Goal: Task Accomplishment & Management: Manage account settings

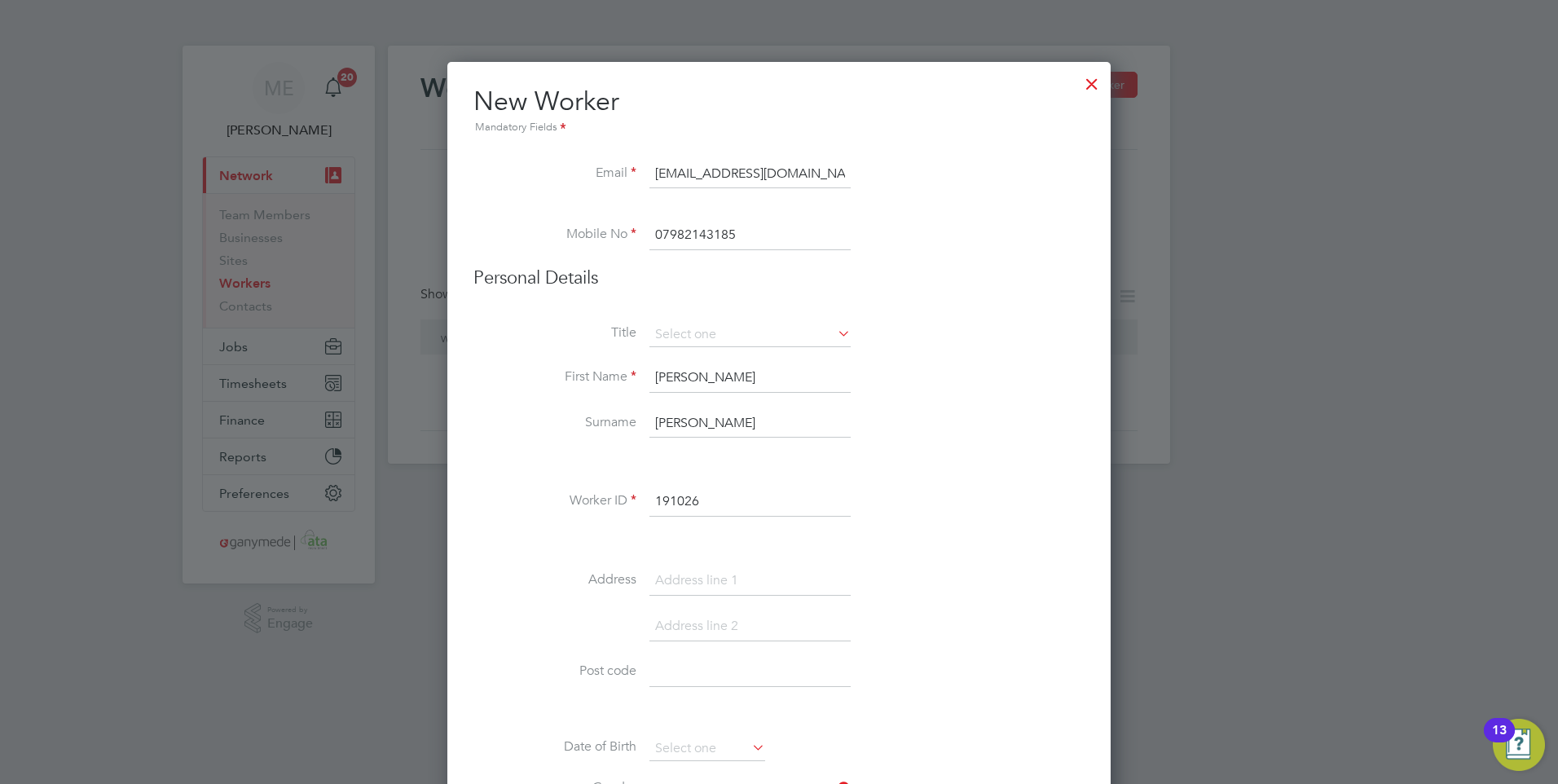
click at [1096, 78] on div at bounding box center [1091, 79] width 29 height 29
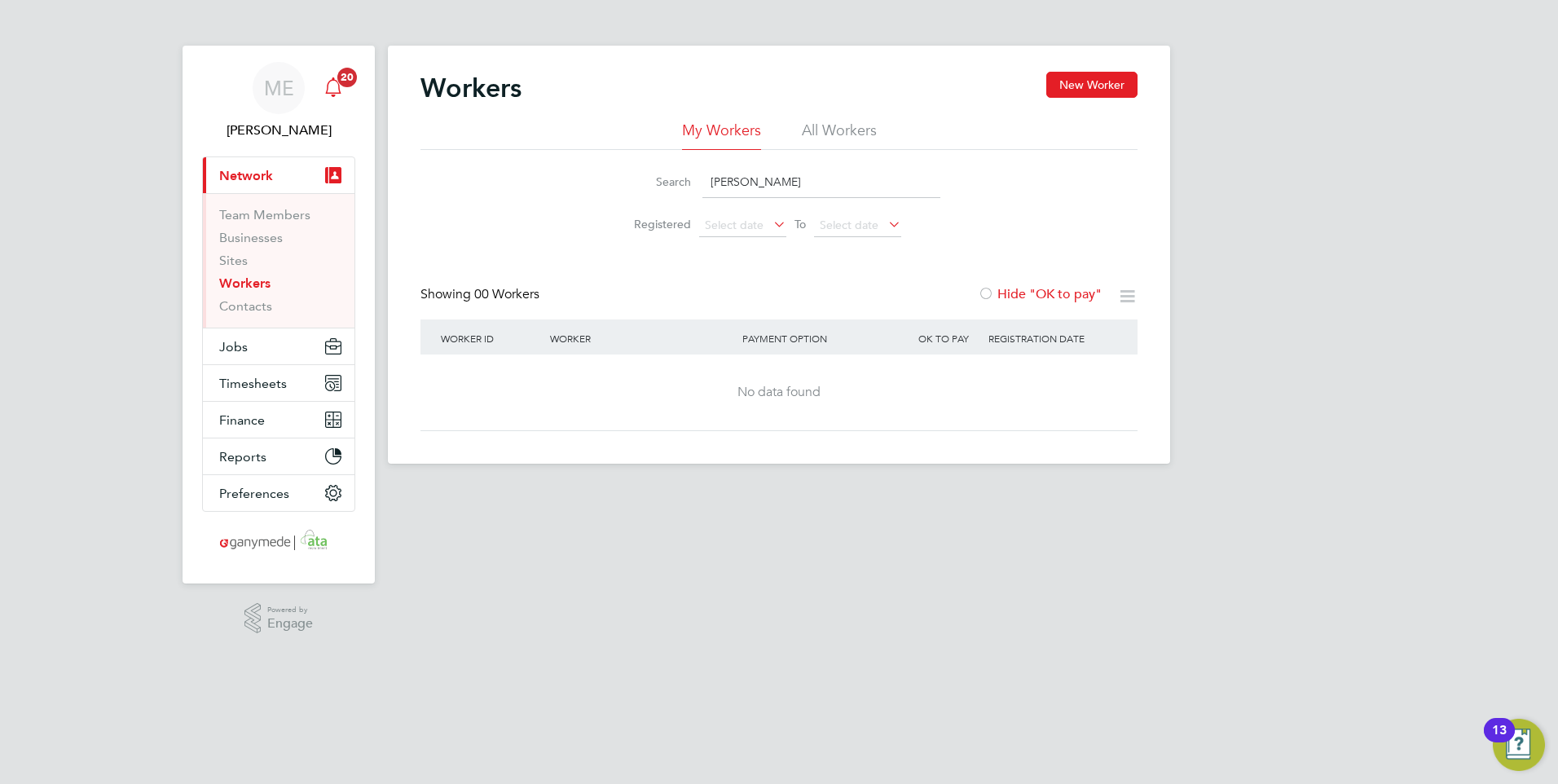
click at [333, 75] on div "Main navigation" at bounding box center [333, 88] width 33 height 33
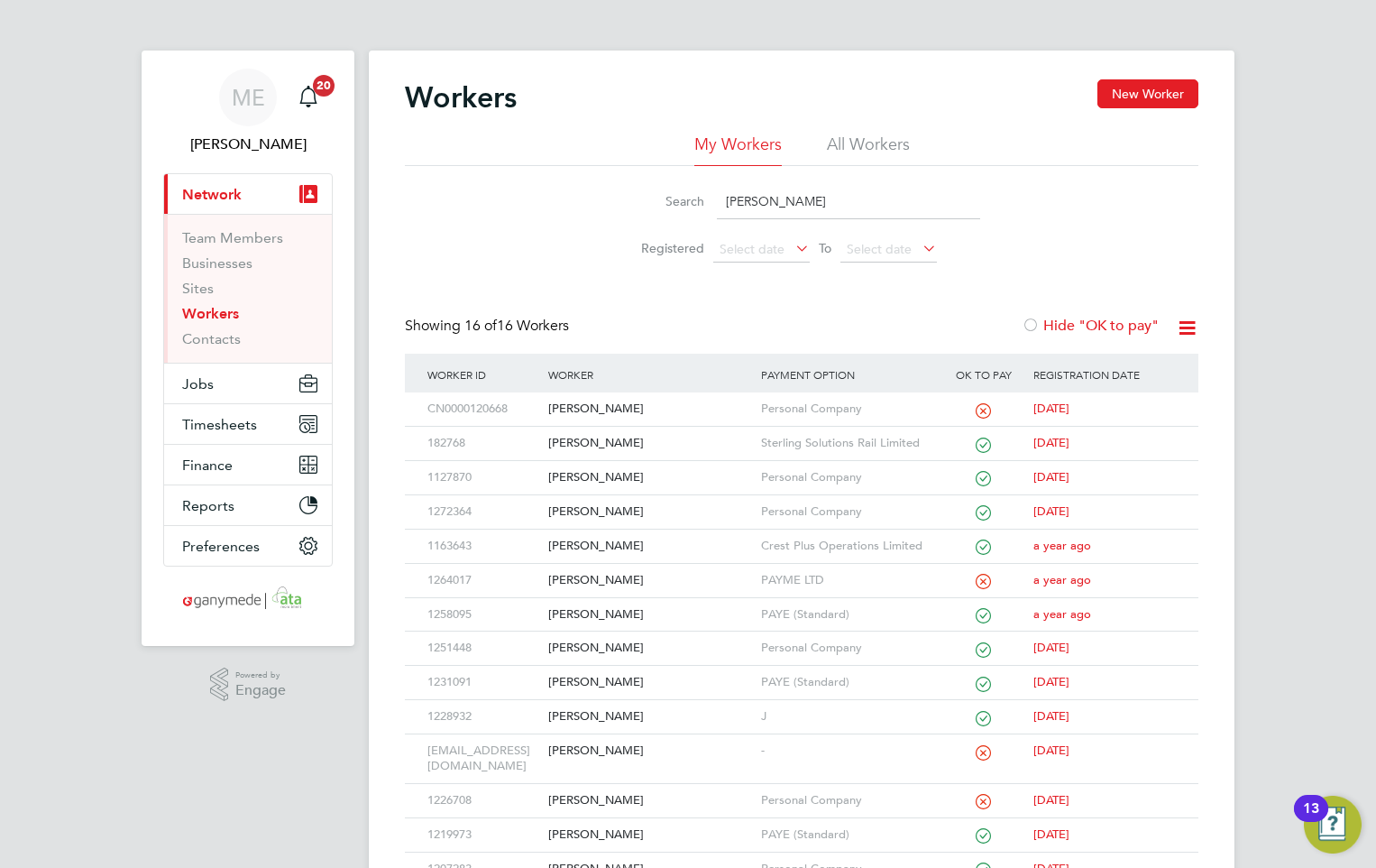
drag, startPoint x: 758, startPoint y: 198, endPoint x: 608, endPoint y: 180, distance: 151.1
click at [606, 194] on li "Search [PERSON_NAME]" at bounding box center [801, 201] width 402 height 54
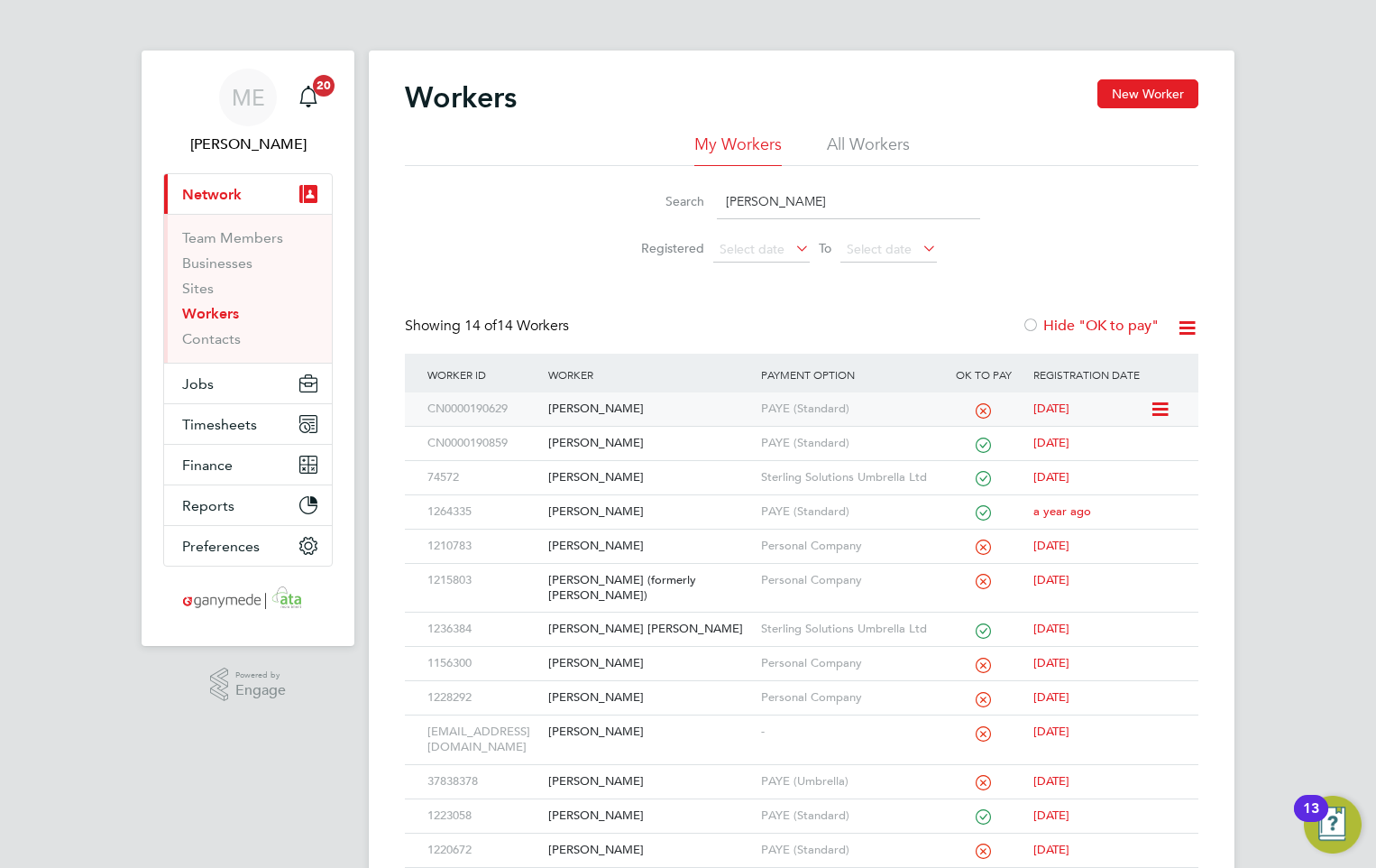
type input "[PERSON_NAME]"
click at [618, 404] on div "[PERSON_NAME]" at bounding box center [650, 409] width 212 height 33
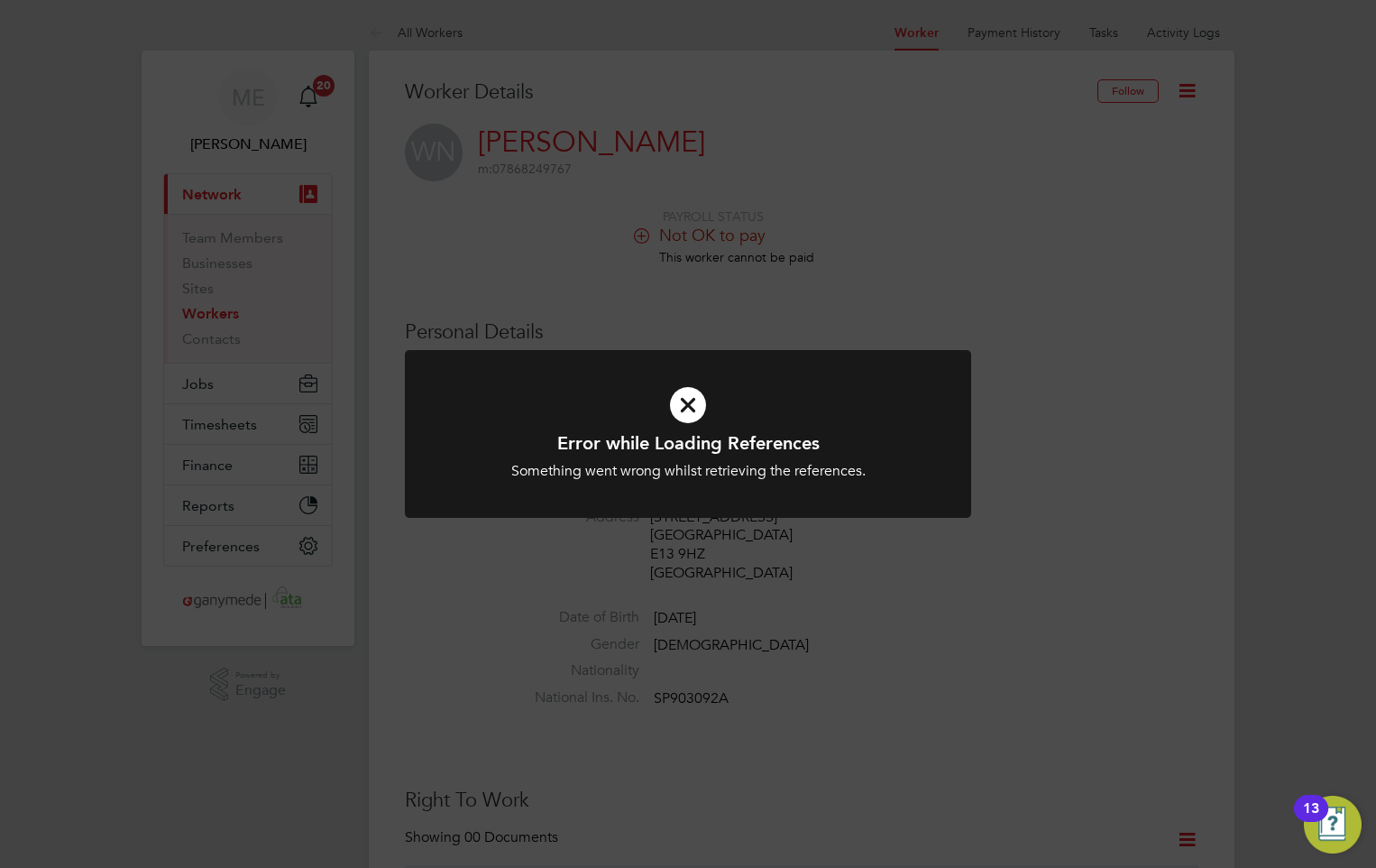
click at [683, 408] on icon at bounding box center [688, 405] width 469 height 70
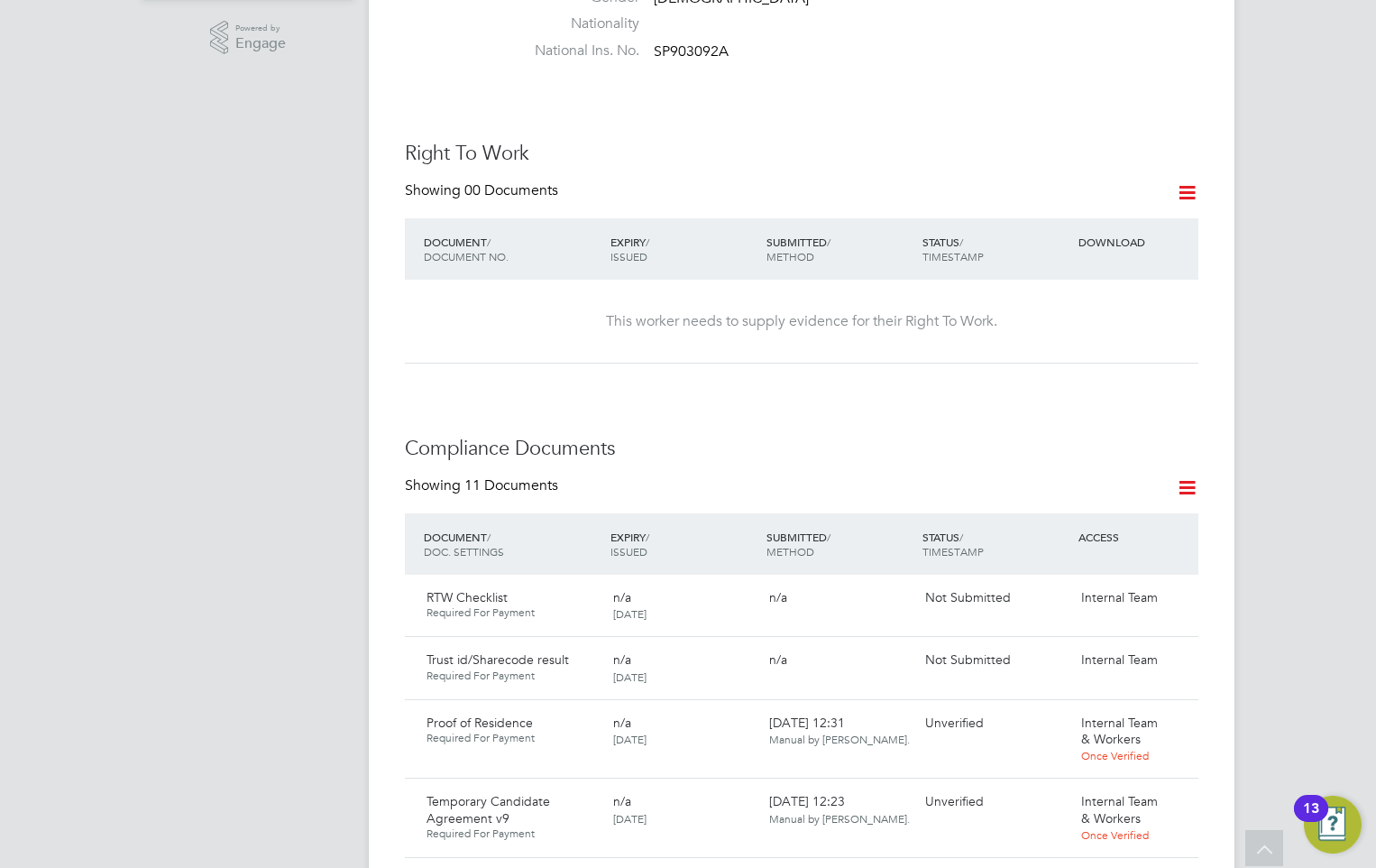
scroll to position [632, 0]
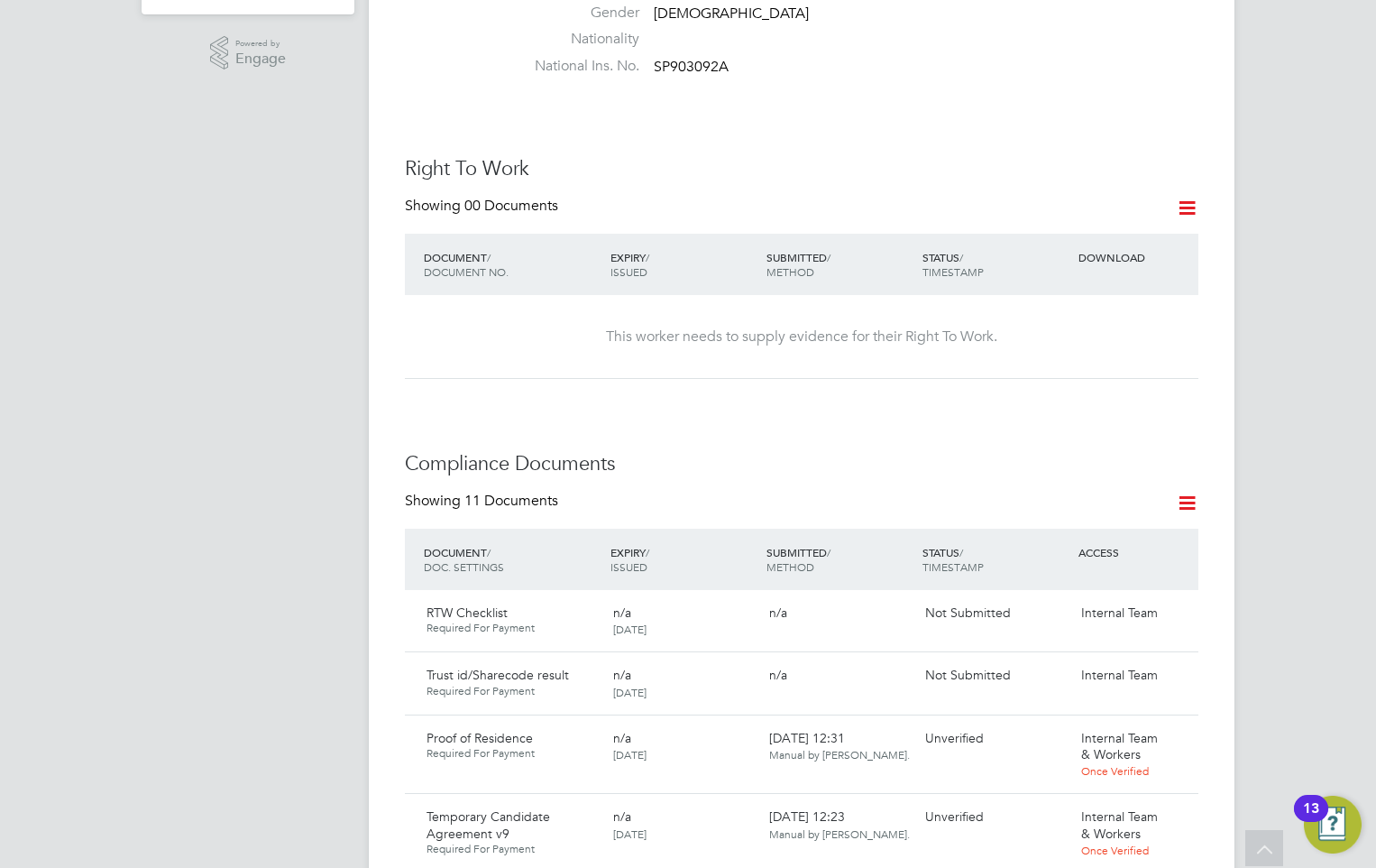
click at [1187, 197] on icon at bounding box center [1187, 207] width 22 height 22
click at [1002, 240] on li "Request Right To Work Document" at bounding box center [1087, 239] width 217 height 25
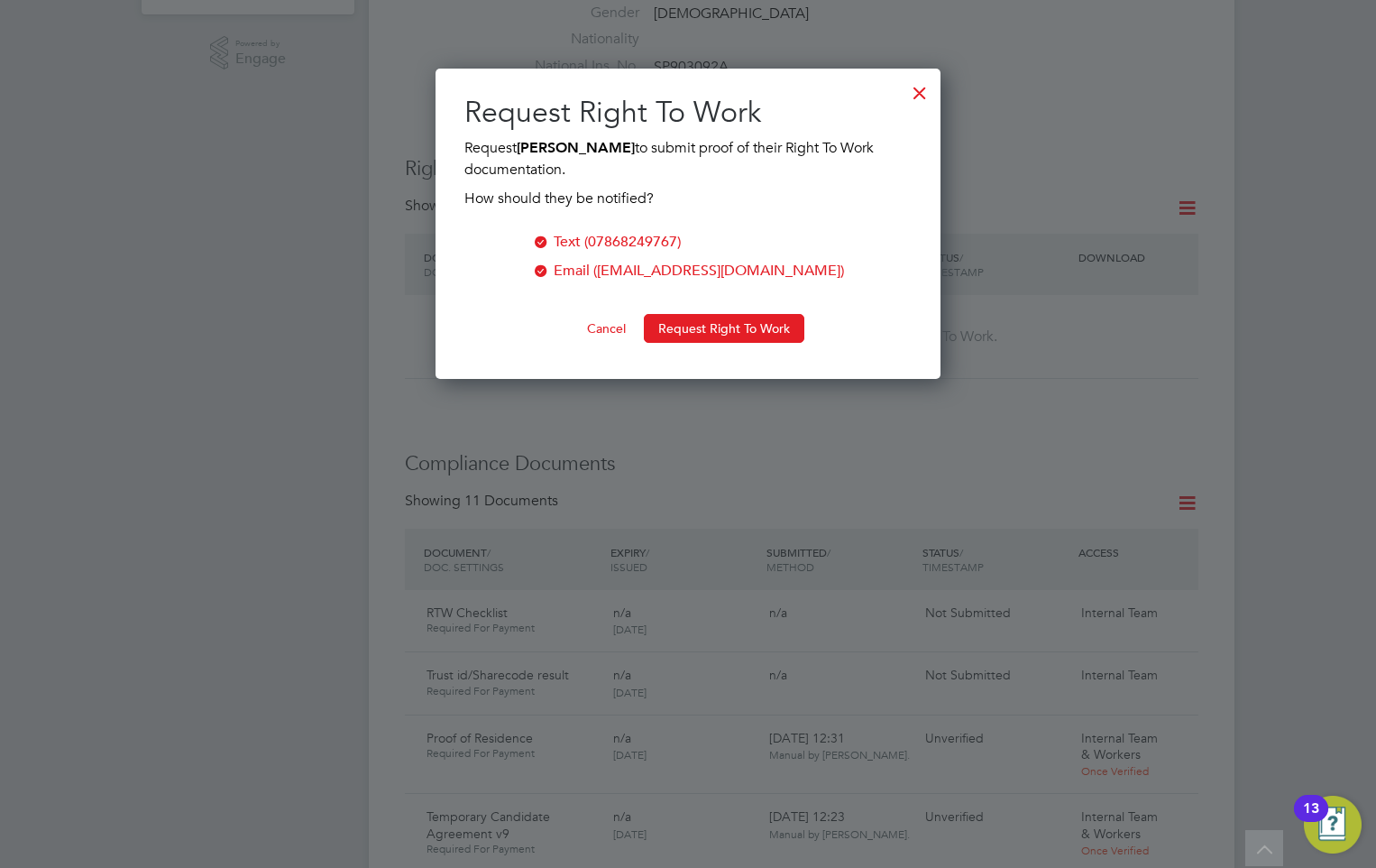
scroll to position [311, 506]
drag, startPoint x: 722, startPoint y: 326, endPoint x: 612, endPoint y: 305, distance: 112.0
click at [715, 322] on button "Request Right To Work" at bounding box center [724, 329] width 161 height 29
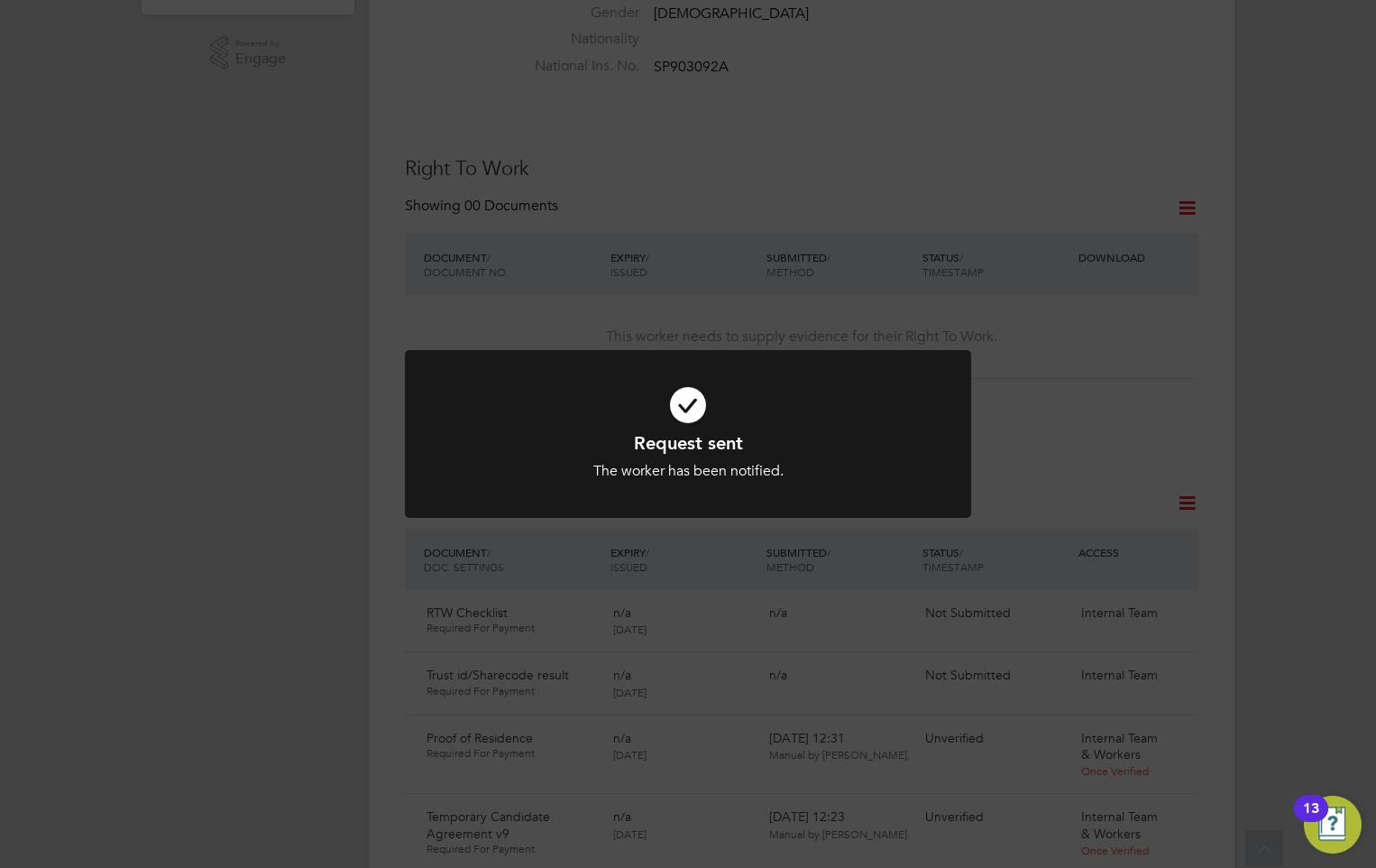
click at [323, 289] on div "Request sent The worker has been notified. Cancel Okay" at bounding box center [688, 434] width 1376 height 868
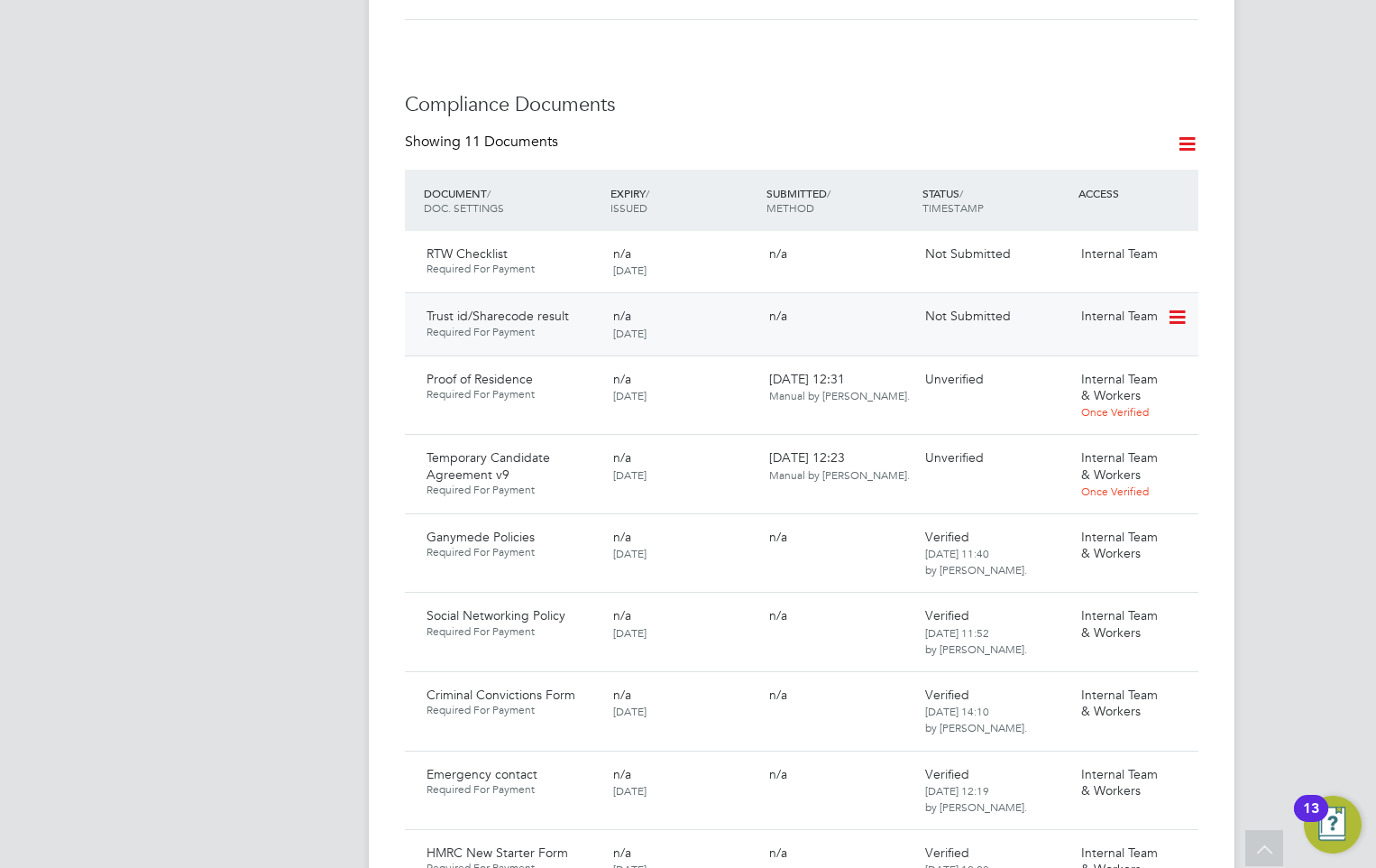
scroll to position [993, 0]
click at [1173, 367] on icon at bounding box center [1176, 378] width 18 height 21
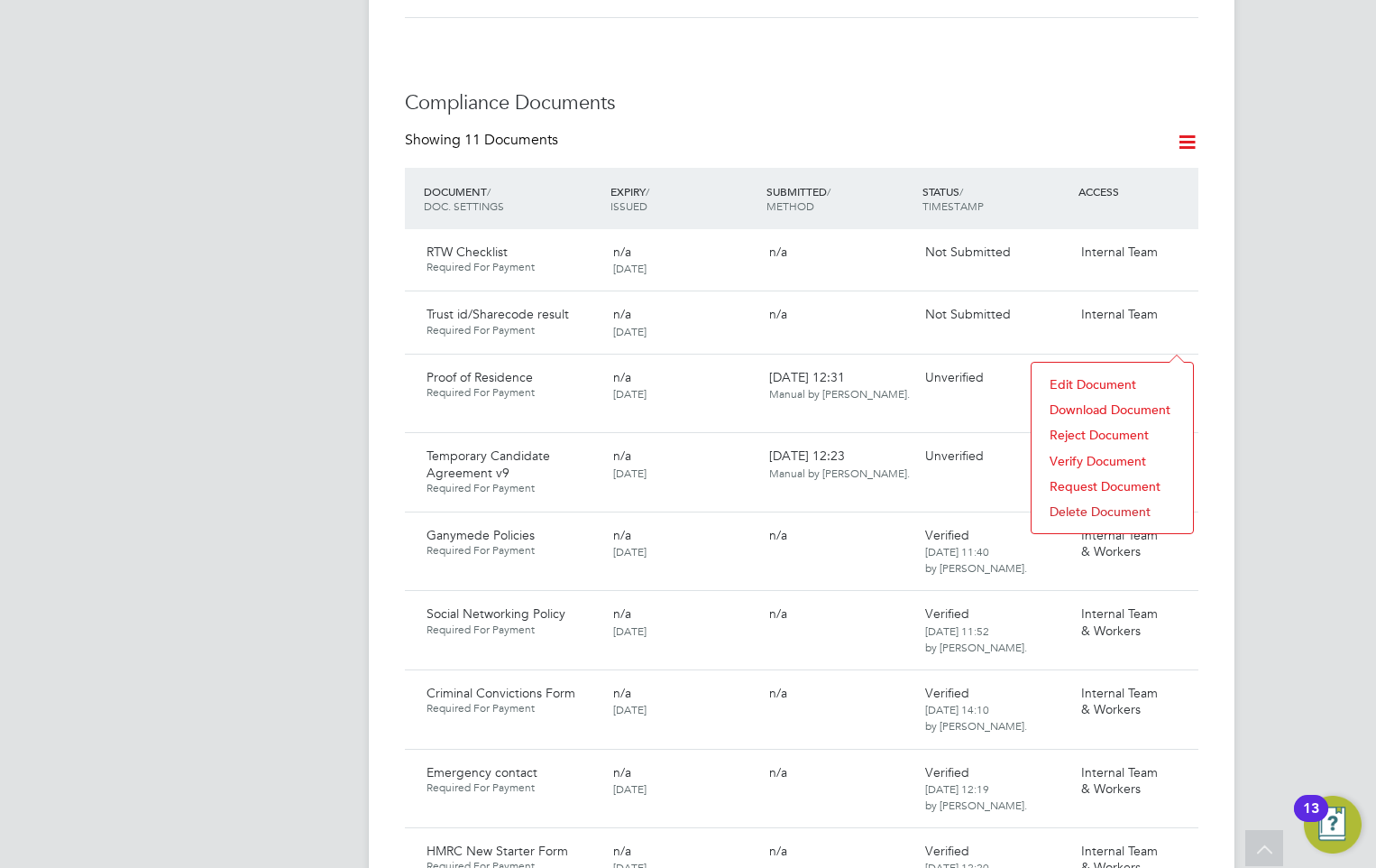
click at [1074, 407] on li "Download Document" at bounding box center [1112, 410] width 143 height 25
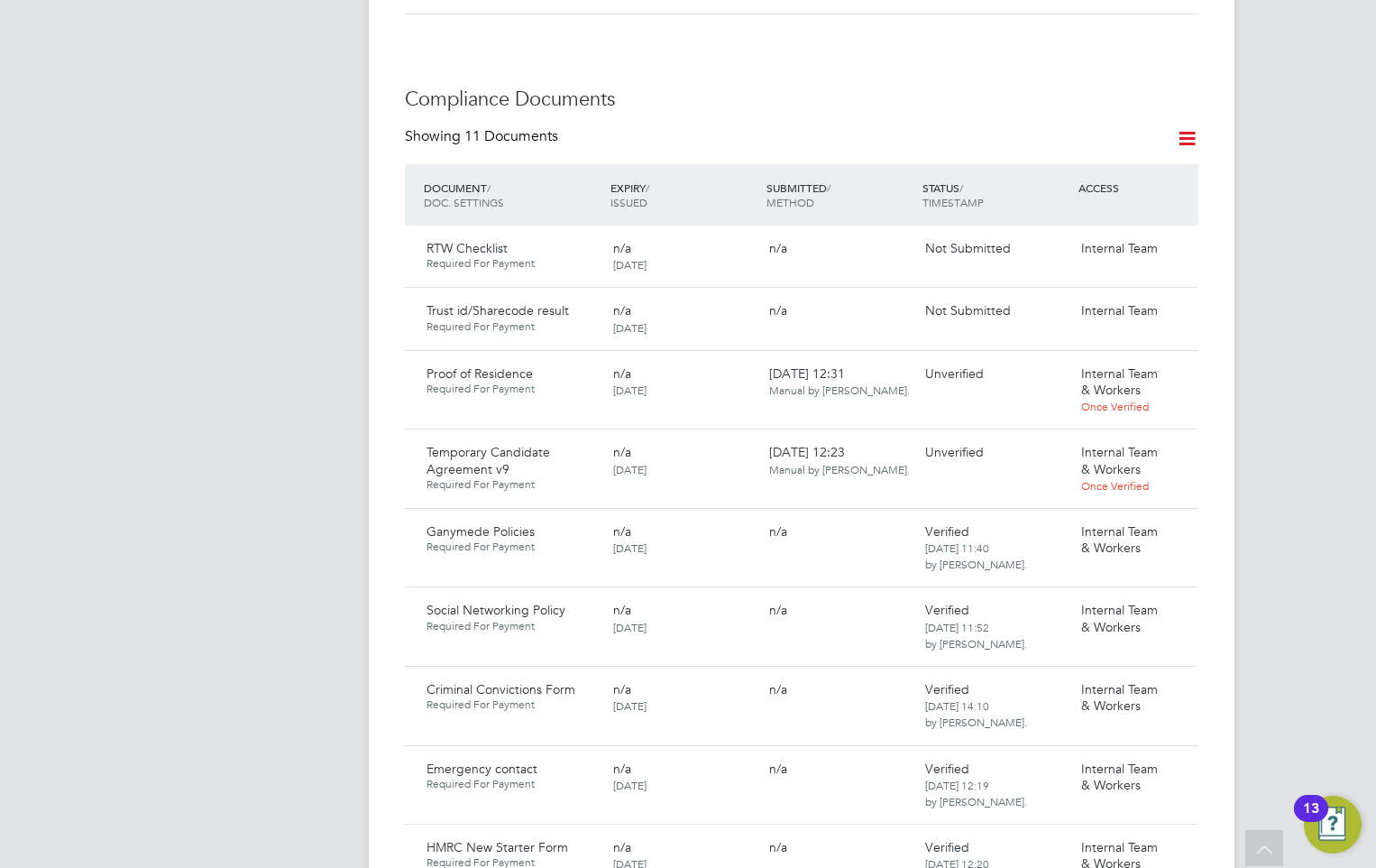
scroll to position [1082, 0]
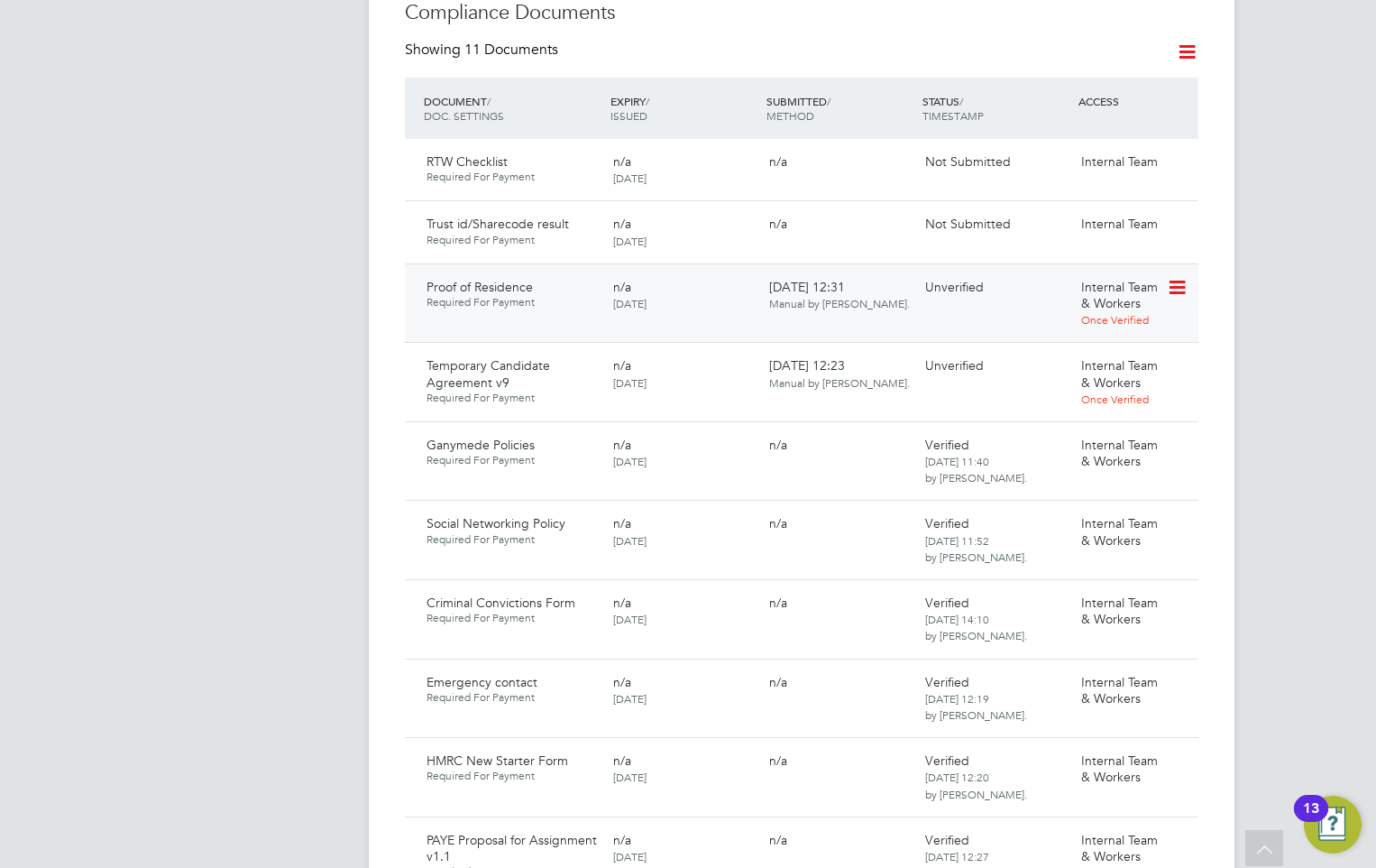
click at [1182, 277] on icon at bounding box center [1176, 288] width 18 height 21
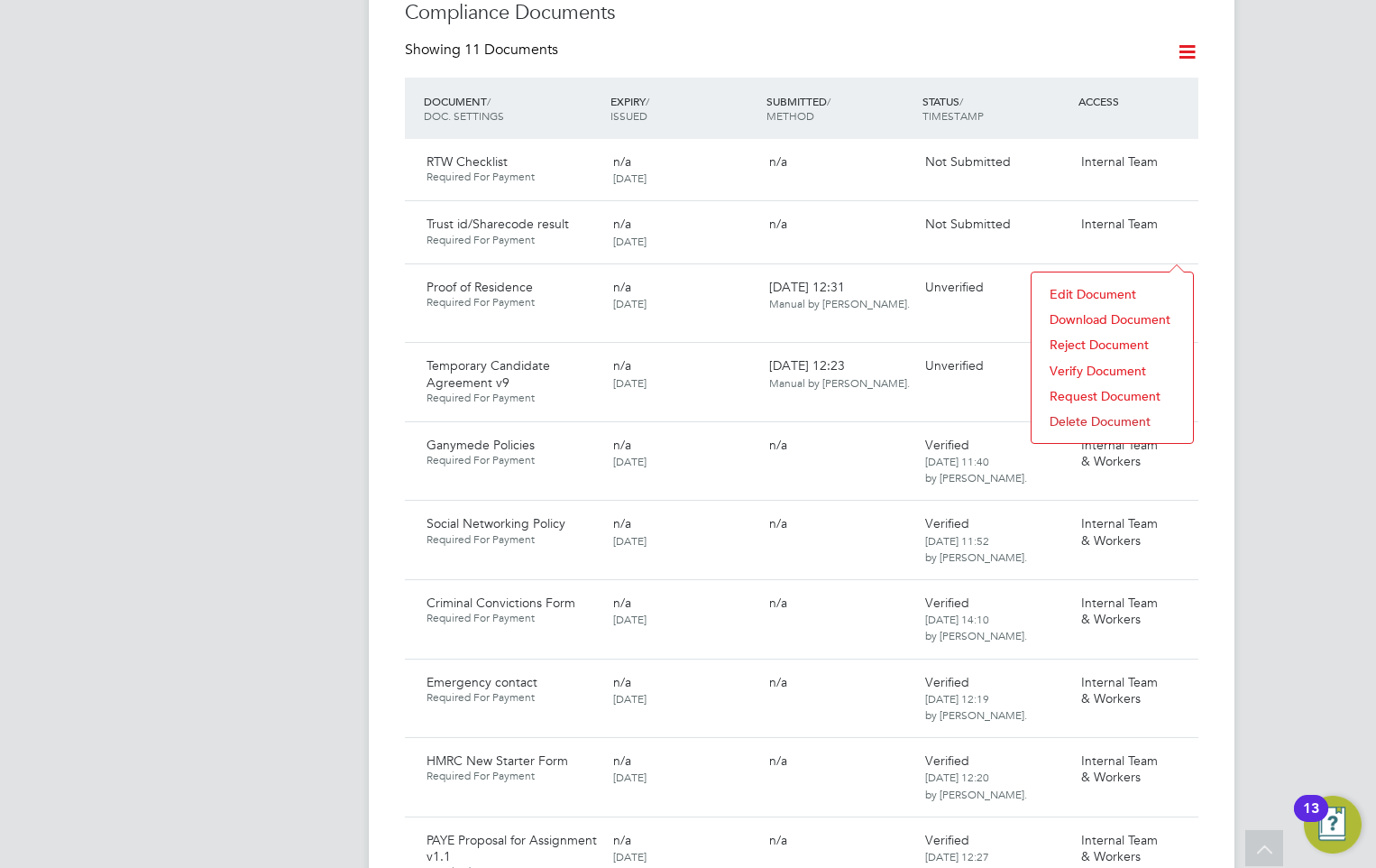
click at [1079, 363] on li "Verify Document" at bounding box center [1112, 371] width 143 height 25
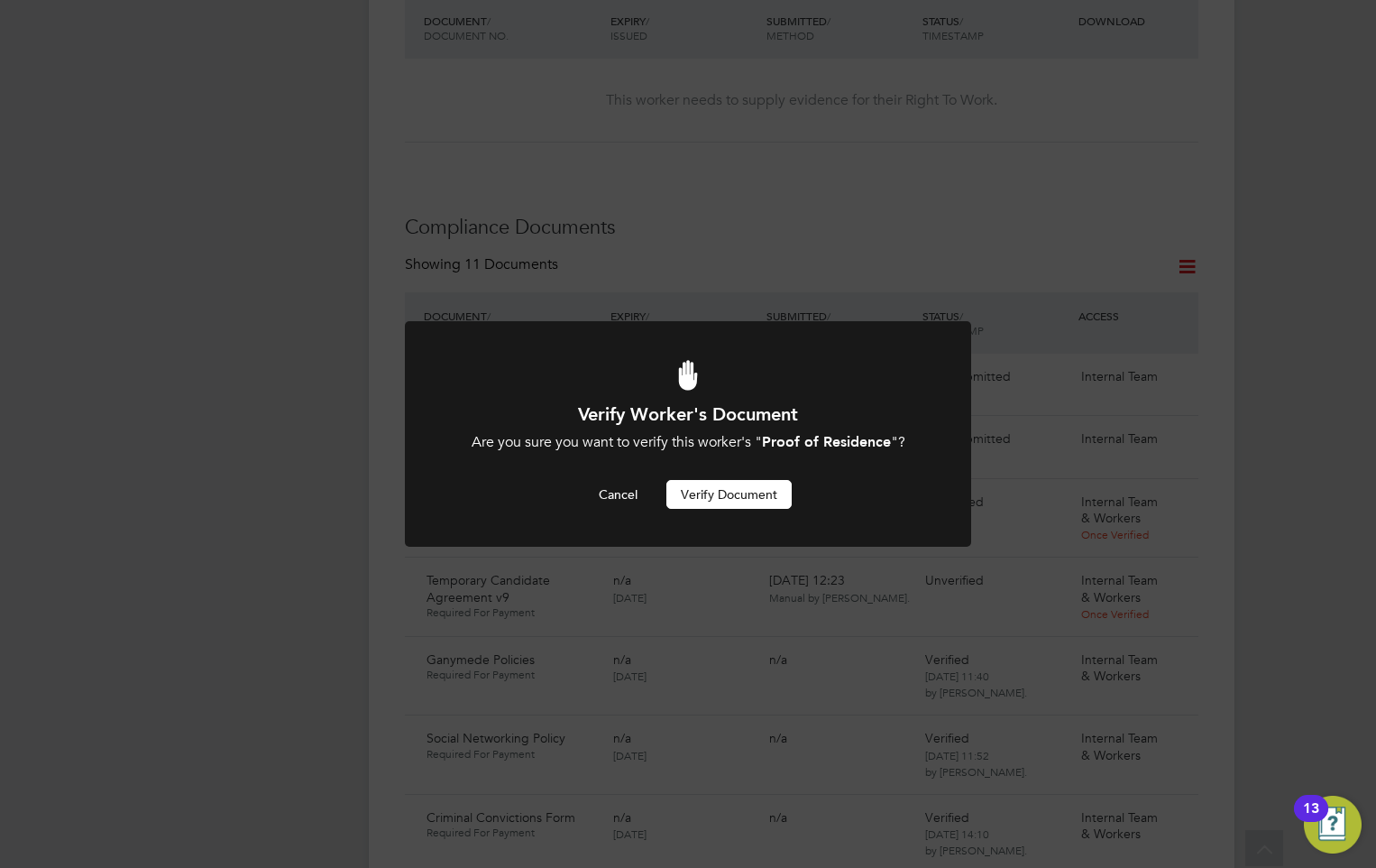
click at [713, 488] on button "Verify Document" at bounding box center [729, 494] width 126 height 29
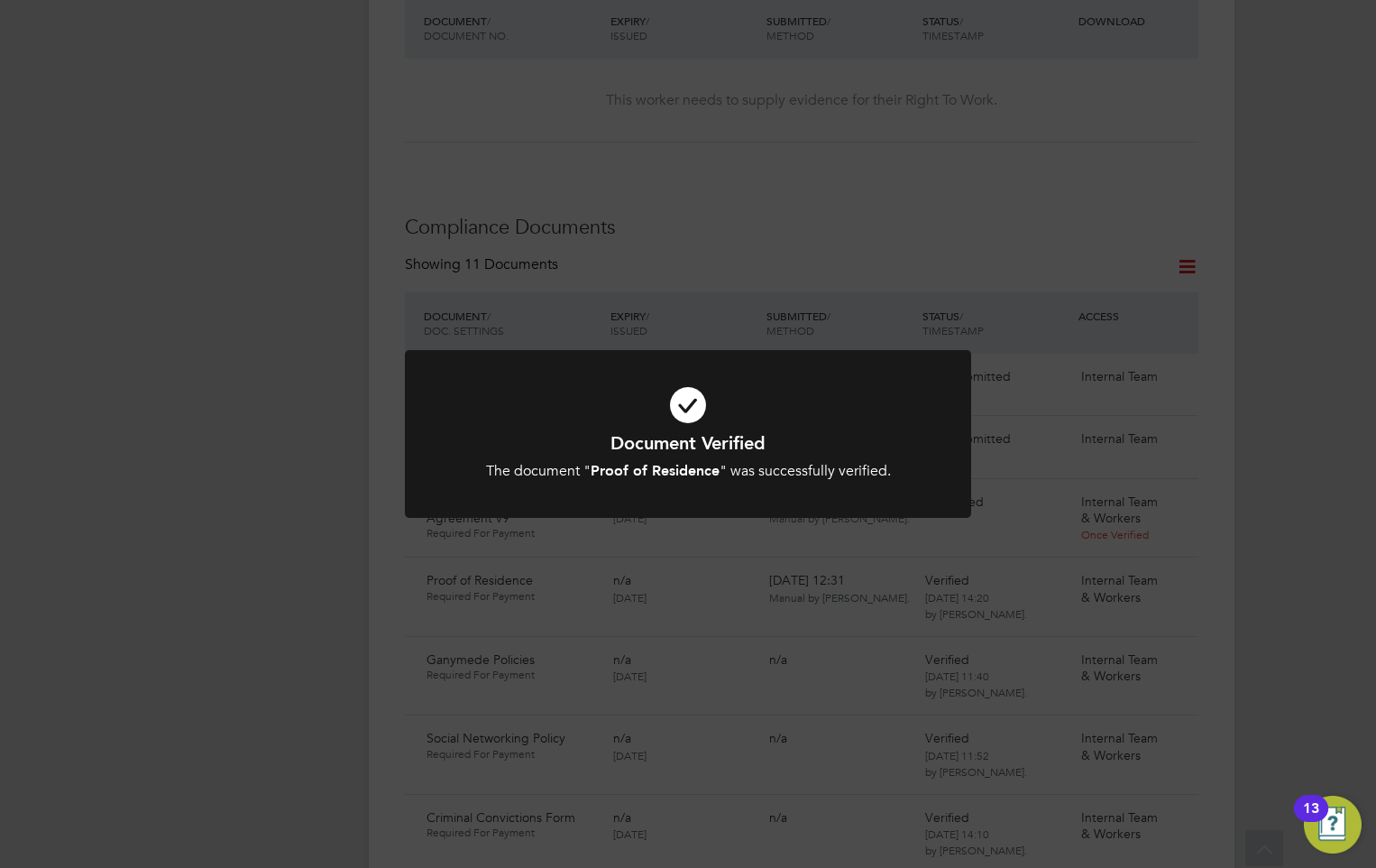
drag, startPoint x: 546, startPoint y: 159, endPoint x: 537, endPoint y: 155, distance: 9.8
click at [537, 156] on div "Document Verified The document " Proof of Residence " was successfully verified…" at bounding box center [688, 434] width 1376 height 868
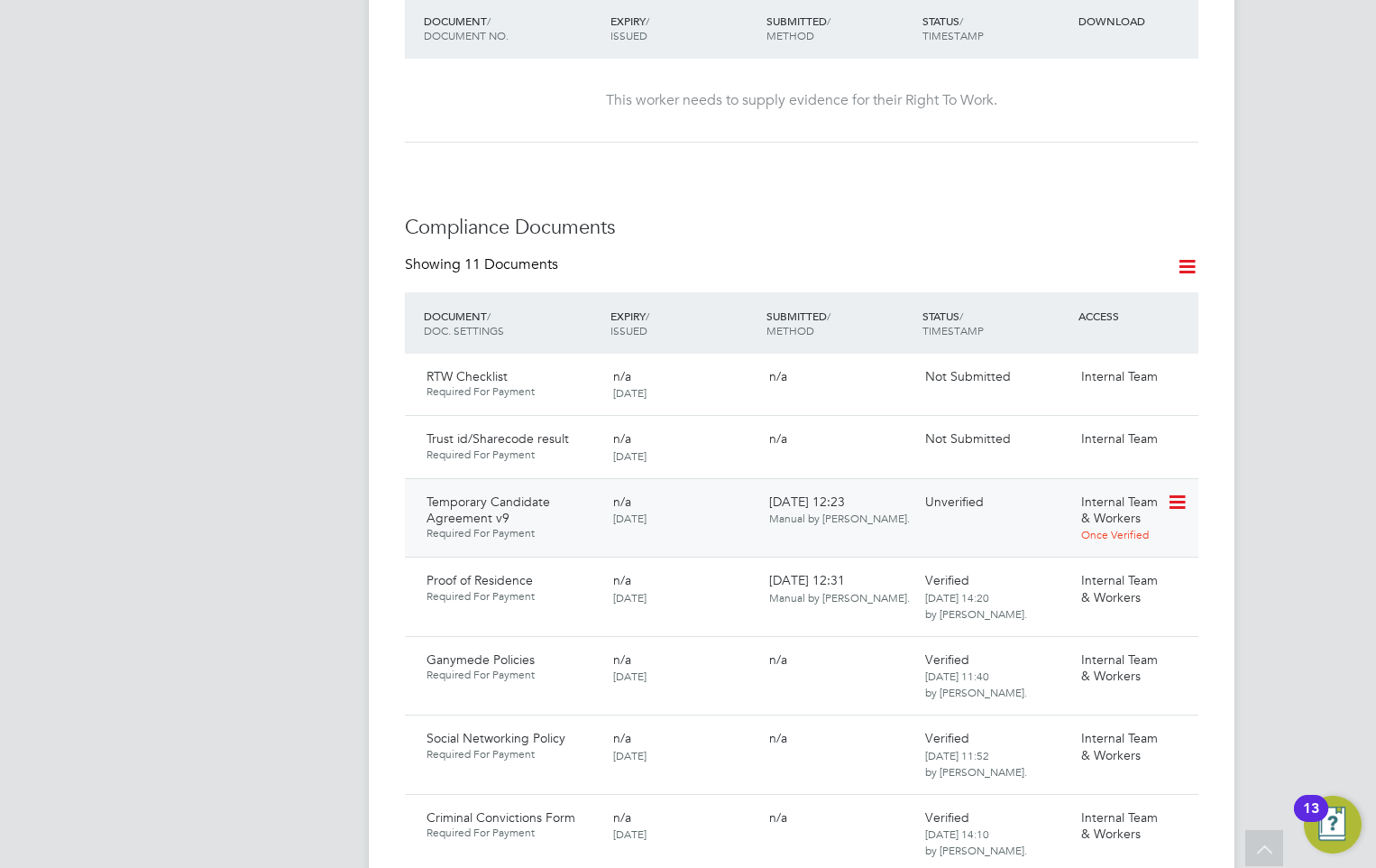
click at [1181, 491] on icon at bounding box center [1176, 502] width 18 height 21
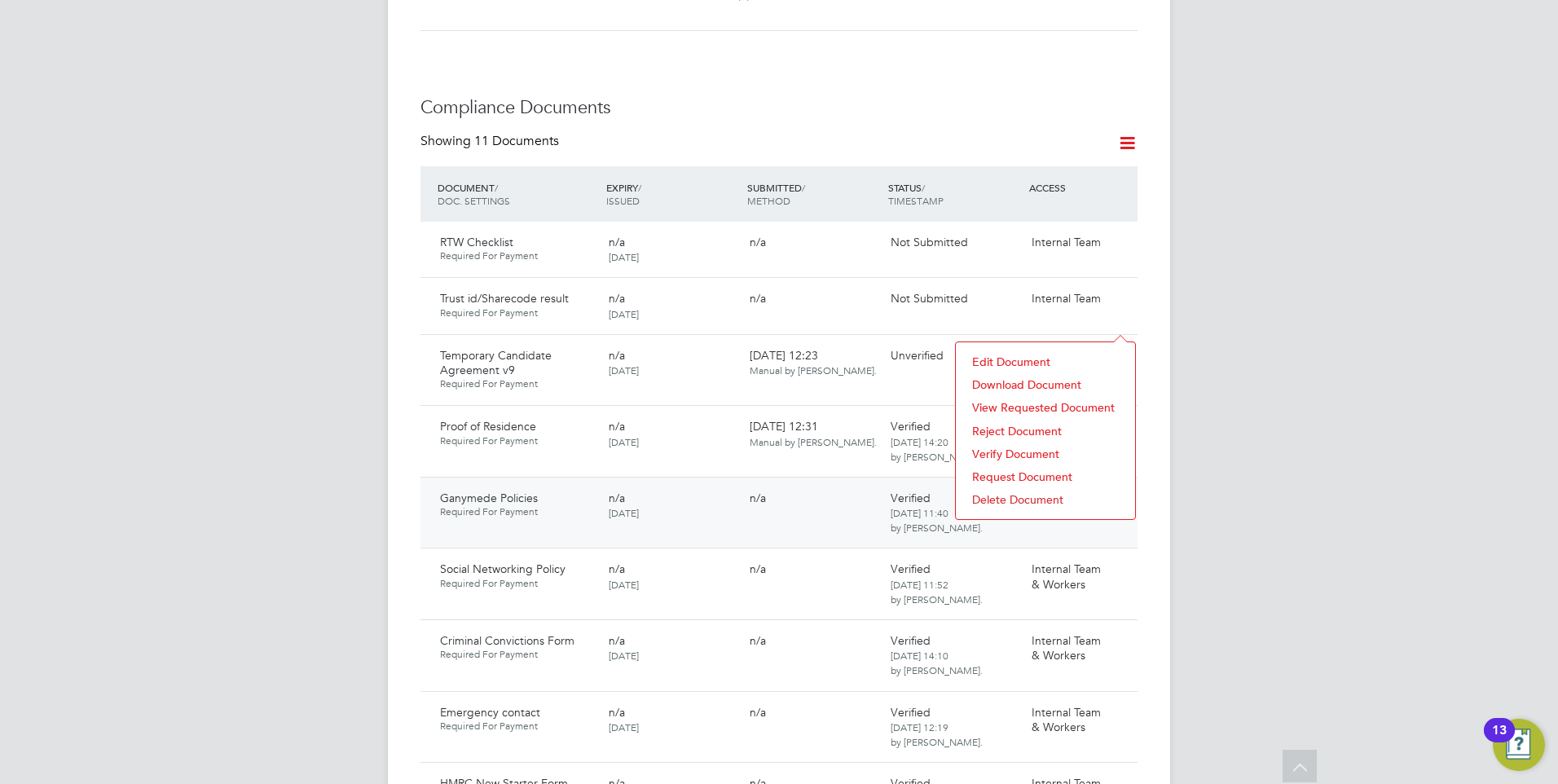
scroll to position [897, 0]
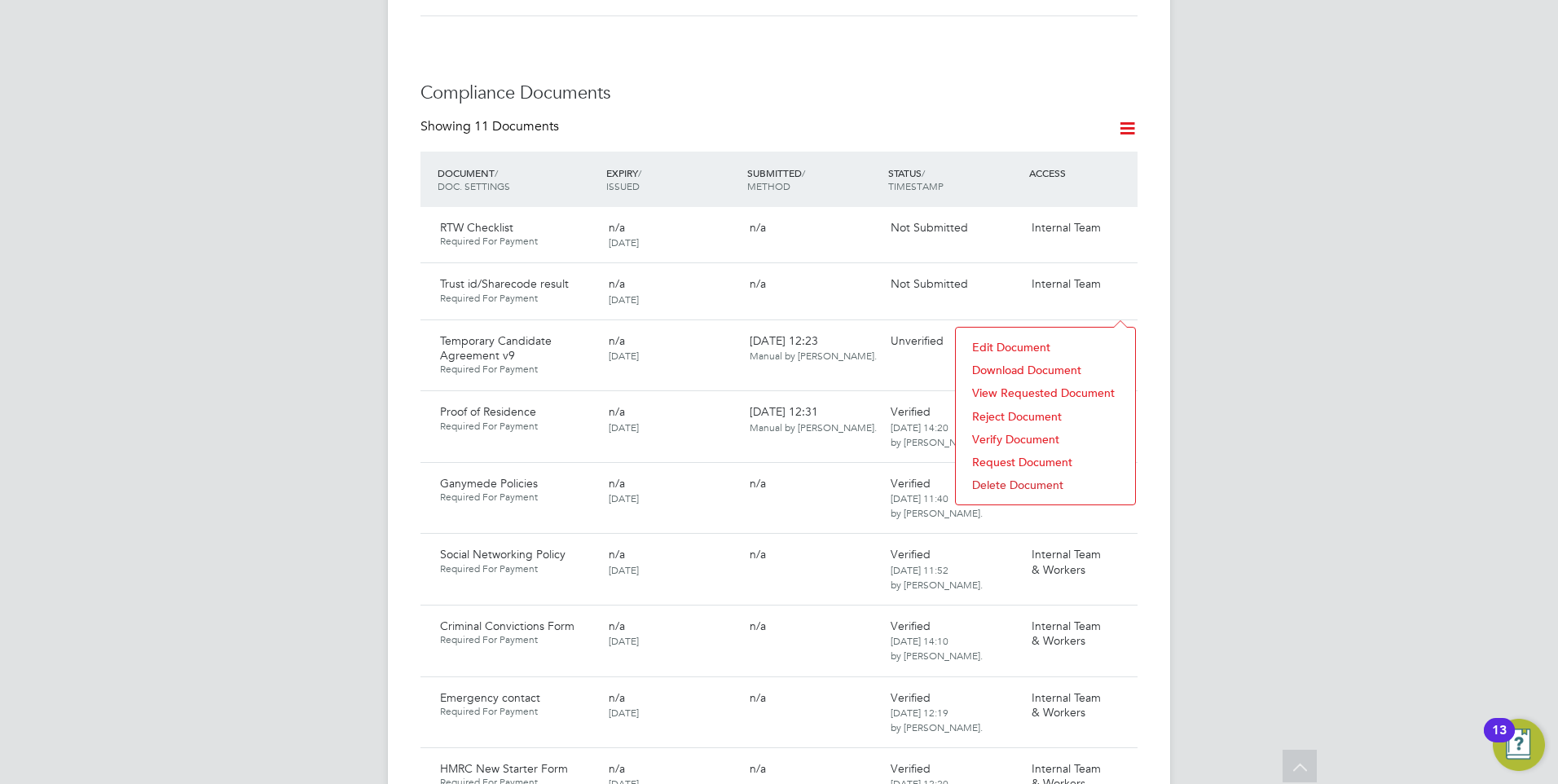
click at [1008, 409] on li "Reject Document" at bounding box center [1045, 417] width 163 height 23
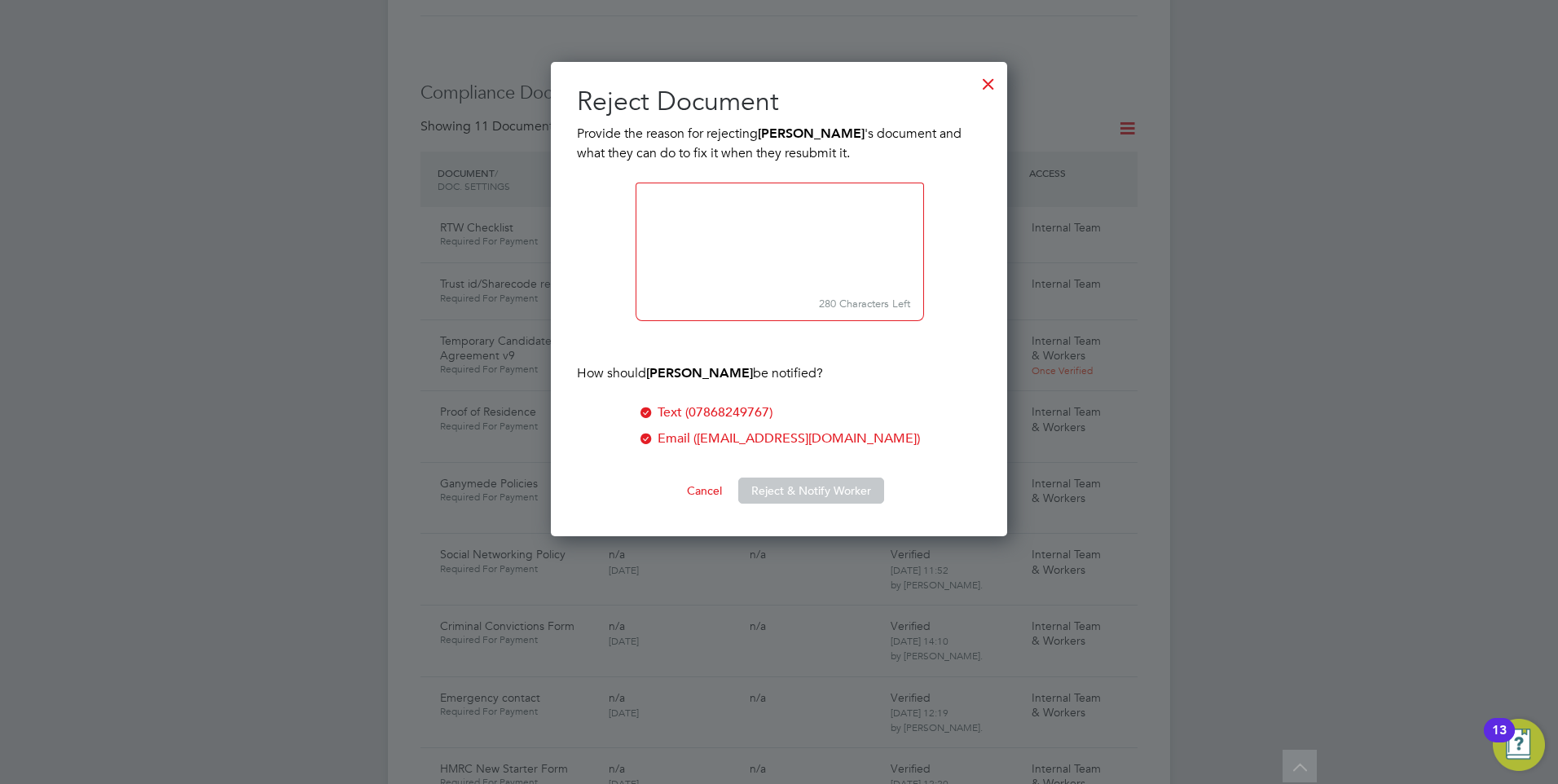
scroll to position [475, 457]
click at [976, 80] on div at bounding box center [988, 79] width 29 height 29
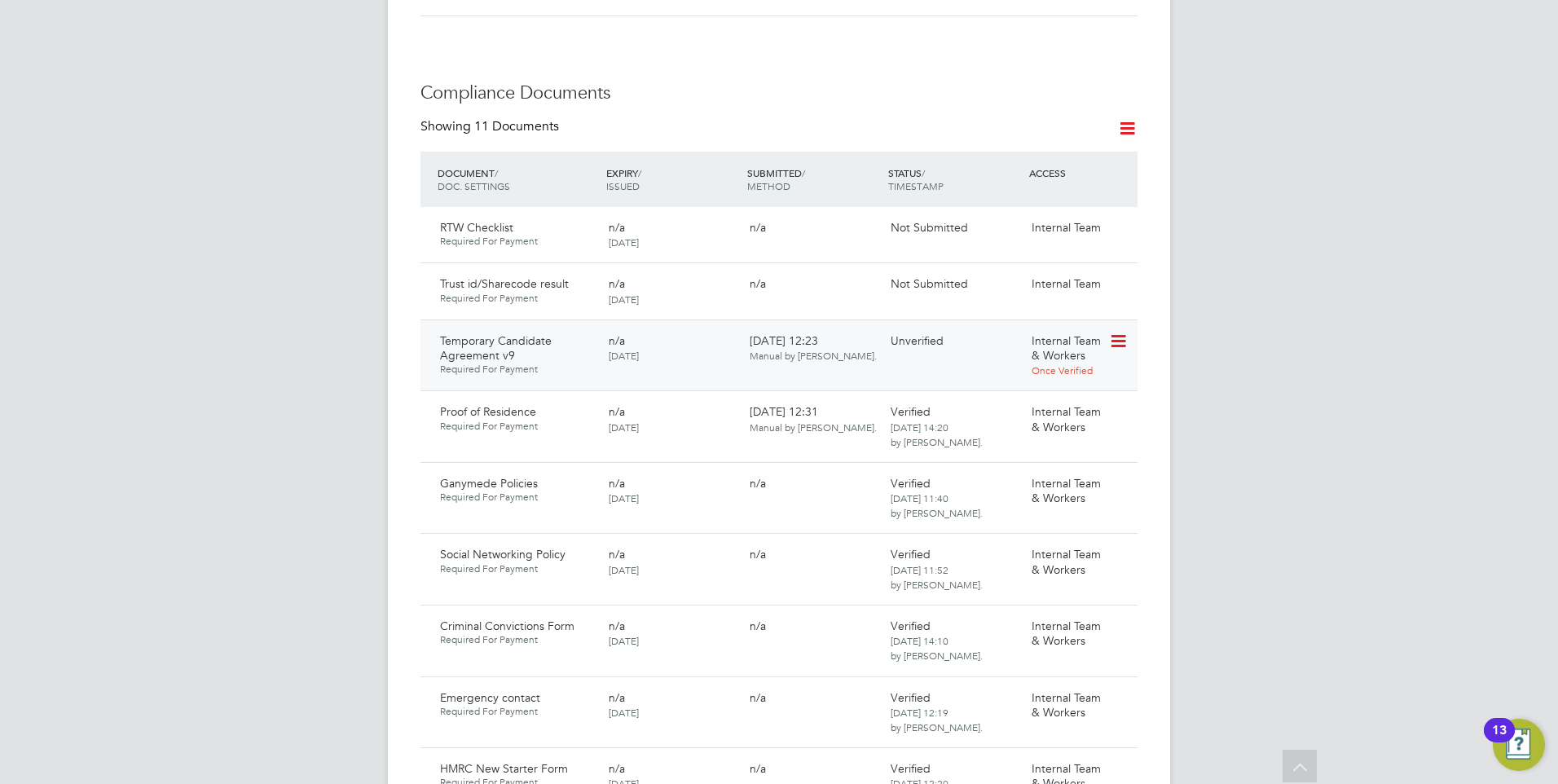
click at [1125, 331] on icon at bounding box center [1118, 341] width 17 height 19
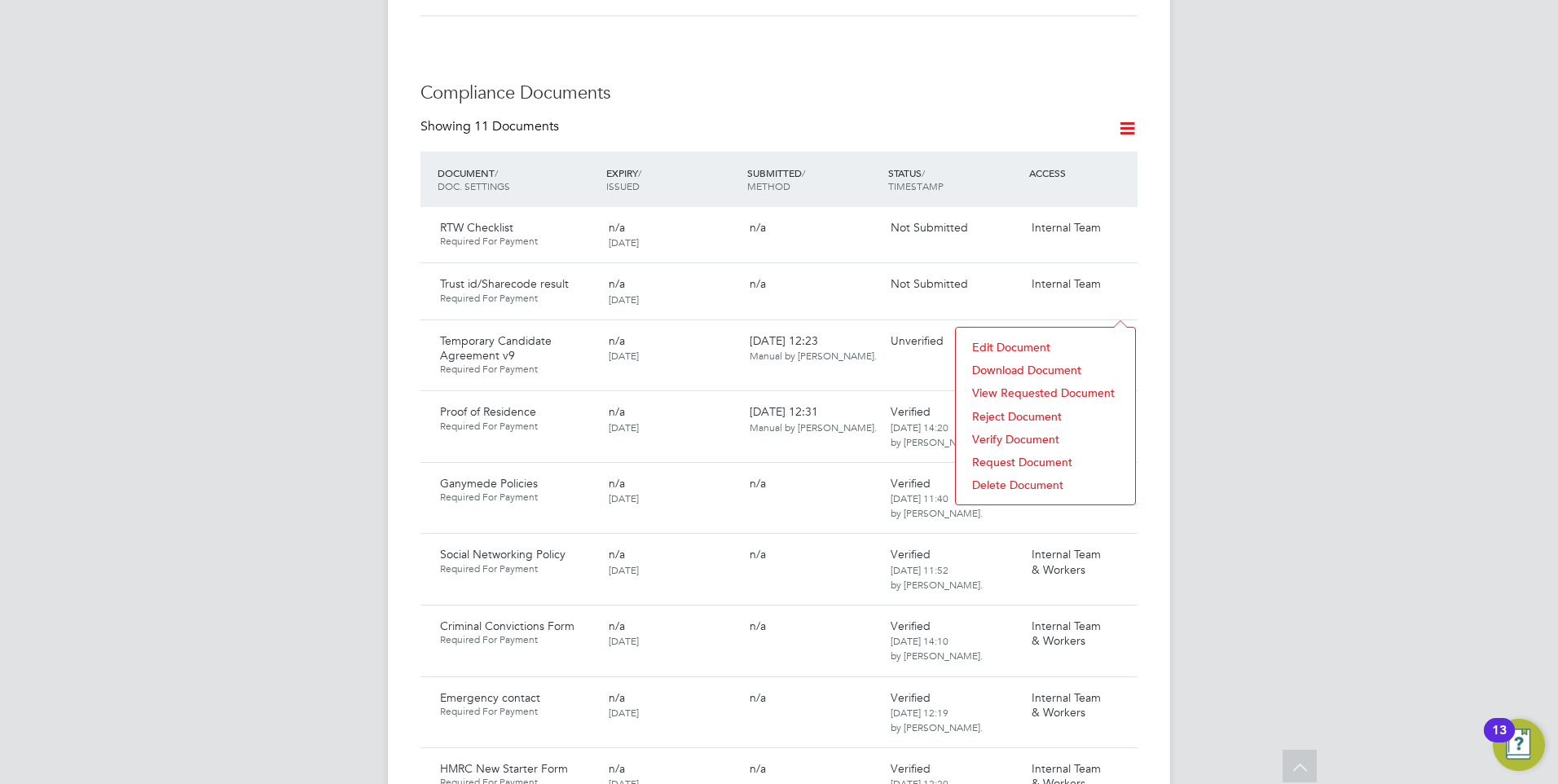
click at [1033, 415] on li "Reject Document" at bounding box center [1045, 417] width 163 height 23
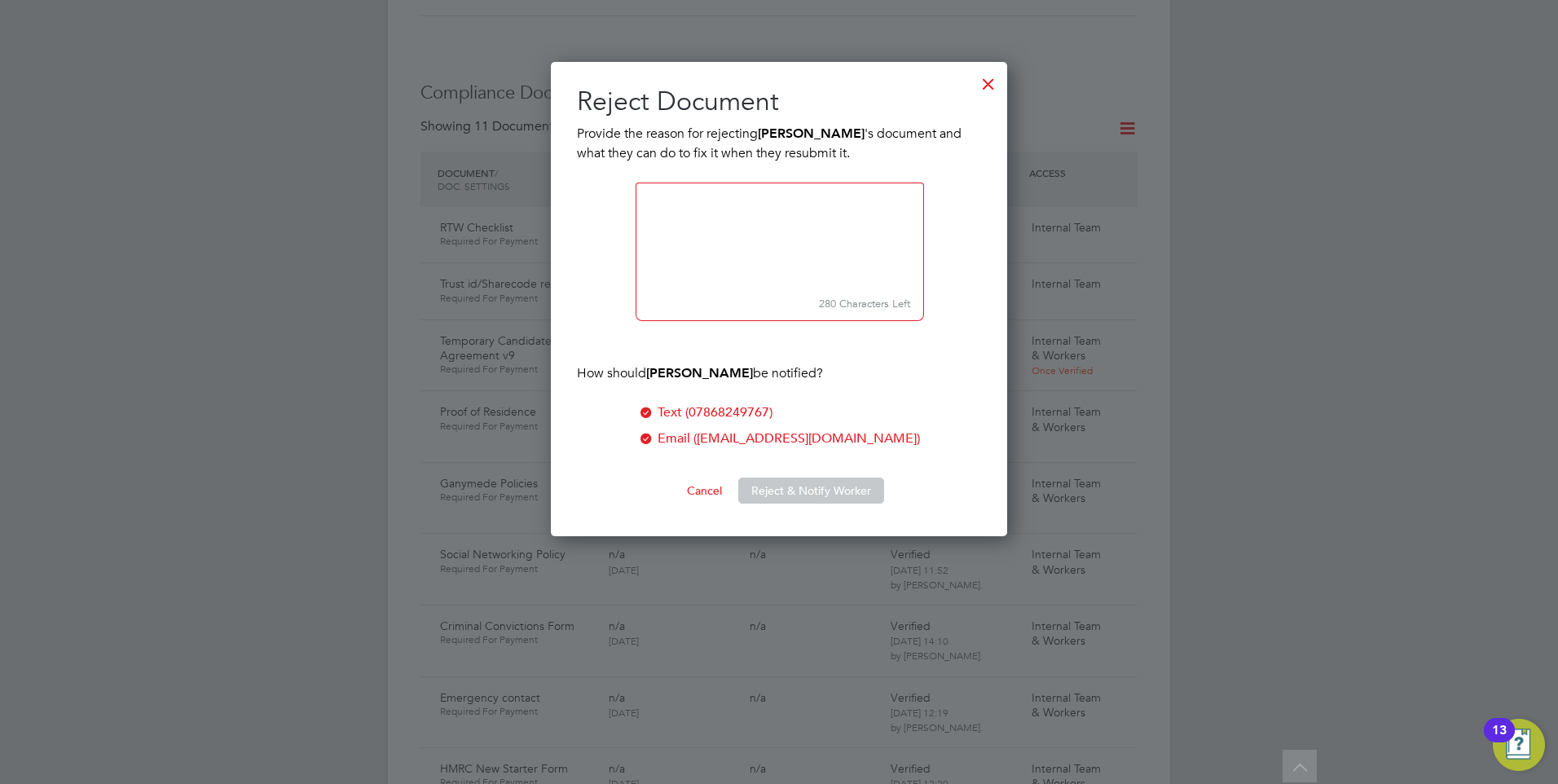
paste textarea "Please confirm If you are not prepared to work overtime above 48 hours answer N…"
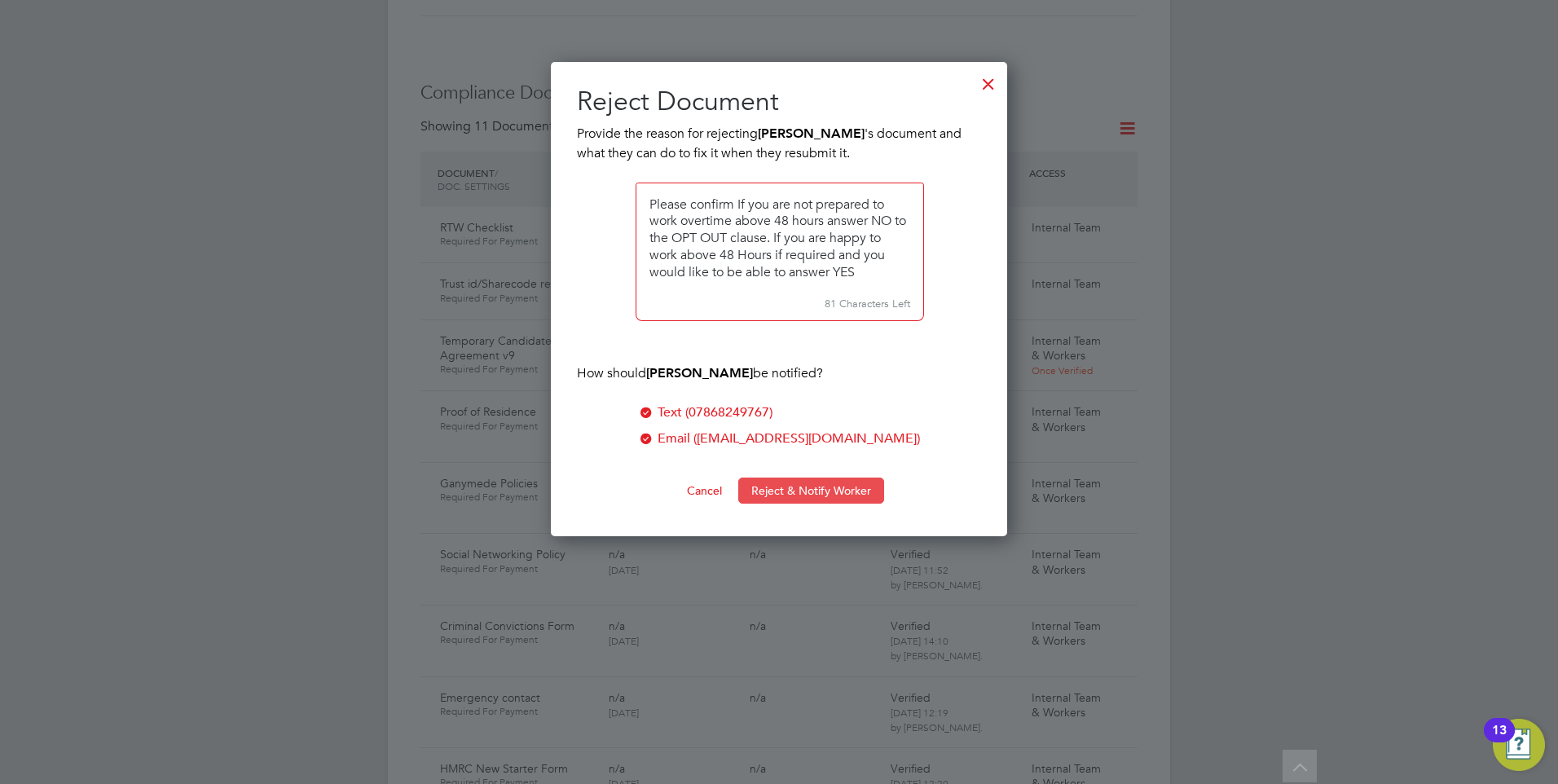
type textarea "Please confirm If you are not prepared to work overtime above 48 hours answer N…"
click at [783, 486] on button "Reject & Notify Worker" at bounding box center [812, 490] width 146 height 26
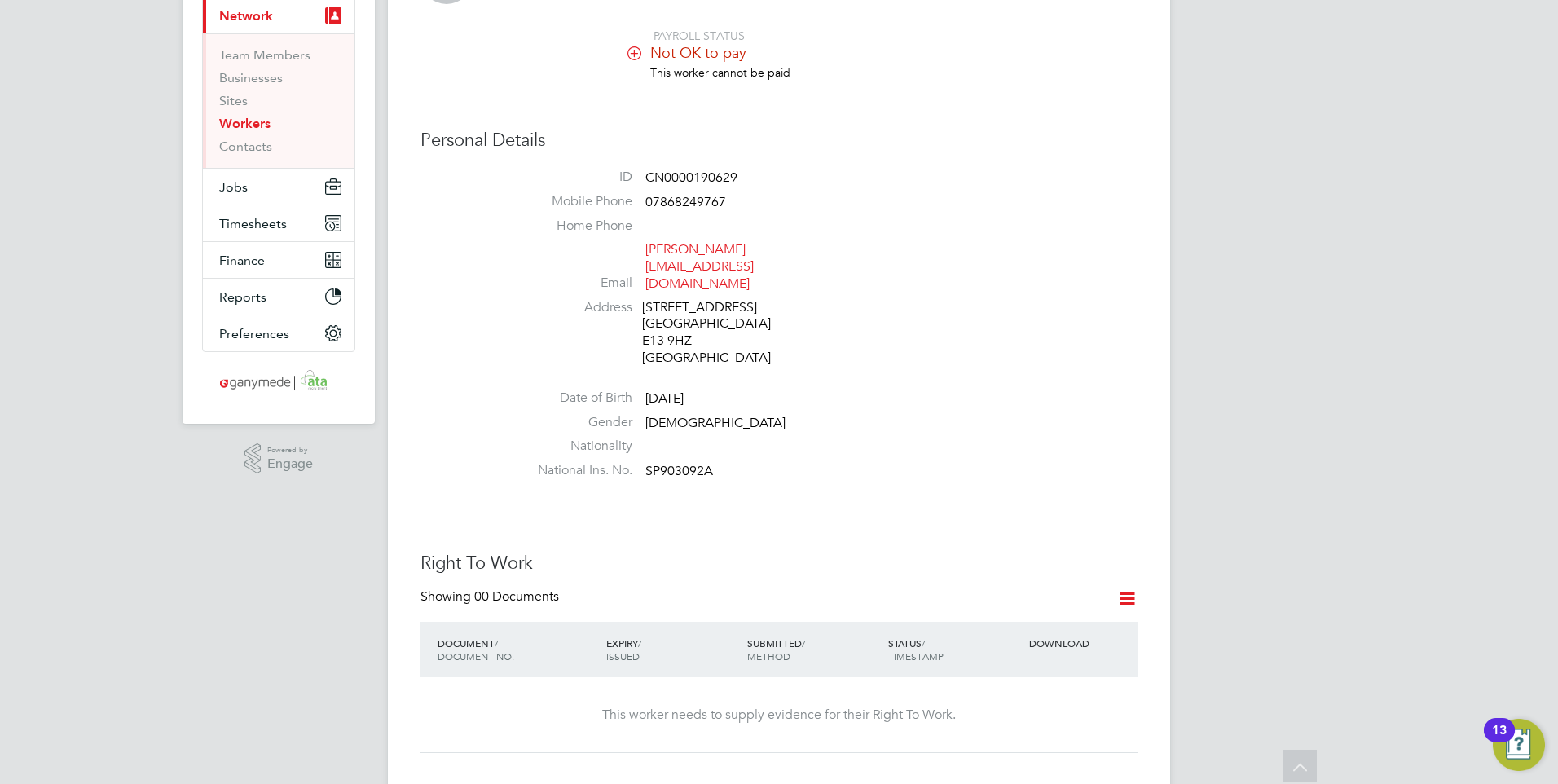
scroll to position [0, 0]
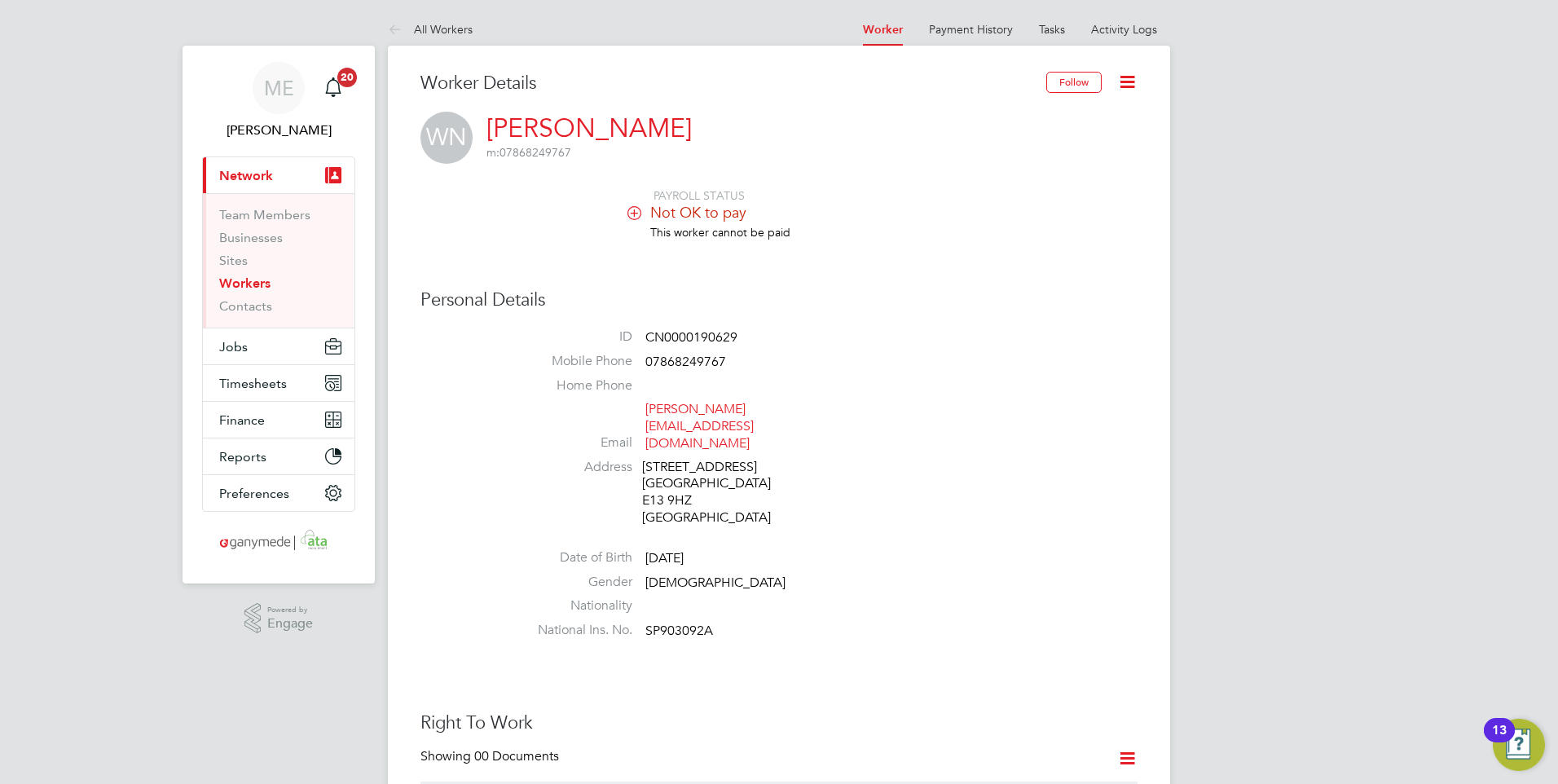
click at [256, 172] on span "Network" at bounding box center [245, 176] width 54 height 16
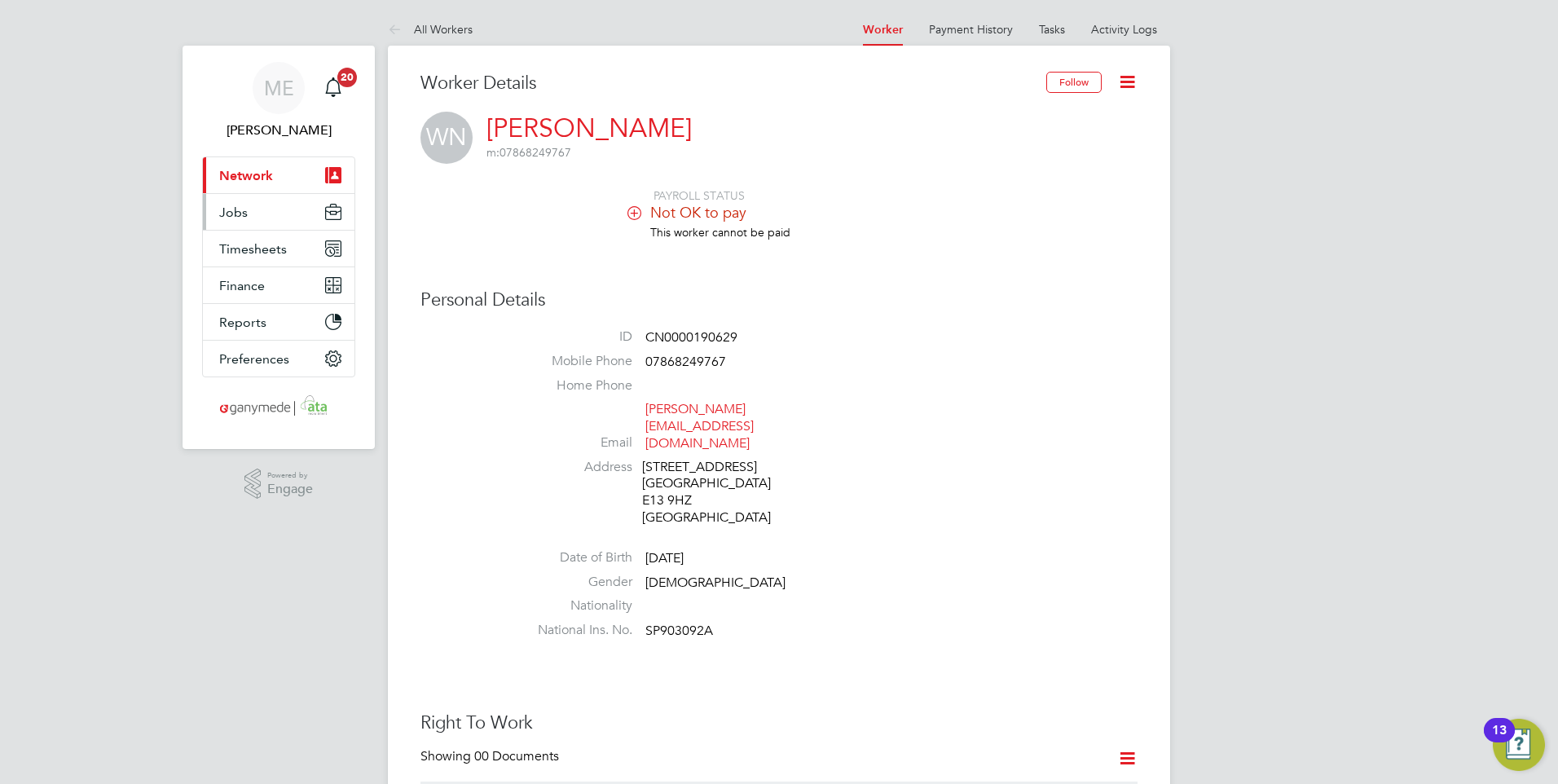
click at [232, 206] on span "Jobs" at bounding box center [233, 213] width 28 height 16
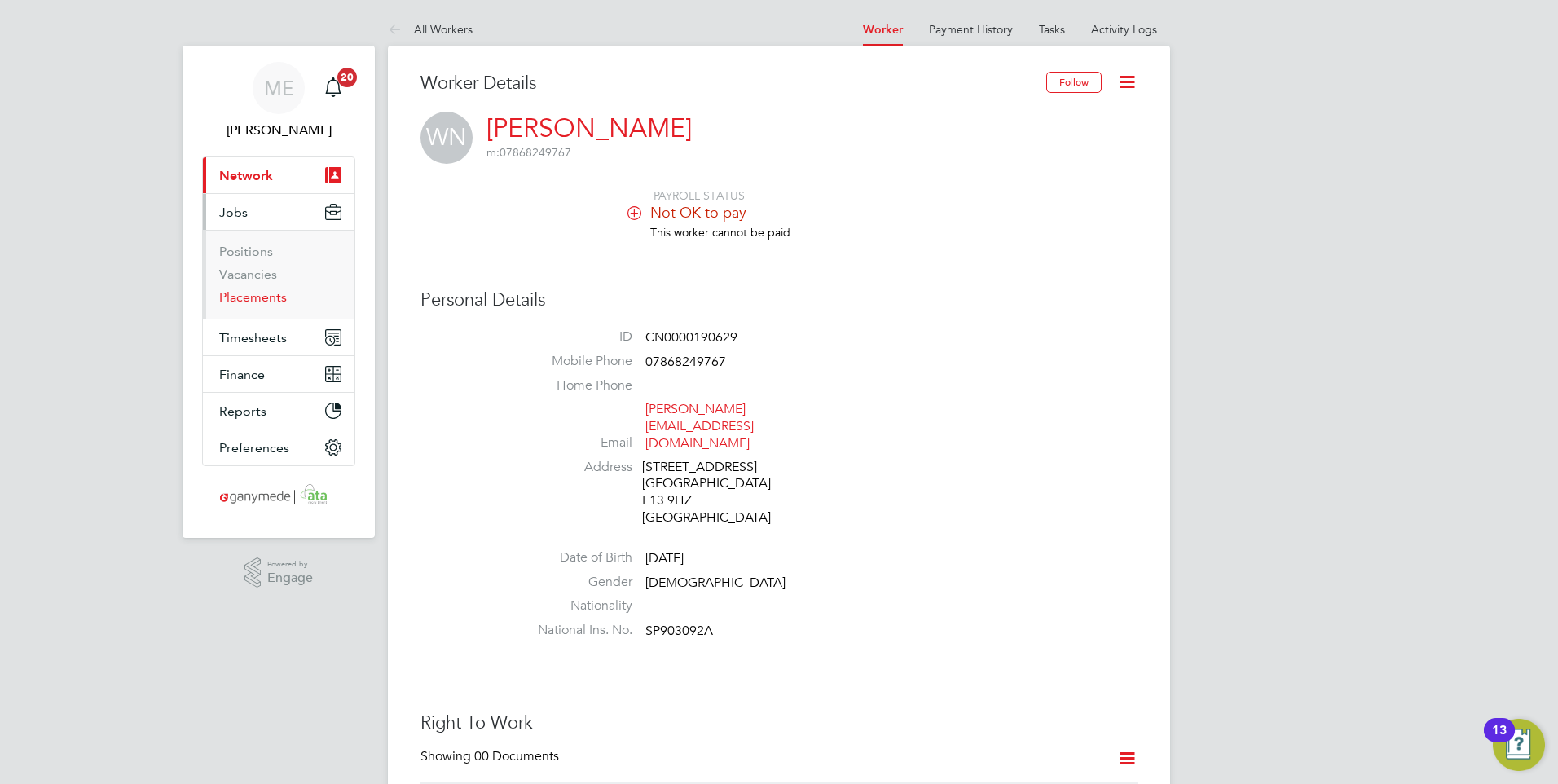
click at [247, 292] on link "Placements" at bounding box center [252, 297] width 68 height 16
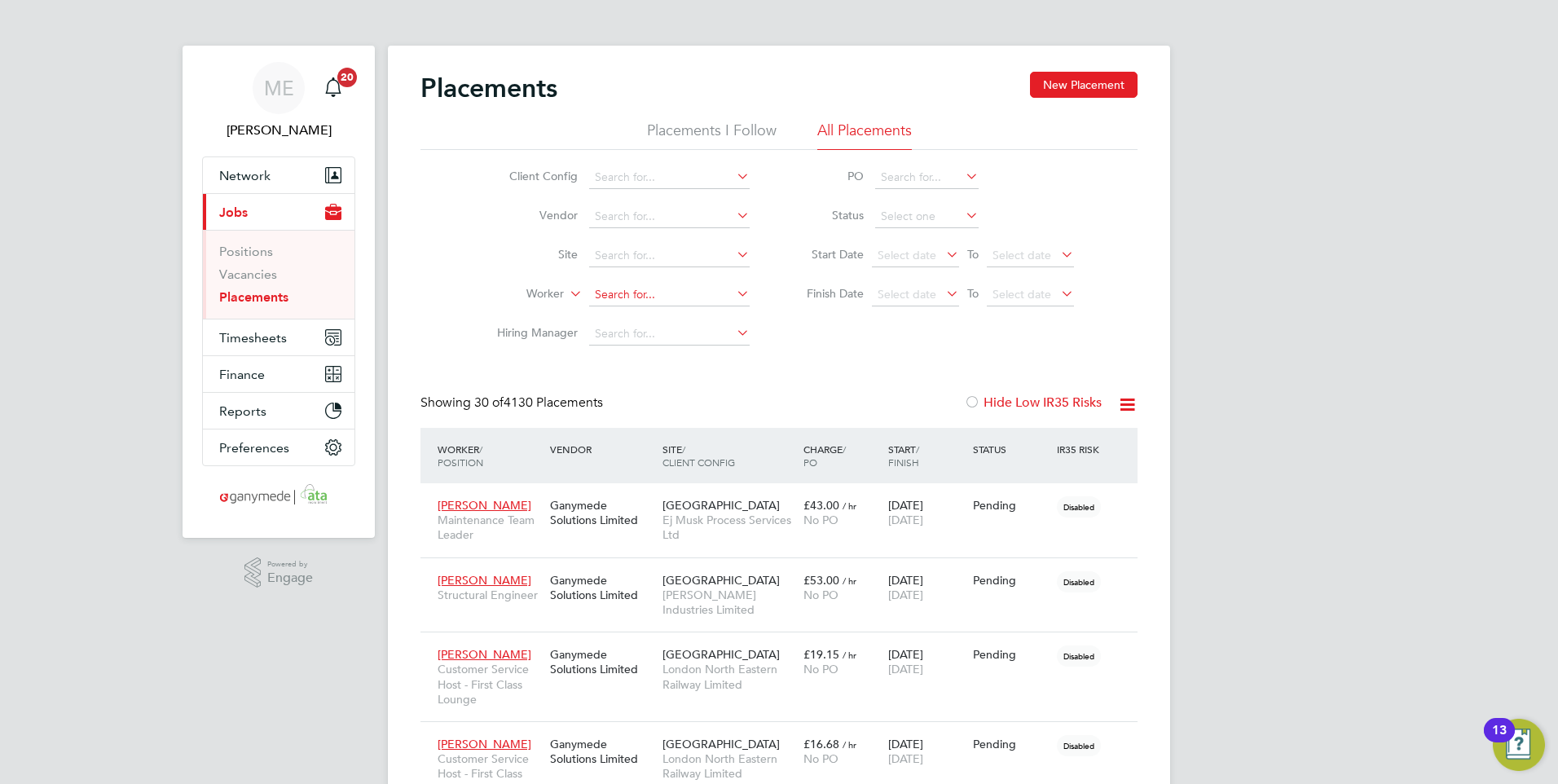
click at [622, 287] on input at bounding box center [669, 295] width 161 height 23
click at [630, 287] on input "michaelkhan" at bounding box center [669, 295] width 161 height 23
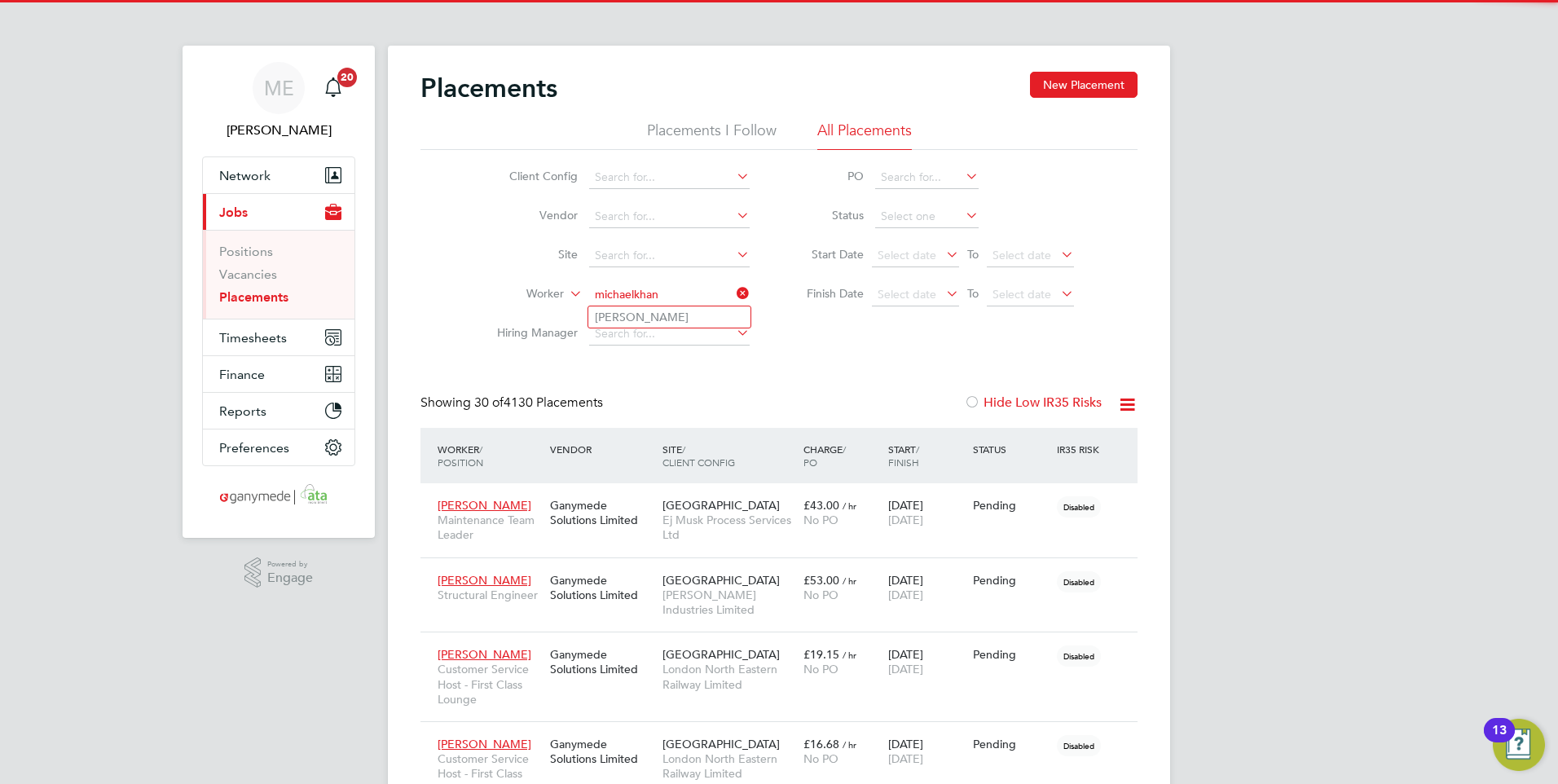
click at [631, 290] on input "michaelkhan" at bounding box center [669, 295] width 161 height 23
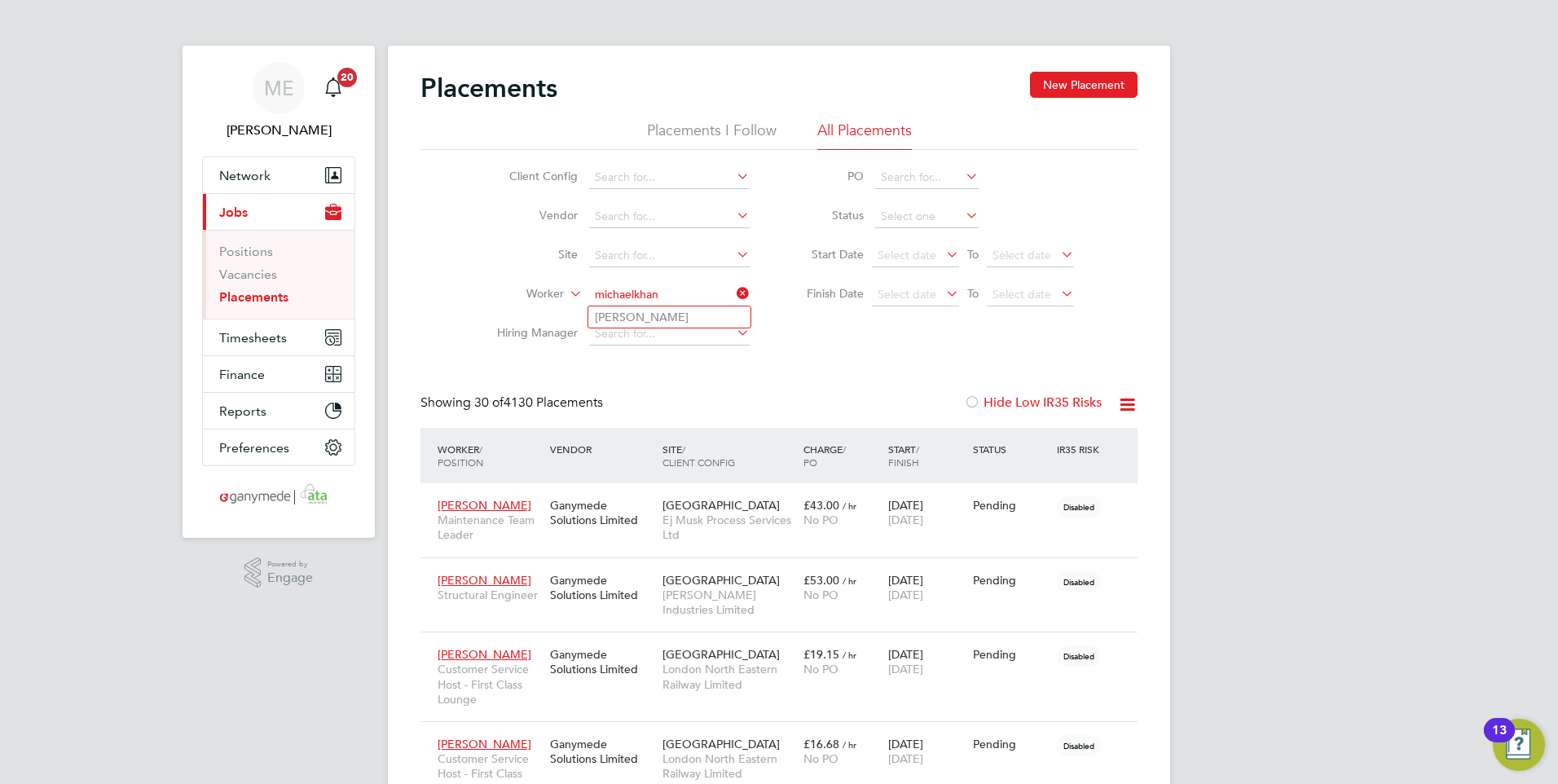
click at [631, 290] on input "michaelkhan" at bounding box center [669, 295] width 161 height 23
click at [662, 286] on input "michaelkhan" at bounding box center [669, 295] width 161 height 23
click at [659, 309] on li "Michael Khan" at bounding box center [669, 317] width 162 height 21
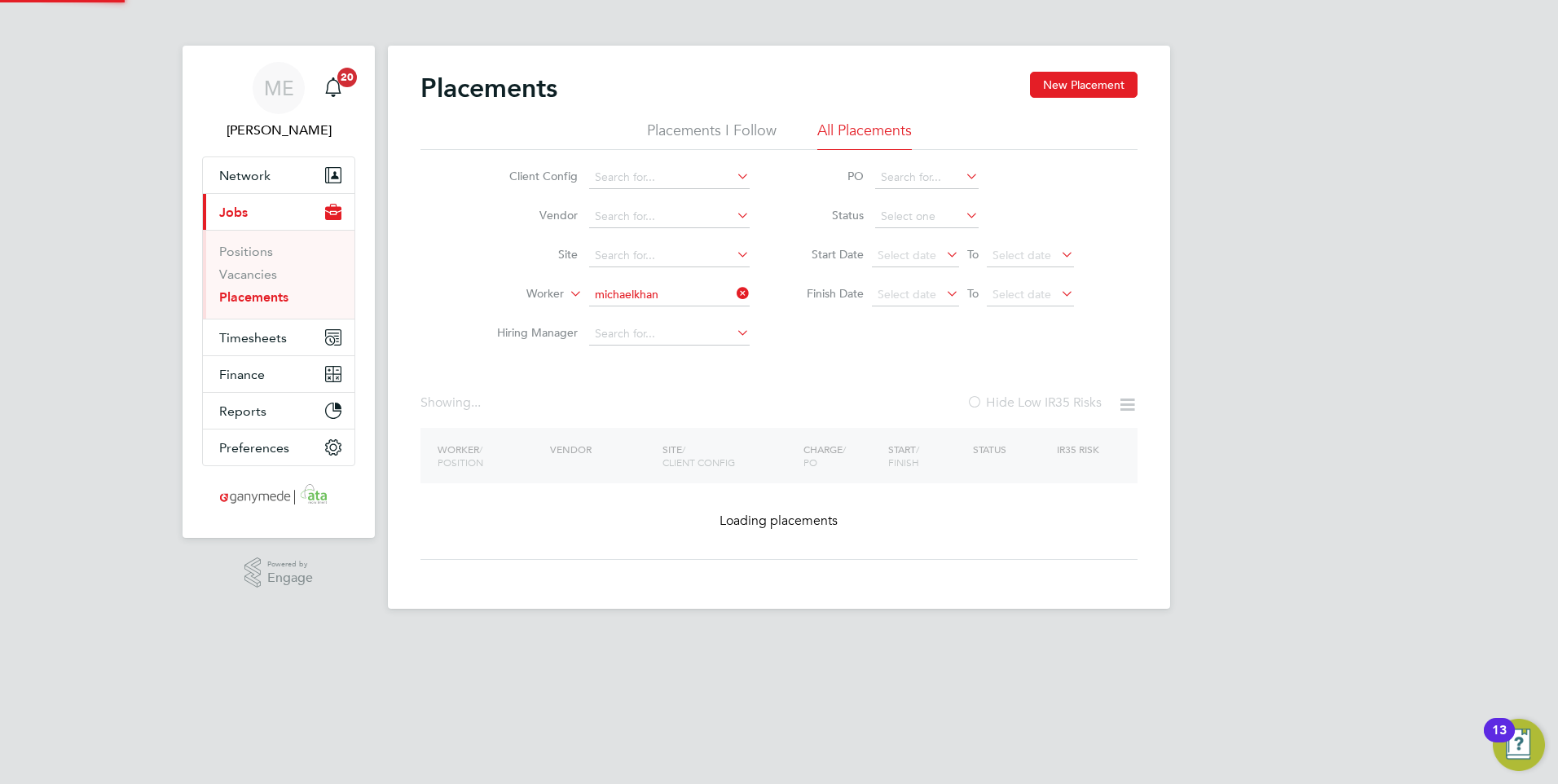
type input "Michael Khan"
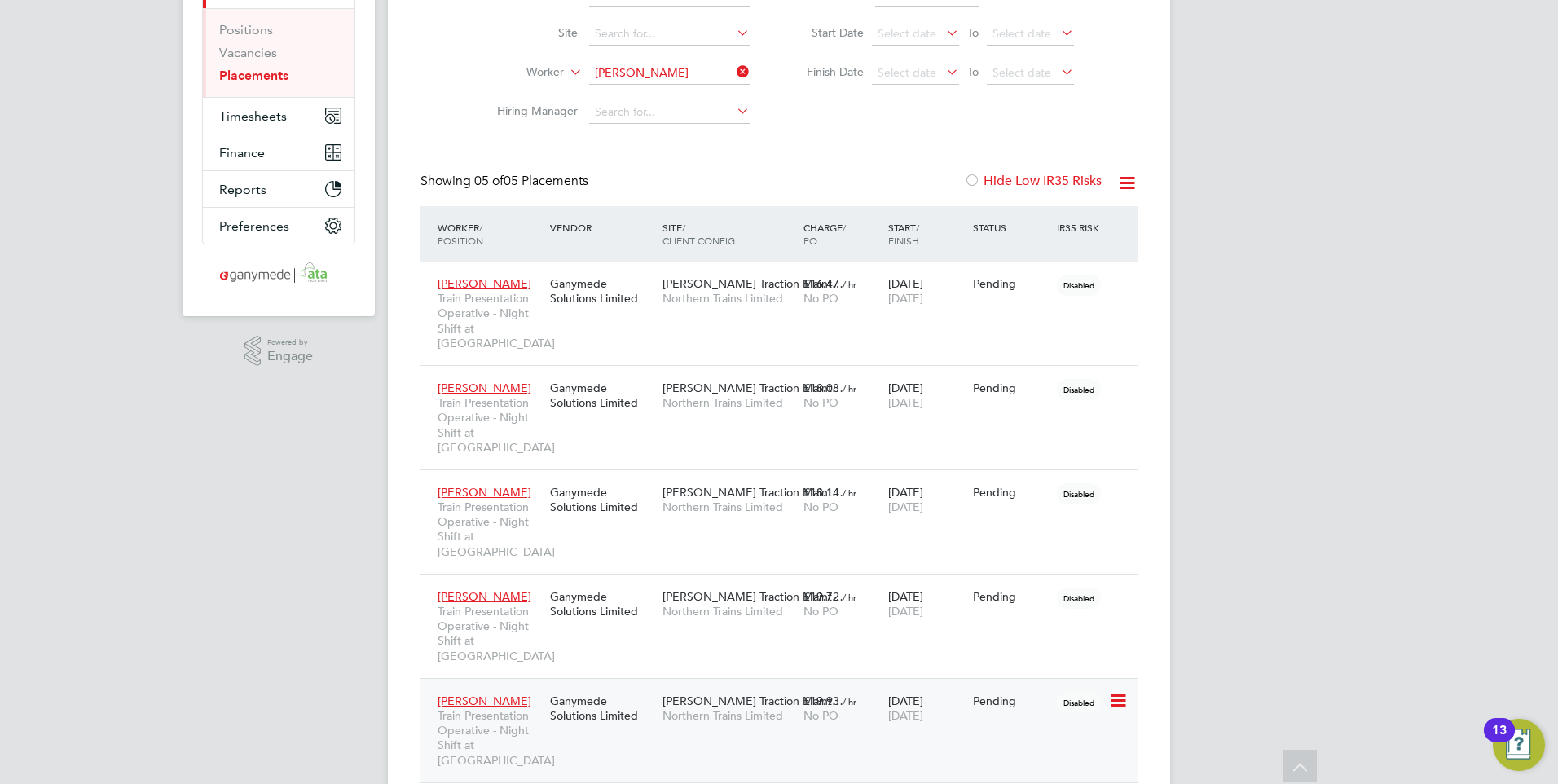
click at [581, 686] on div "Ganymede Solutions Limited" at bounding box center [602, 708] width 113 height 46
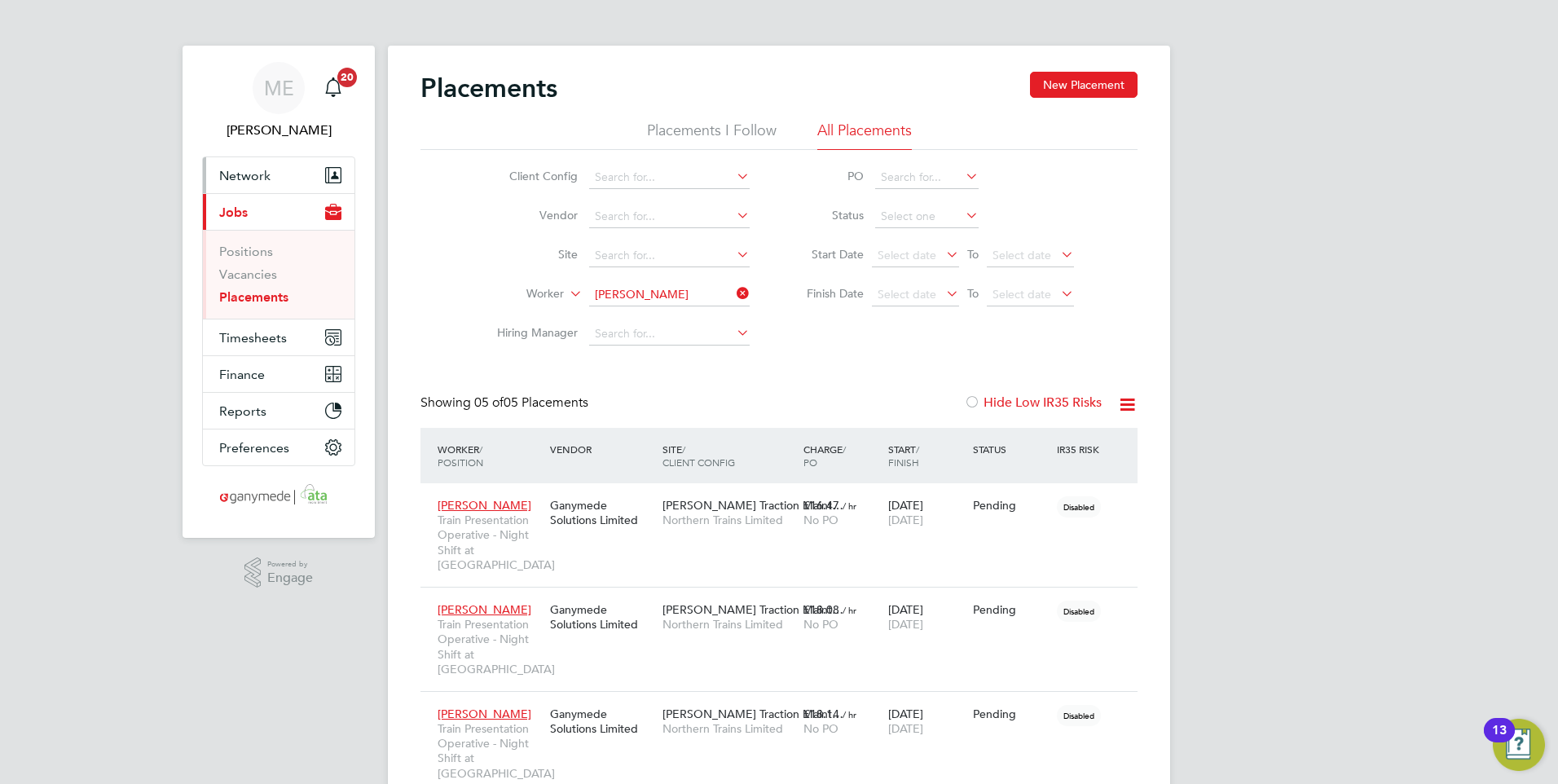
click at [250, 172] on span "Network" at bounding box center [244, 176] width 51 height 16
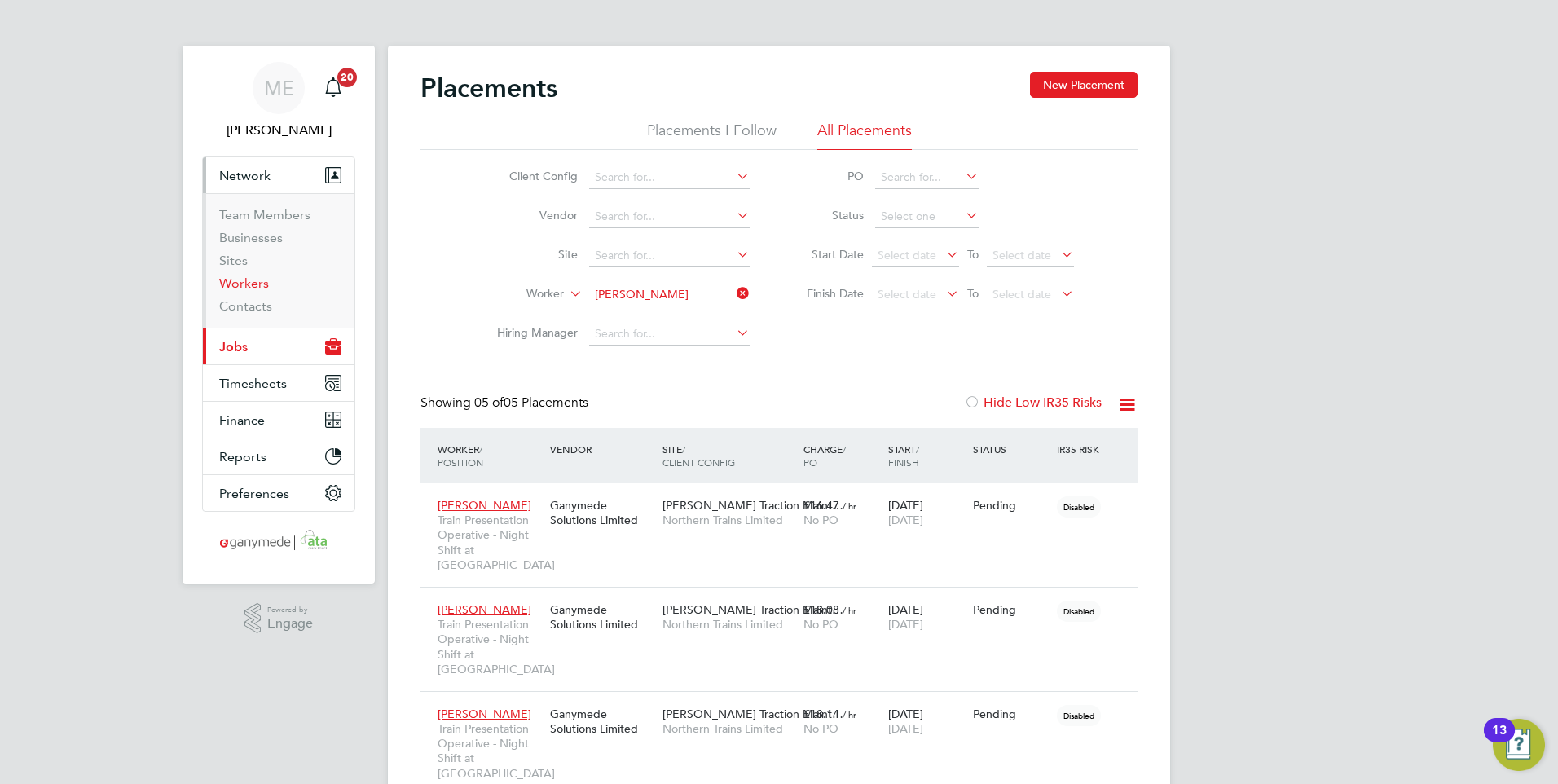
click at [246, 284] on link "Workers" at bounding box center [244, 283] width 50 height 16
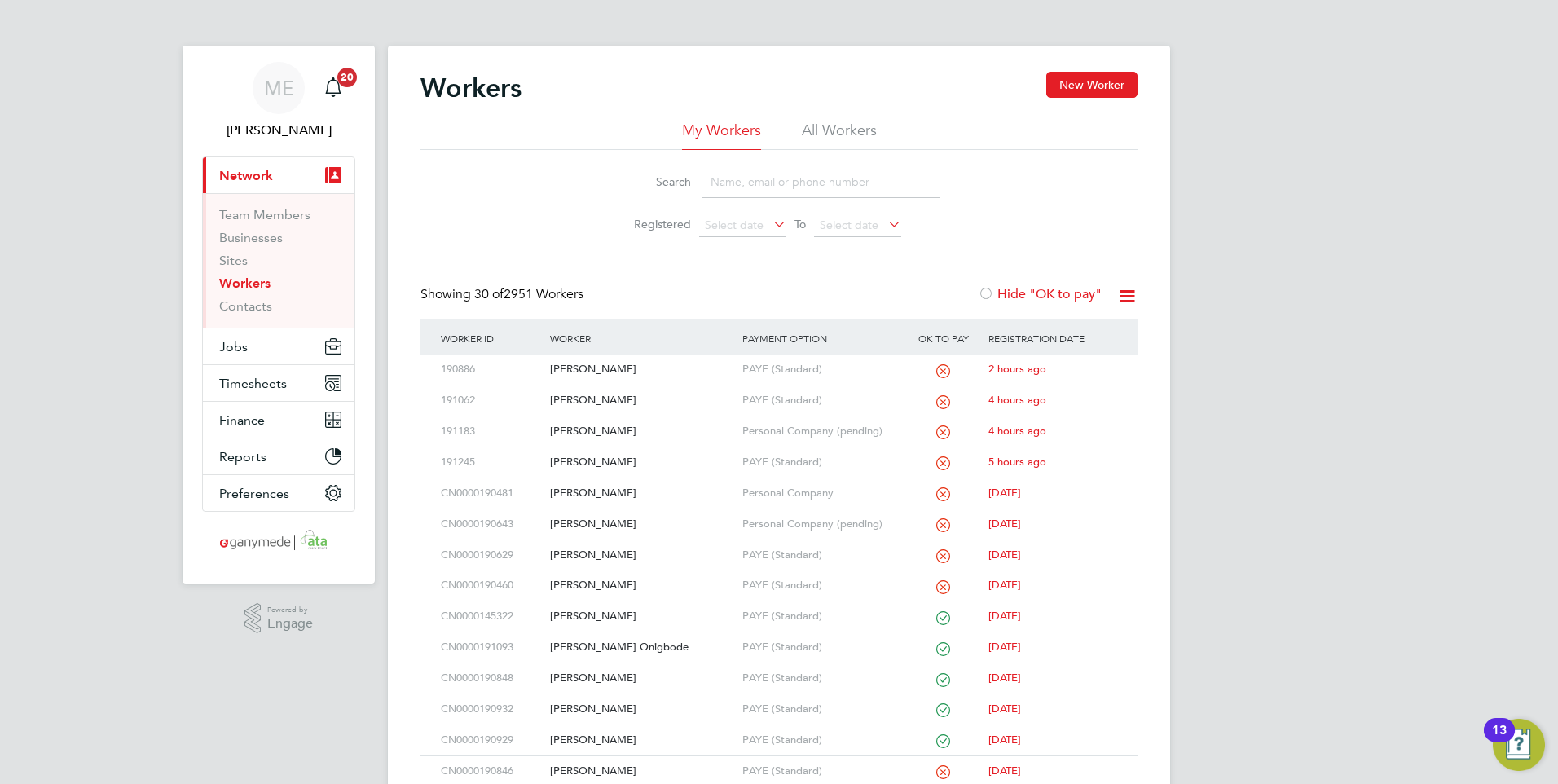
click at [732, 183] on input at bounding box center [821, 182] width 238 height 32
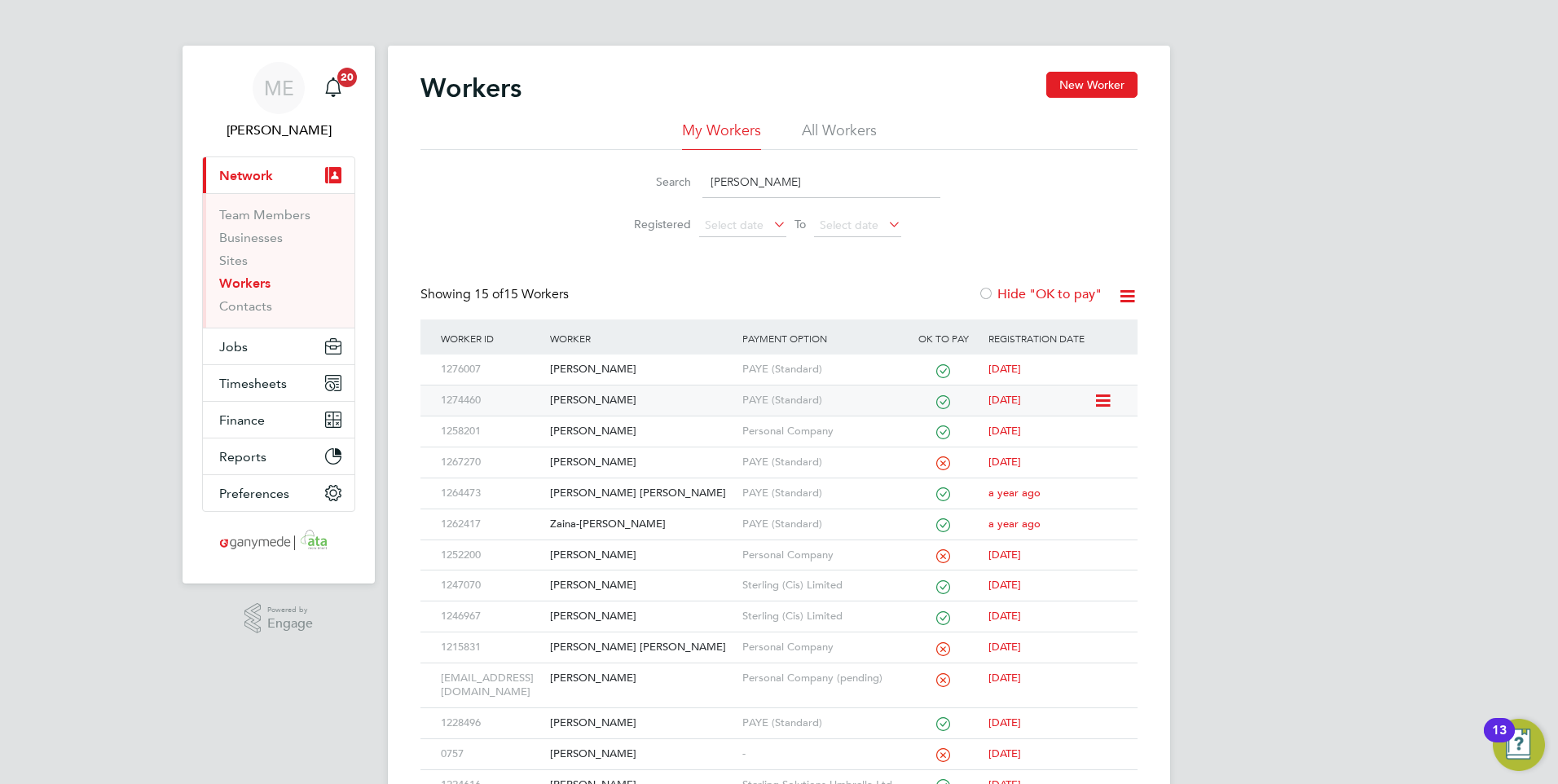
type input "[PERSON_NAME]"
click at [598, 395] on div "[PERSON_NAME]" at bounding box center [642, 400] width 192 height 30
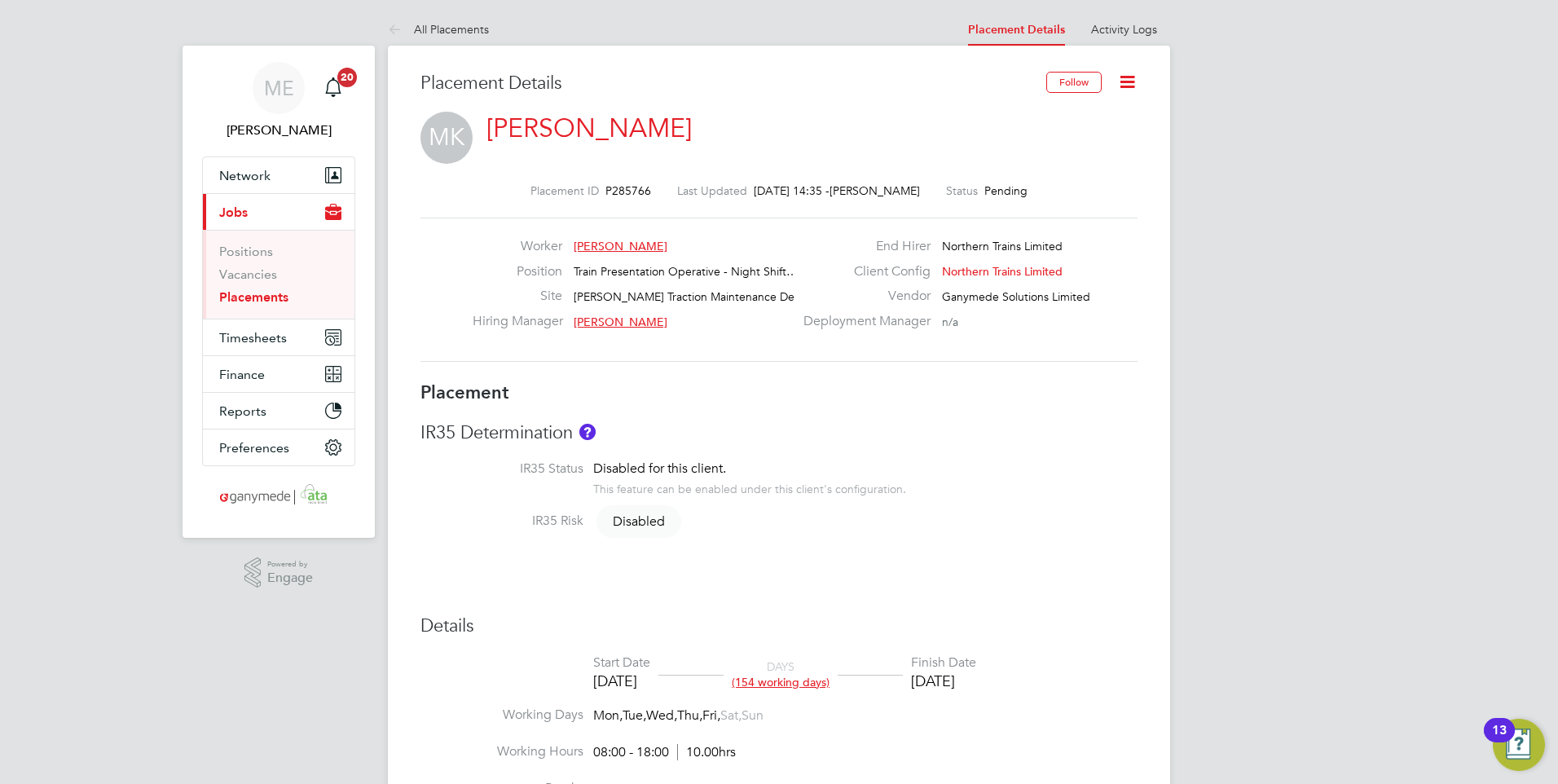
click at [1121, 77] on icon at bounding box center [1127, 82] width 20 height 20
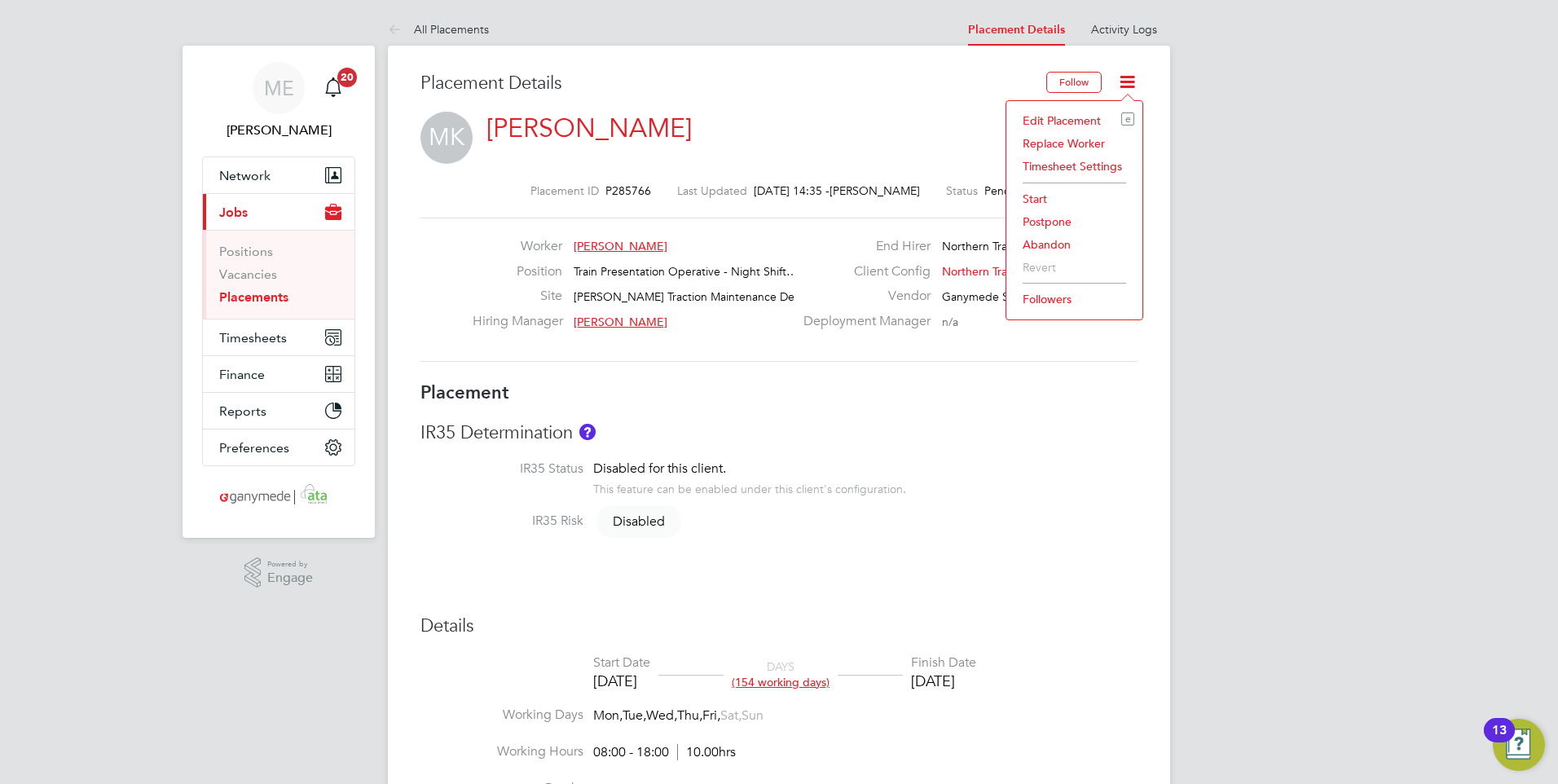
click at [1051, 115] on li "Edit Placement e" at bounding box center [1074, 120] width 120 height 23
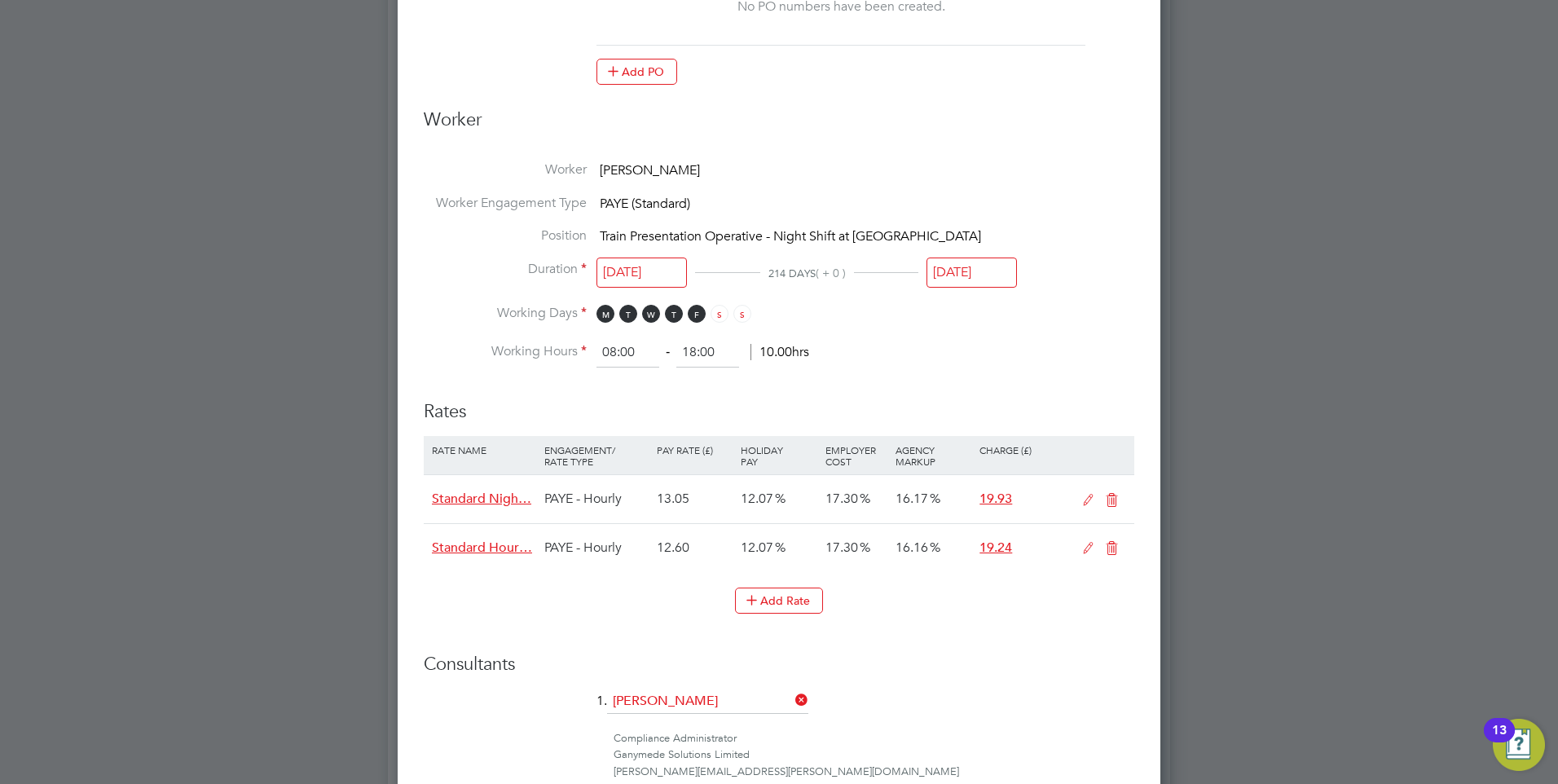
click at [975, 264] on input "31 Oct 2025" at bounding box center [972, 272] width 91 height 30
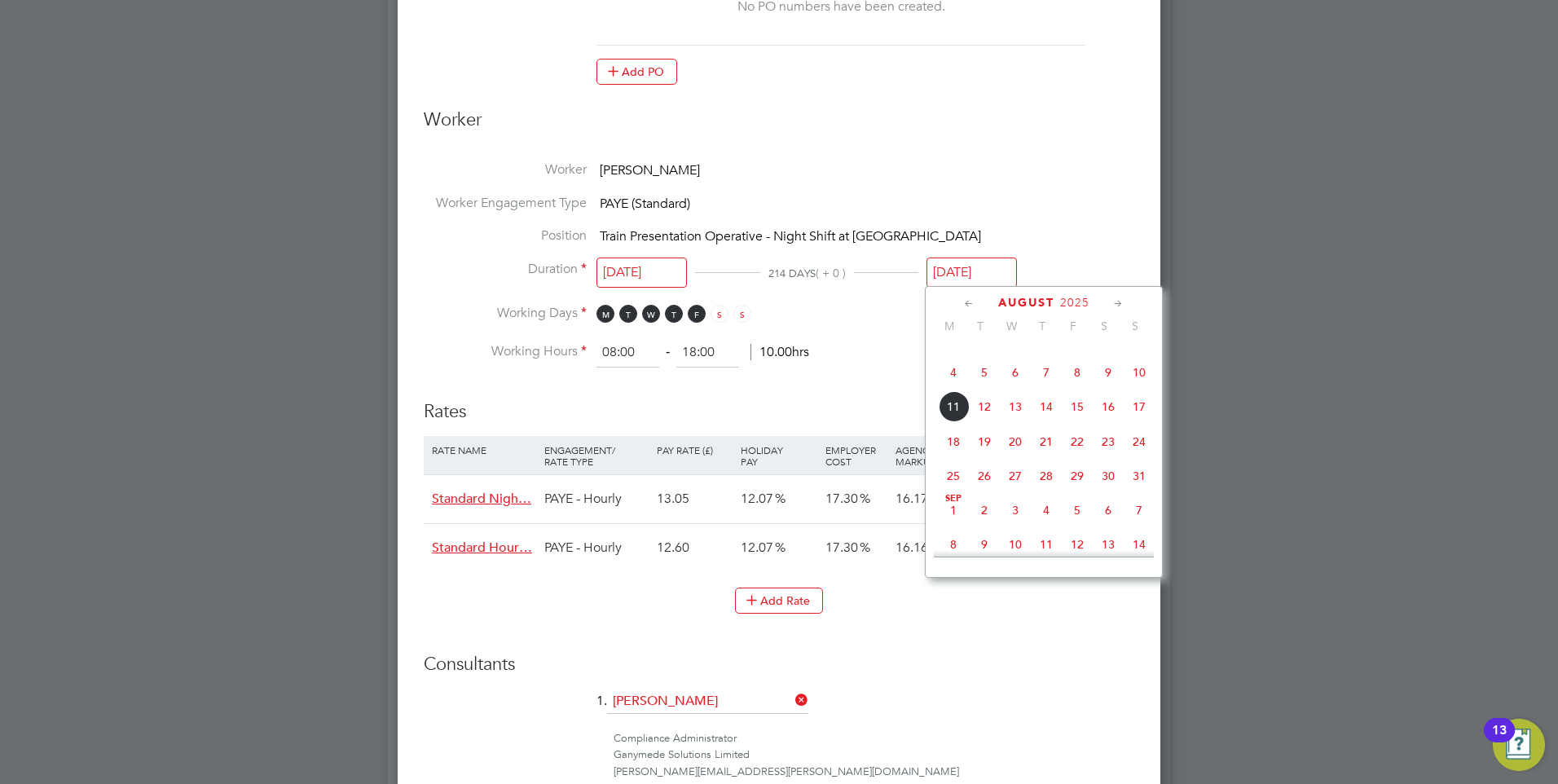
click at [980, 375] on span "5" at bounding box center [984, 372] width 31 height 31
type input "[DATE]"
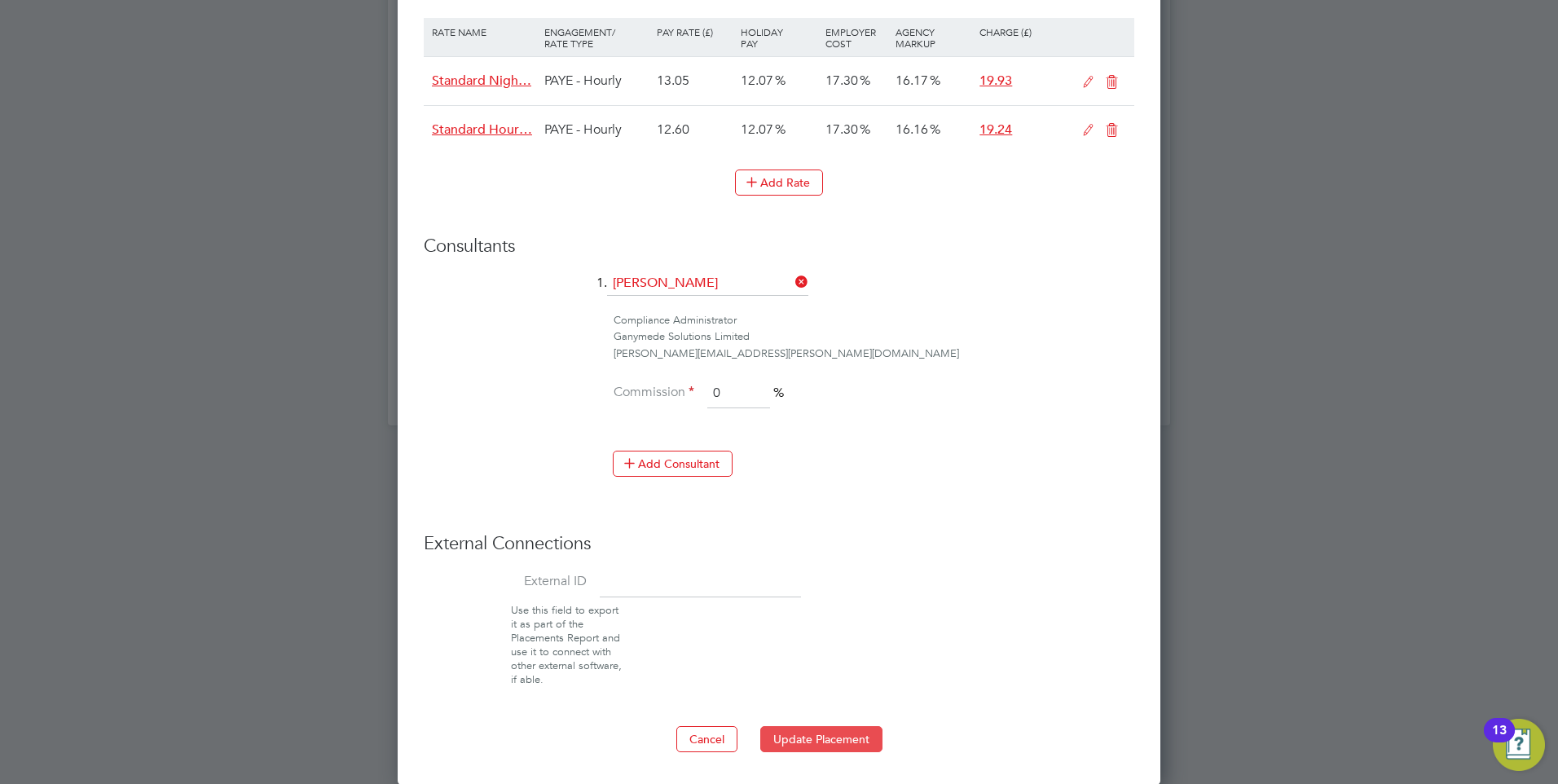
click at [807, 726] on button "Update Placement" at bounding box center [821, 739] width 122 height 26
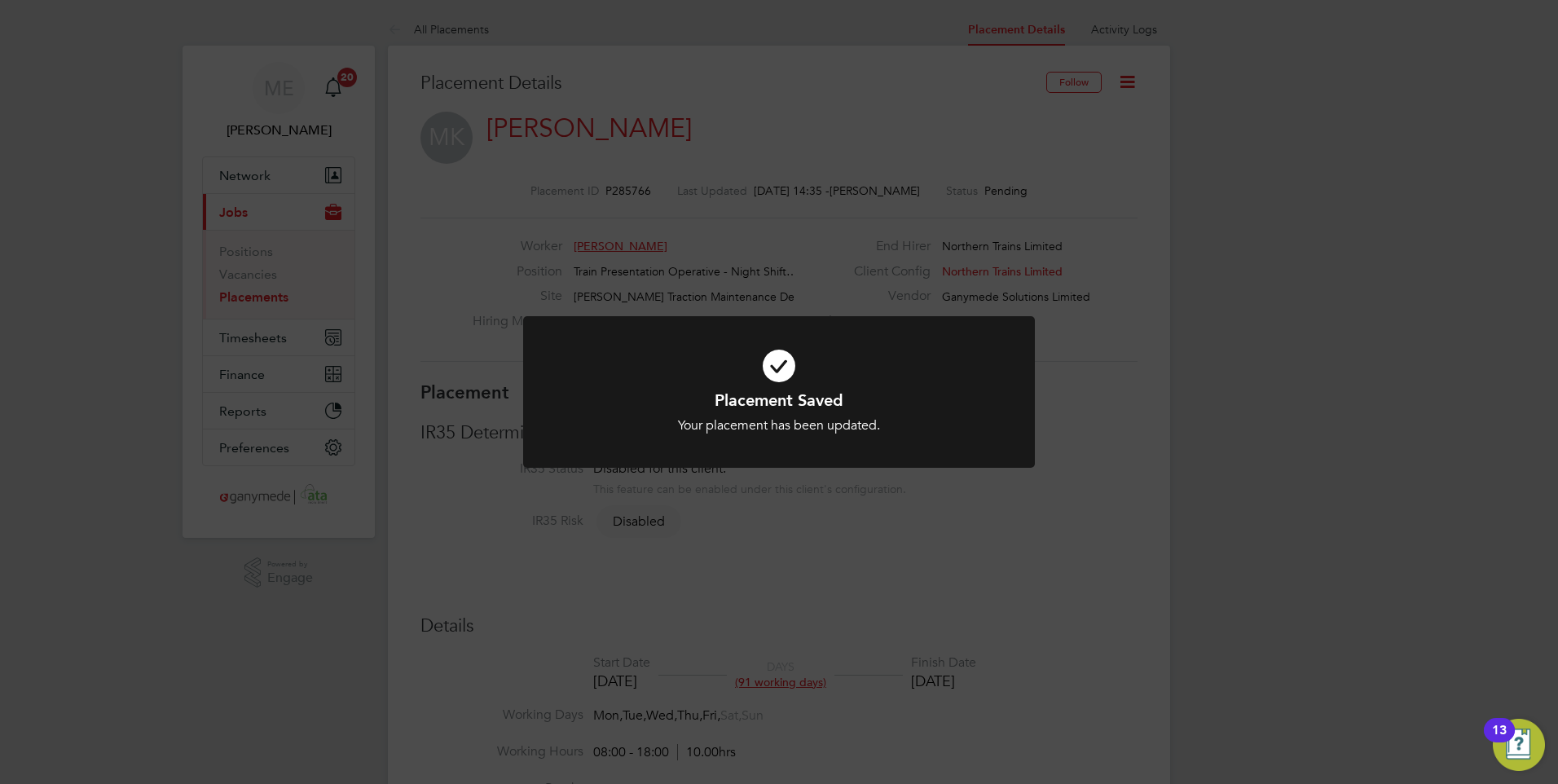
click at [929, 526] on div "Placement Saved Your placement has been updated. Cancel Okay" at bounding box center [779, 392] width 1558 height 784
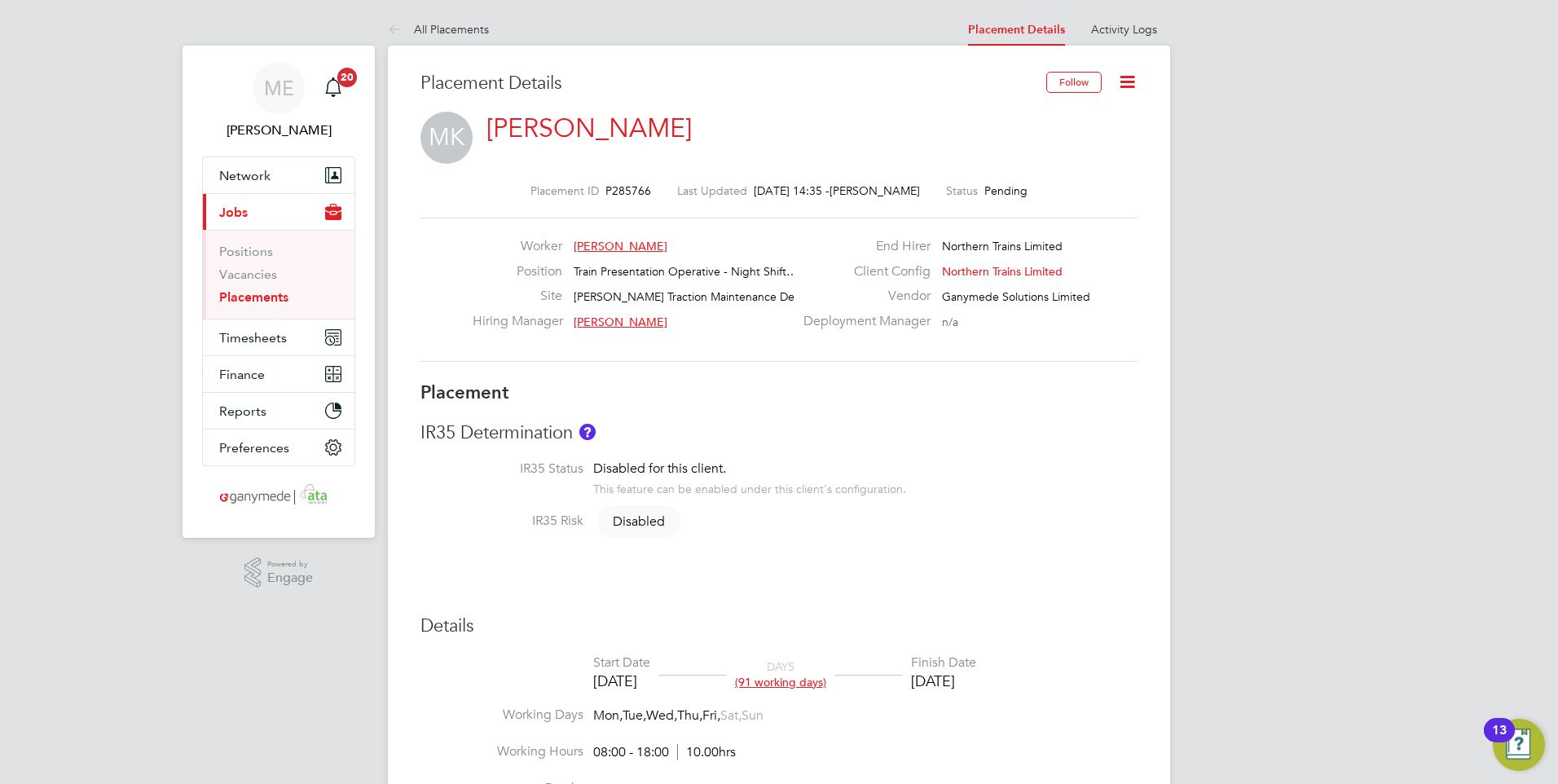
click at [259, 295] on link "Placements" at bounding box center [253, 297] width 69 height 16
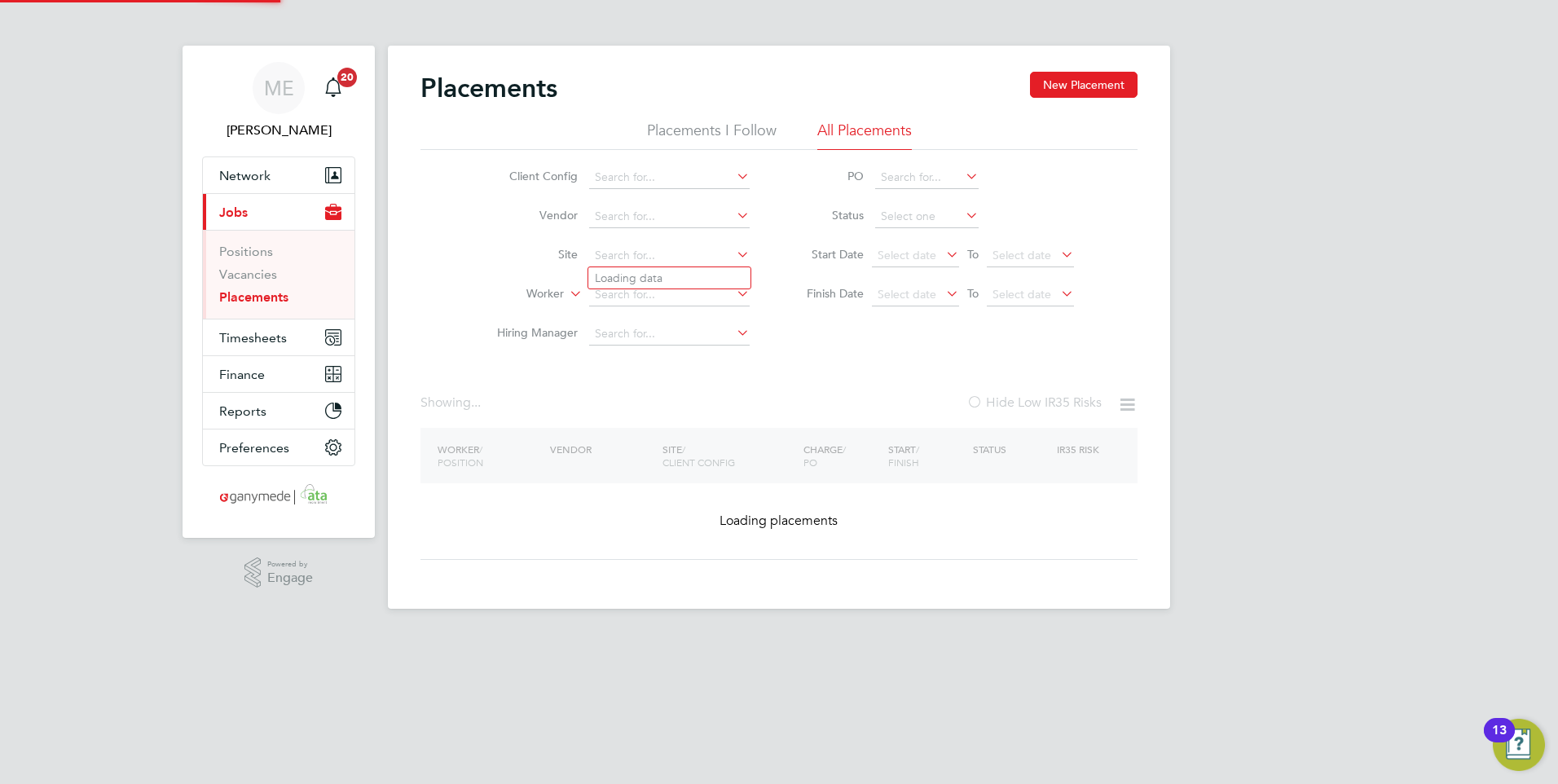
click at [609, 266] on div "Placements New Placement Placements I Follow All Placements Client Config Vendo…" at bounding box center [779, 327] width 783 height 563
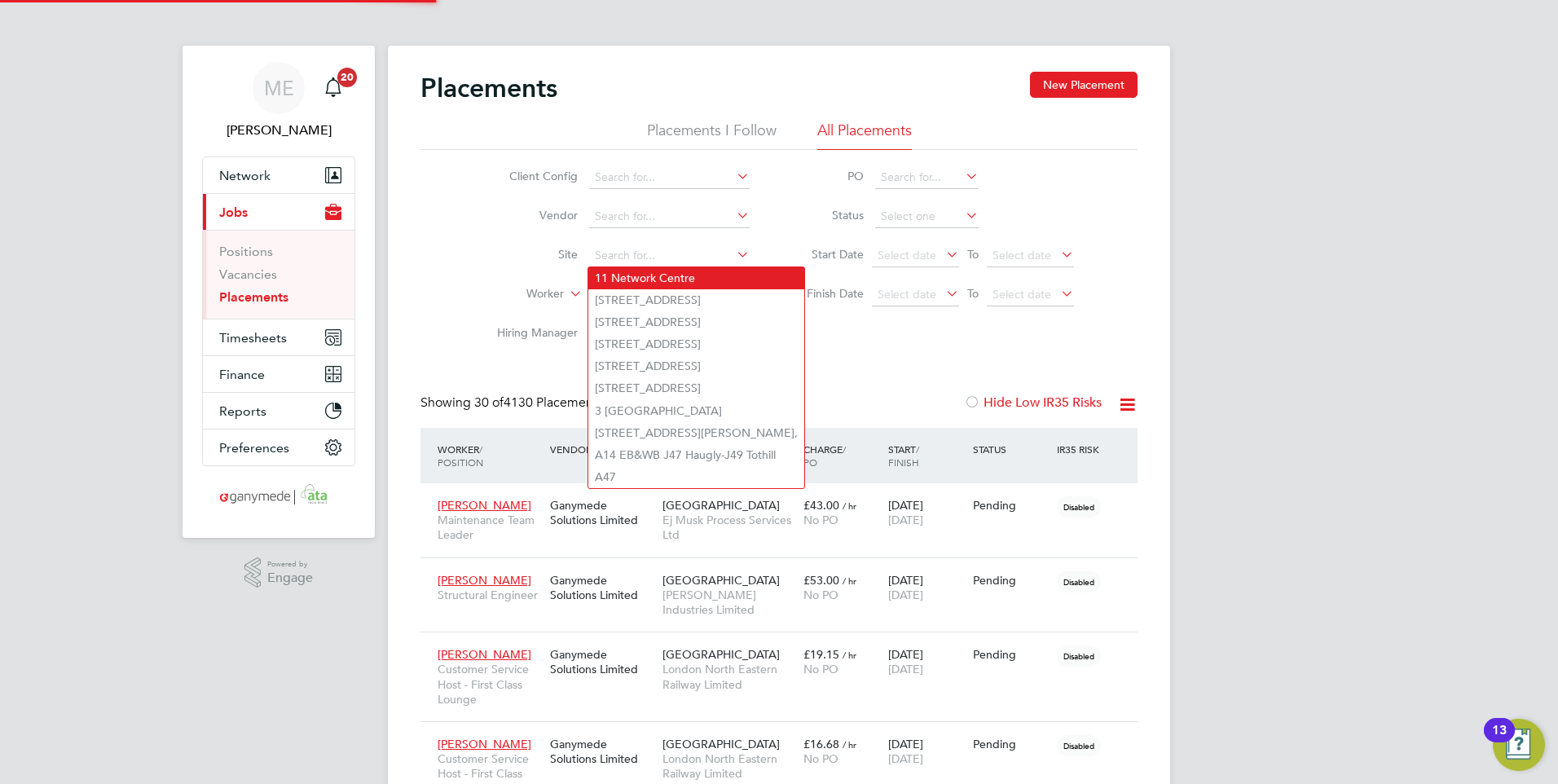
scroll to position [76, 113]
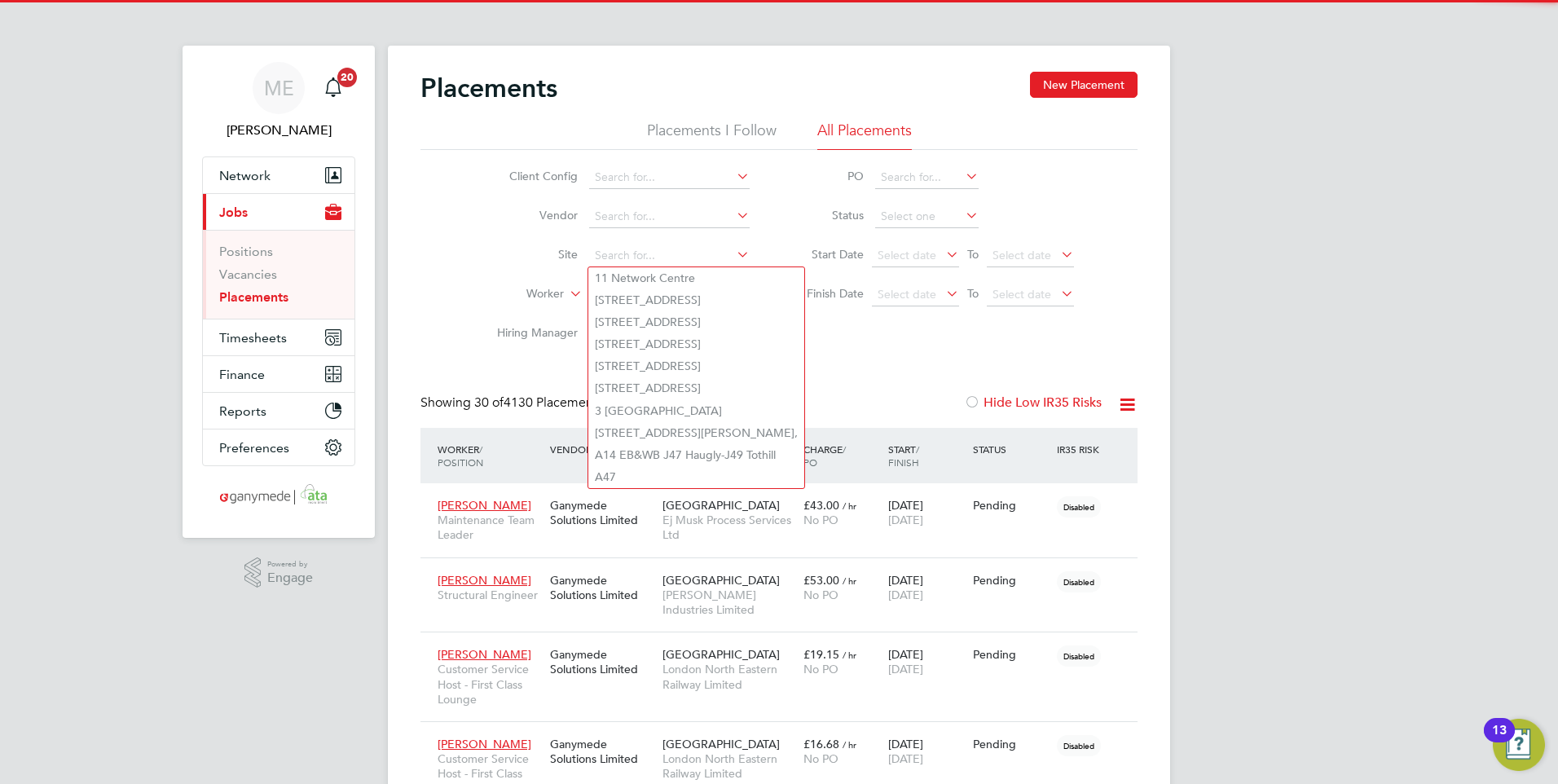
click at [519, 260] on label "Site" at bounding box center [531, 254] width 94 height 15
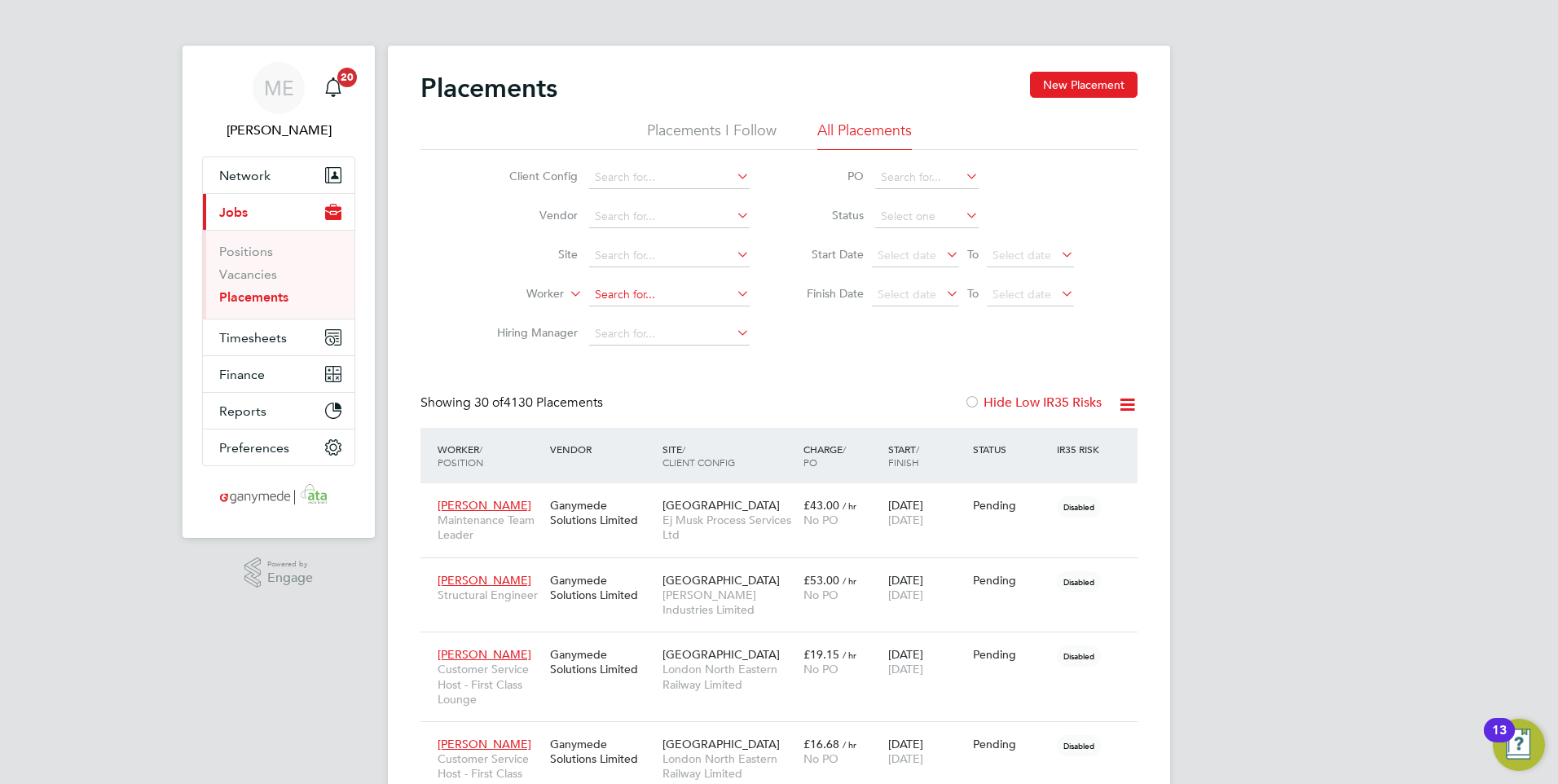
click at [608, 293] on input at bounding box center [669, 295] width 161 height 23
click at [652, 397] on li "Charles N'Dah" at bounding box center [736, 405] width 295 height 22
type input "Charles N'Dah"
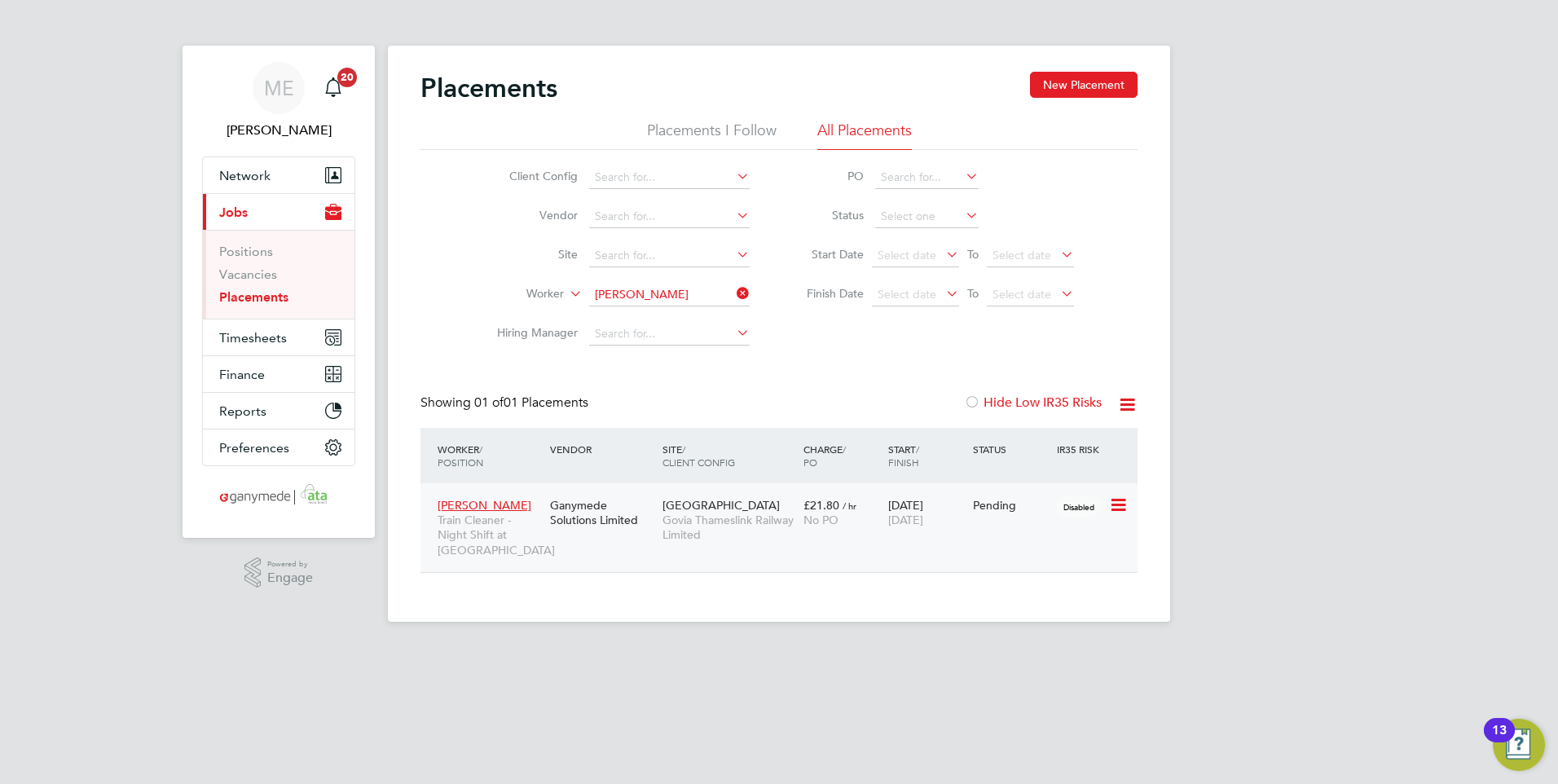
click at [576, 529] on div "Ganymede Solutions Limited" at bounding box center [602, 512] width 113 height 46
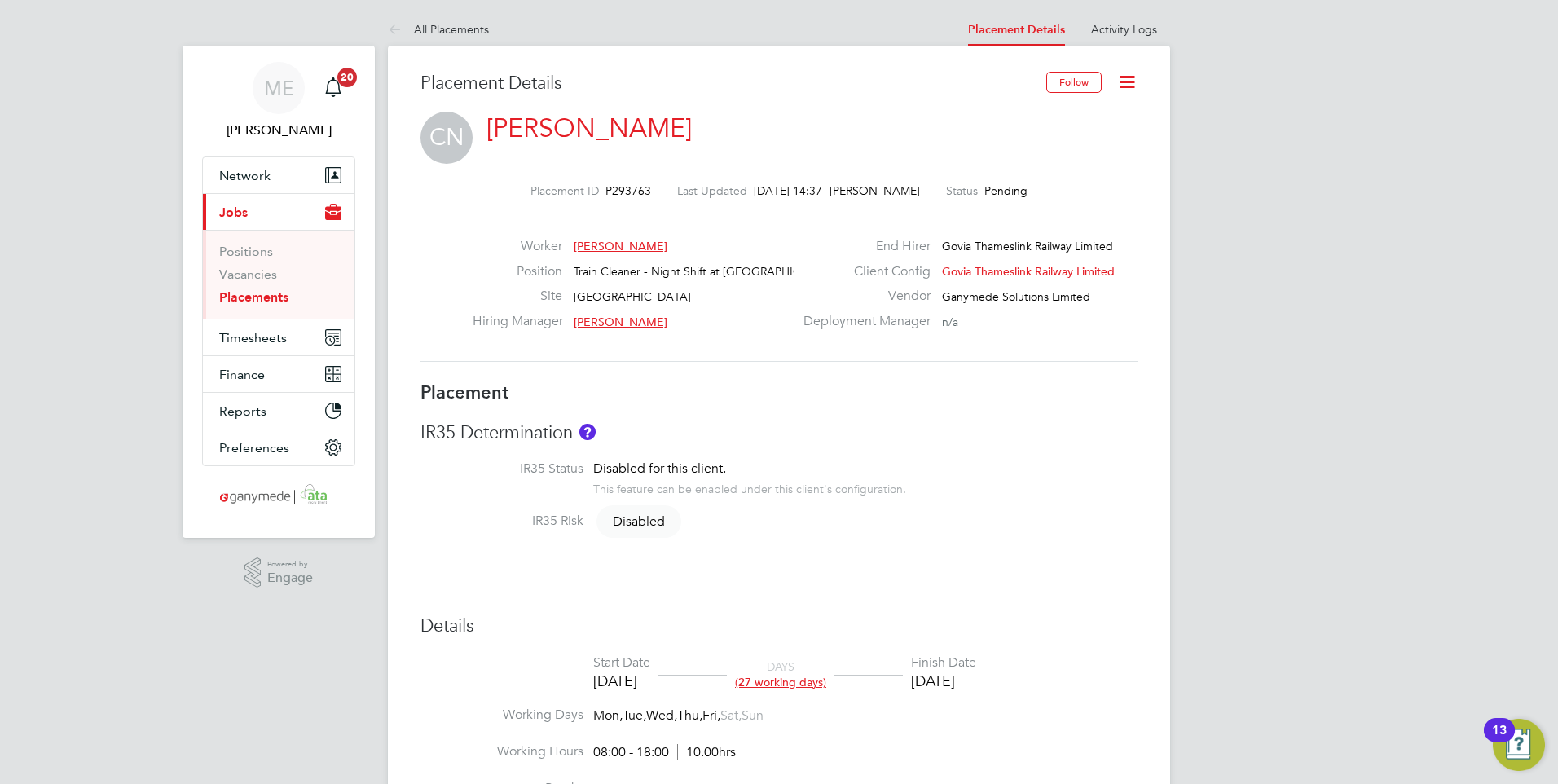
click at [258, 295] on link "Placements" at bounding box center [253, 297] width 69 height 16
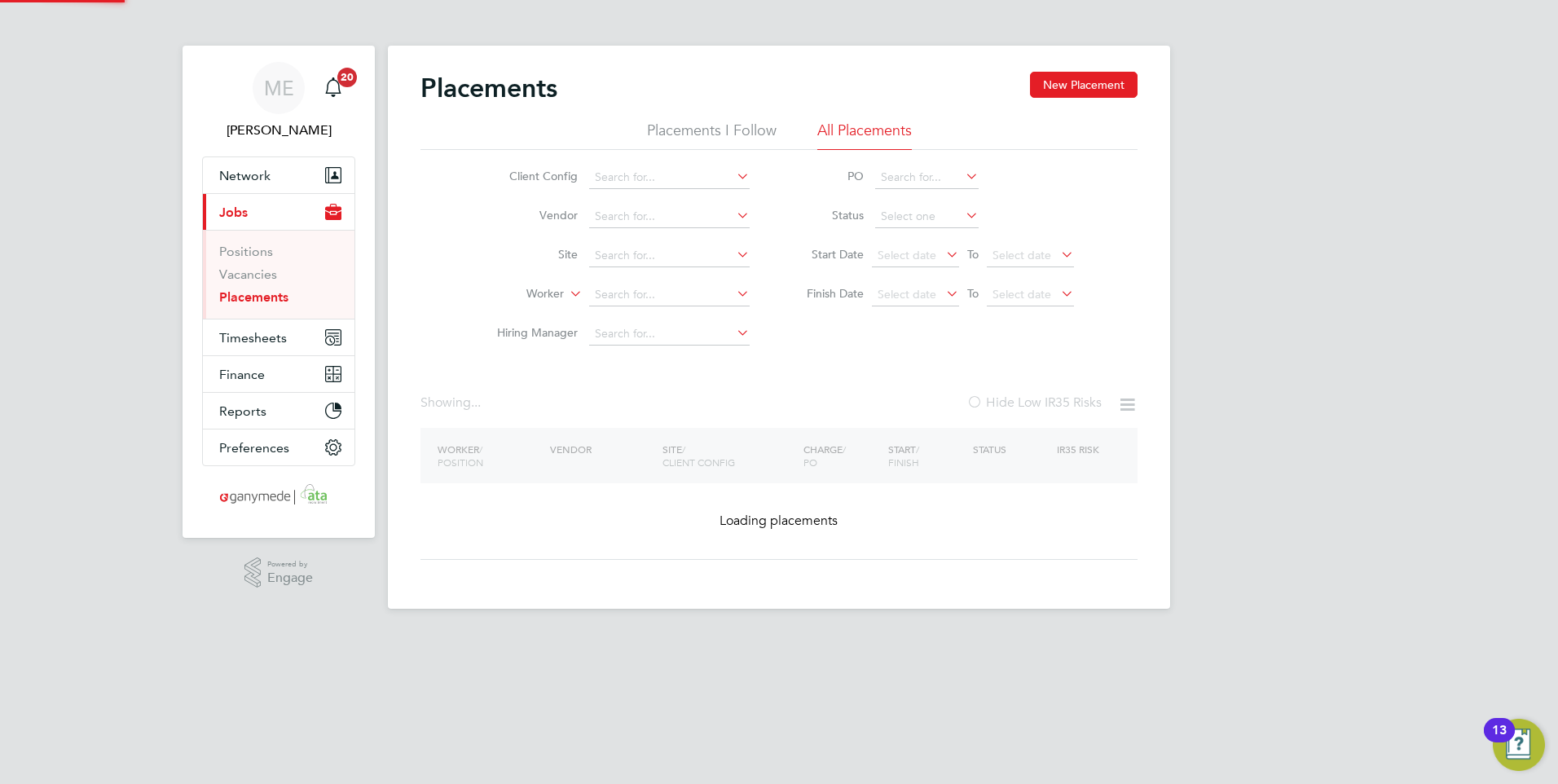
click at [241, 292] on link "Placements" at bounding box center [253, 297] width 69 height 16
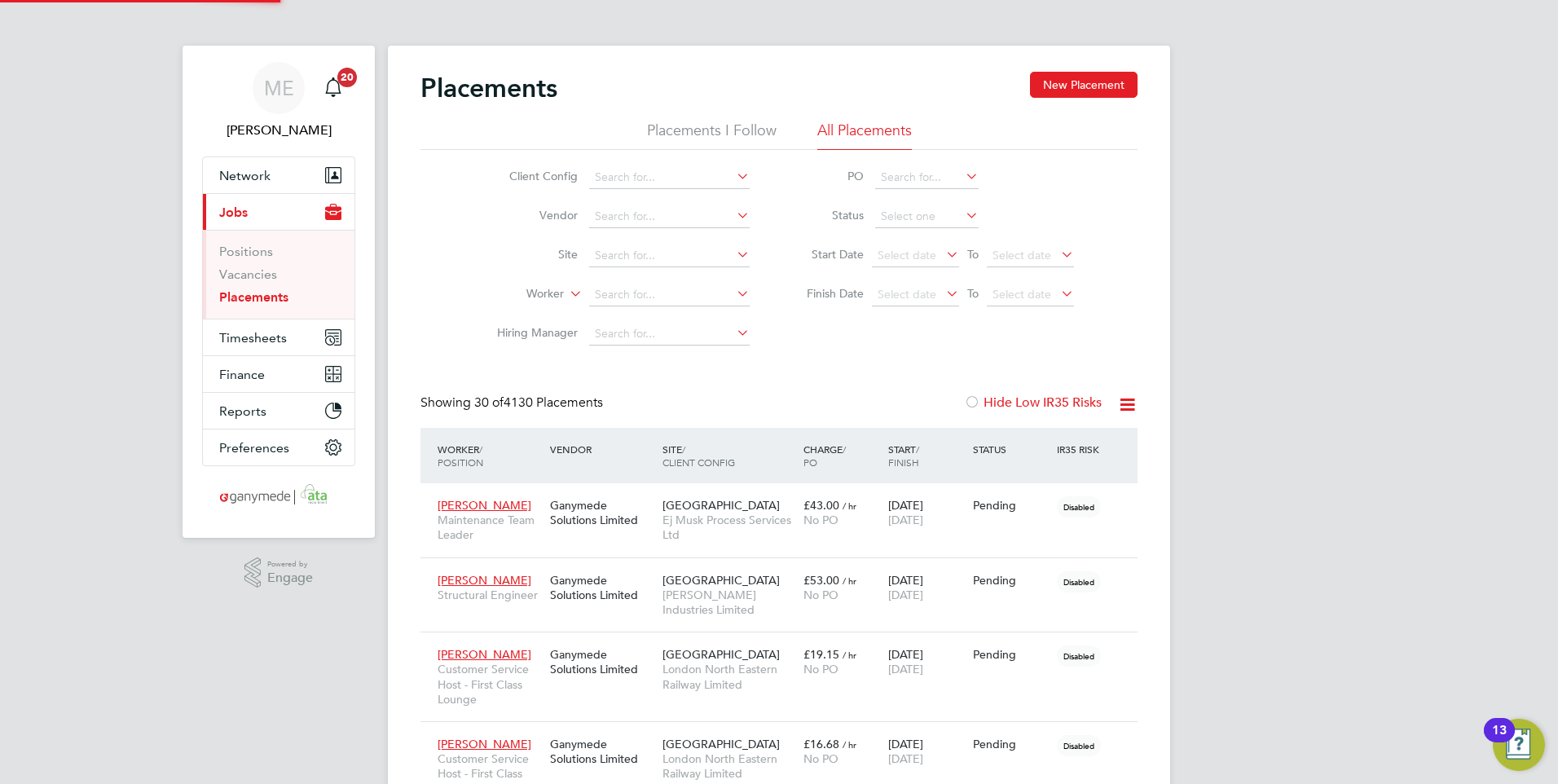
scroll to position [76, 113]
click at [609, 293] on input at bounding box center [669, 295] width 161 height 23
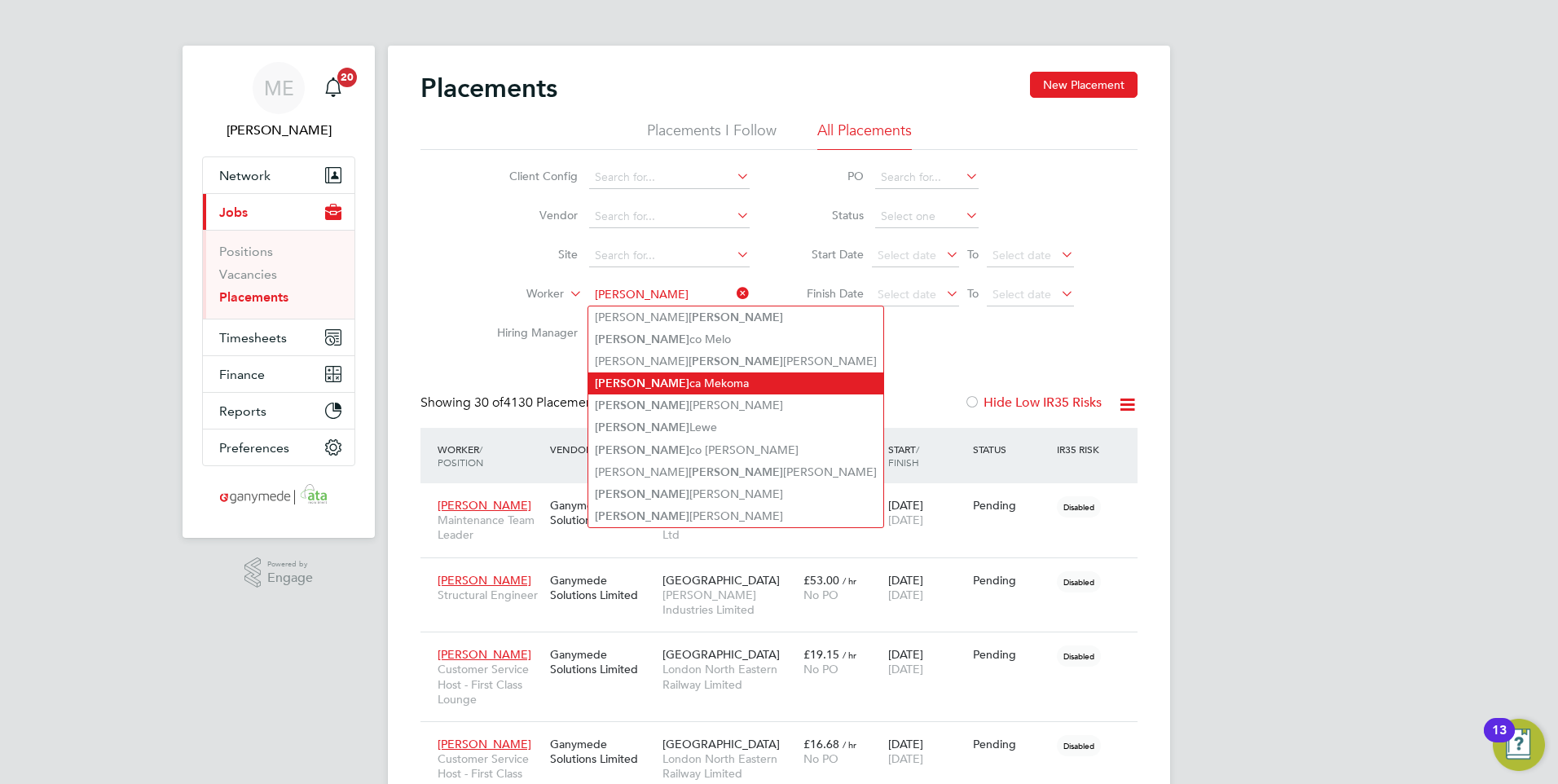
click at [641, 388] on li "Francis ca Mekoma" at bounding box center [736, 383] width 295 height 22
type input "[PERSON_NAME]"
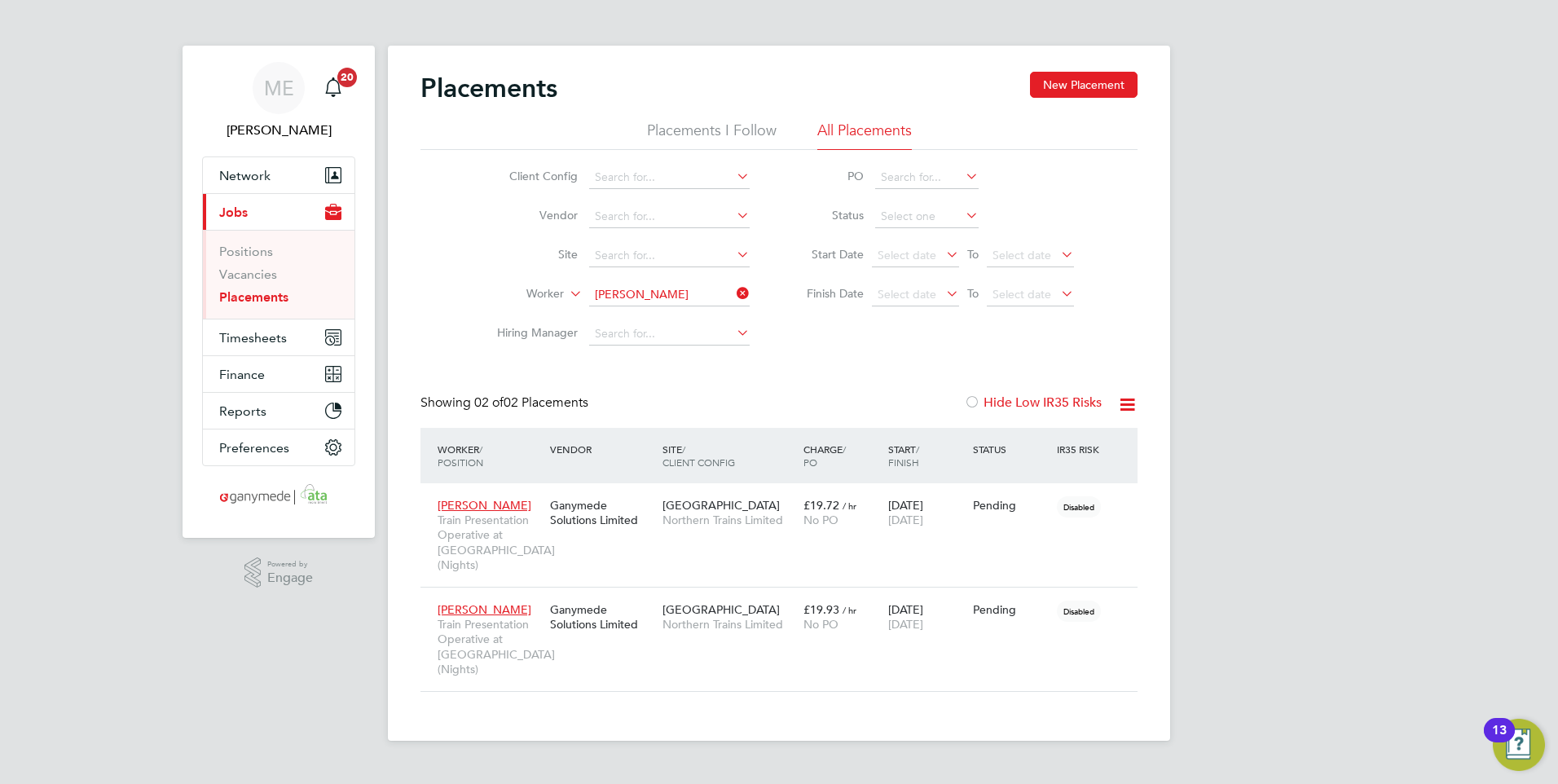
click at [733, 286] on icon at bounding box center [733, 294] width 0 height 23
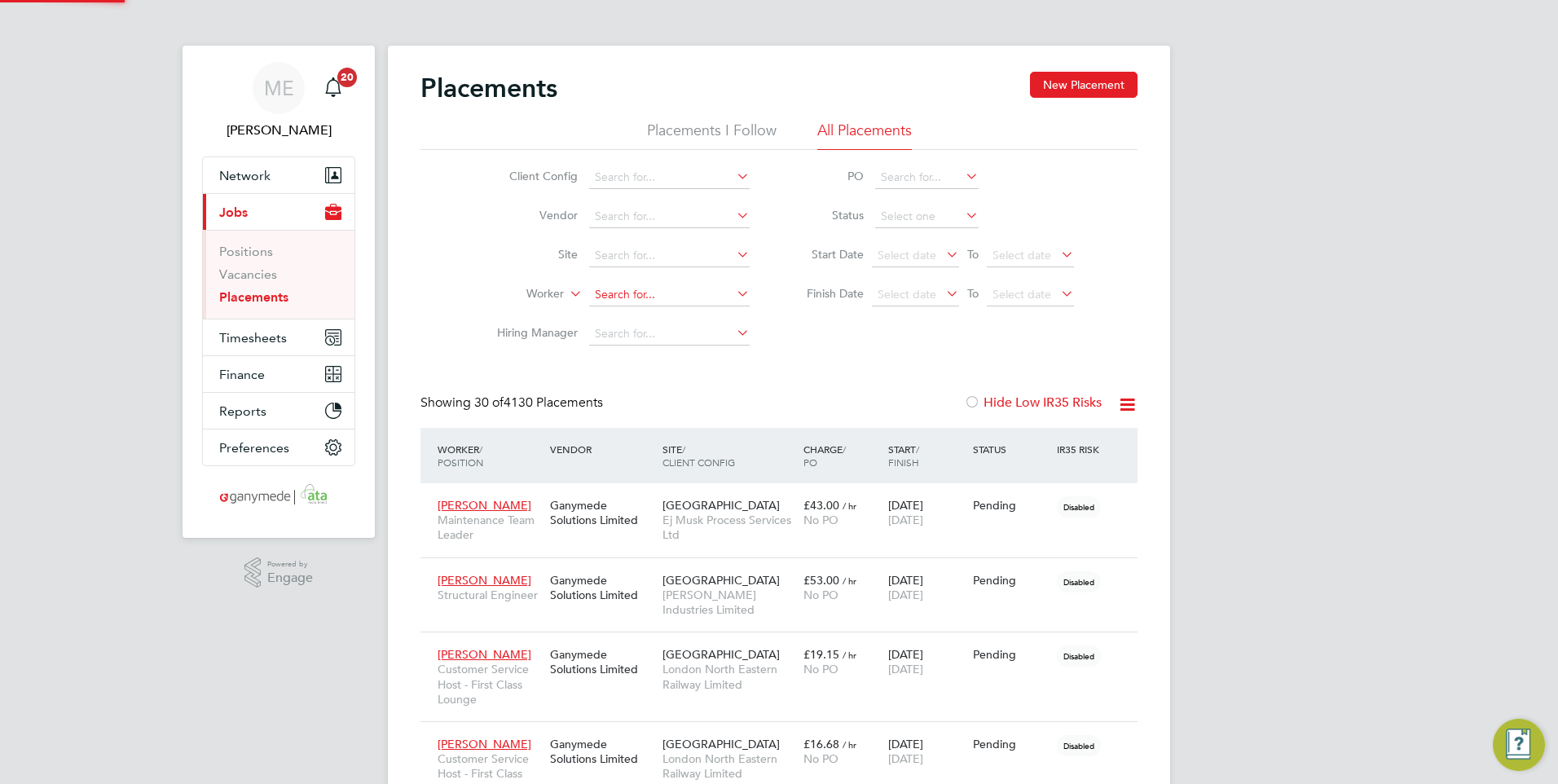
click at [674, 295] on input at bounding box center [669, 295] width 161 height 23
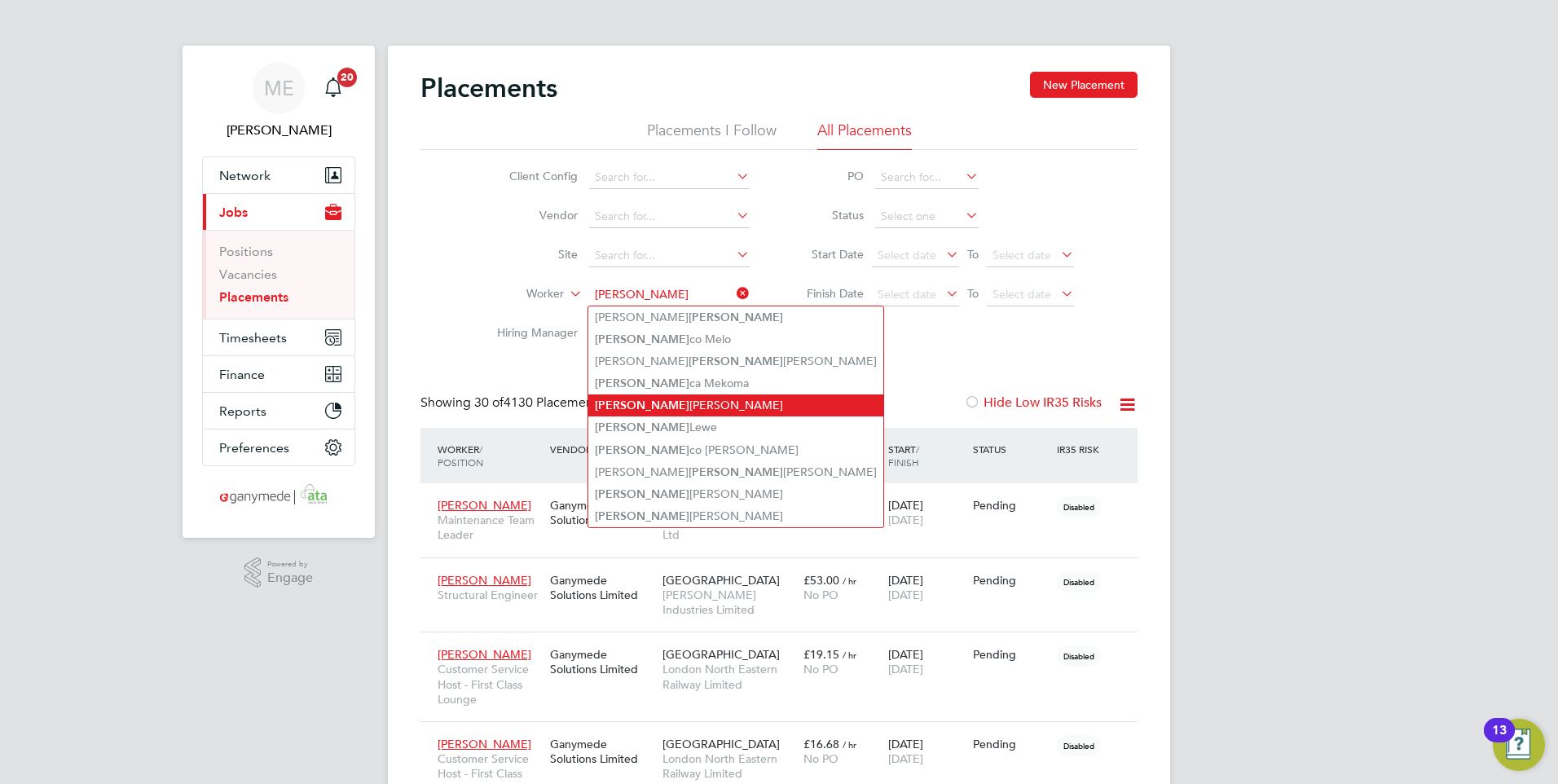
click at [633, 403] on li "Francis Quirk" at bounding box center [736, 405] width 295 height 22
type input "Francis Quirk"
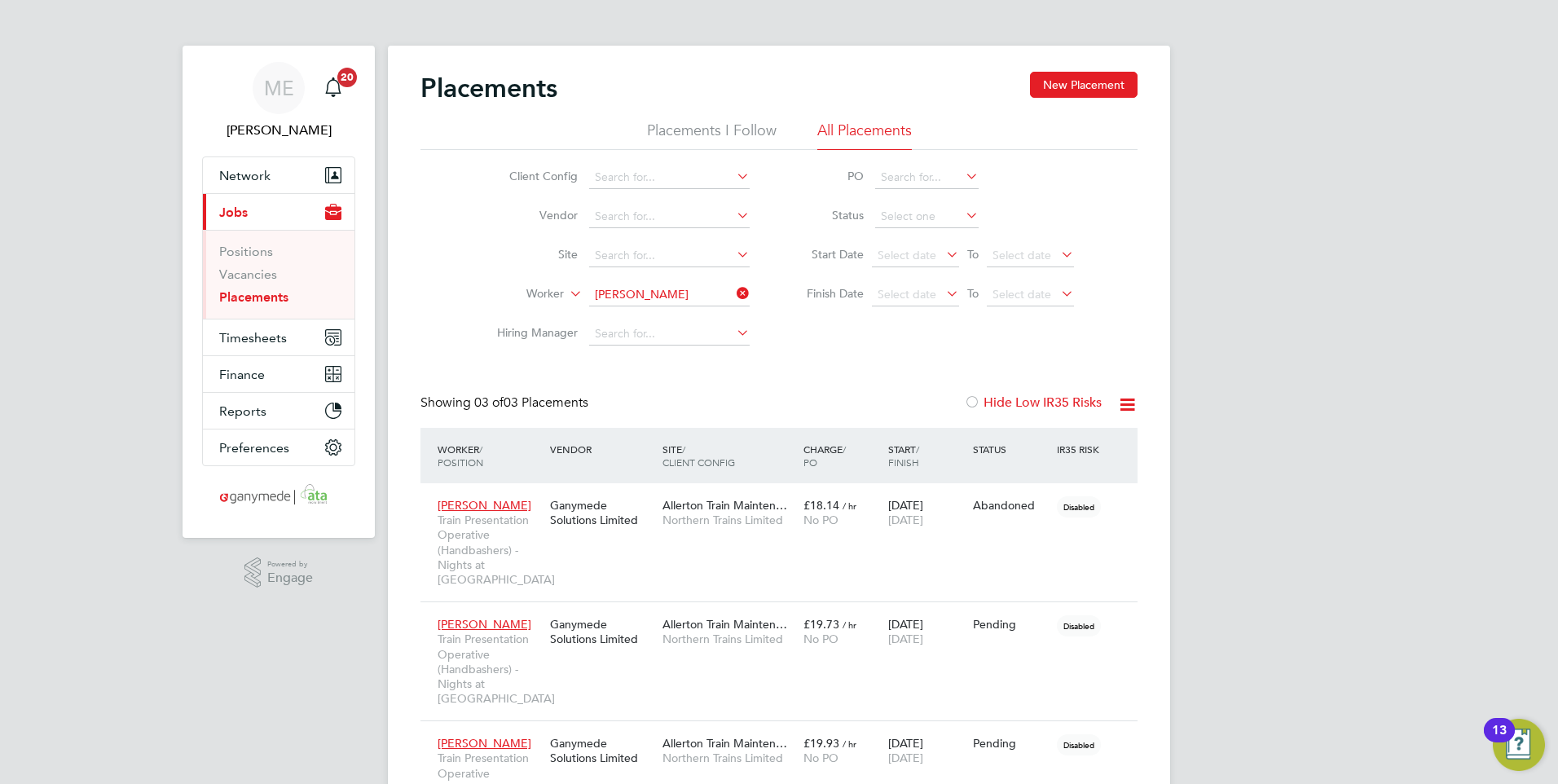
click at [733, 285] on icon at bounding box center [733, 294] width 0 height 23
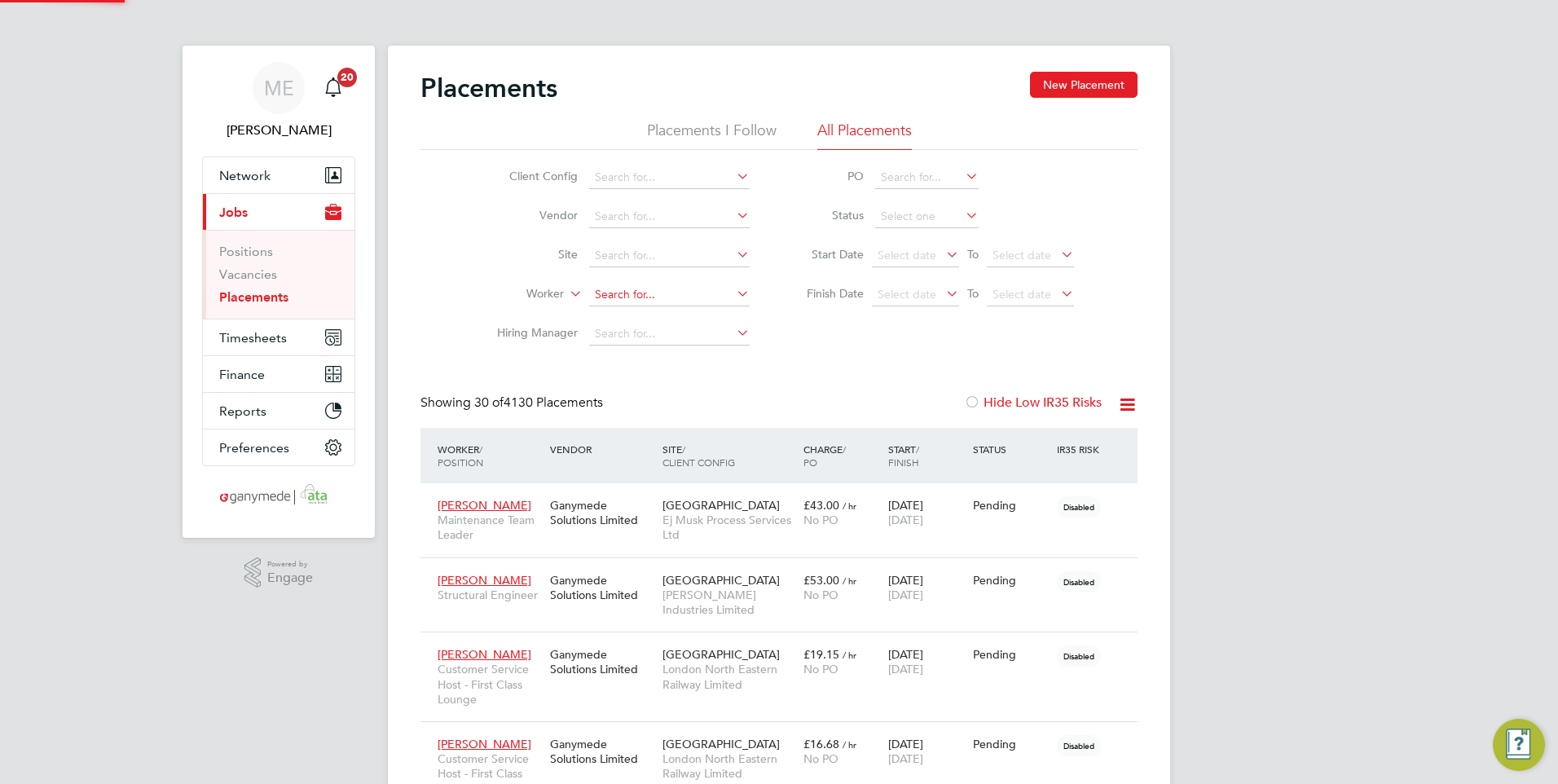
scroll to position [76, 113]
click at [682, 290] on input at bounding box center [669, 295] width 161 height 23
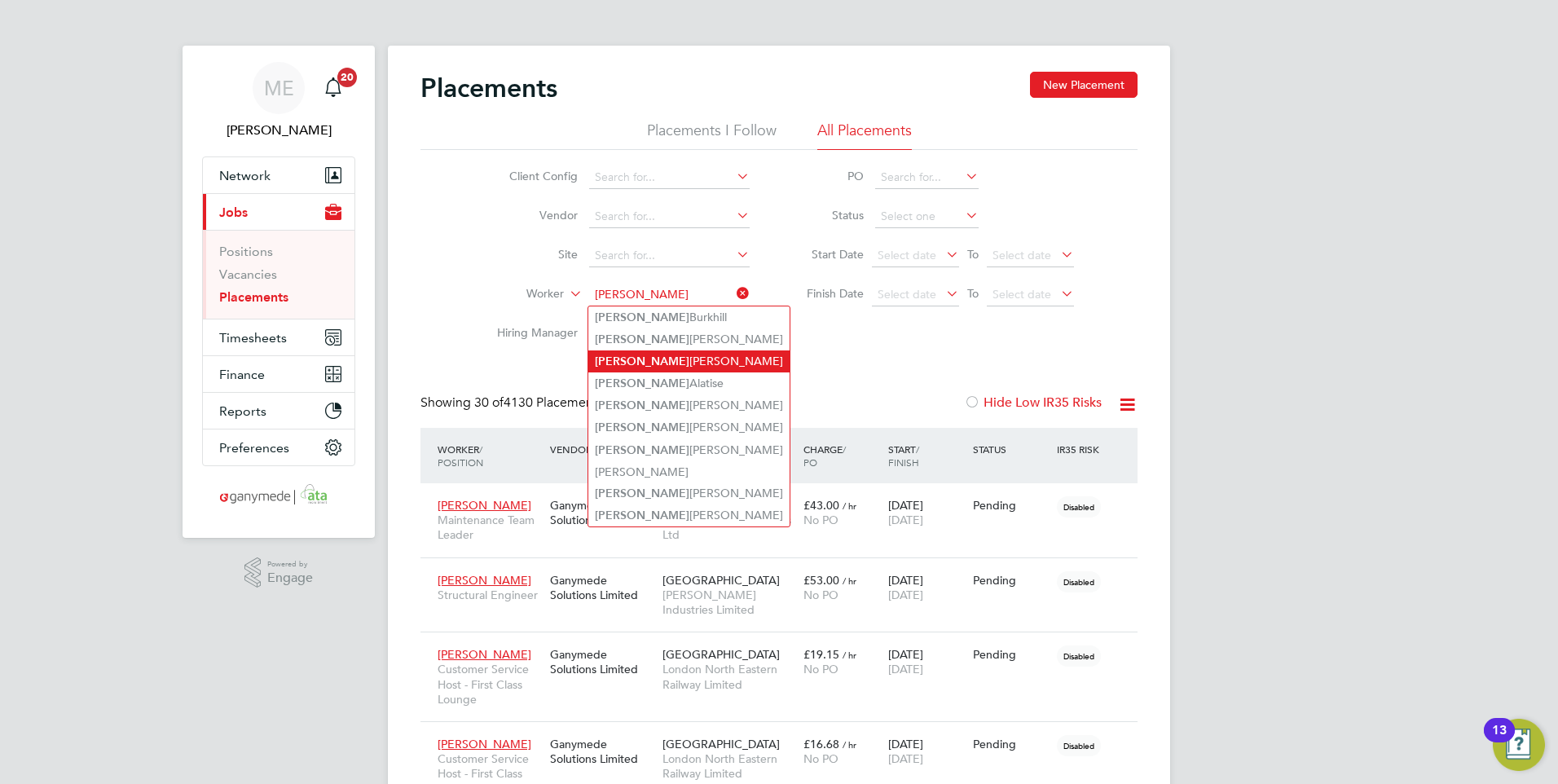
click at [654, 357] on li "David O'Connell" at bounding box center [688, 361] width 201 height 22
type input "David O'Connell"
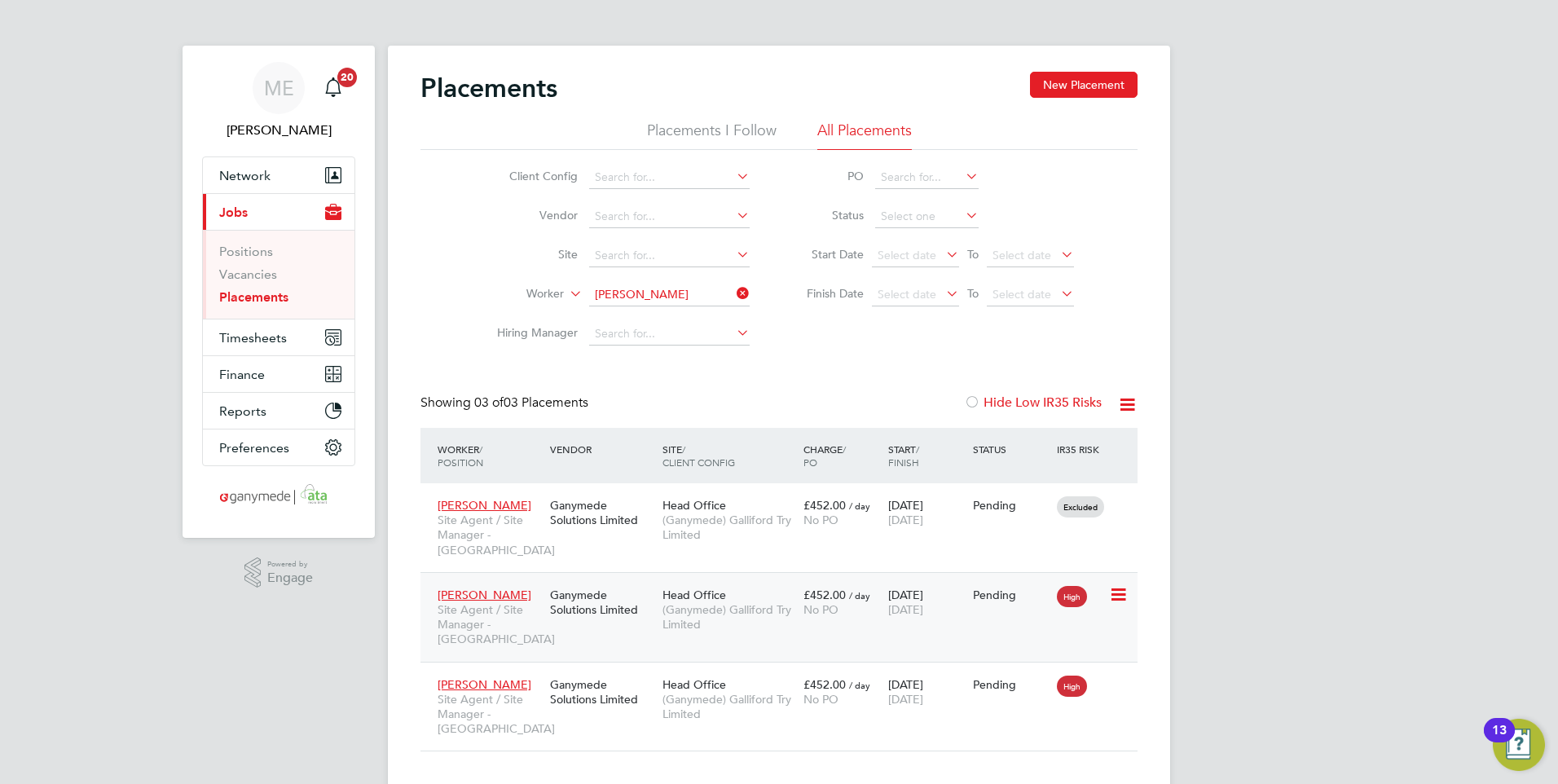
scroll to position [42, 0]
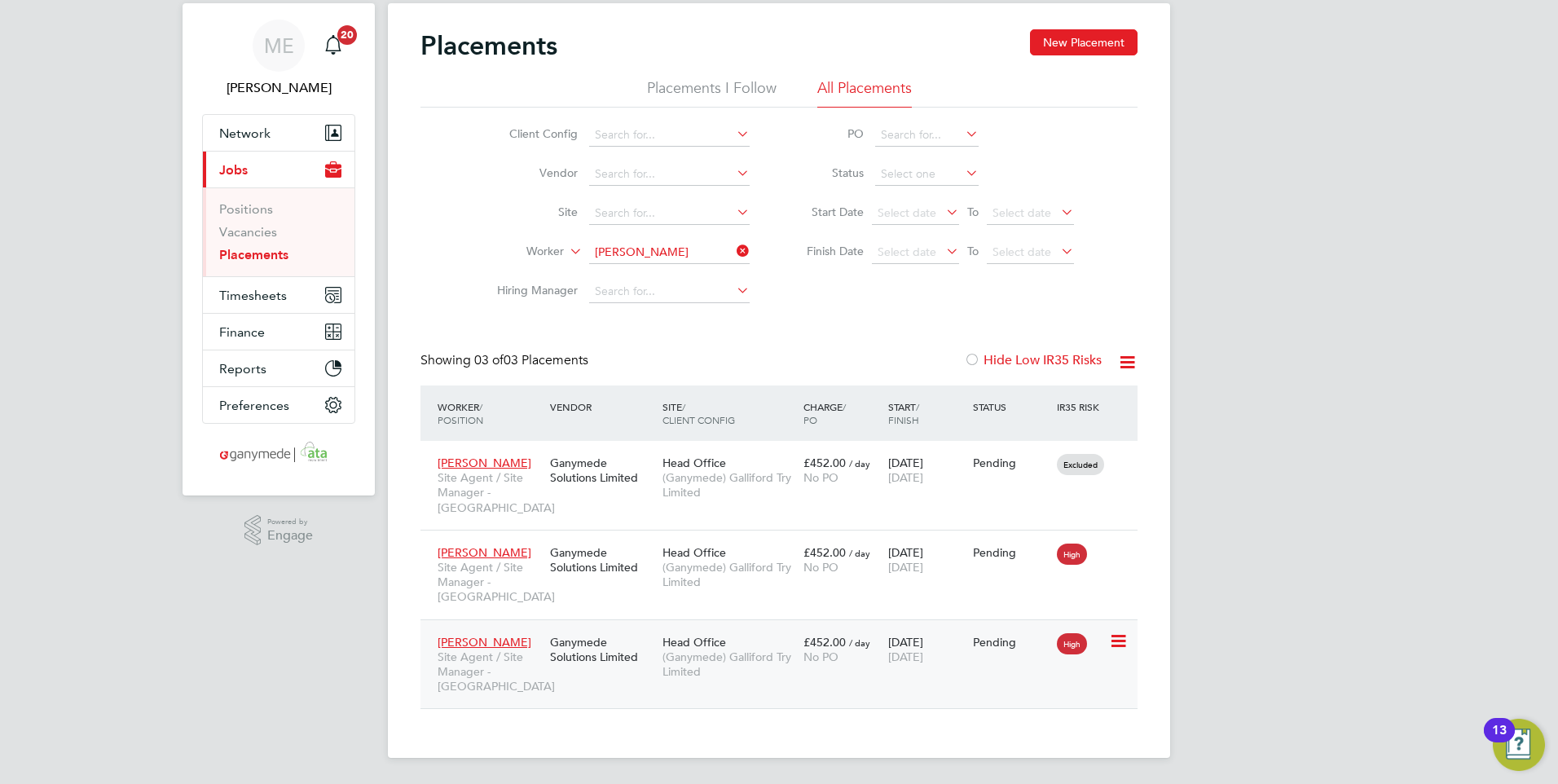
click at [484, 638] on span "David O'Connell" at bounding box center [484, 642] width 94 height 15
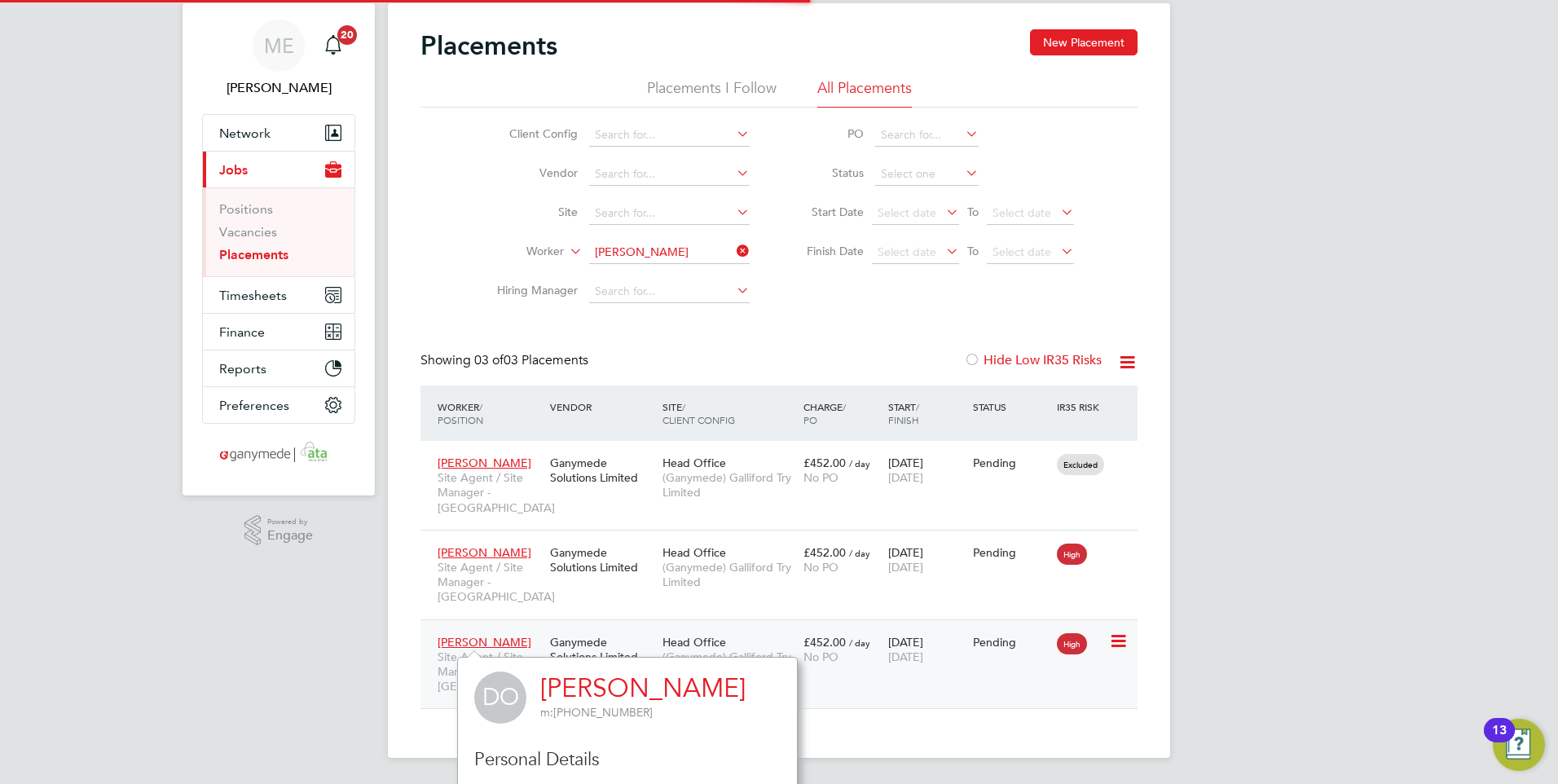
scroll to position [446, 340]
click at [473, 635] on span "David O'Connell" at bounding box center [484, 642] width 94 height 15
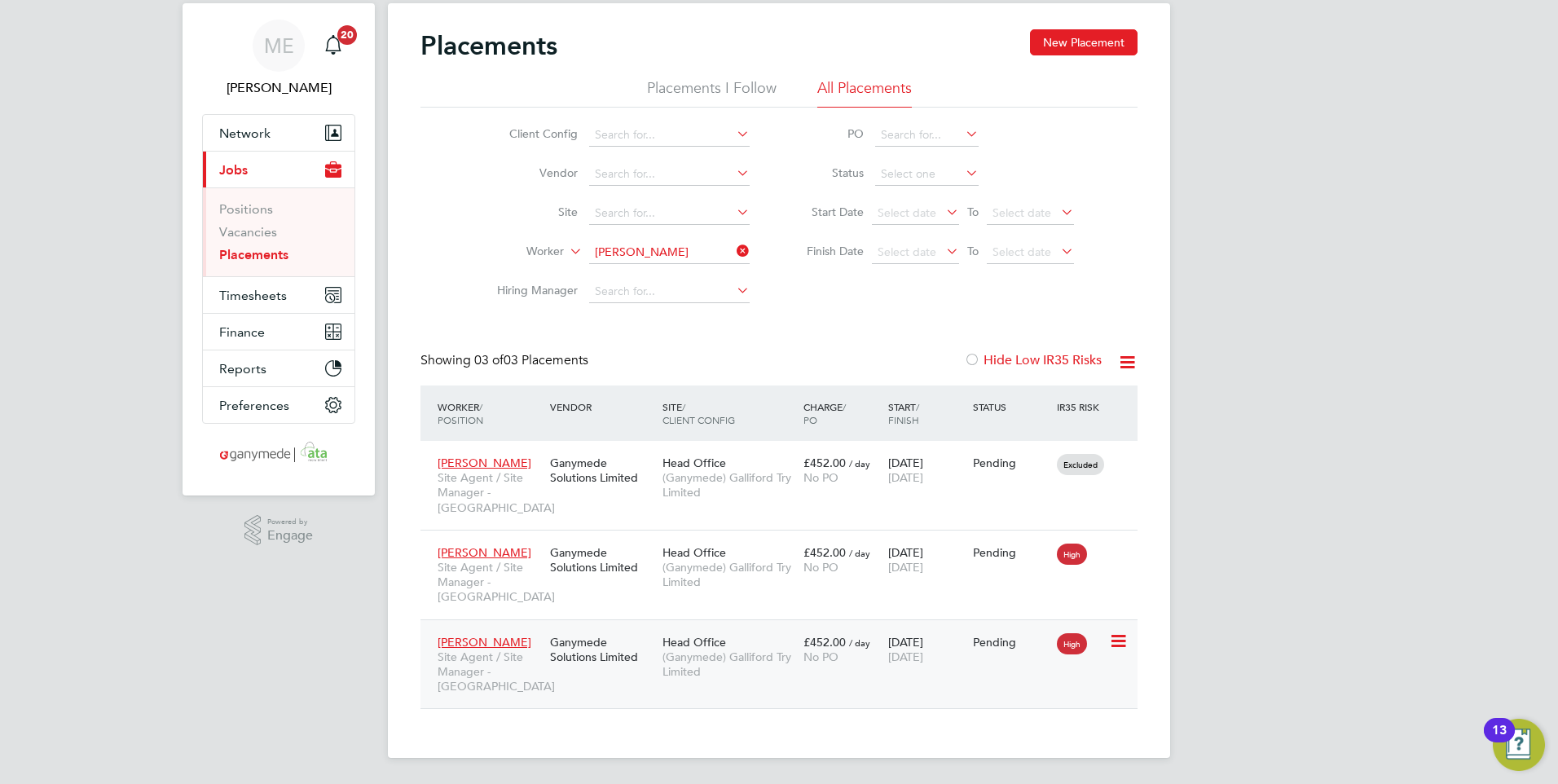
click at [590, 651] on div "Ganymede Solutions Limited" at bounding box center [602, 650] width 113 height 46
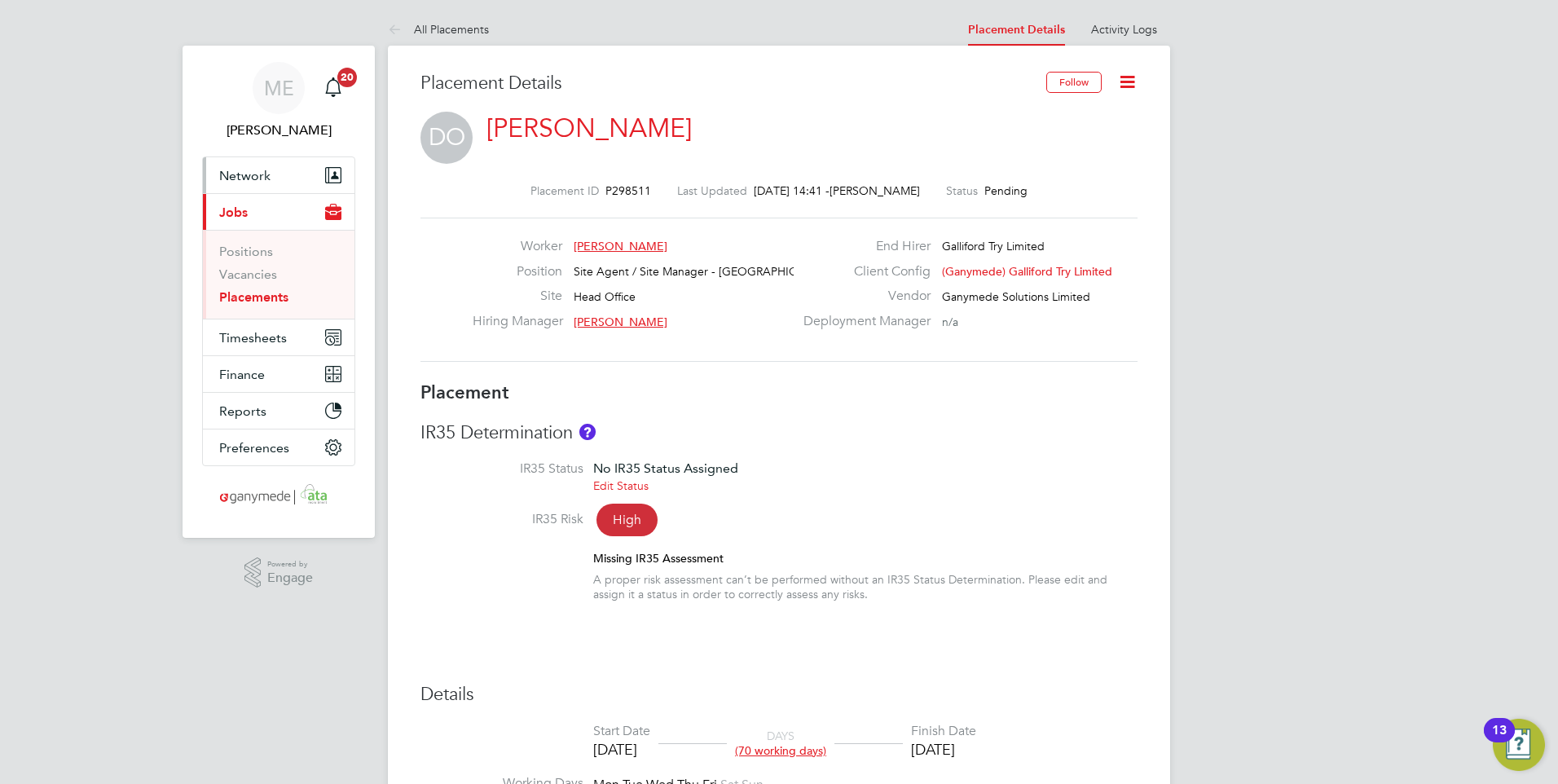
click at [242, 178] on span "Network" at bounding box center [244, 176] width 51 height 16
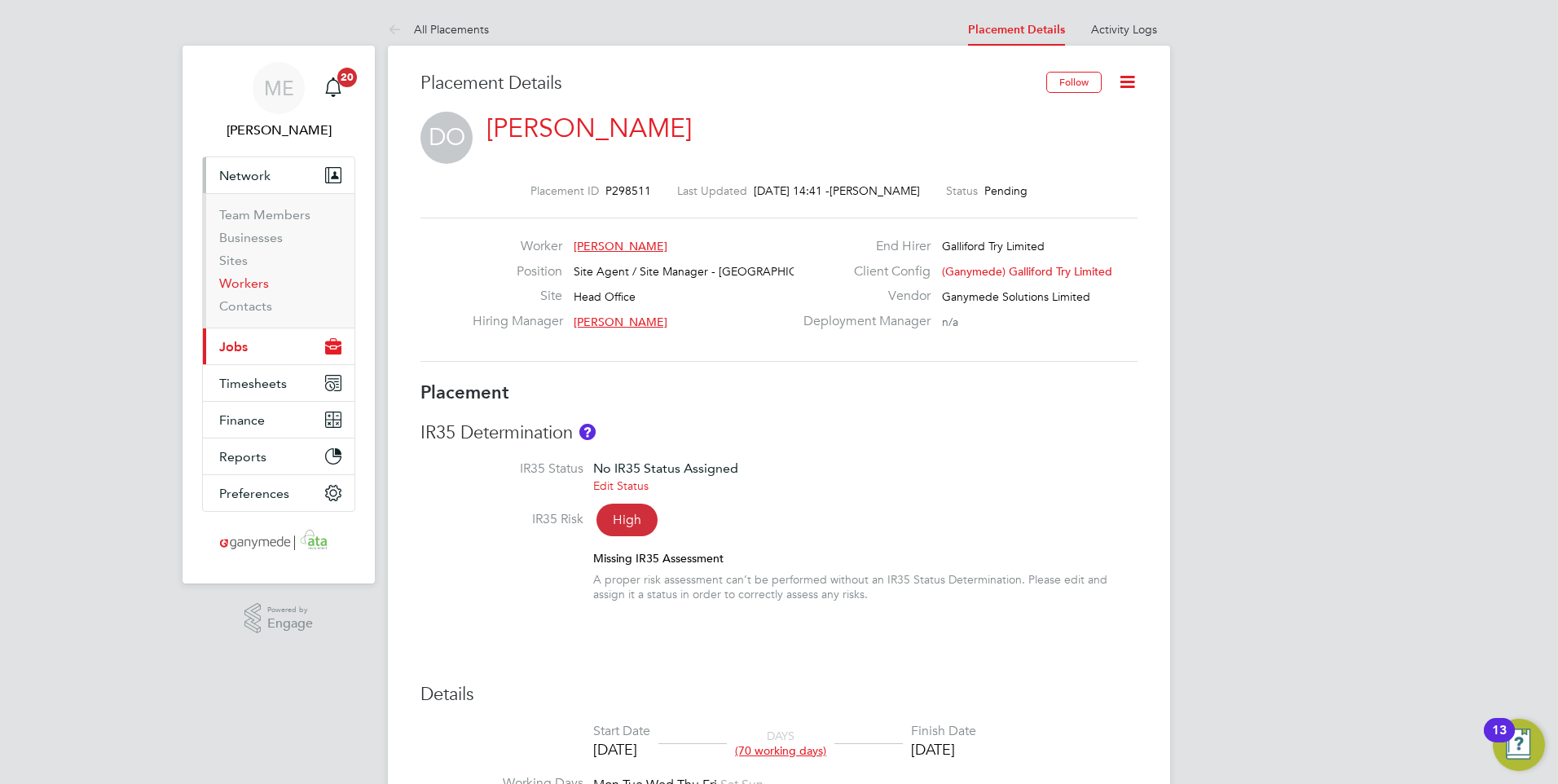
click at [244, 276] on link "Workers" at bounding box center [244, 283] width 50 height 16
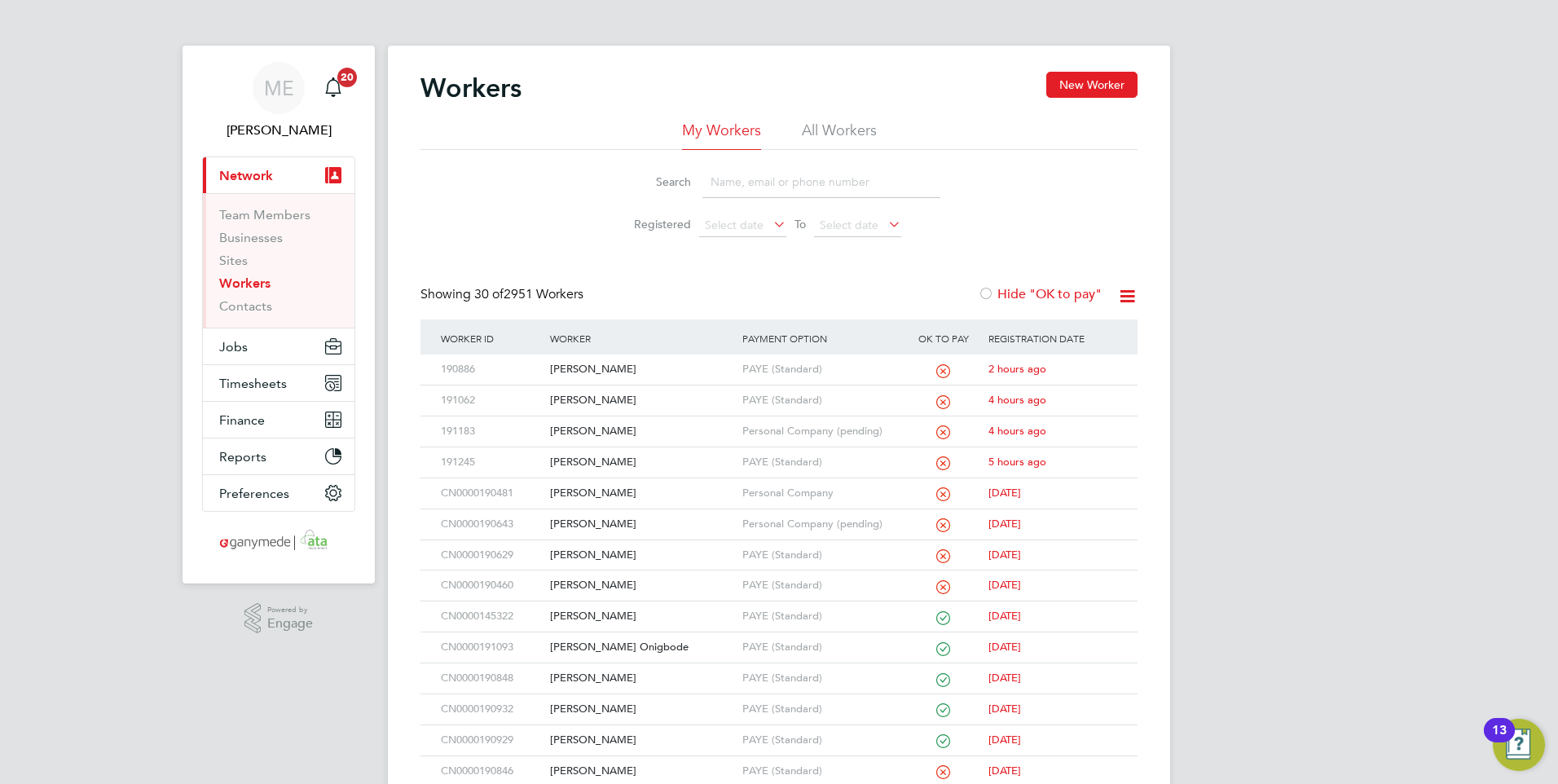
click at [729, 183] on input at bounding box center [821, 182] width 238 height 32
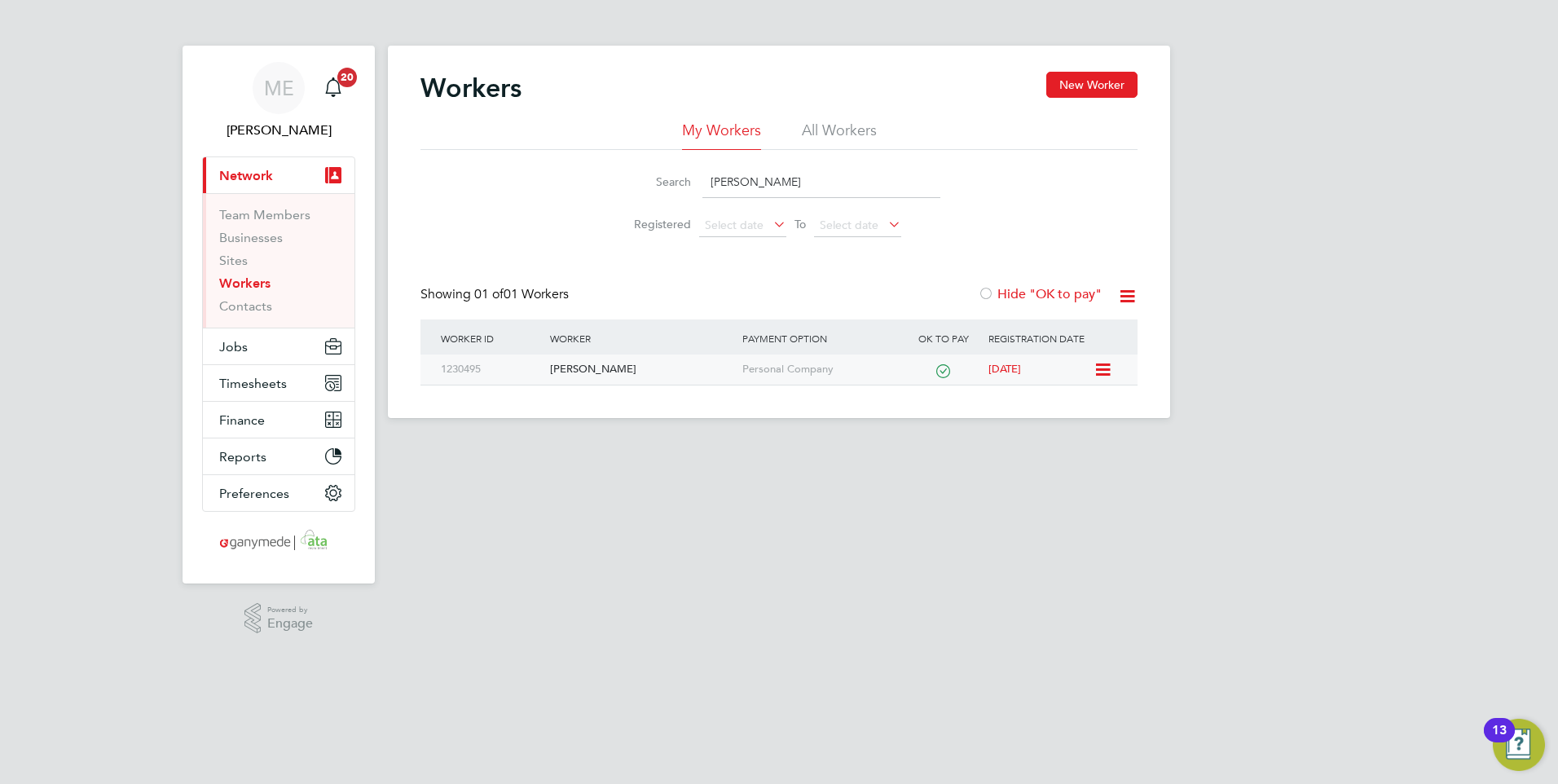
type input "david o"
click at [556, 362] on div "[PERSON_NAME]" at bounding box center [642, 369] width 192 height 30
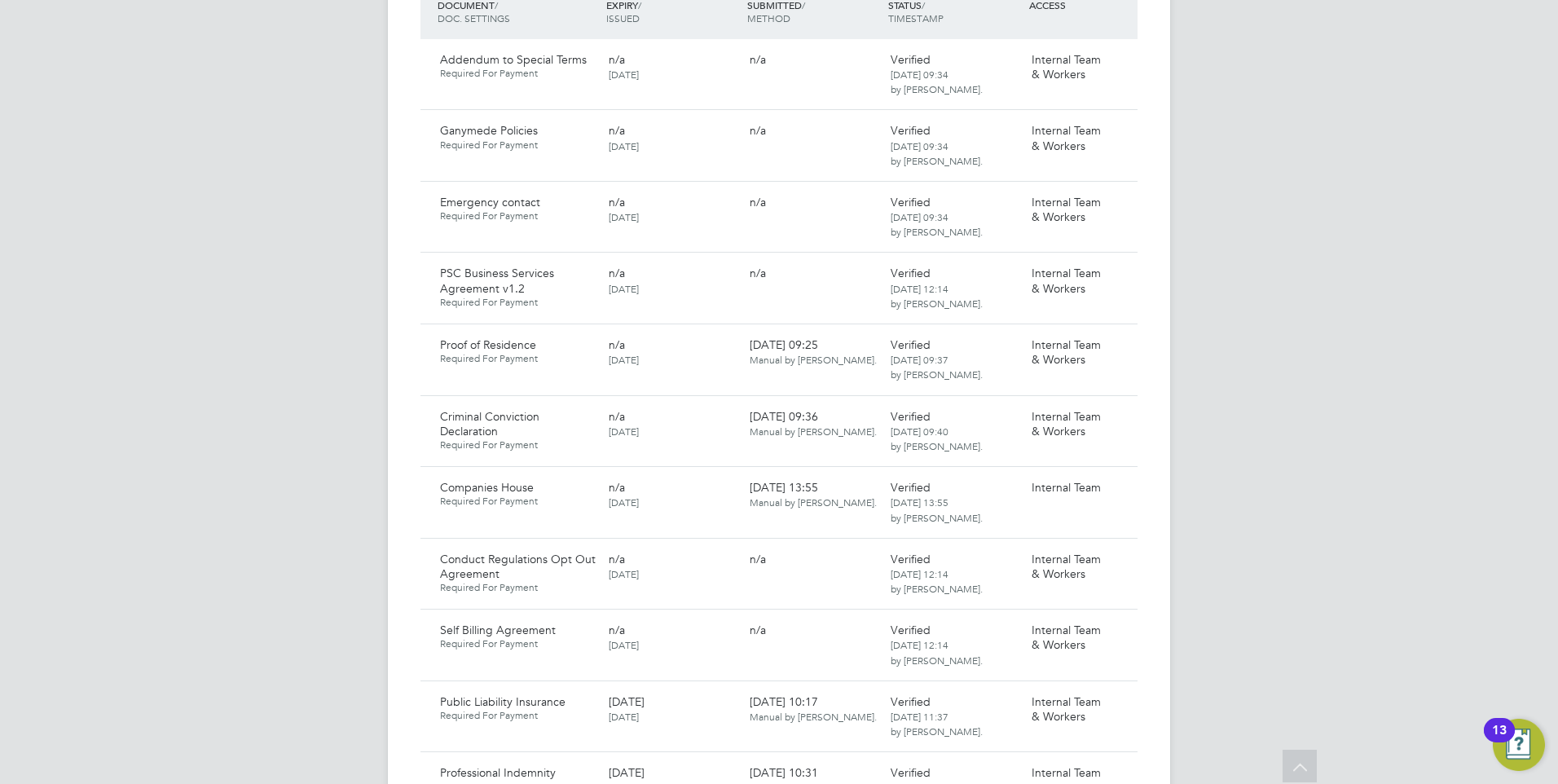
scroll to position [1141, 0]
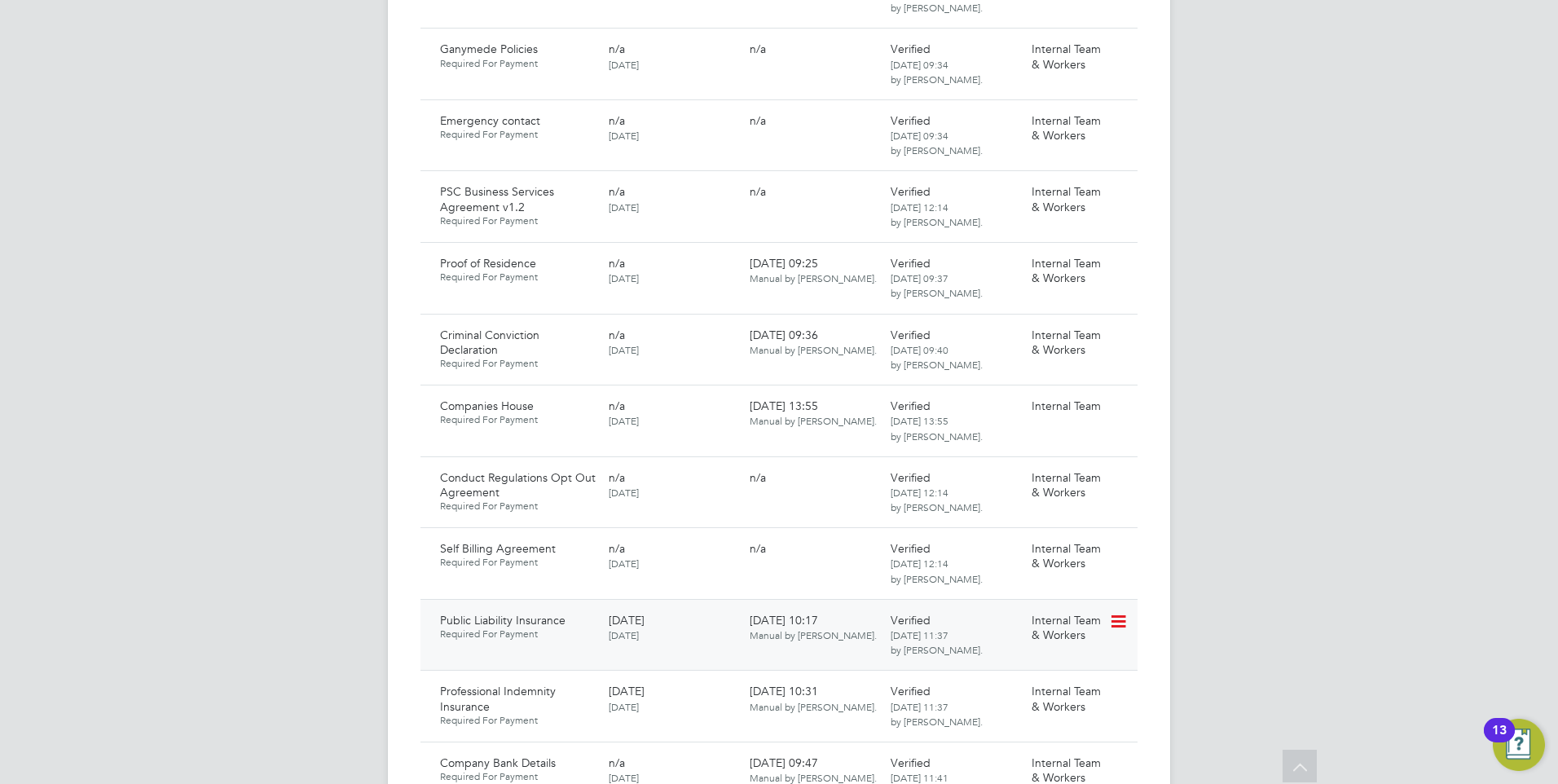
click at [693, 606] on div "[DATE] [DATE]" at bounding box center [673, 628] width 141 height 42
click at [674, 677] on div "[DATE] [DATE]" at bounding box center [673, 698] width 141 height 42
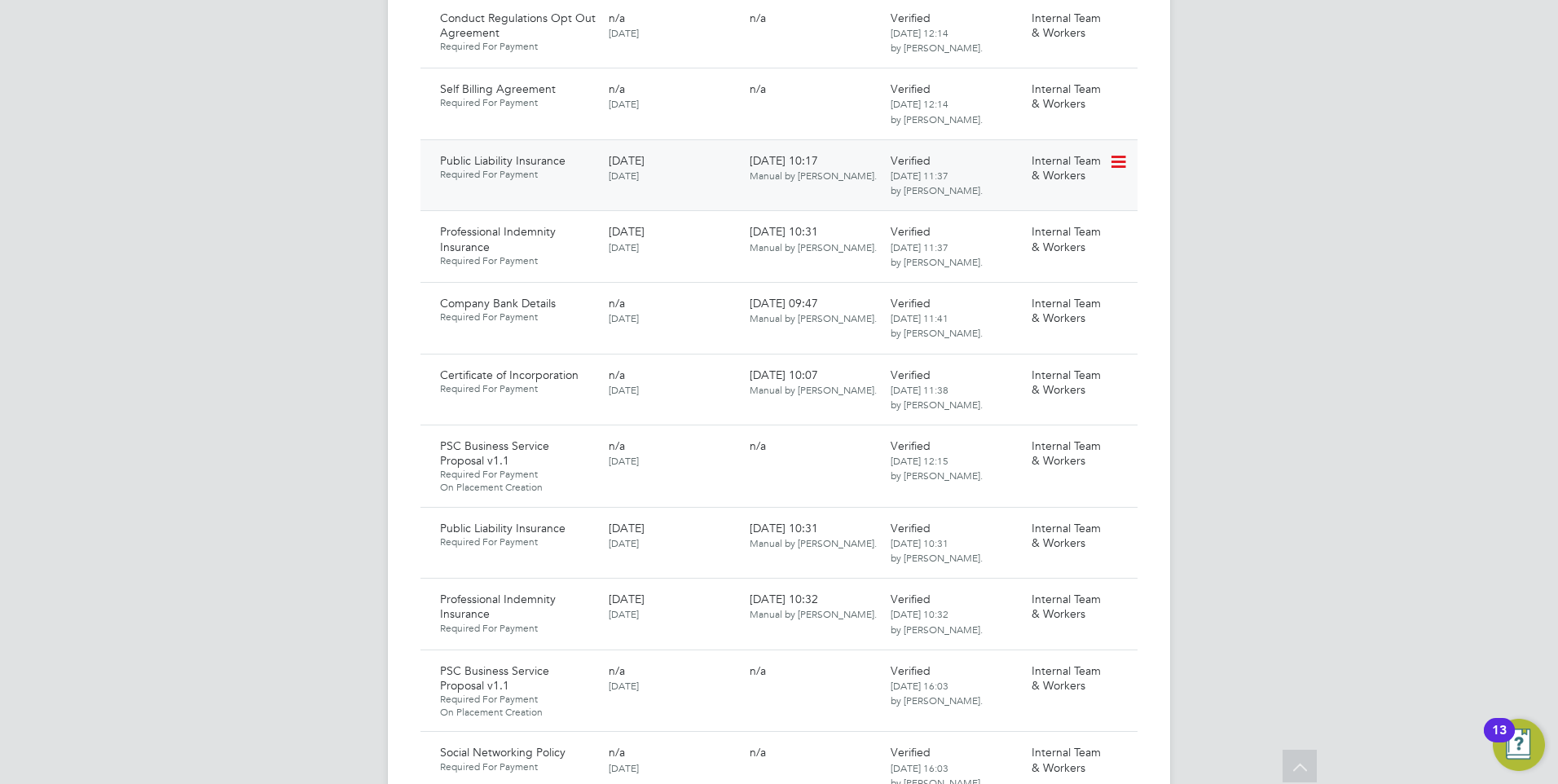
scroll to position [1710, 0]
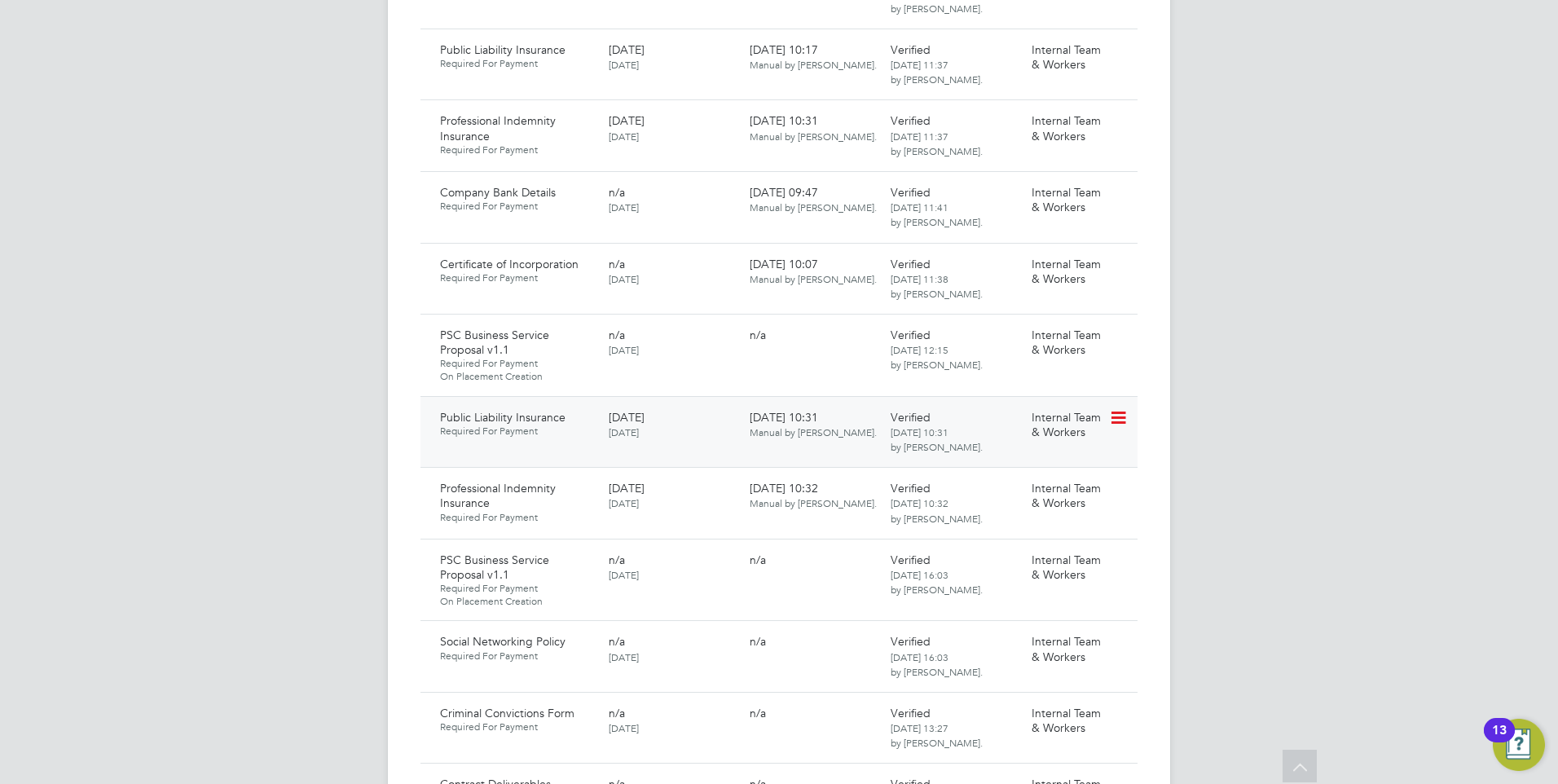
click at [644, 410] on span "[DATE]" at bounding box center [626, 417] width 36 height 15
click at [696, 403] on div "30 Nov 2025 19 Jan 2024" at bounding box center [673, 425] width 141 height 42
click at [1119, 408] on icon at bounding box center [1118, 417] width 17 height 19
click at [1053, 446] on li "Download Document" at bounding box center [1059, 449] width 129 height 23
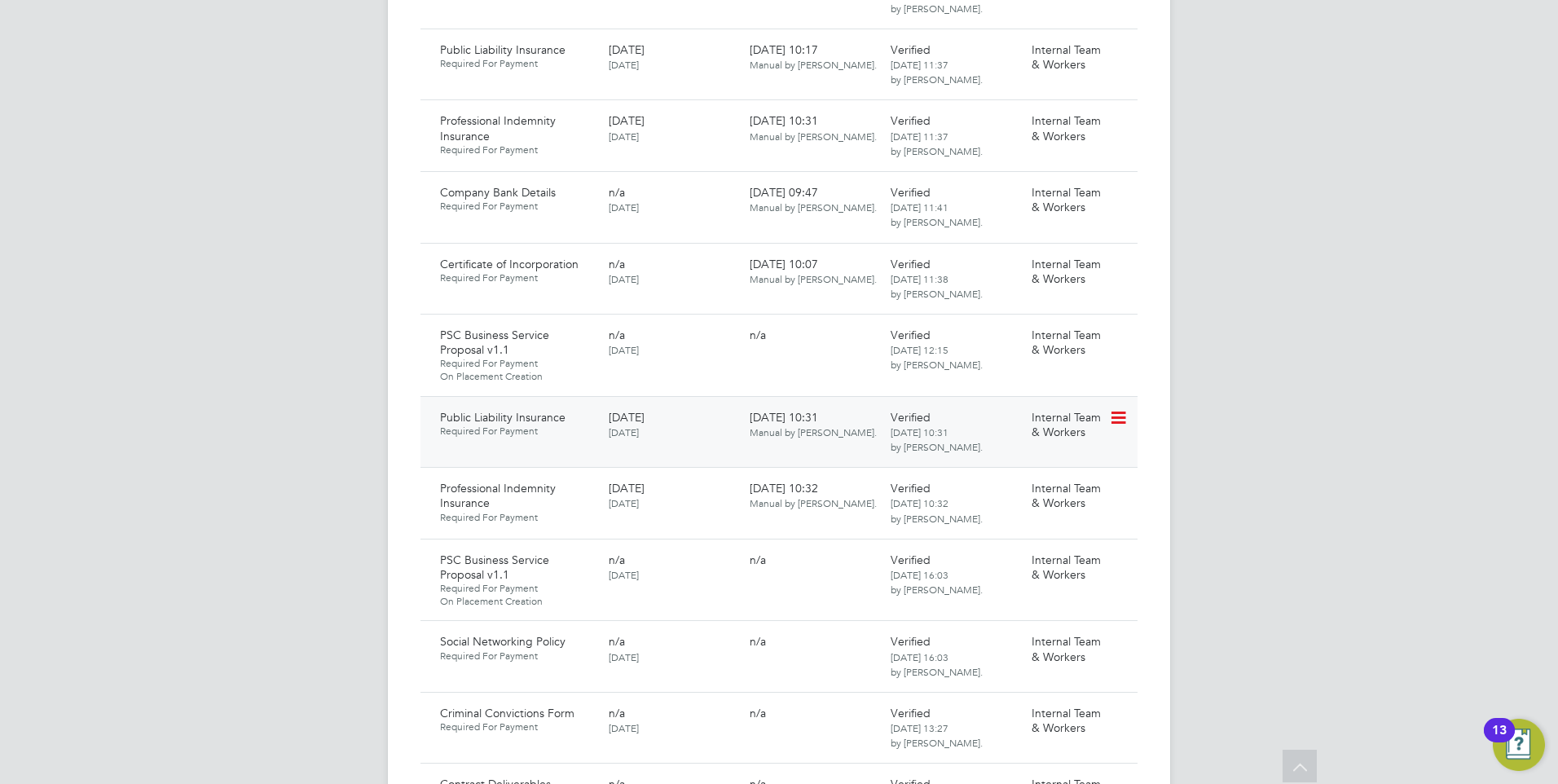
click at [1117, 408] on icon at bounding box center [1118, 417] width 17 height 19
click at [1042, 441] on li "Download Document" at bounding box center [1059, 449] width 129 height 23
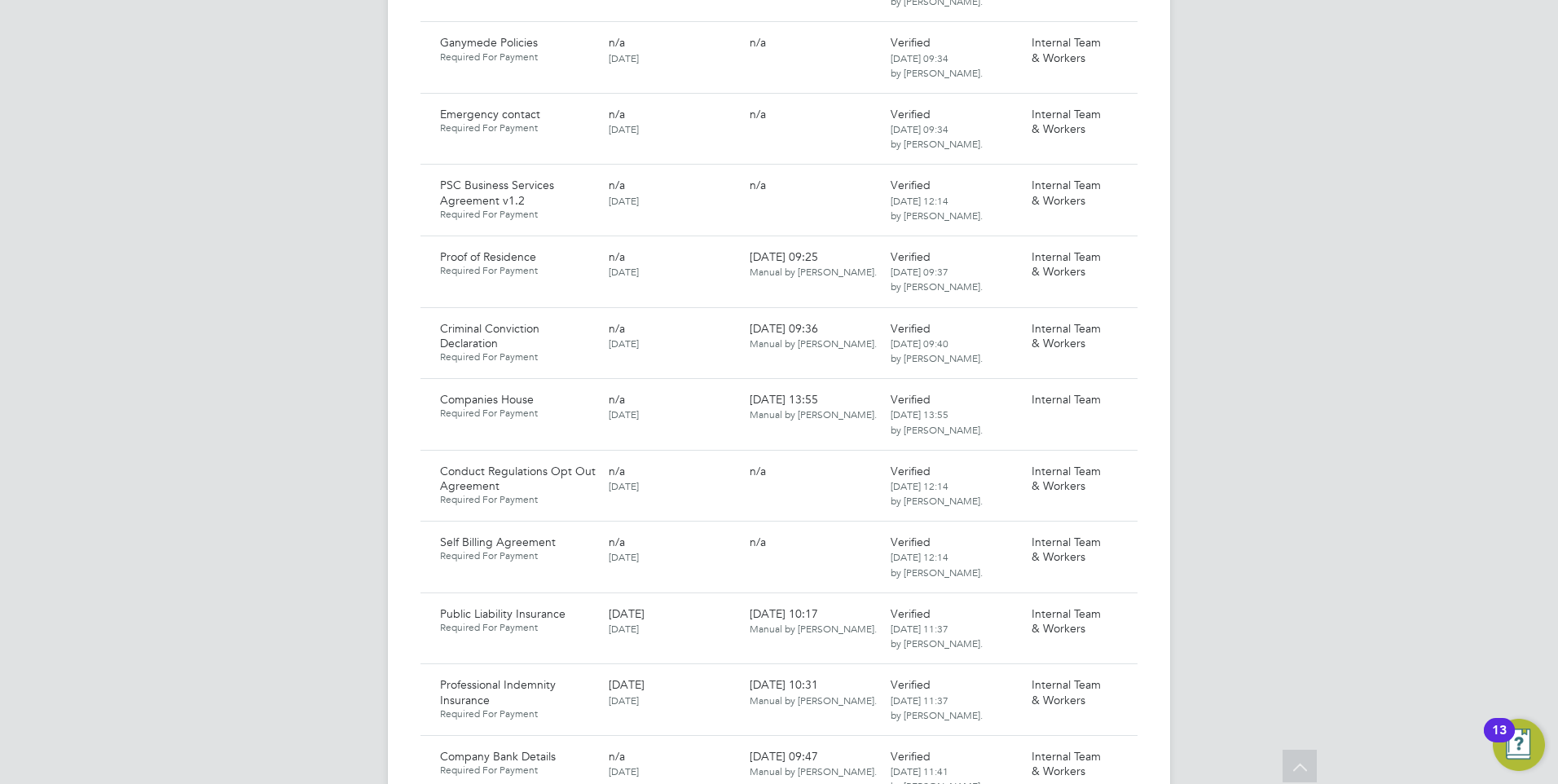
scroll to position [897, 0]
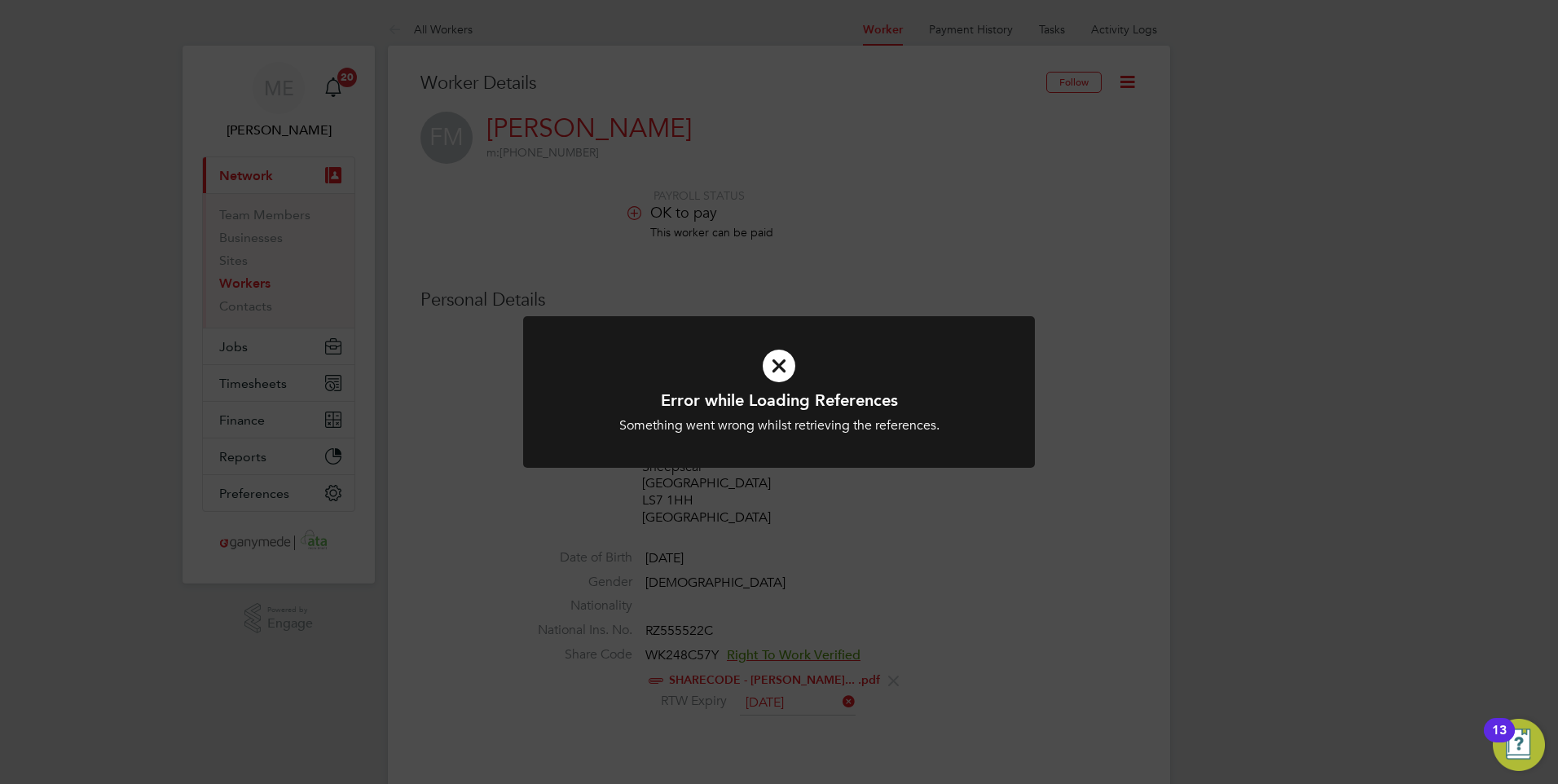
click at [776, 364] on icon at bounding box center [779, 366] width 424 height 63
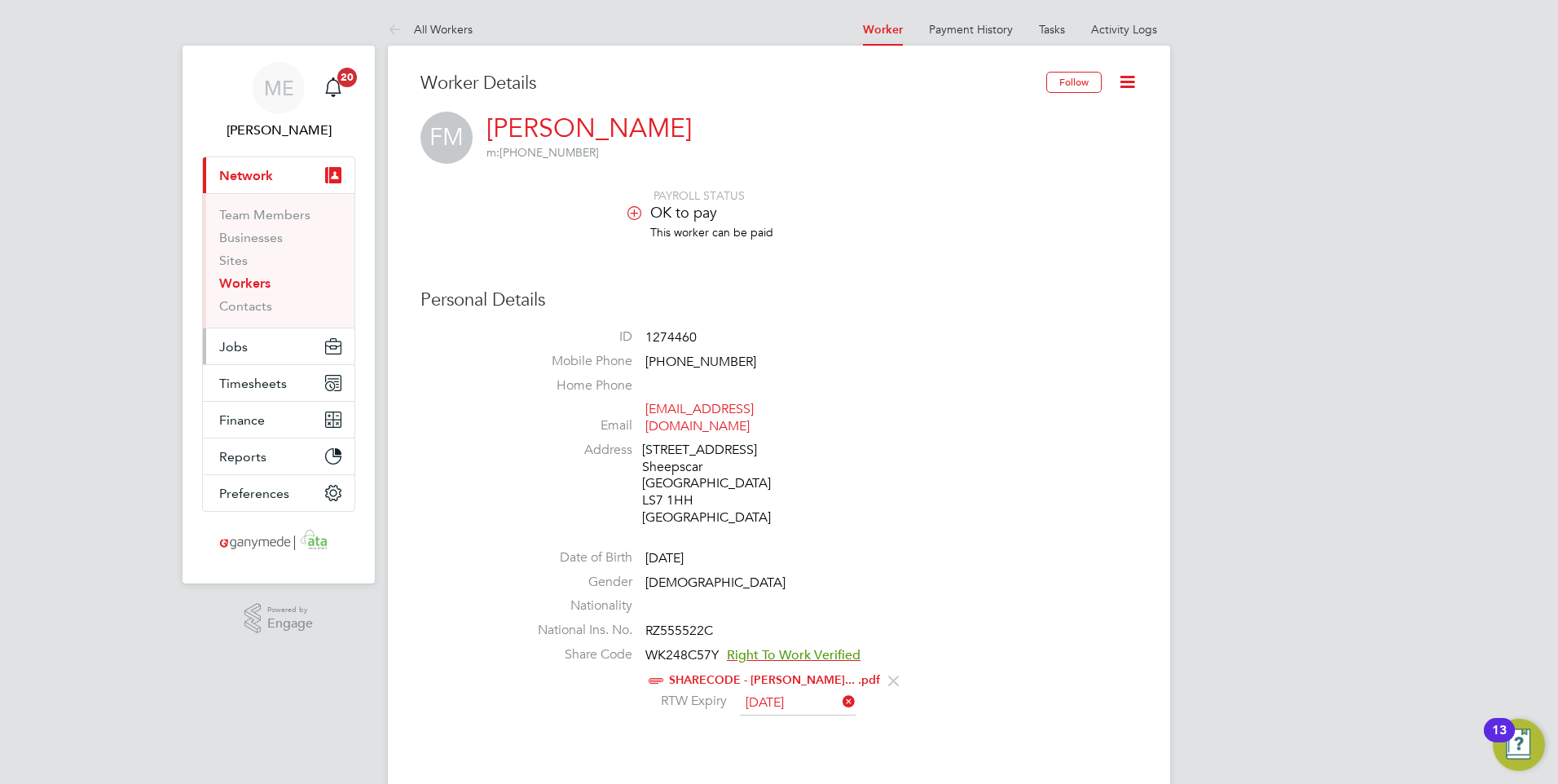
click at [240, 346] on span "Jobs" at bounding box center [233, 347] width 28 height 16
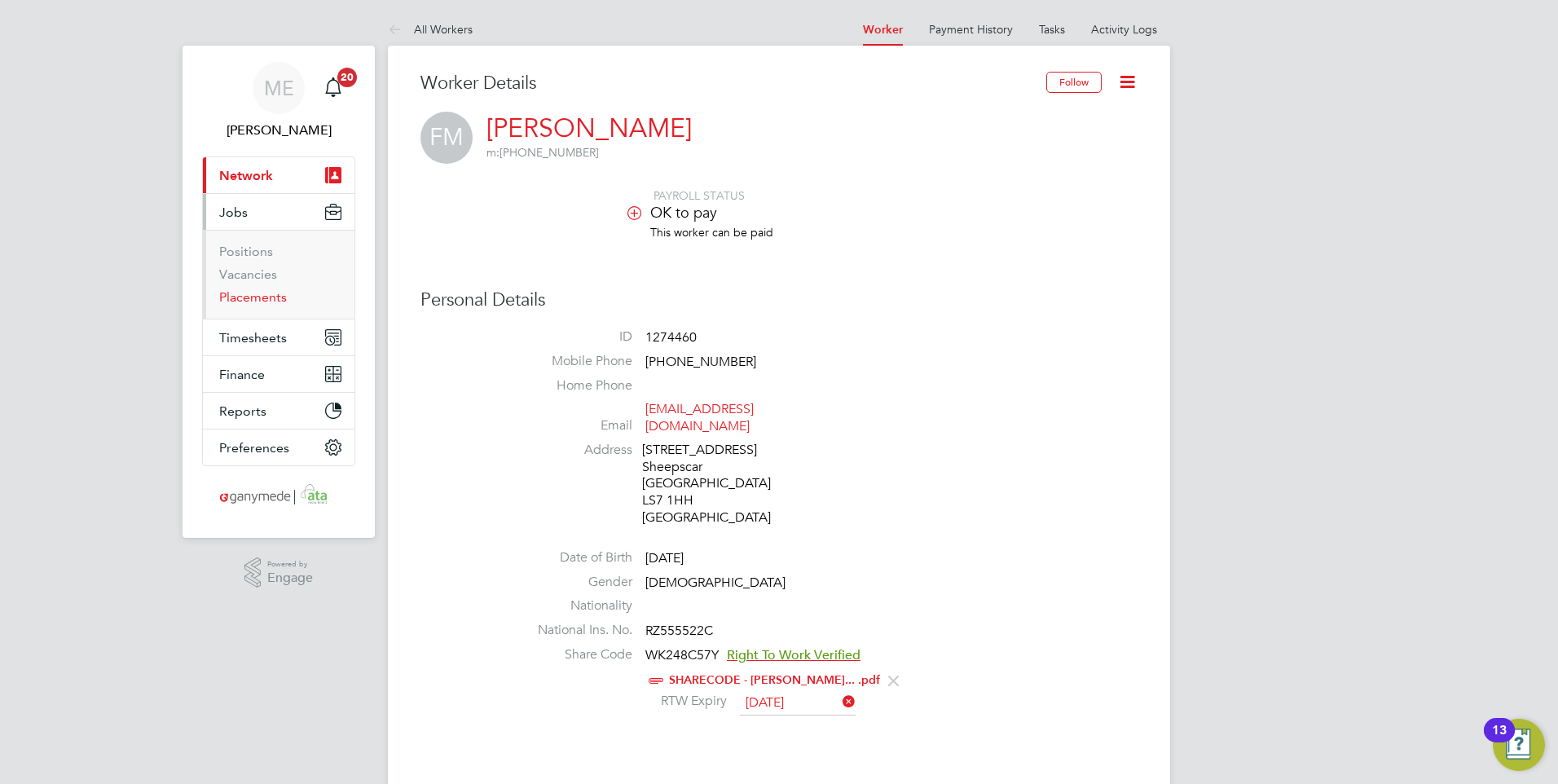
click at [237, 295] on link "Placements" at bounding box center [252, 297] width 68 height 16
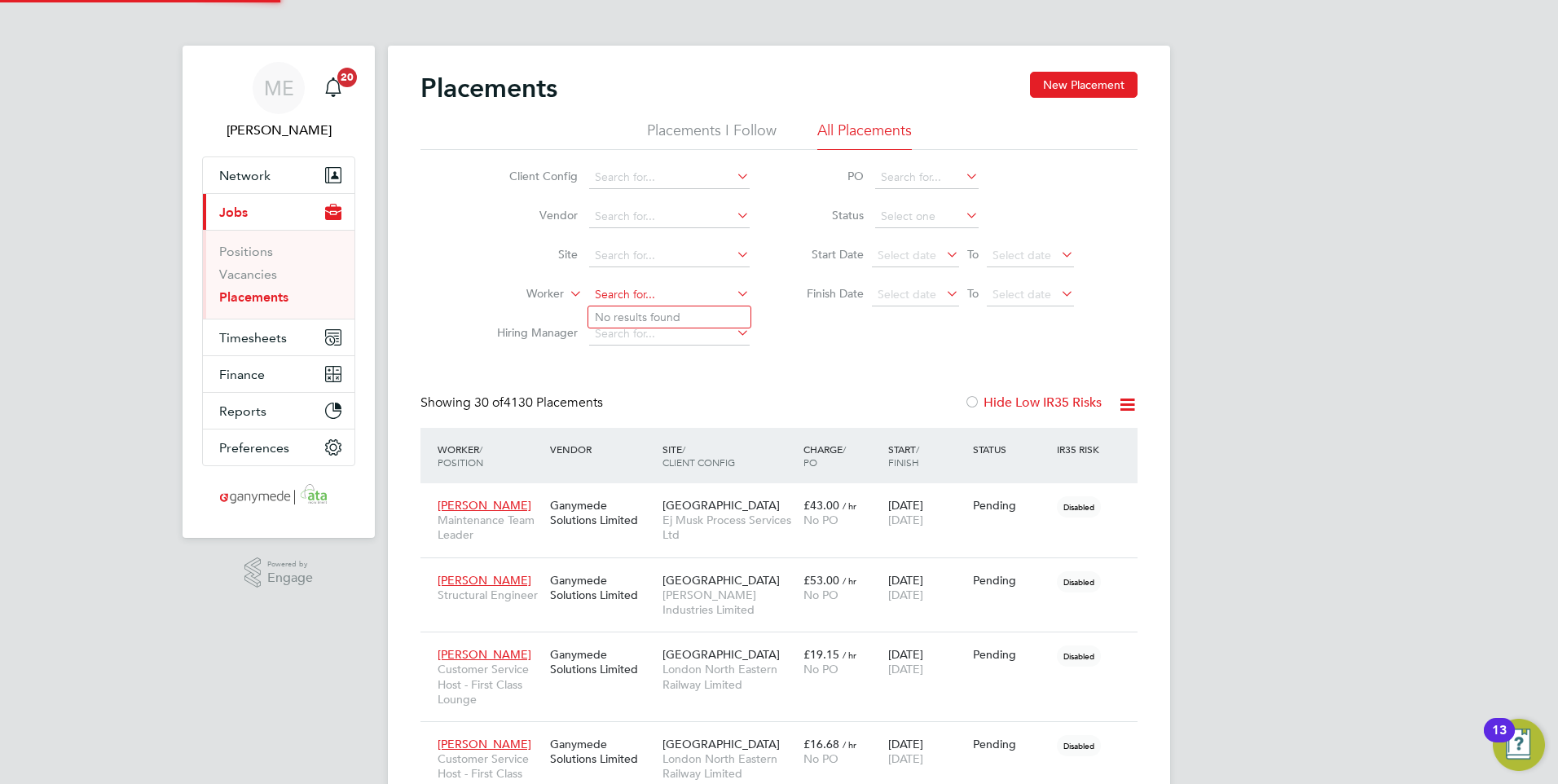
click at [615, 291] on input at bounding box center [669, 295] width 161 height 23
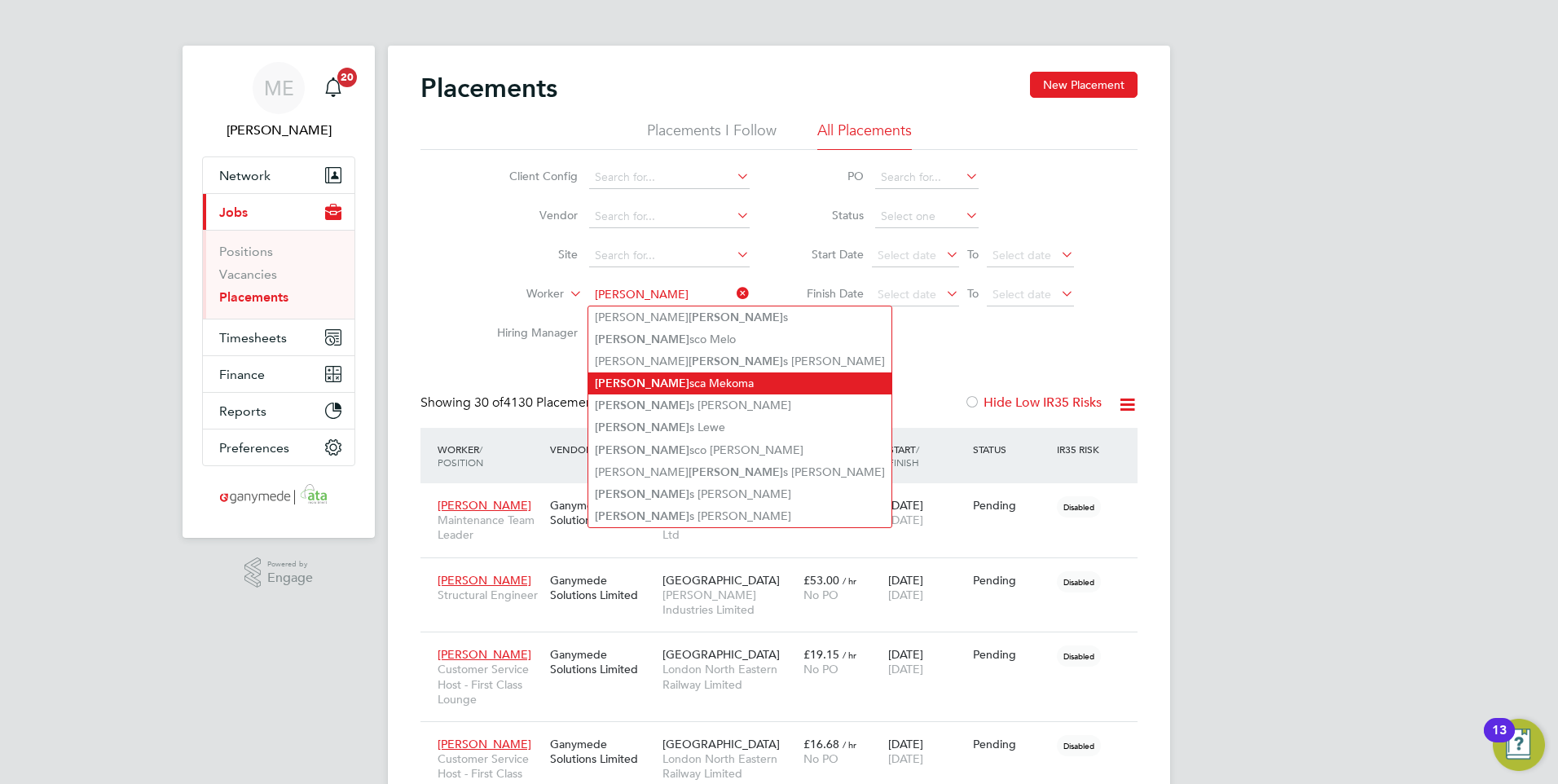
click at [645, 376] on li "[PERSON_NAME] sca Mekoma" at bounding box center [739, 383] width 303 height 22
type input "[PERSON_NAME]"
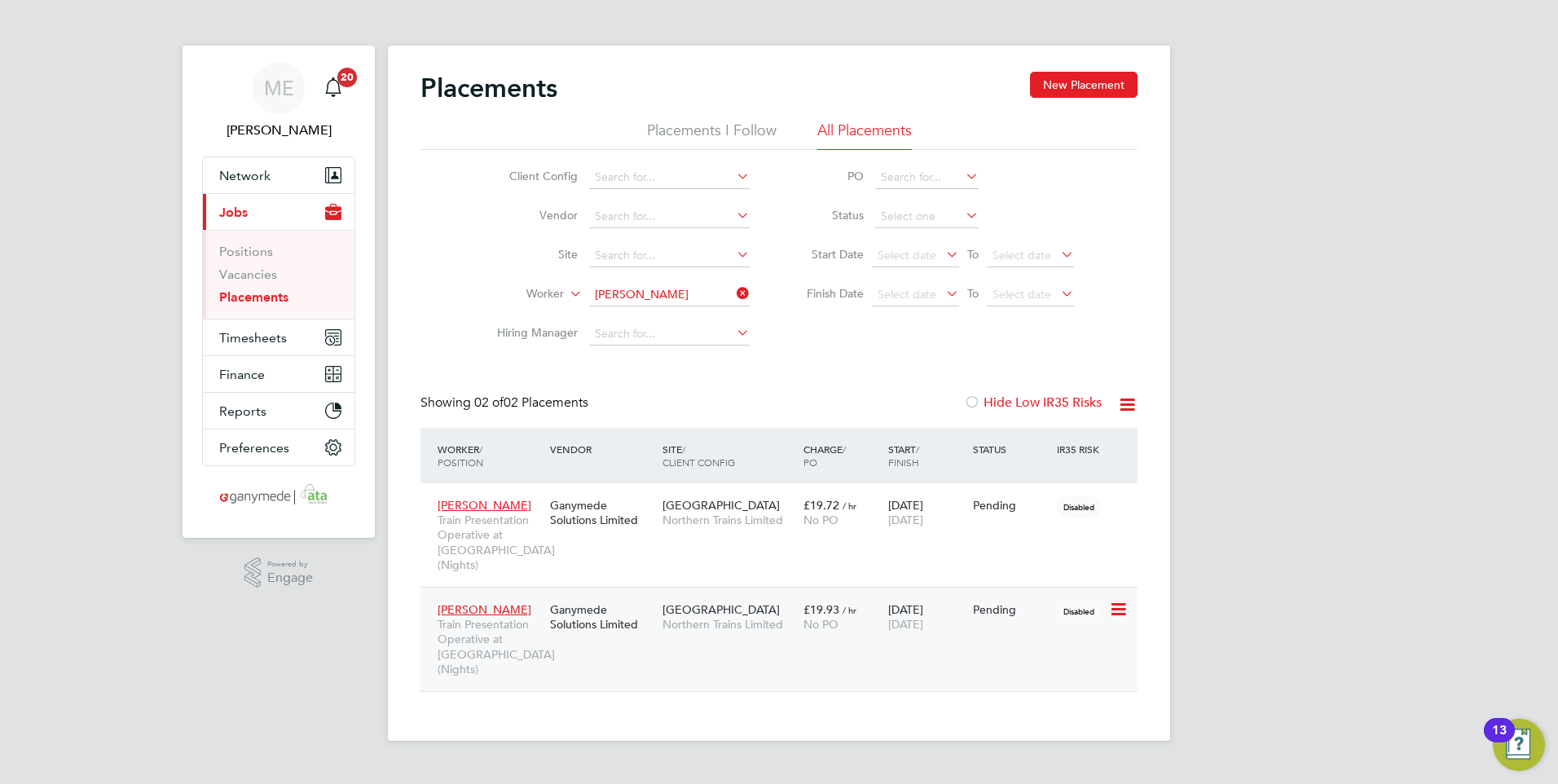
click at [469, 603] on span "[PERSON_NAME]" at bounding box center [484, 609] width 94 height 15
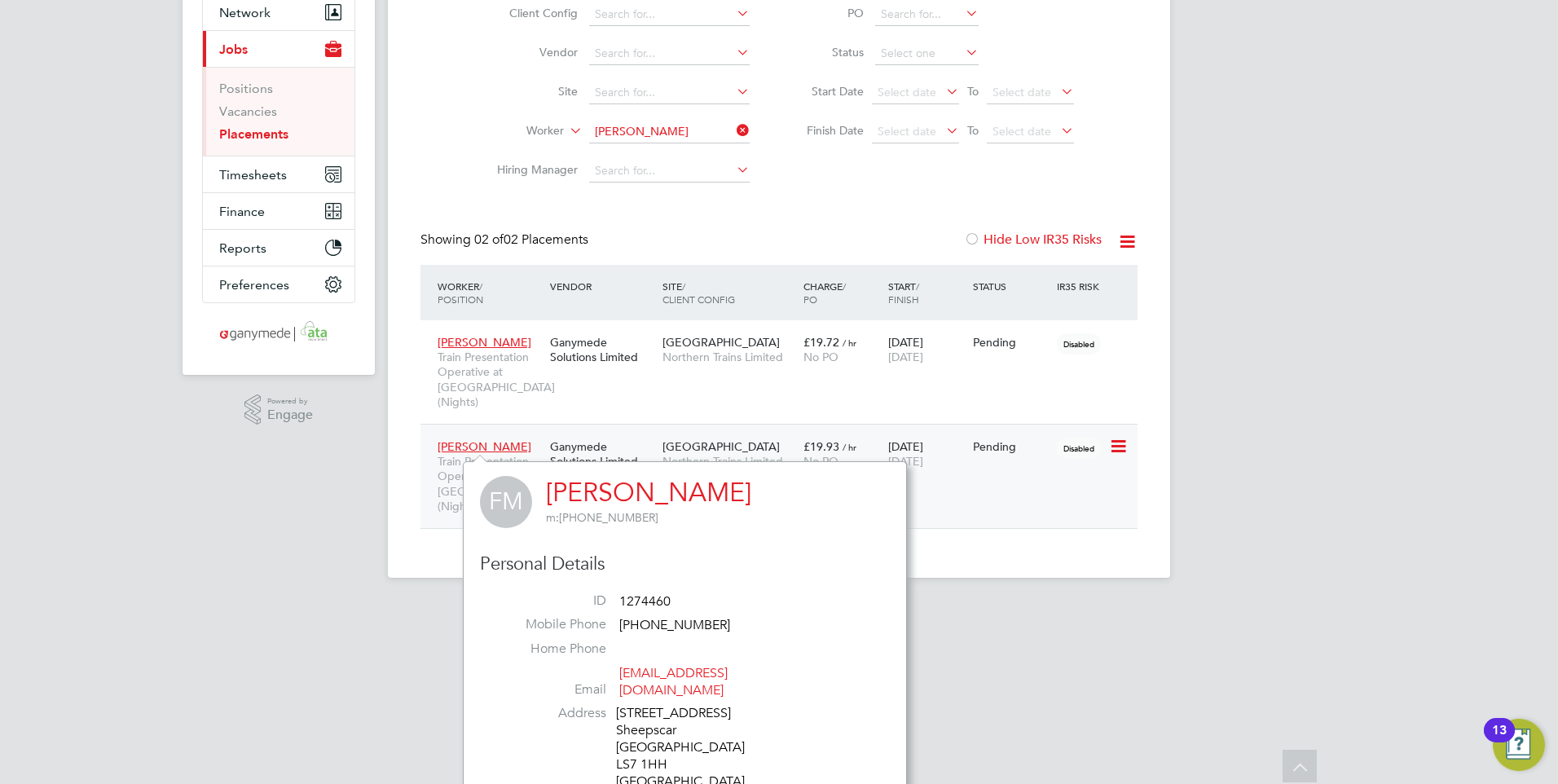
click at [946, 512] on div "[PERSON_NAME] Train Presentation Operative at [GEOGRAPHIC_DATA] (Nights) Ganyme…" at bounding box center [779, 475] width 717 height 105
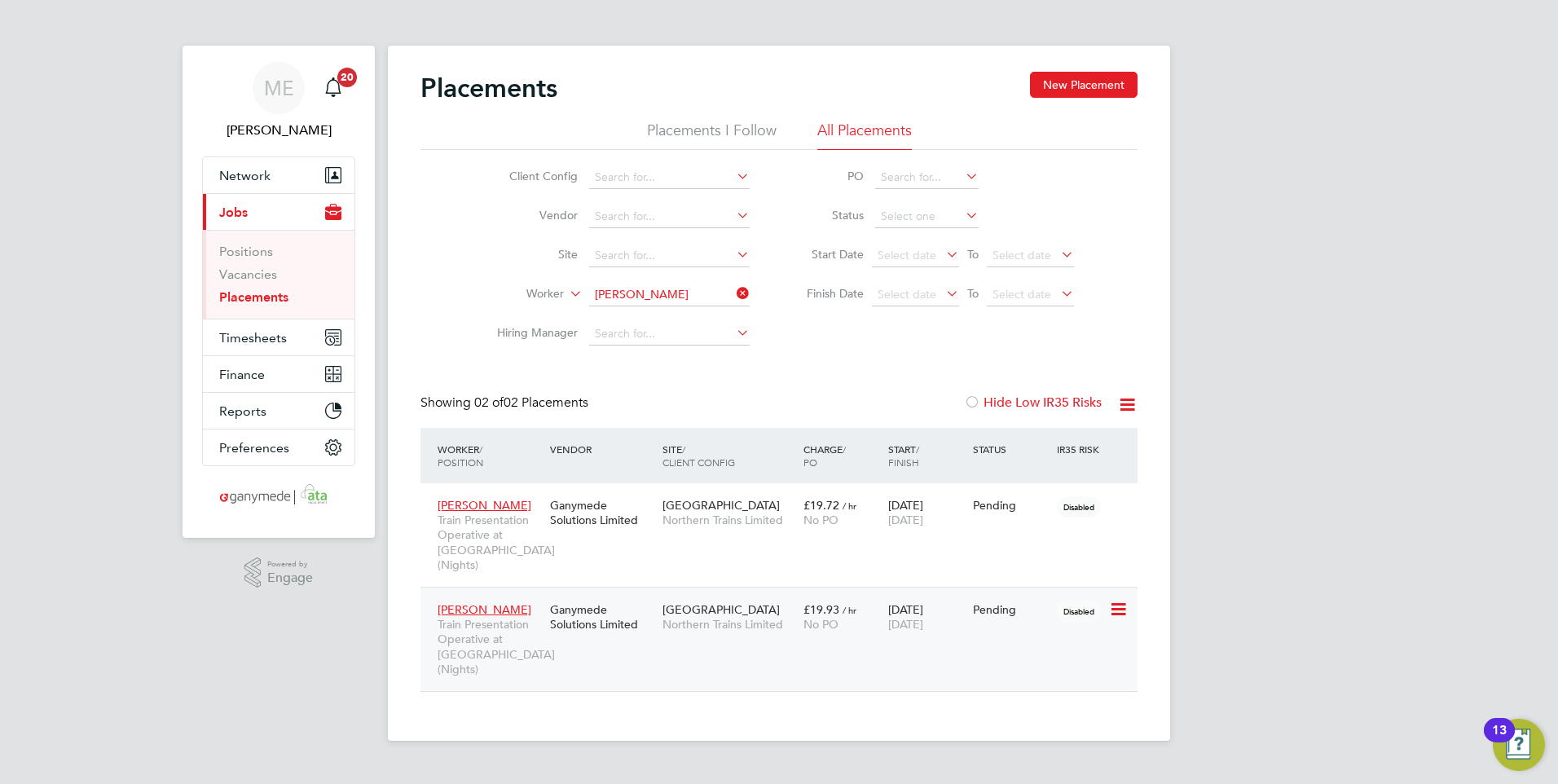
click at [619, 642] on div "[PERSON_NAME] Train Presentation Operative at [GEOGRAPHIC_DATA] (Nights) Ganyme…" at bounding box center [779, 638] width 717 height 105
click at [607, 601] on div "Ganymede Solutions Limited" at bounding box center [602, 617] width 113 height 46
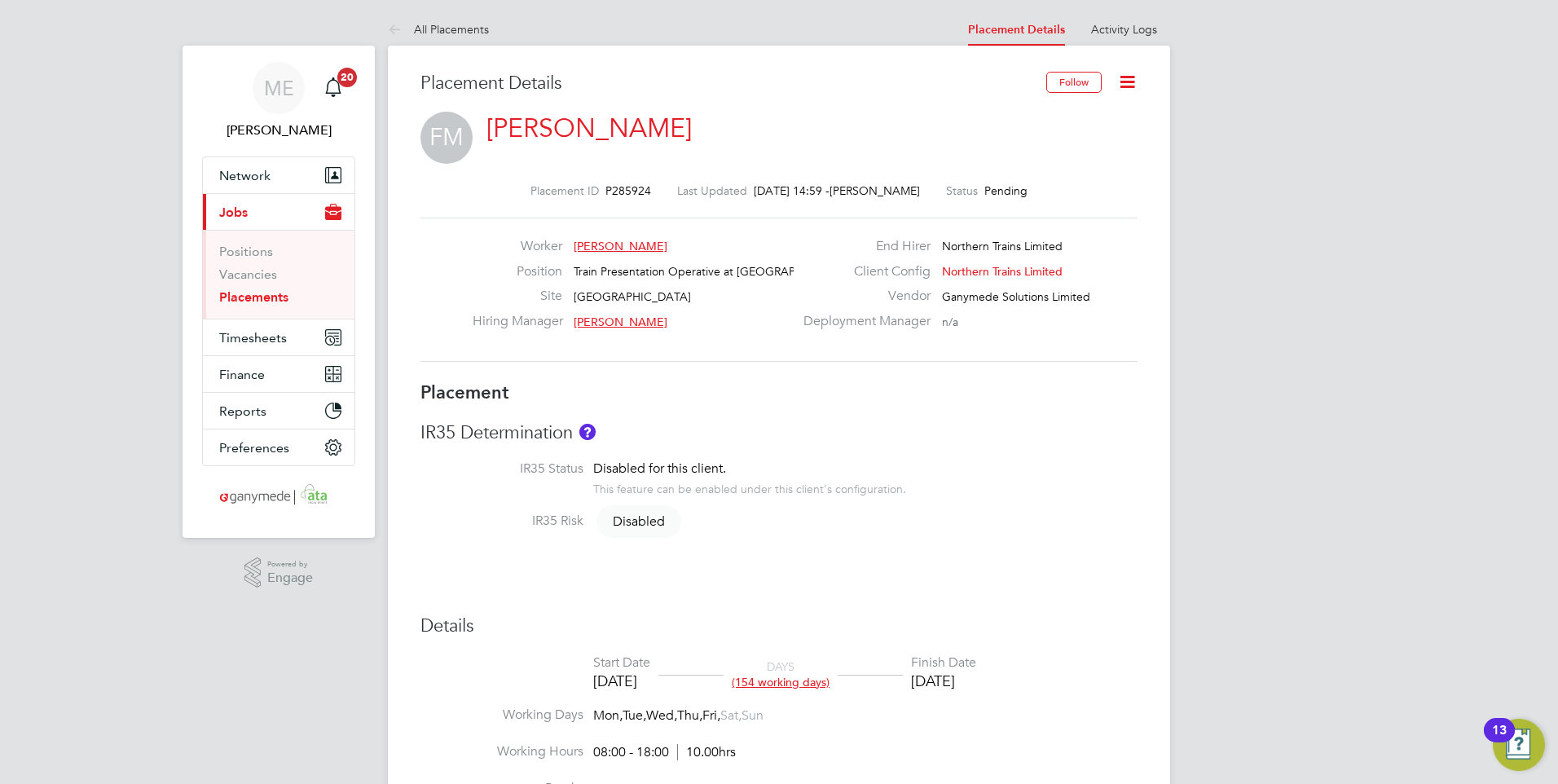
click at [1121, 82] on icon at bounding box center [1127, 82] width 20 height 20
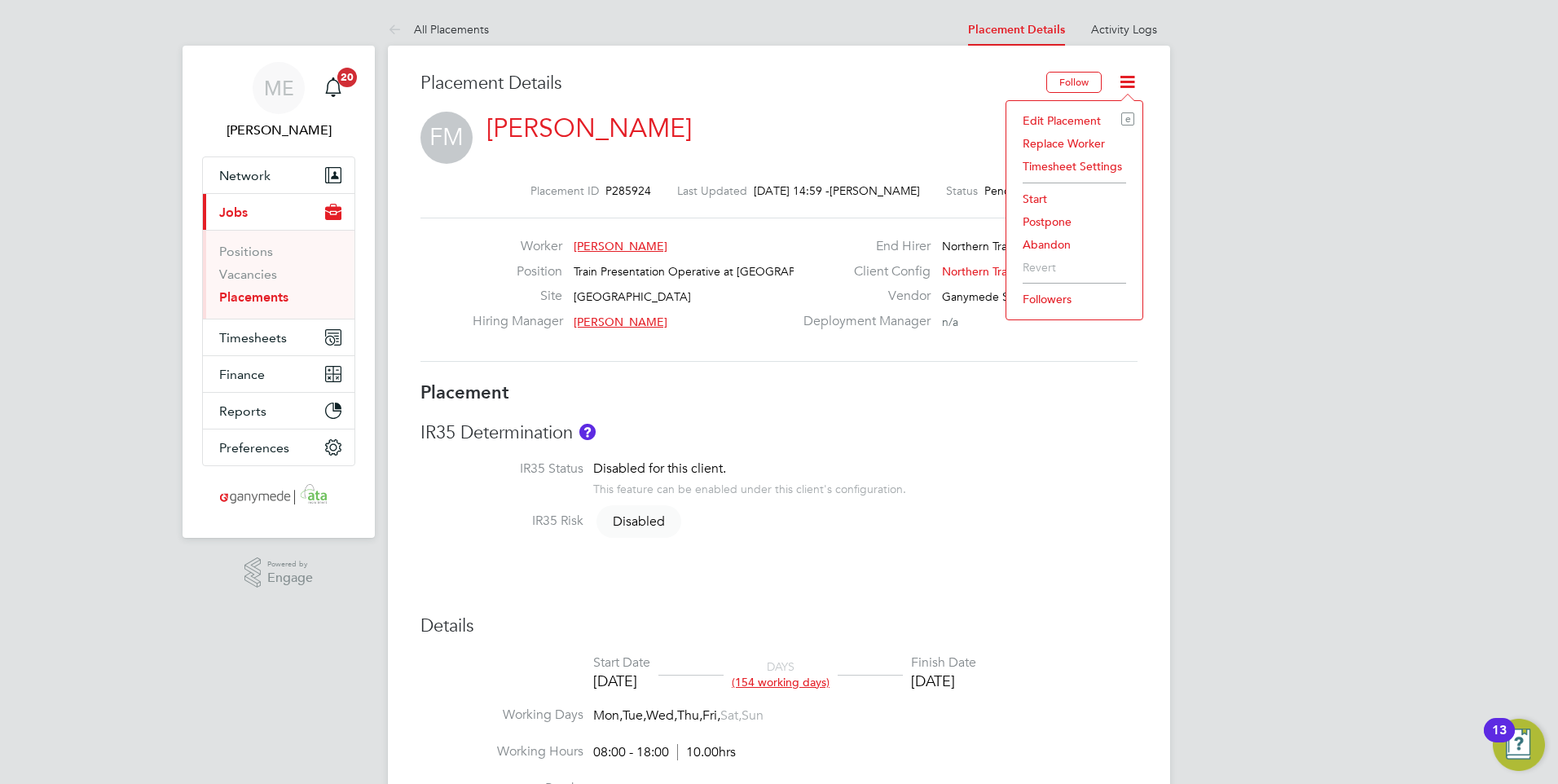
click at [1062, 117] on li "Edit Placement e" at bounding box center [1074, 120] width 120 height 23
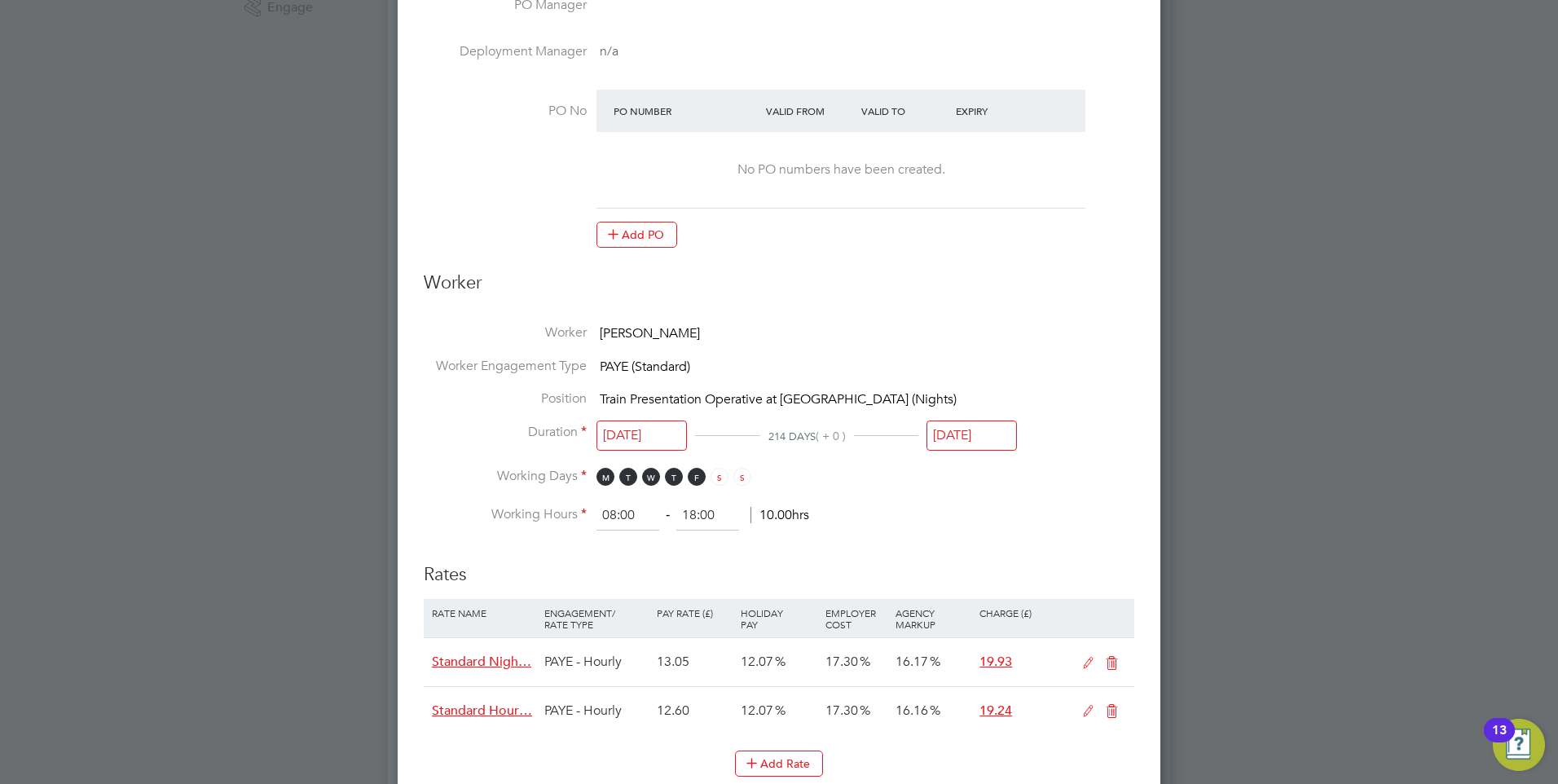
click at [994, 420] on input "31 Oct 2025" at bounding box center [972, 435] width 91 height 30
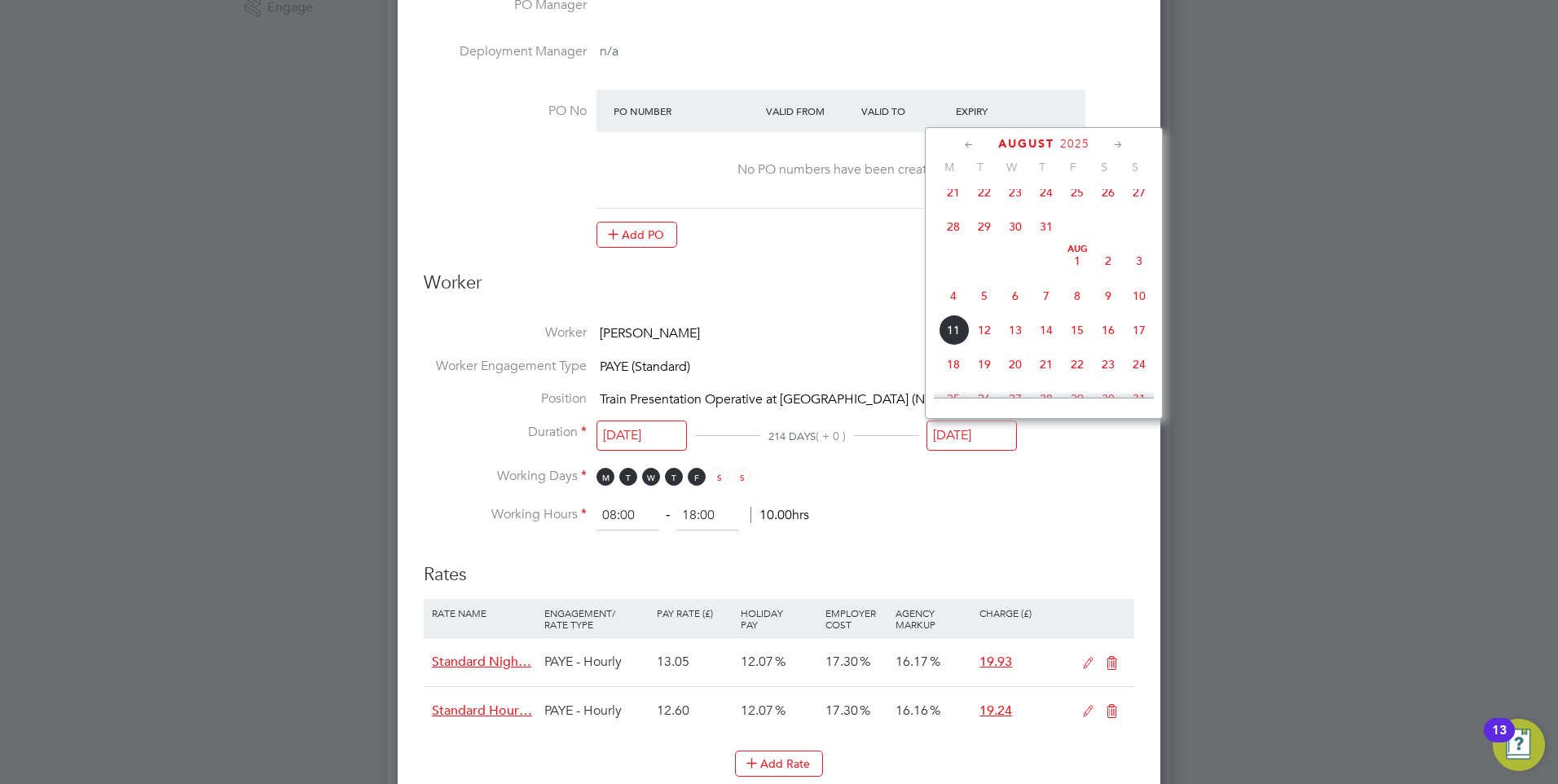
click at [1108, 303] on span "9" at bounding box center [1108, 295] width 31 height 31
type input "09 Aug 2025"
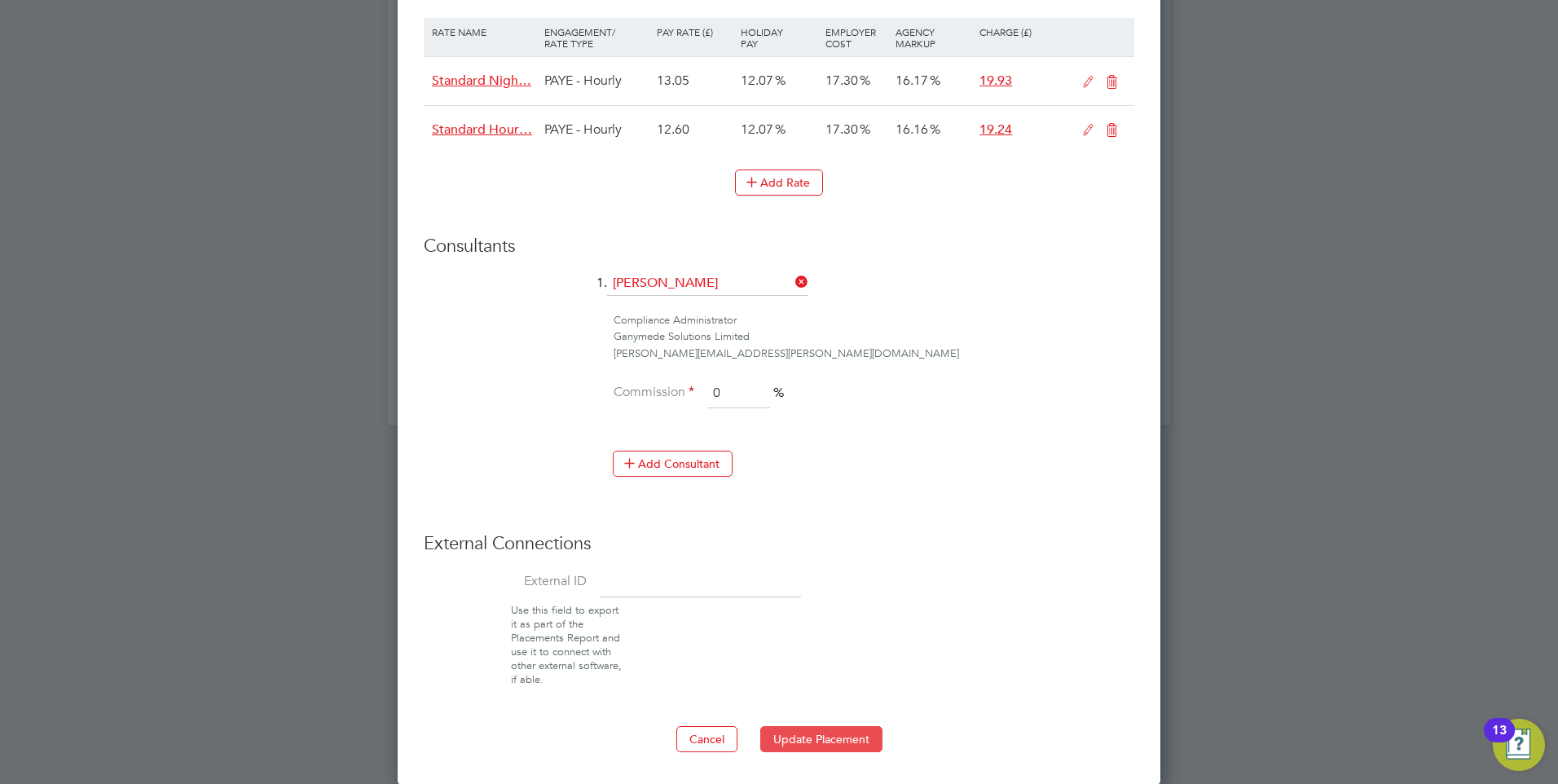
click at [814, 728] on button "Update Placement" at bounding box center [821, 739] width 122 height 26
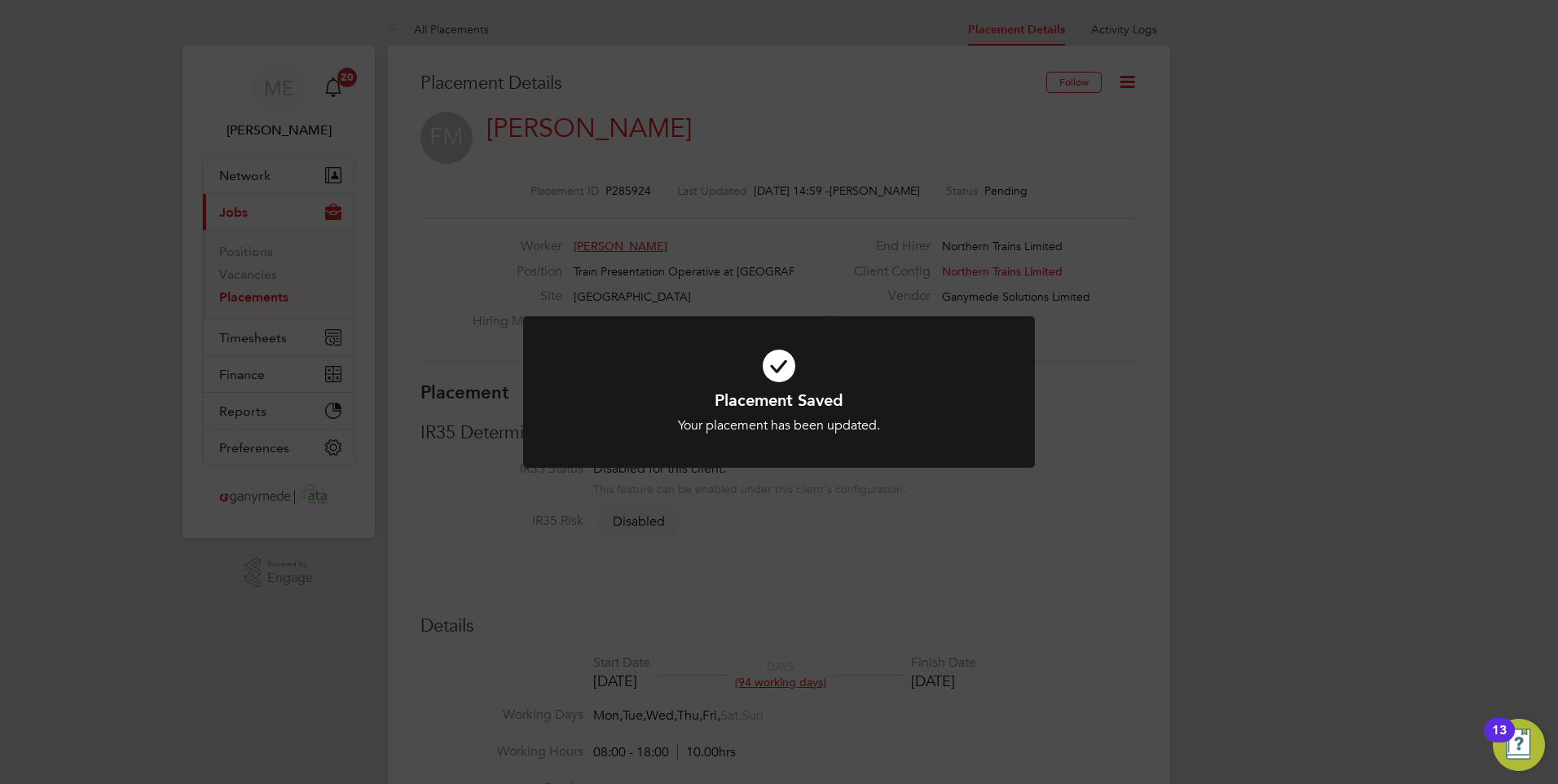
click at [733, 245] on div "Placement Saved Your placement has been updated. Cancel Okay" at bounding box center [779, 392] width 1558 height 784
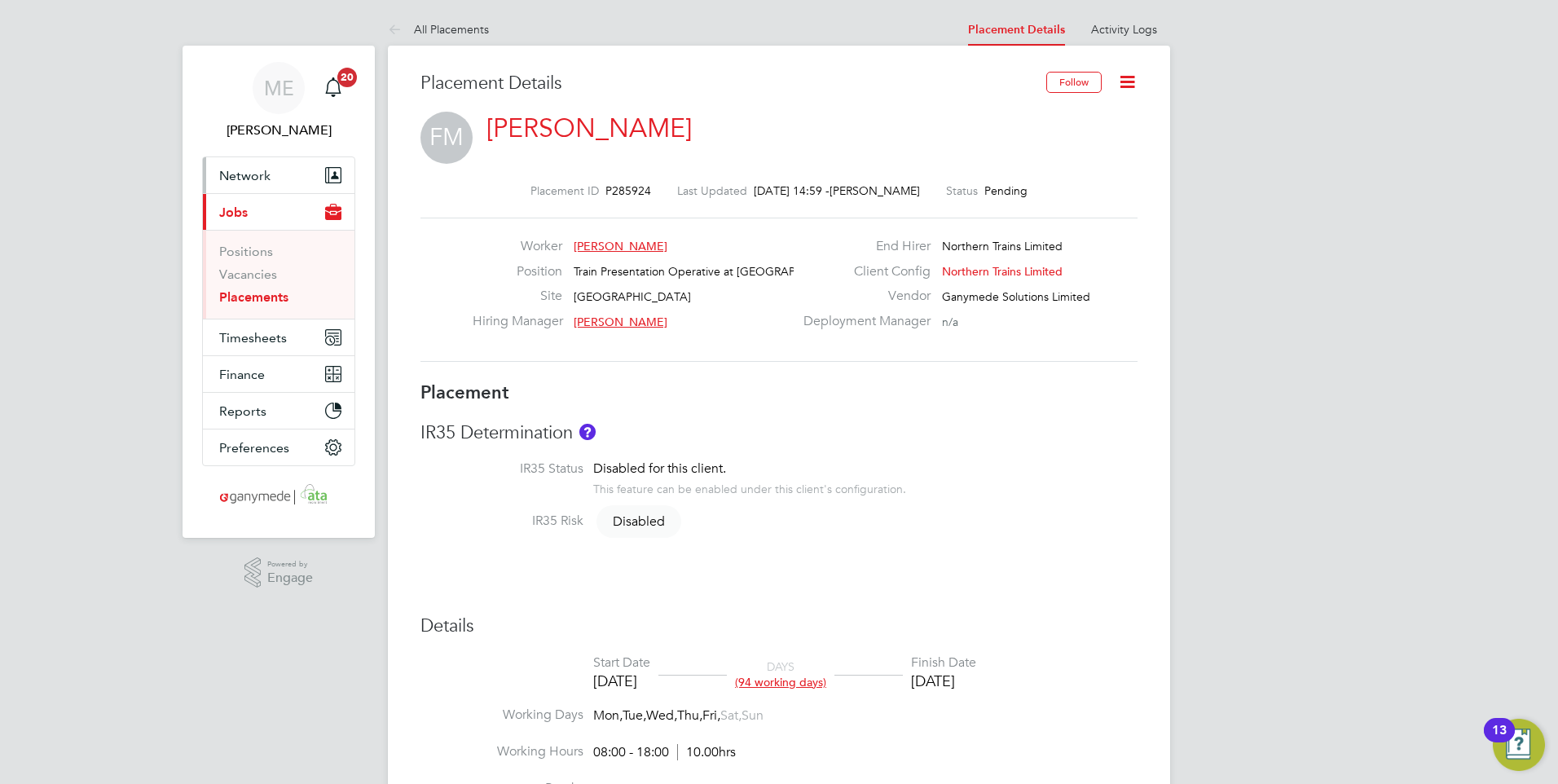
click at [269, 169] on span "Network" at bounding box center [244, 176] width 51 height 16
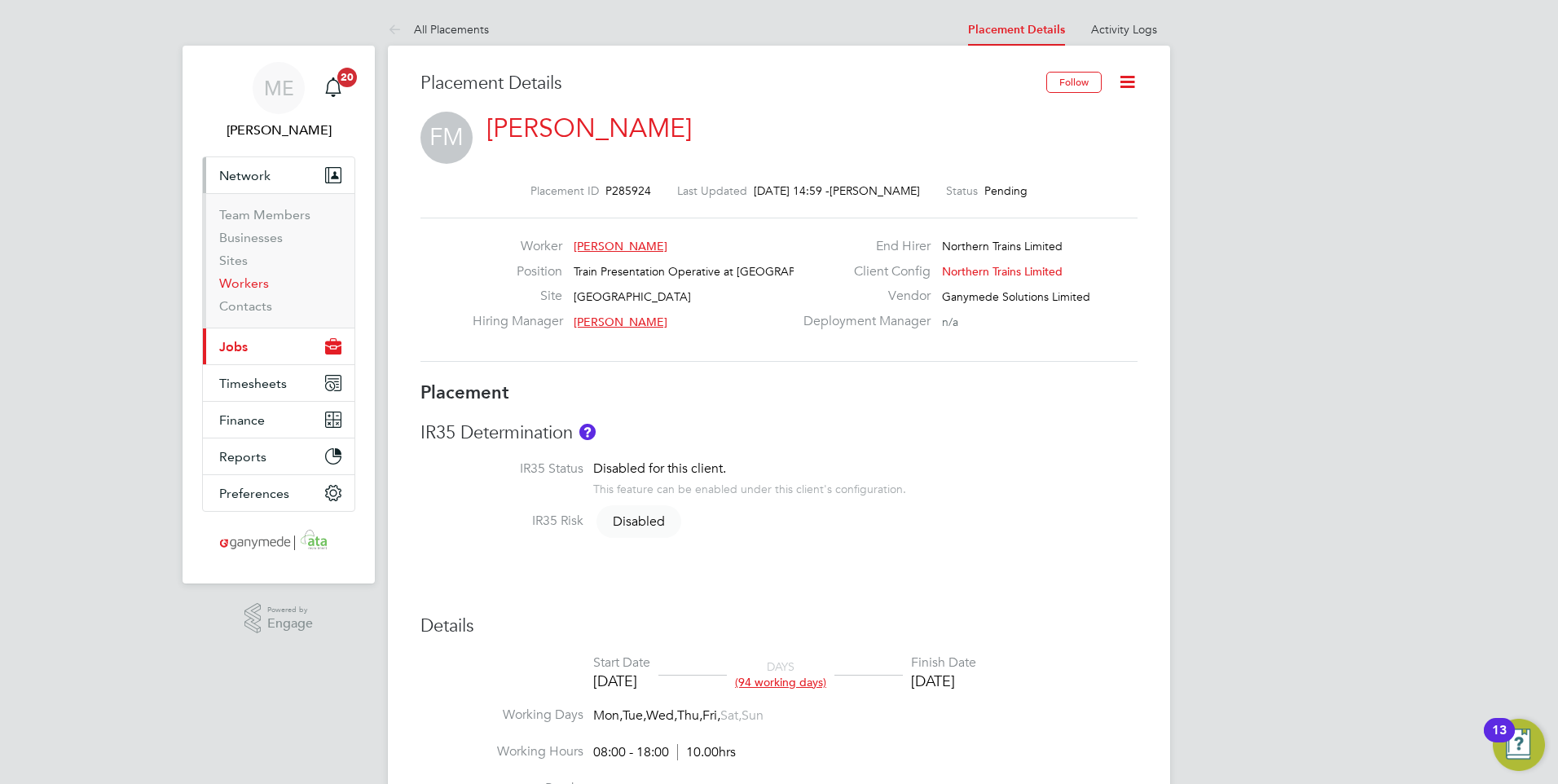
click at [261, 278] on link "Workers" at bounding box center [244, 283] width 50 height 16
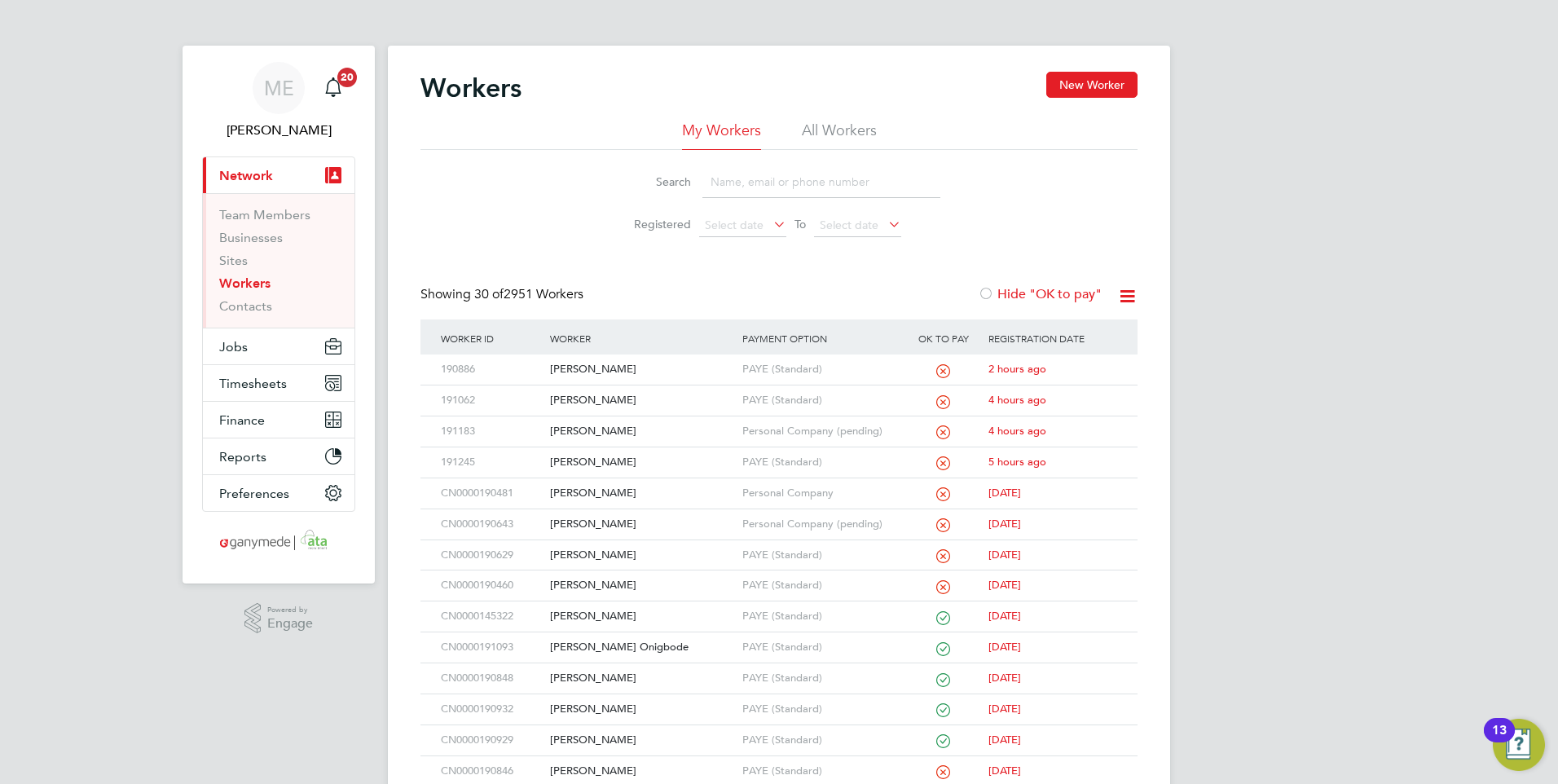
click at [742, 186] on input at bounding box center [821, 182] width 238 height 32
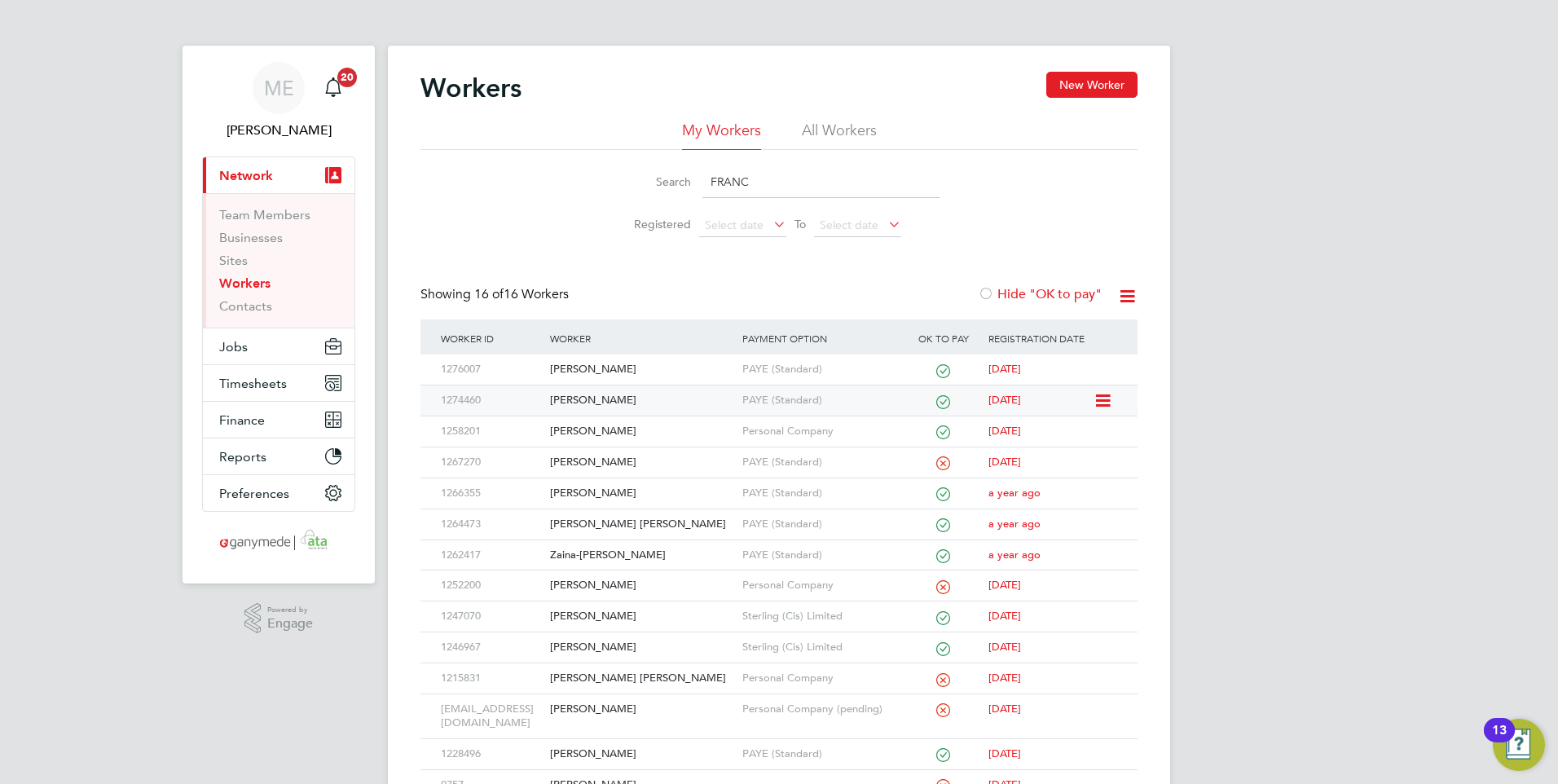
type input "FRANC"
click at [618, 396] on div "Francisca Mekoma" at bounding box center [642, 400] width 192 height 30
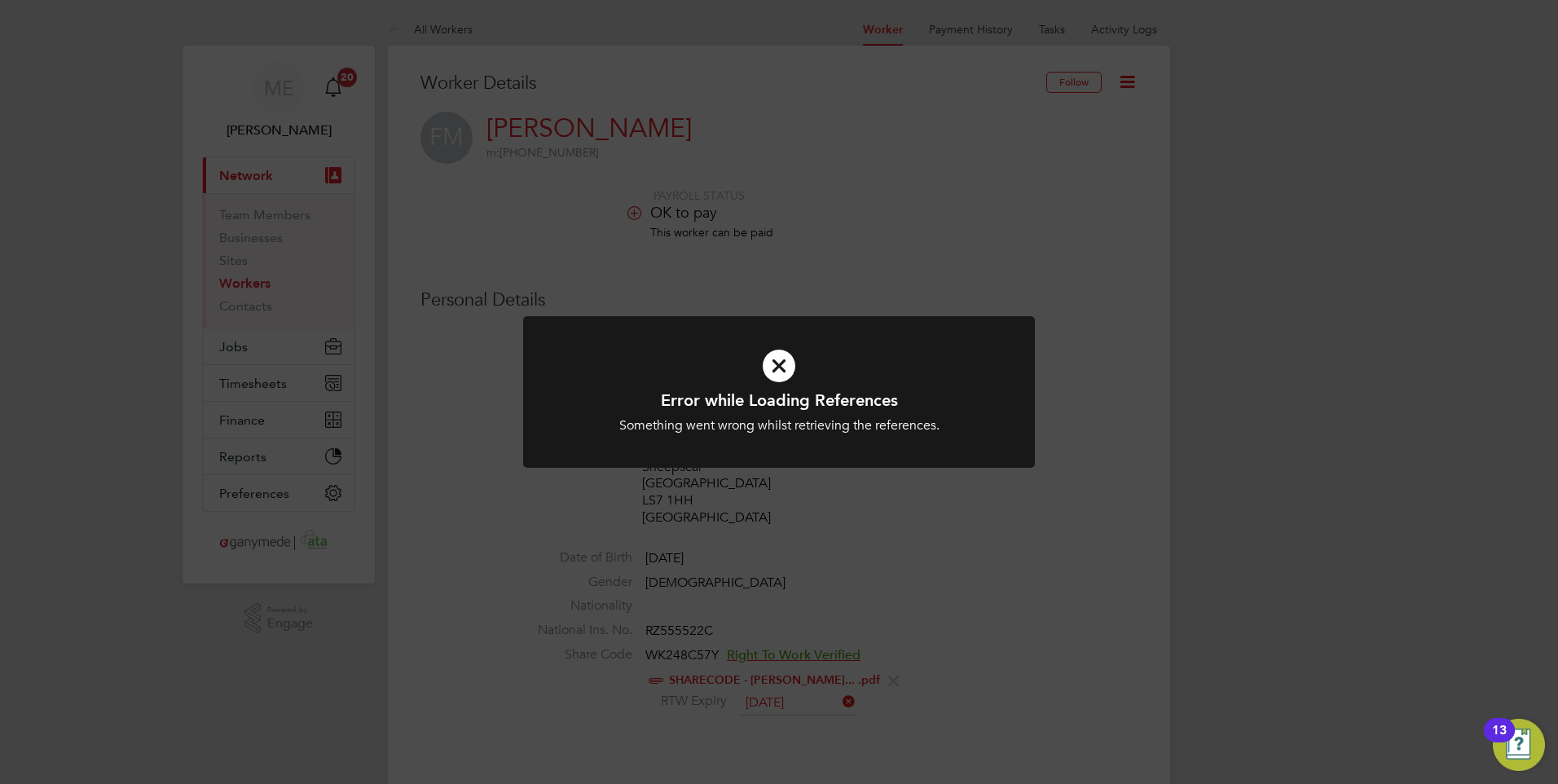
click at [774, 361] on icon at bounding box center [779, 366] width 424 height 63
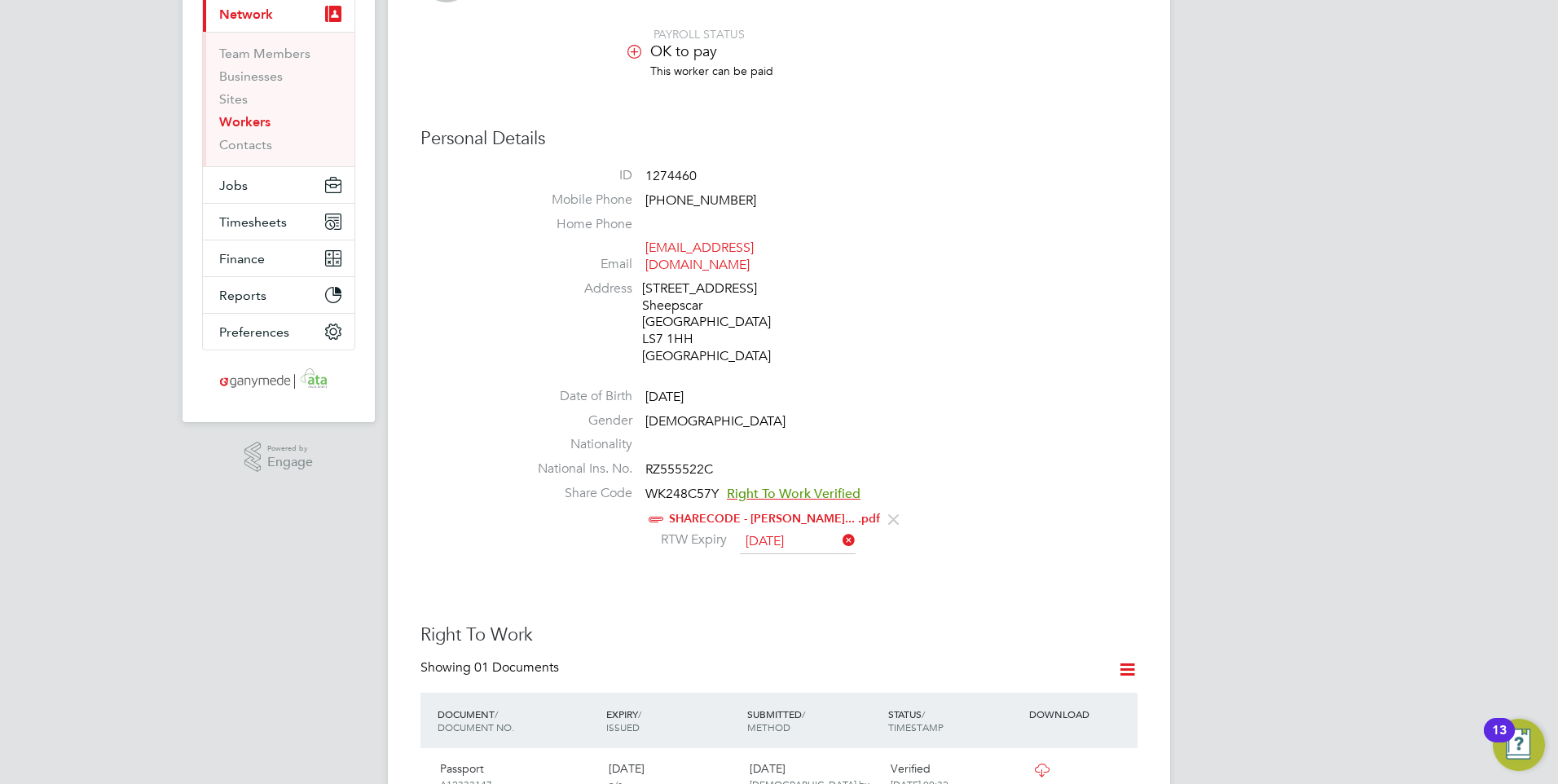
scroll to position [163, 0]
click at [786, 510] on link "SHARECODE - FRANCISC... .pdf" at bounding box center [775, 517] width 211 height 14
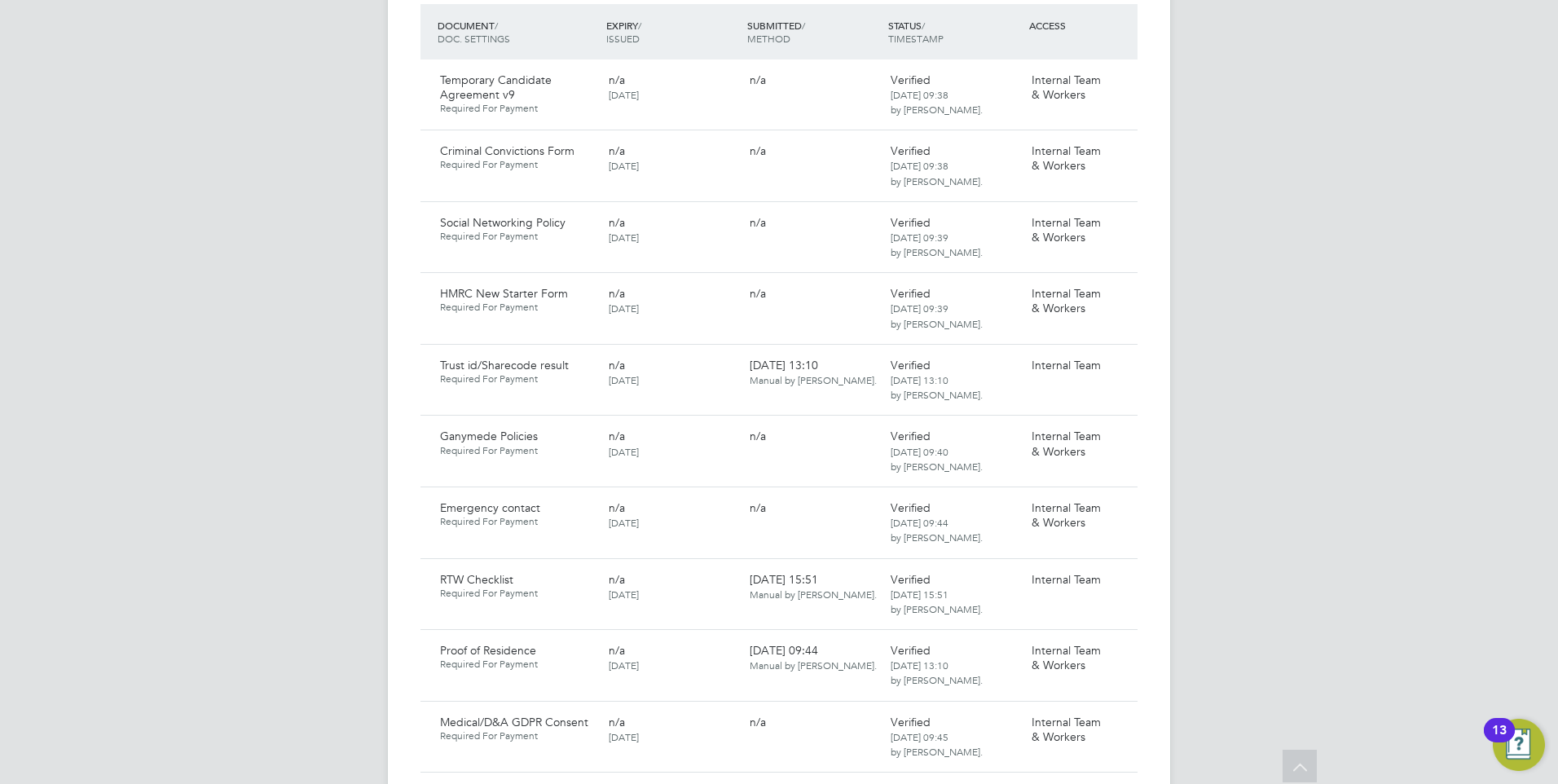
scroll to position [1141, 0]
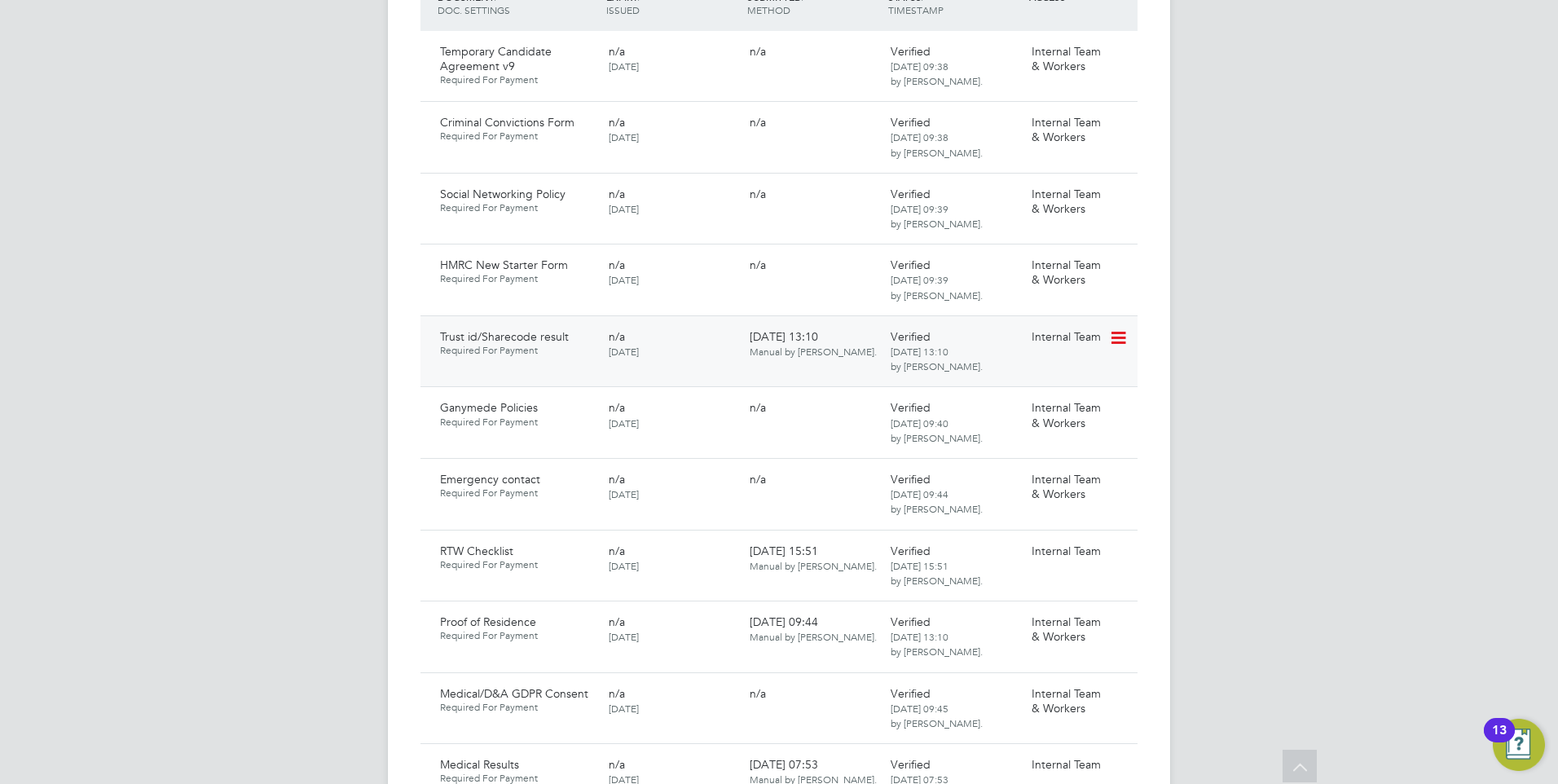
click at [1113, 329] on icon at bounding box center [1118, 338] width 17 height 19
click at [1037, 361] on li "Download Document" at bounding box center [1059, 368] width 129 height 23
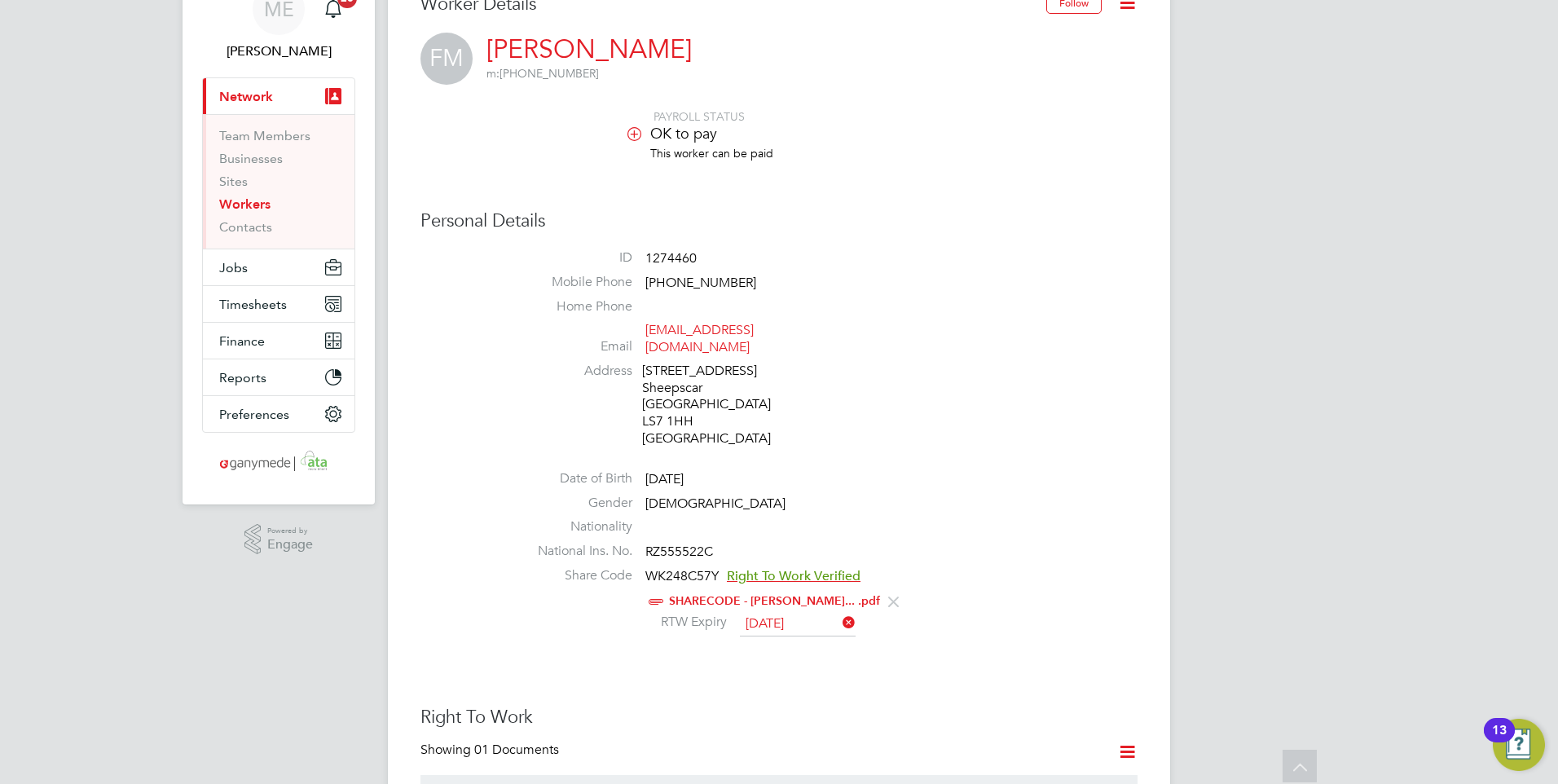
scroll to position [0, 0]
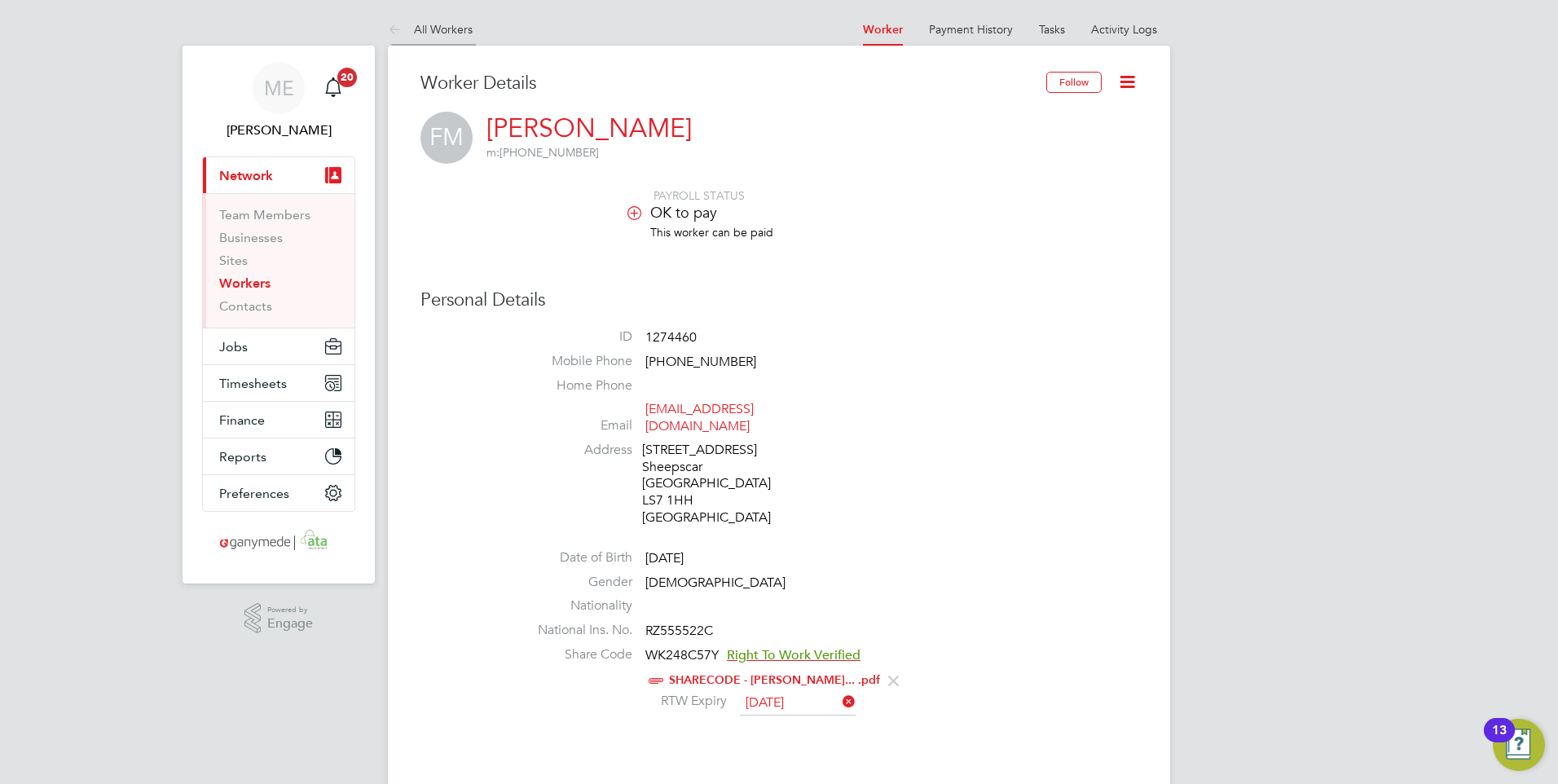
click at [388, 20] on icon at bounding box center [397, 30] width 20 height 20
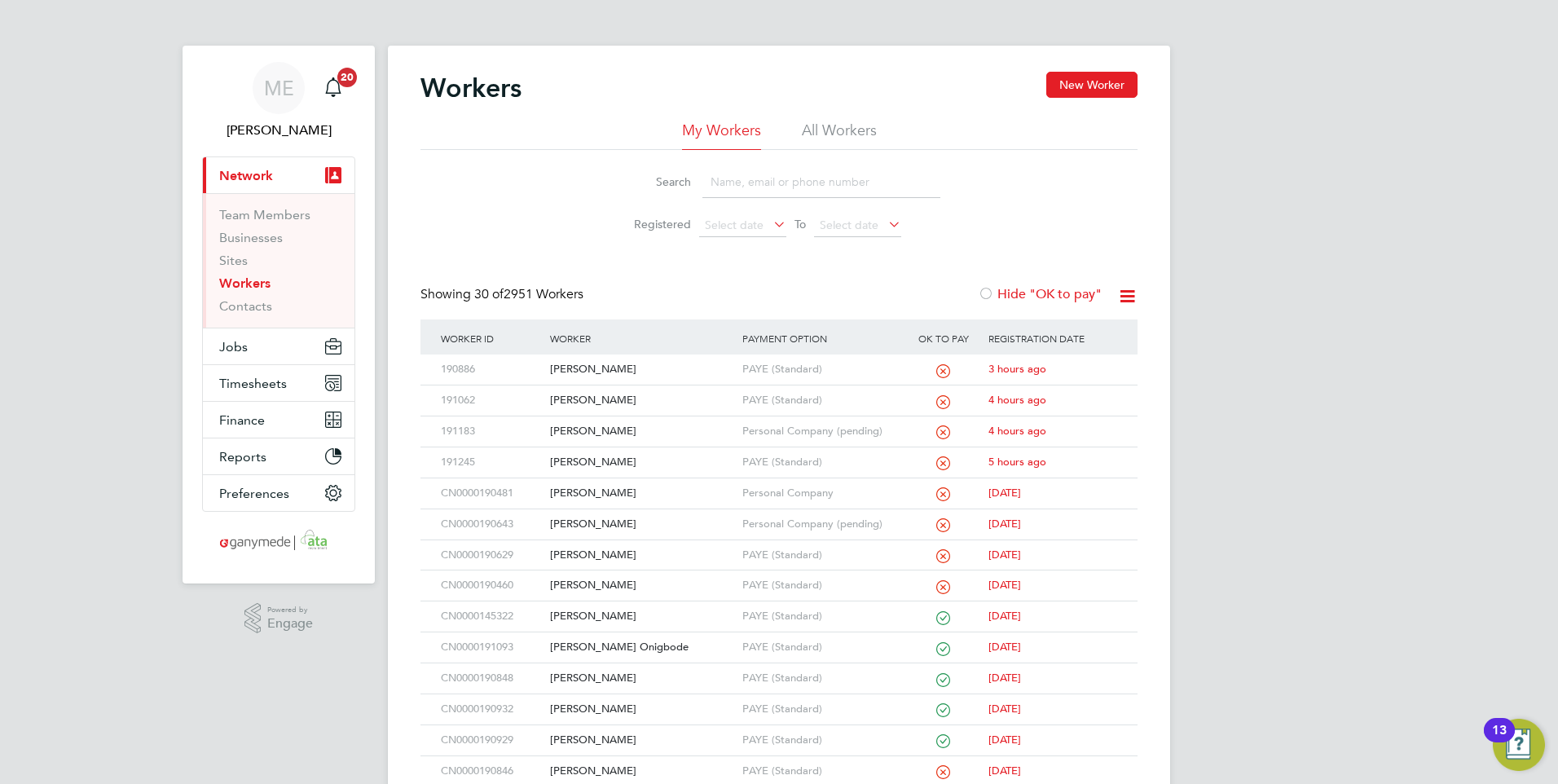
click at [266, 181] on span "Network" at bounding box center [245, 176] width 54 height 16
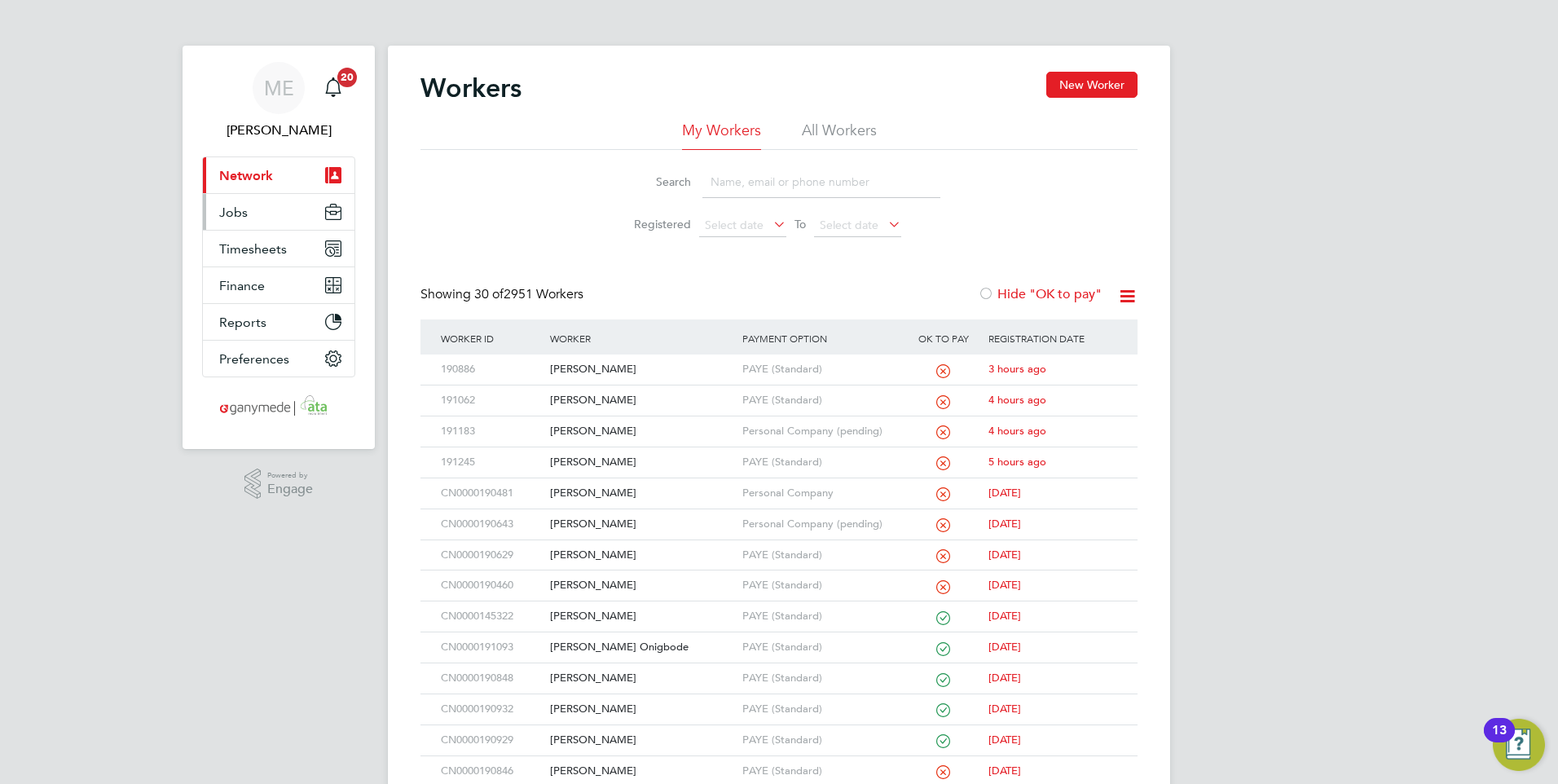
click at [317, 213] on button "Jobs" at bounding box center [279, 212] width 151 height 36
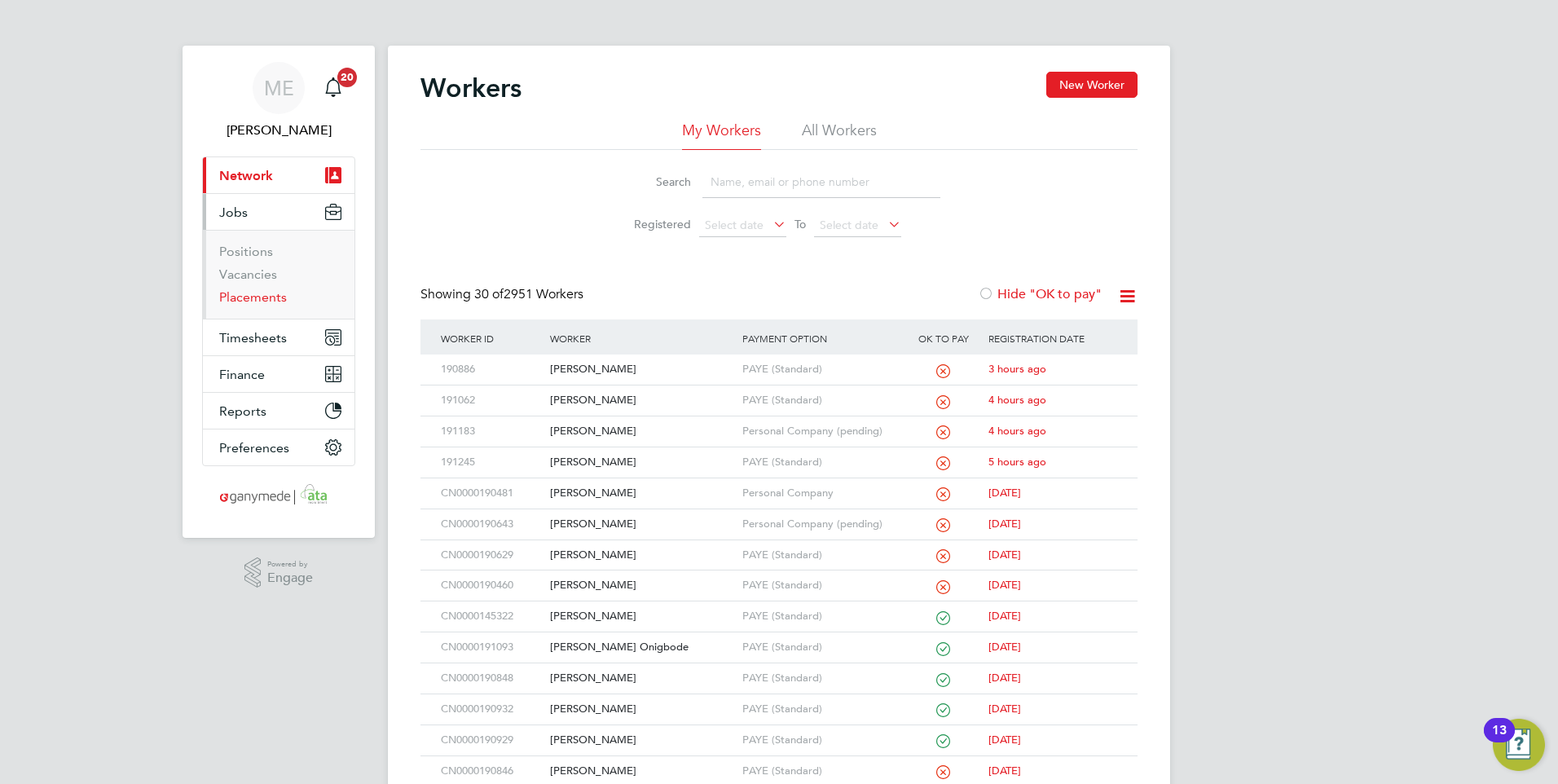
click at [257, 291] on link "Placements" at bounding box center [252, 297] width 68 height 16
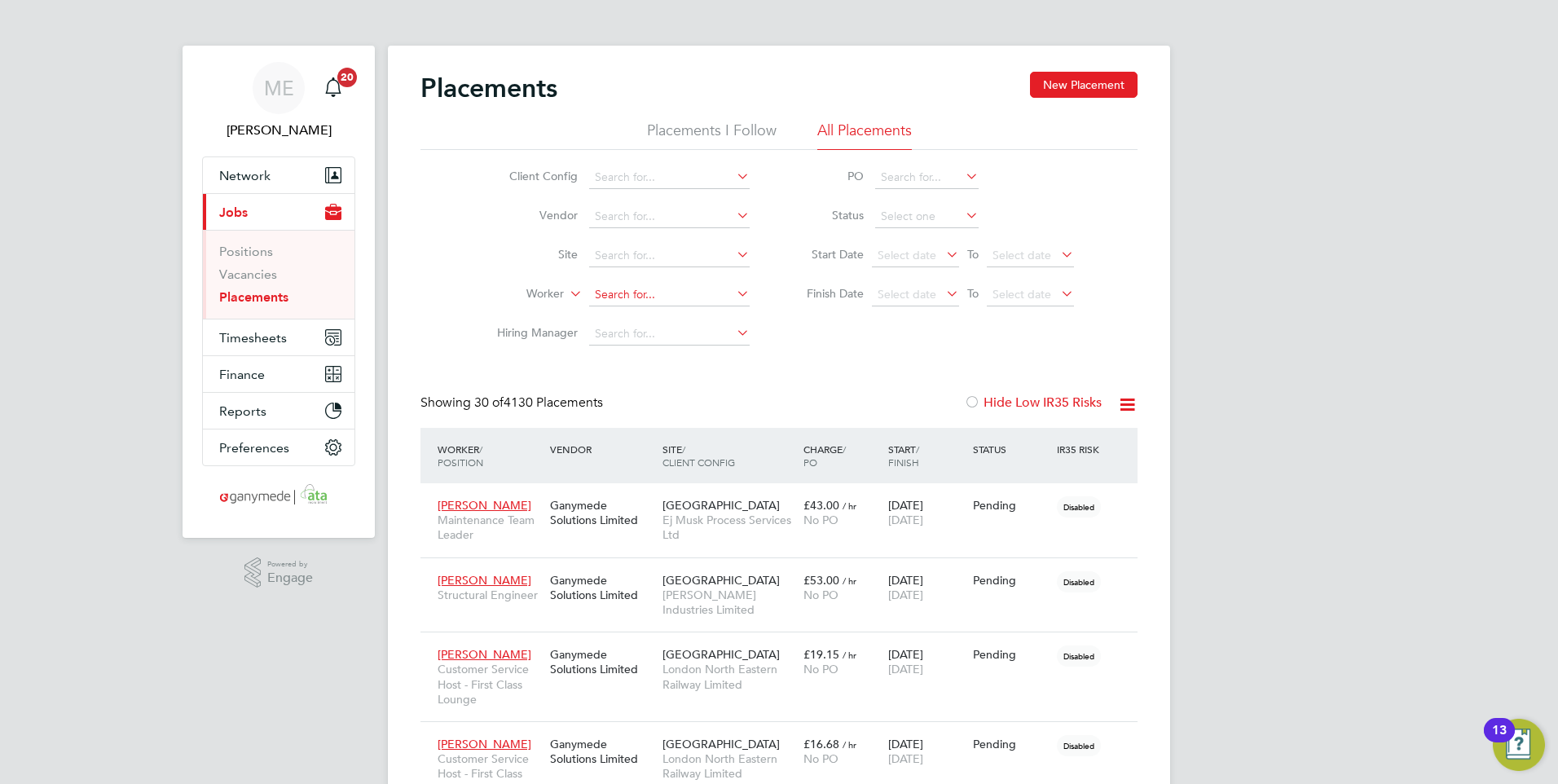
click at [613, 296] on input at bounding box center [669, 295] width 161 height 23
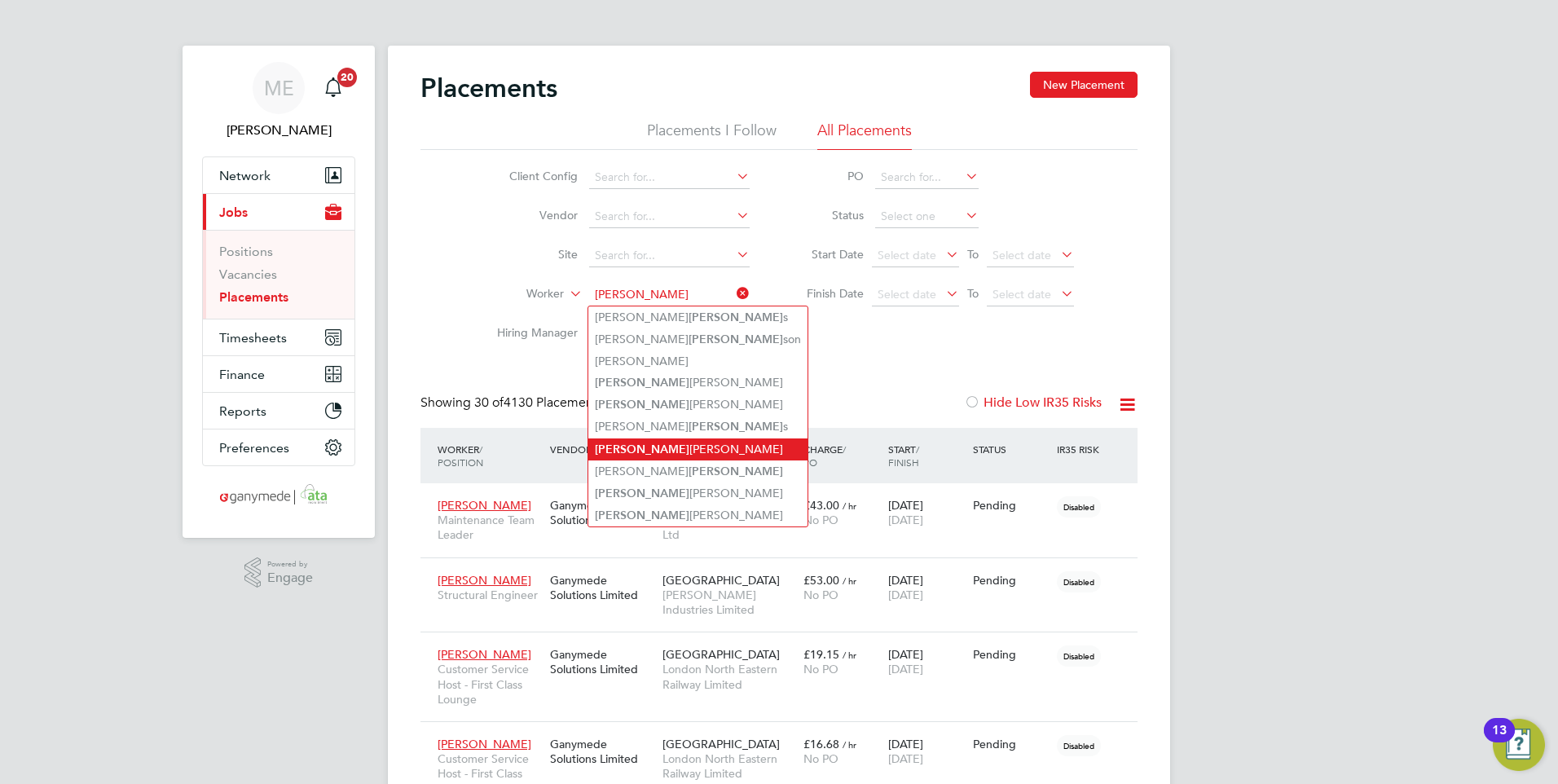
click at [652, 441] on li "Adam Liston-Norton" at bounding box center [697, 449] width 219 height 22
type input "Adam Liston-Norton"
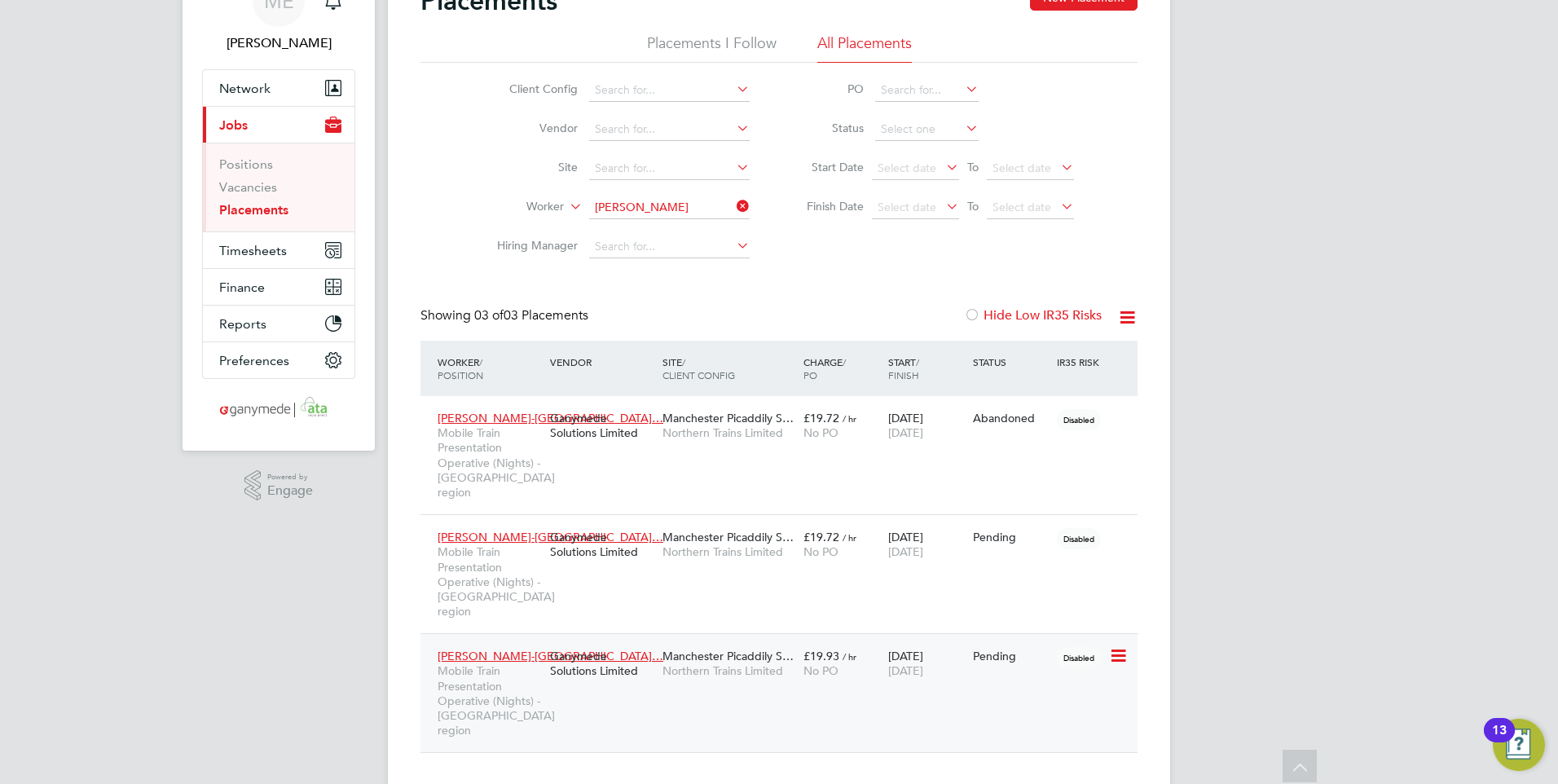
click at [469, 649] on span "Adam Liston-Nor…" at bounding box center [550, 656] width 226 height 15
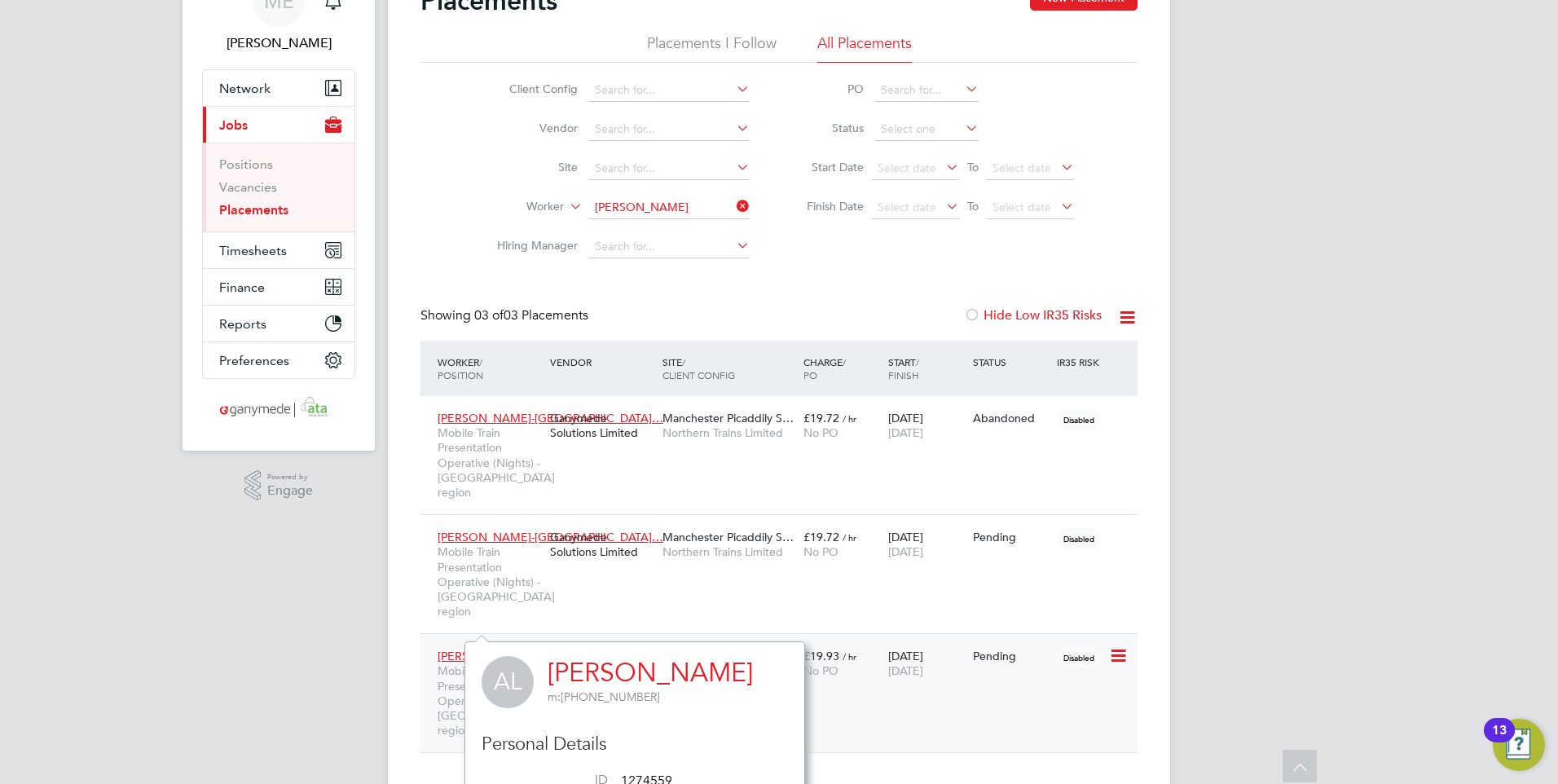
drag, startPoint x: 476, startPoint y: 620, endPoint x: 525, endPoint y: 626, distance: 49.4
click at [475, 649] on span "Adam Liston-Nor…" at bounding box center [550, 656] width 226 height 15
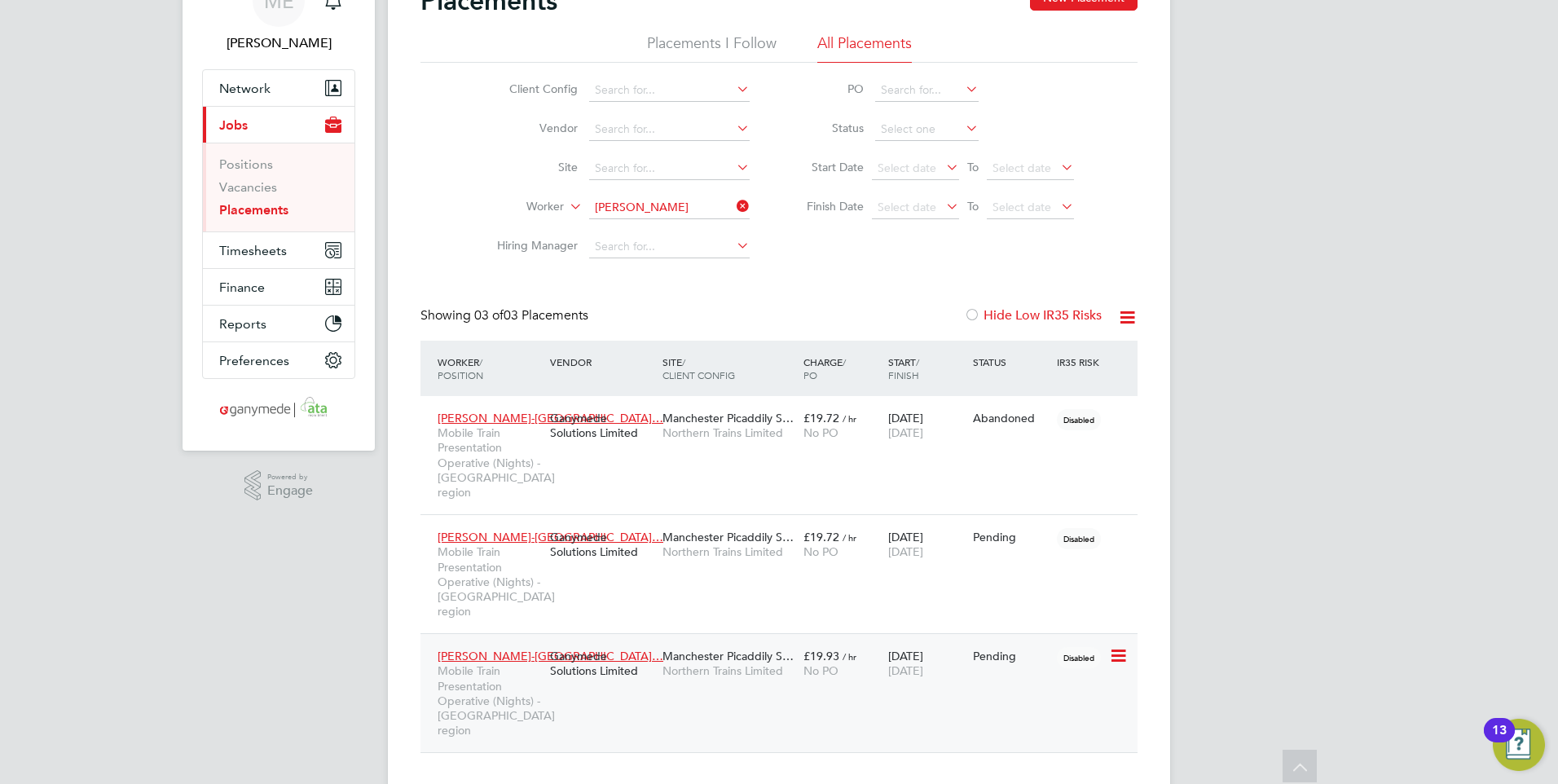
click at [622, 641] on div "Ganymede Solutions Limited" at bounding box center [602, 664] width 113 height 46
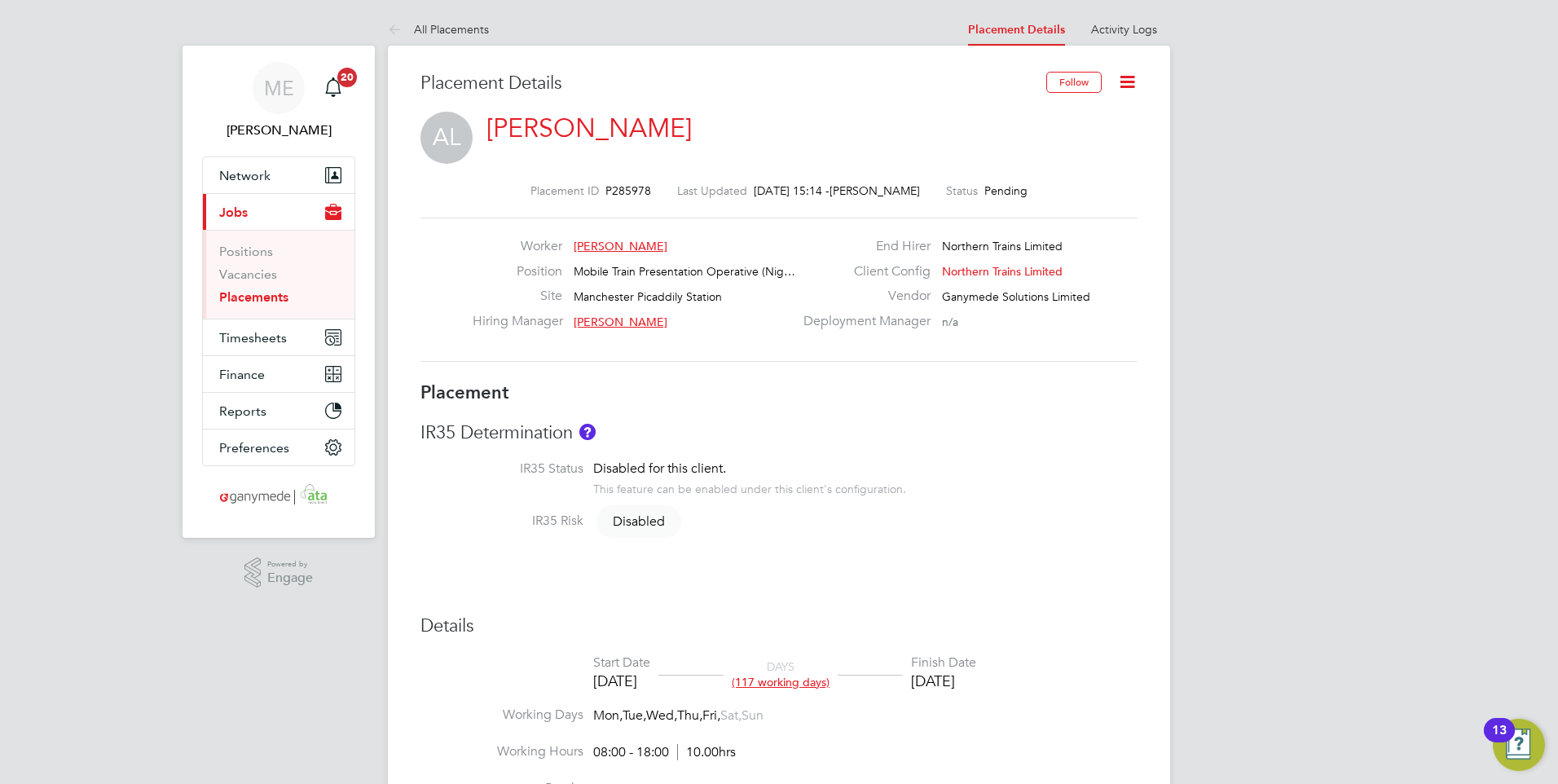
click at [1126, 78] on icon at bounding box center [1127, 82] width 20 height 20
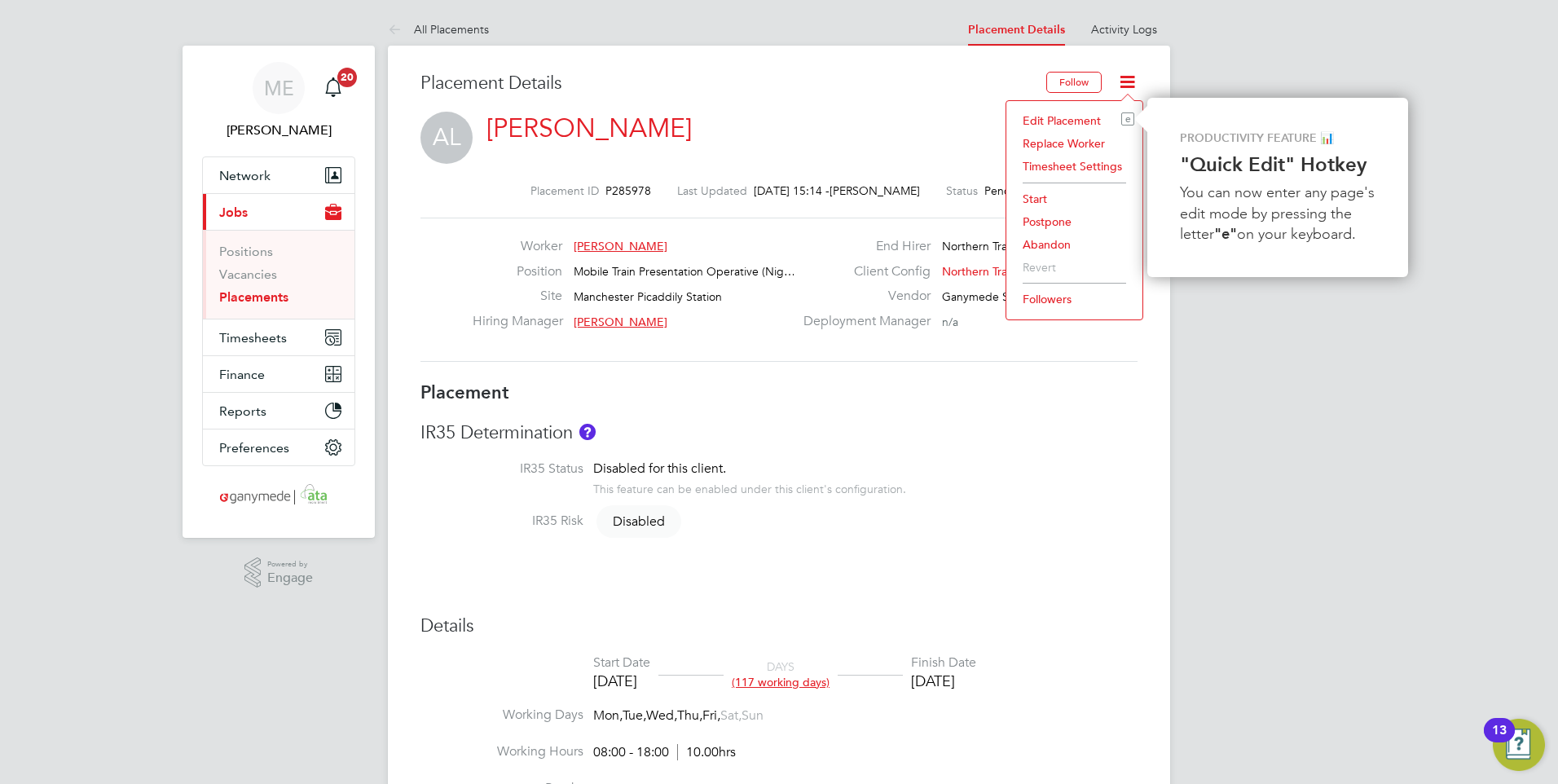
click at [1045, 114] on li "Edit Placement e" at bounding box center [1074, 120] width 120 height 23
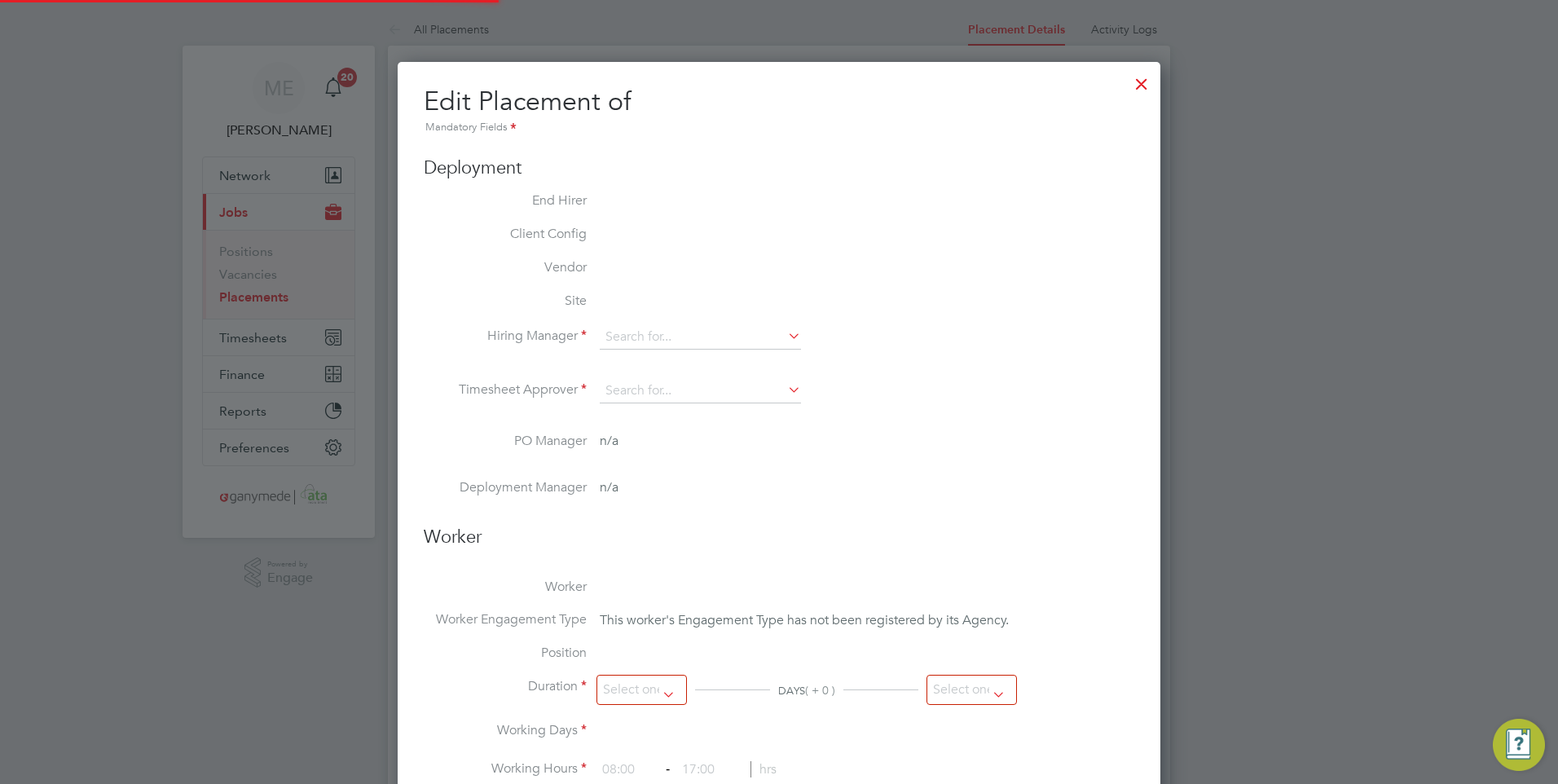
scroll to position [8, 8]
type input "Amber Holmes"
type input "[DATE]"
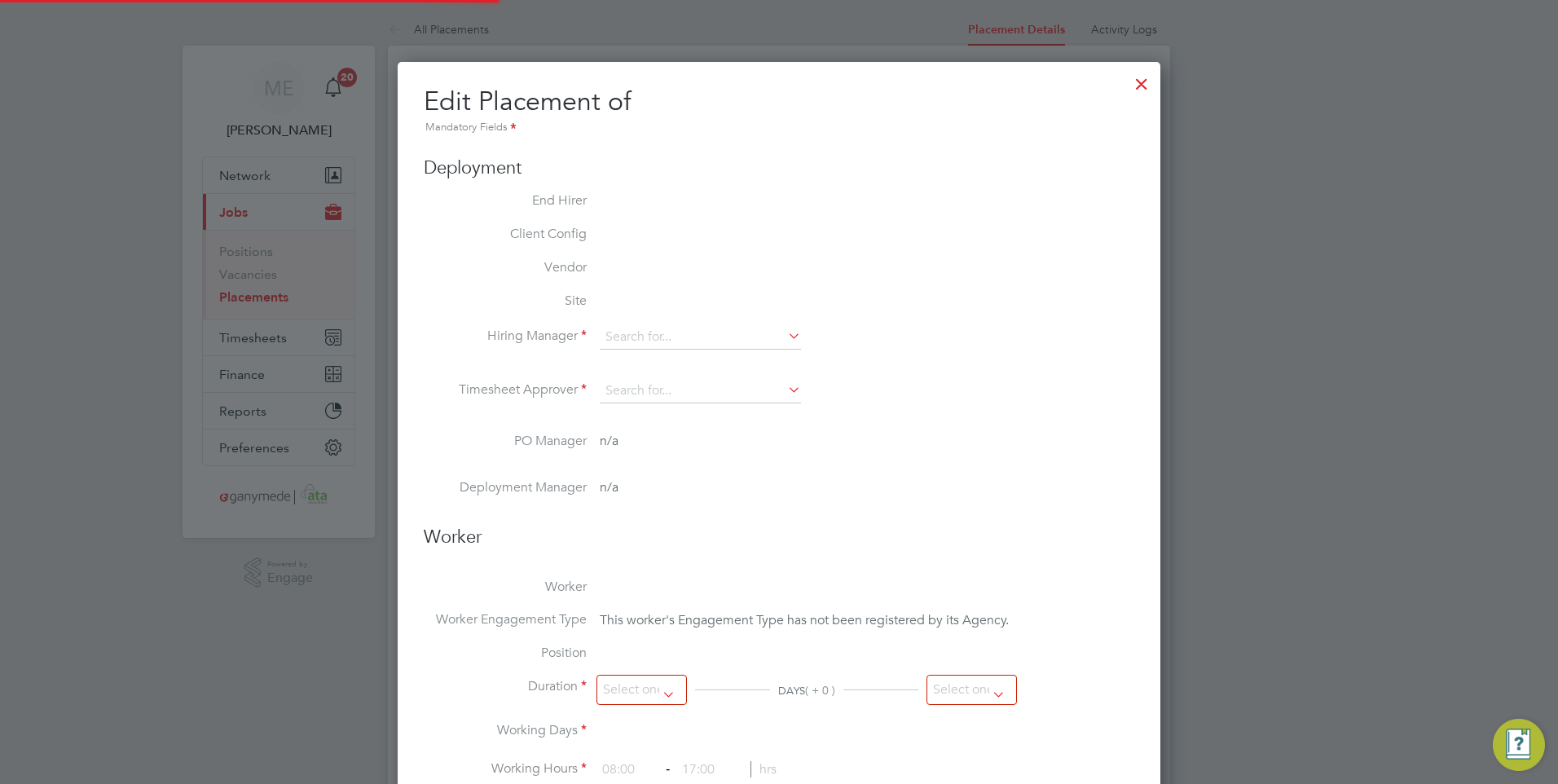
type input "08:00"
type input "18:00"
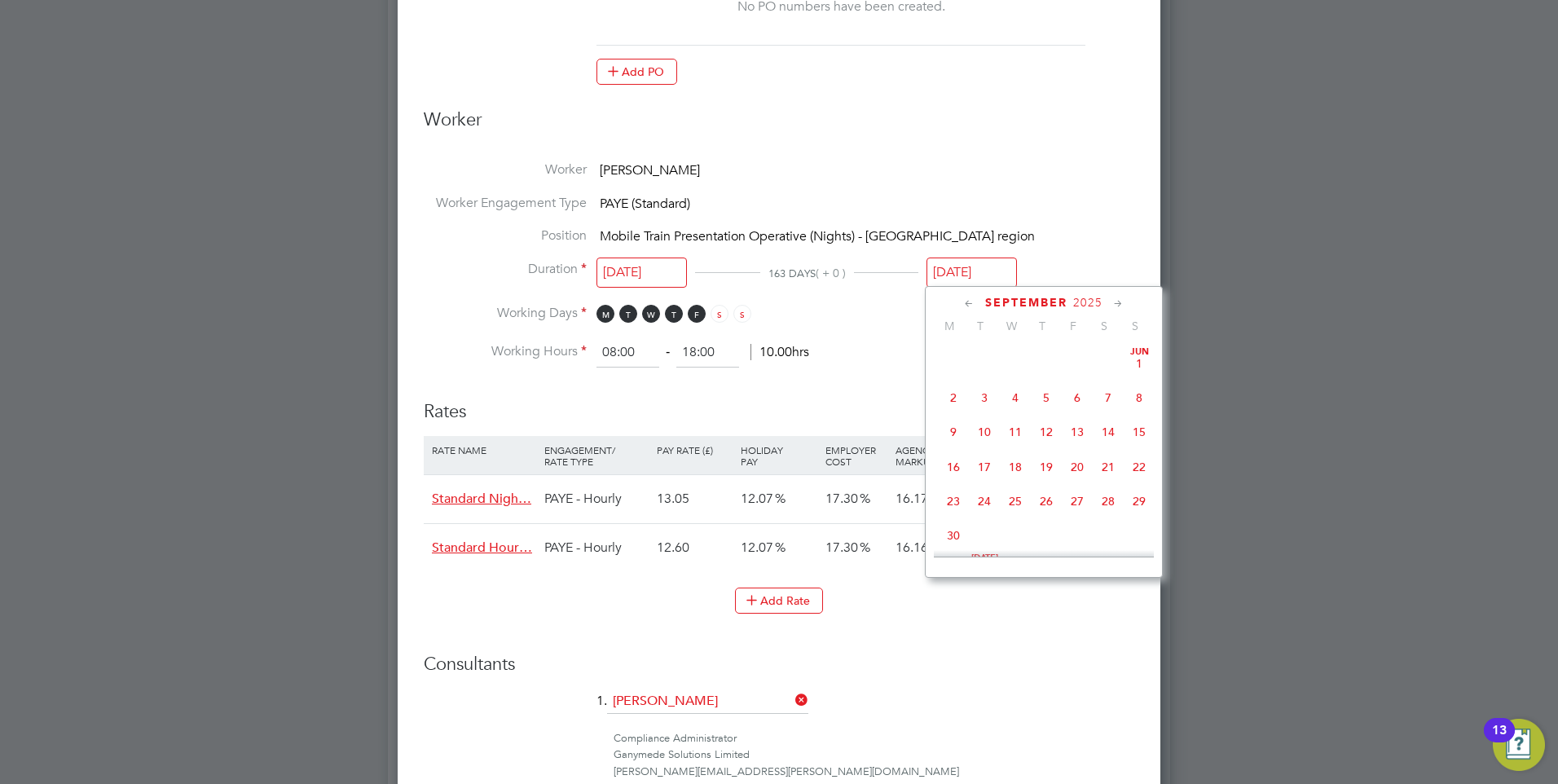
click at [966, 263] on input "[DATE]" at bounding box center [972, 272] width 91 height 30
click at [1103, 411] on span "9" at bounding box center [1108, 410] width 31 height 31
type input "09 Aug 2025"
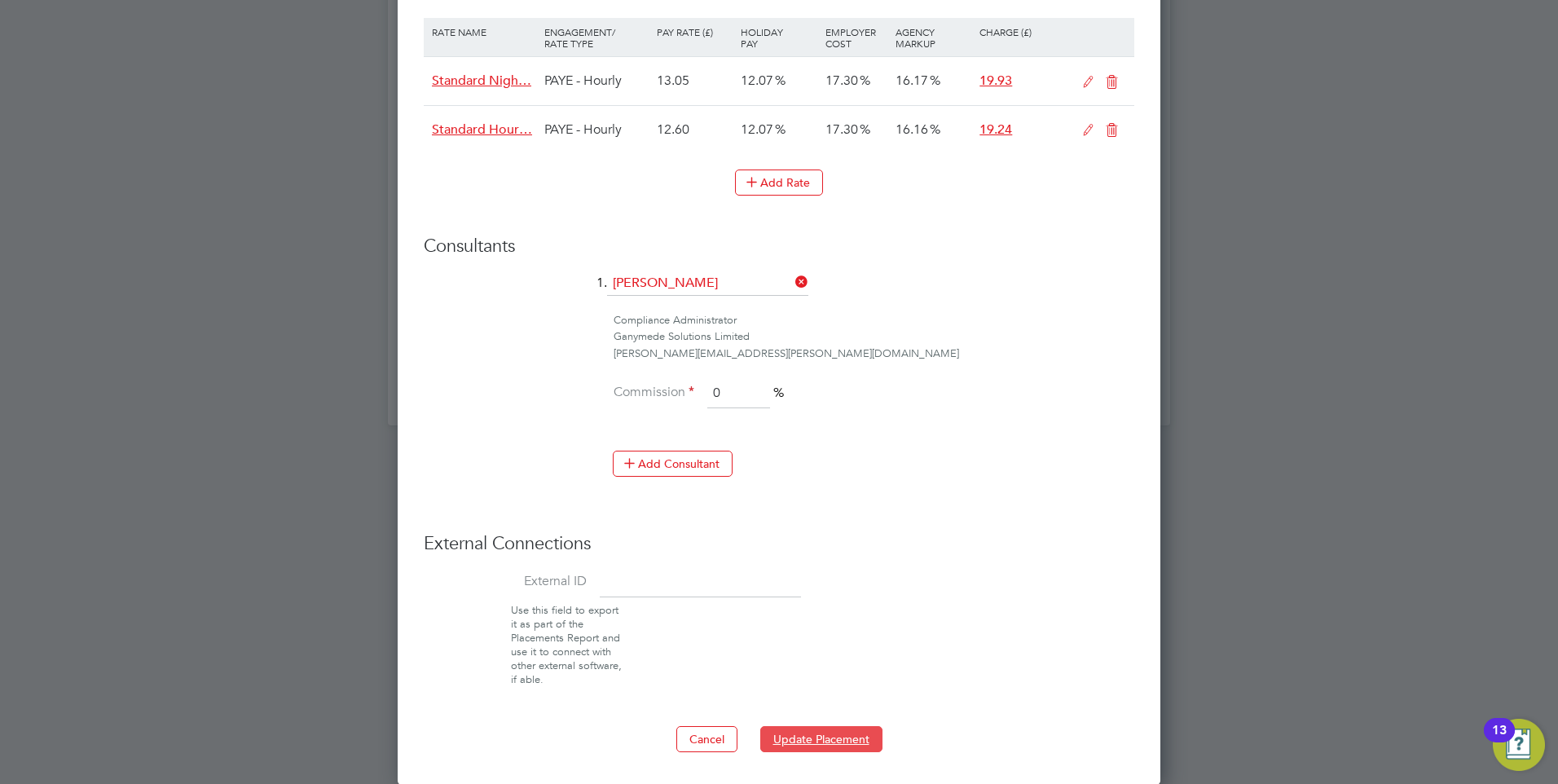
click at [790, 730] on button "Update Placement" at bounding box center [821, 739] width 122 height 26
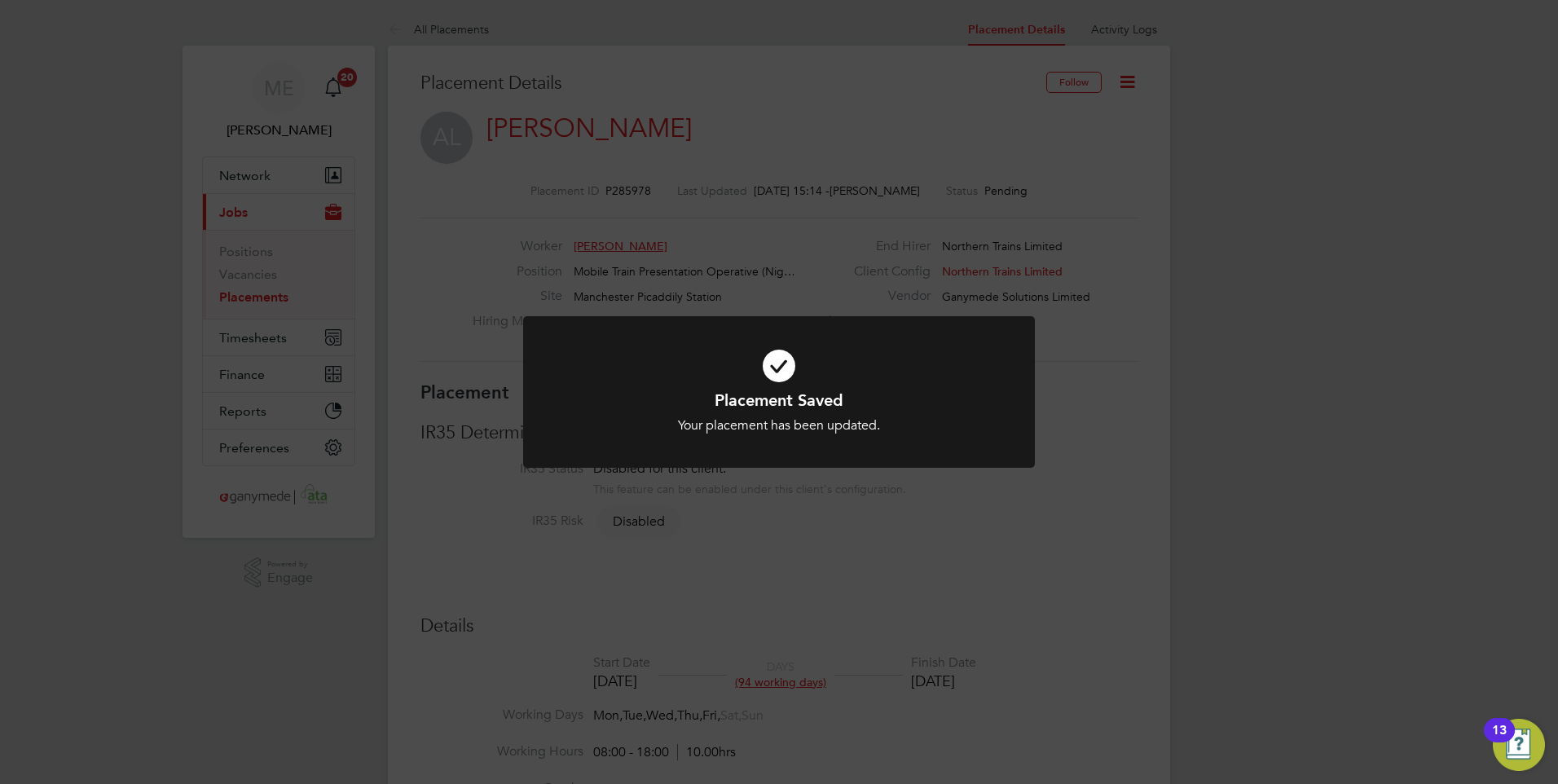
click at [998, 577] on div "Placement Saved Your placement has been updated. Cancel Okay" at bounding box center [779, 392] width 1558 height 784
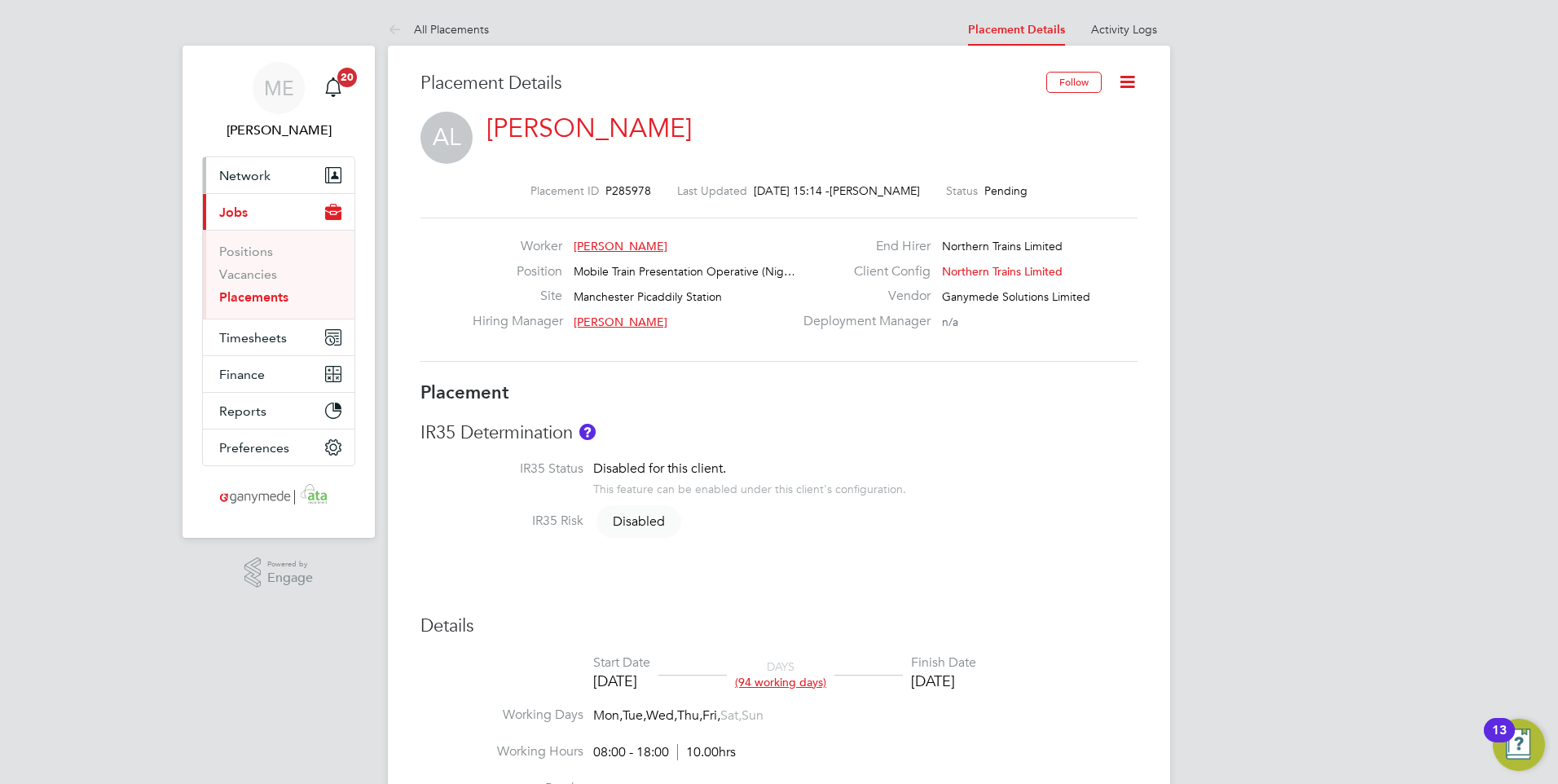
click at [245, 168] on span "Network" at bounding box center [244, 176] width 51 height 16
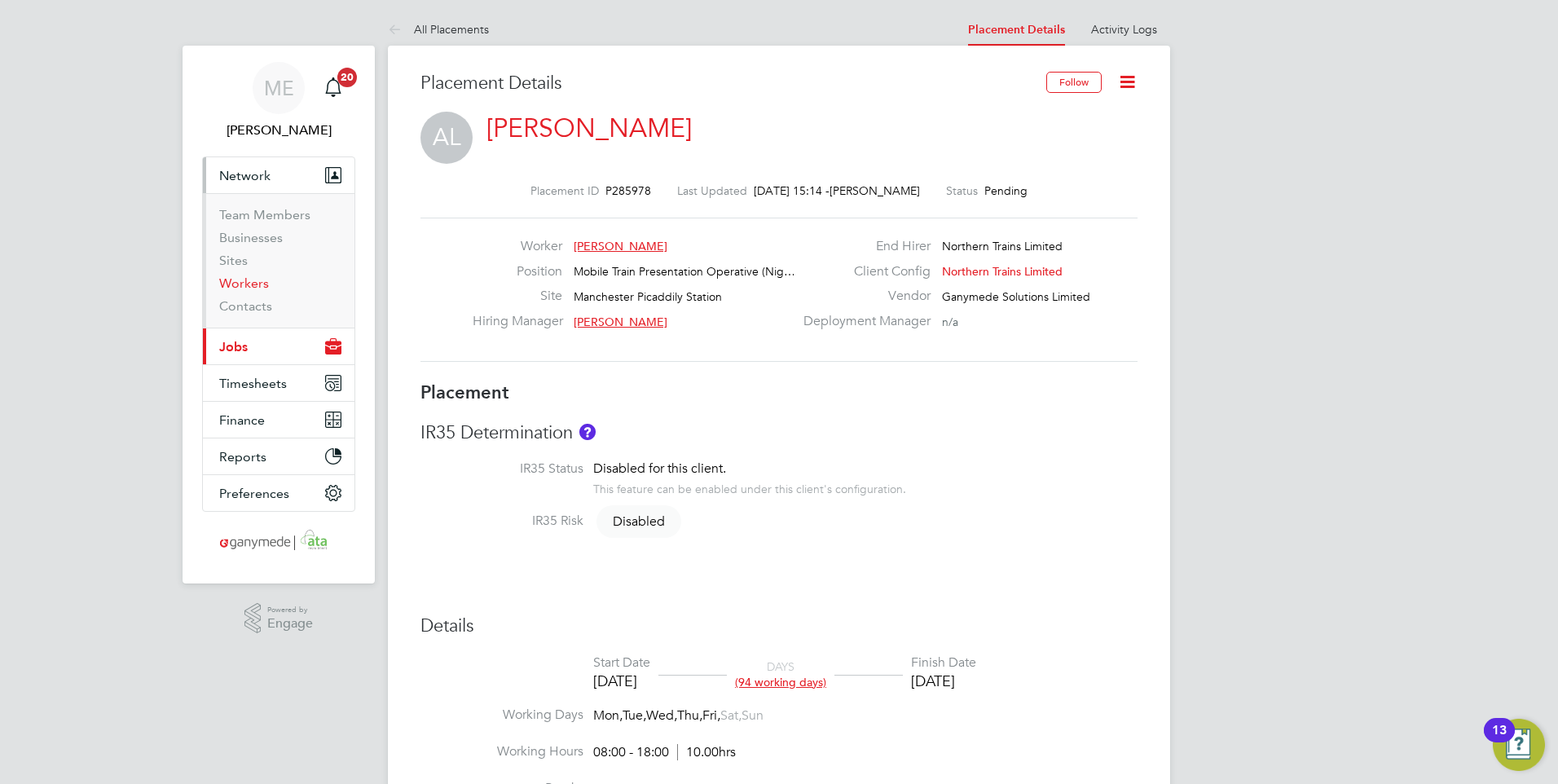
click at [242, 279] on link "Workers" at bounding box center [244, 283] width 50 height 16
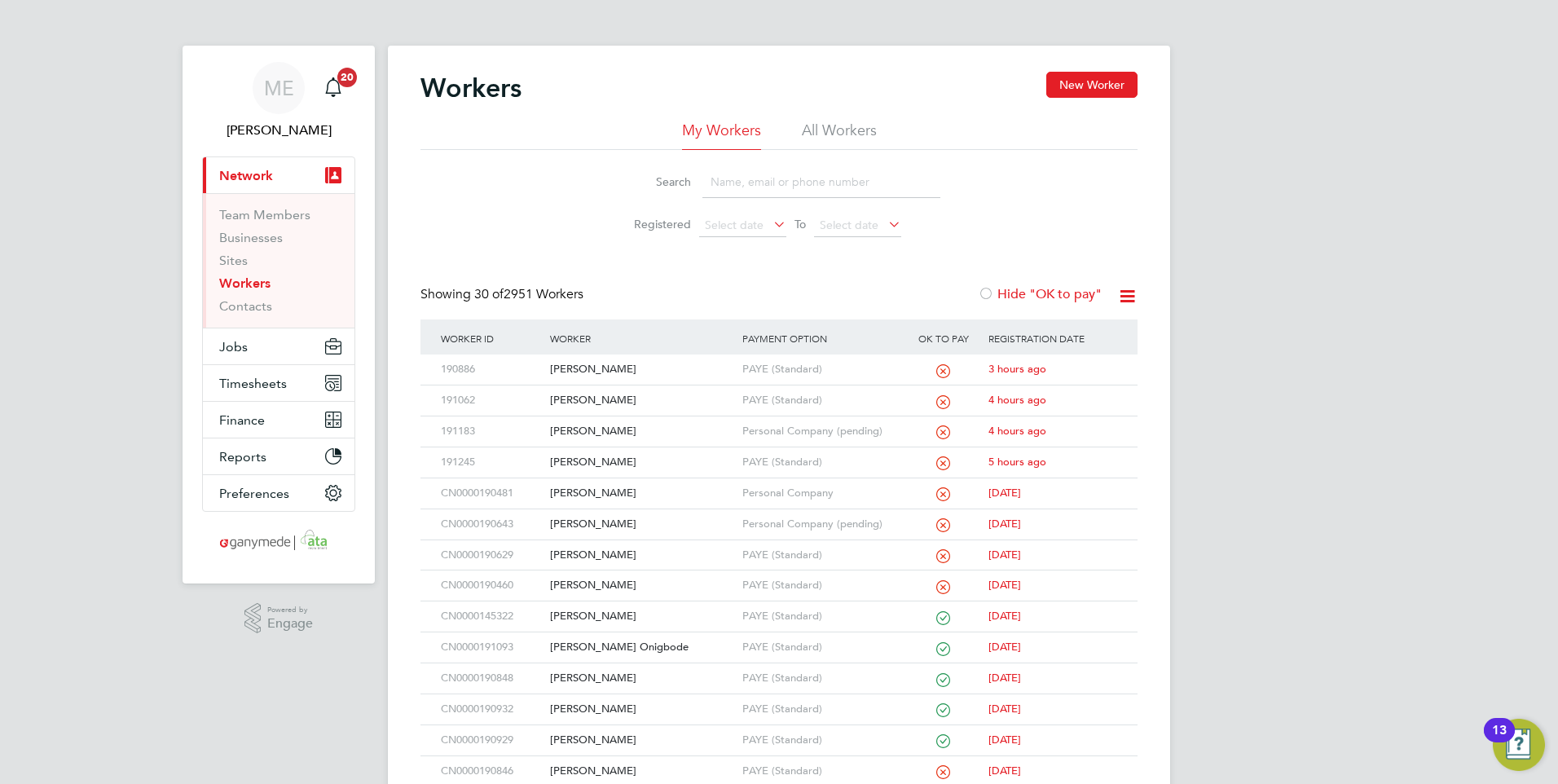
click at [728, 183] on input at bounding box center [821, 182] width 238 height 32
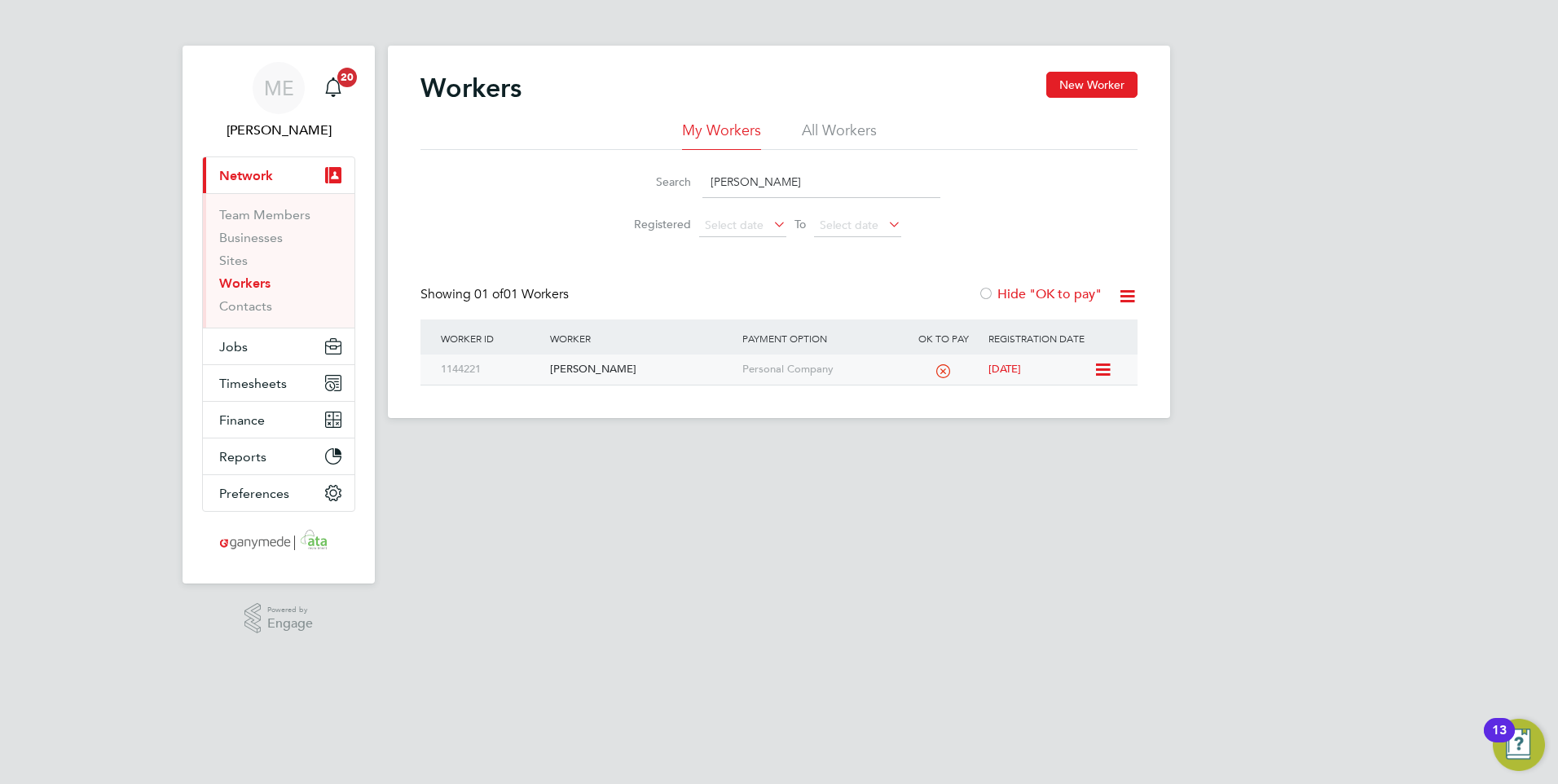
type input "susan"
click at [630, 373] on div "[PERSON_NAME]" at bounding box center [642, 369] width 192 height 30
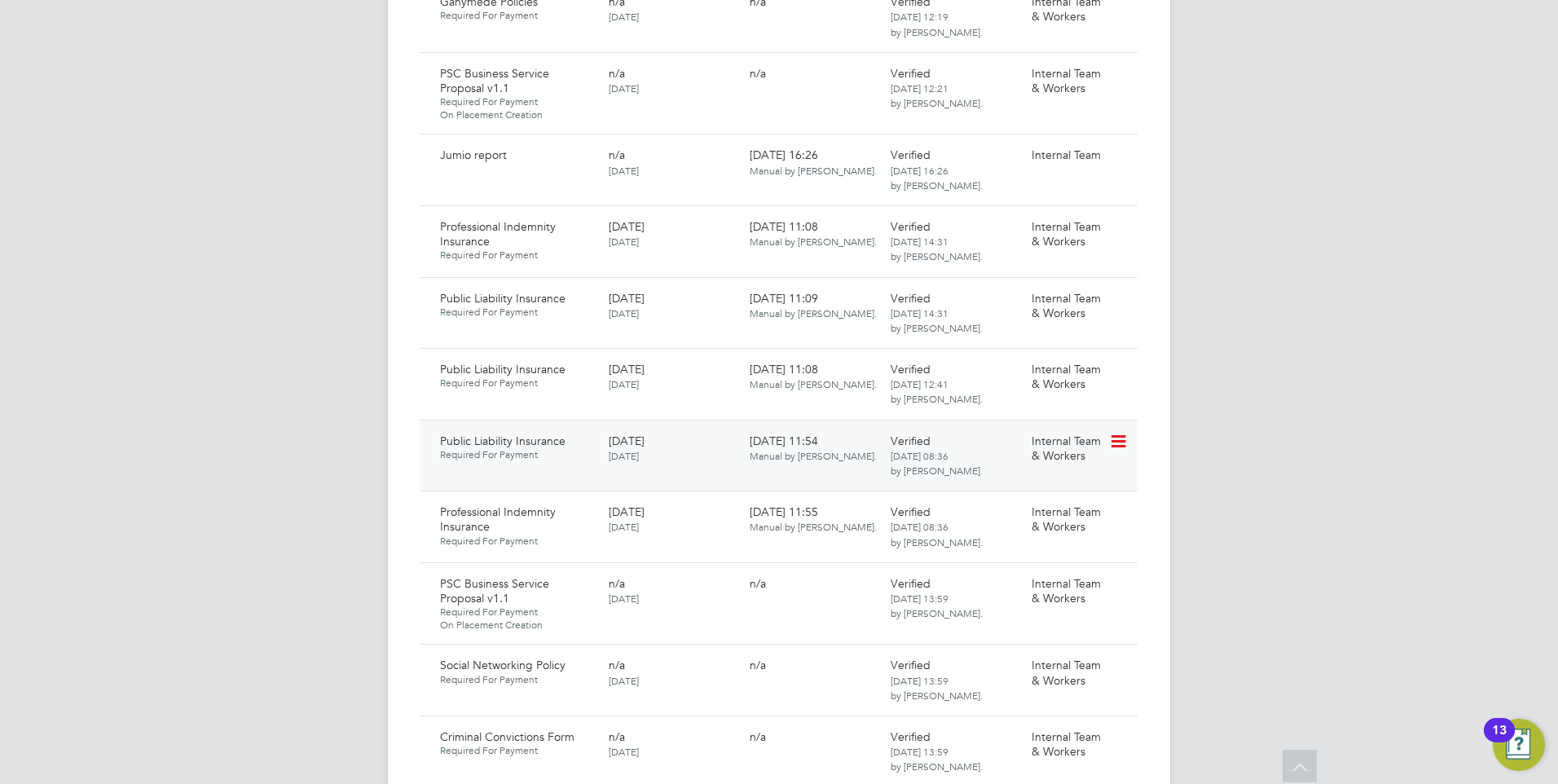
scroll to position [2118, 0]
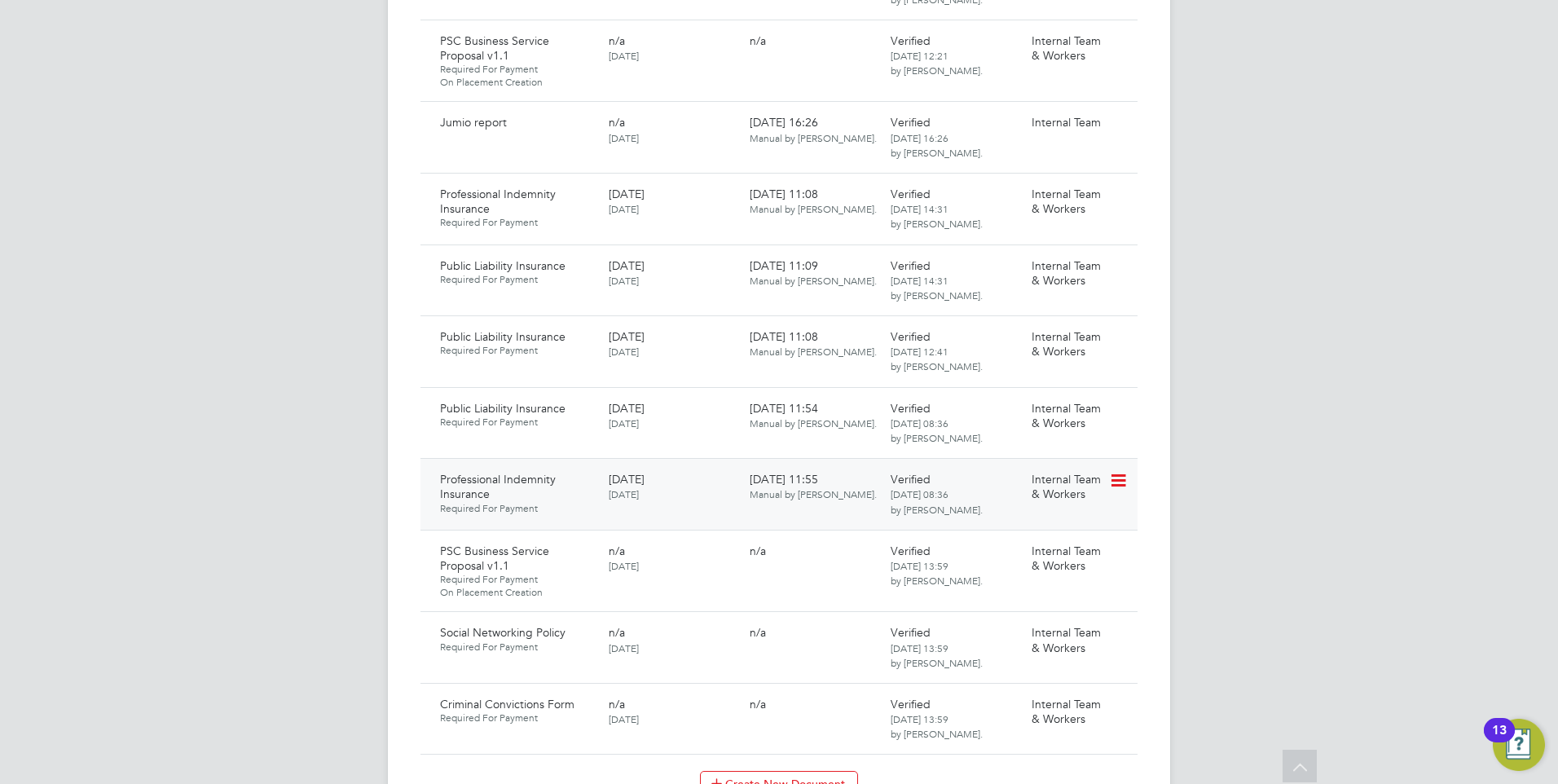
click at [1117, 471] on icon at bounding box center [1118, 481] width 17 height 19
click at [1046, 519] on li "Download Document" at bounding box center [1059, 526] width 129 height 23
